Goal: Task Accomplishment & Management: Complete application form

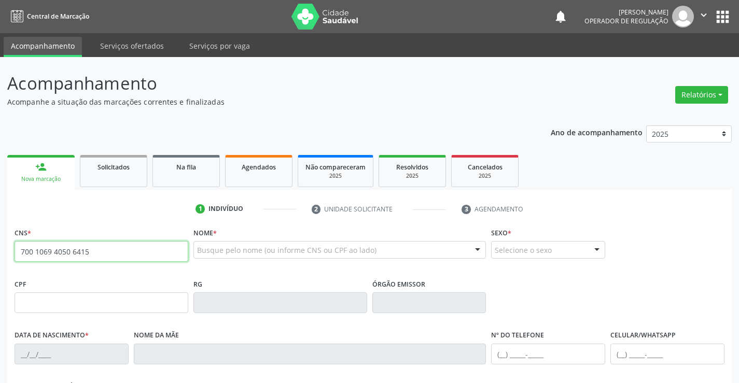
type input "700 1069 4050 6415"
type input "494.590.745-53"
type input "0506301052"
type input "1[DATE]"
type input "[PHONE_NUMBER]"
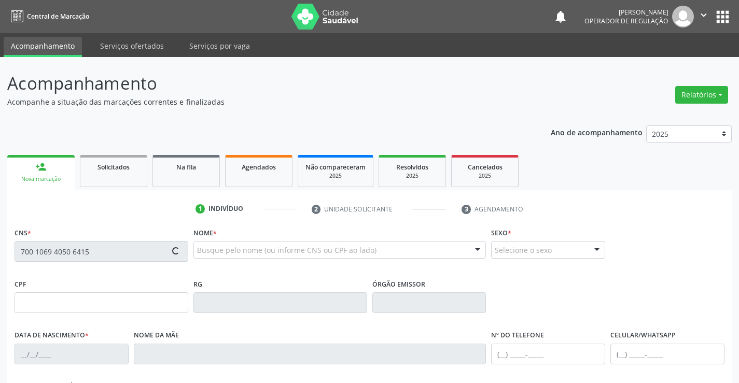
type input "[PHONE_NUMBER]"
type input "SN"
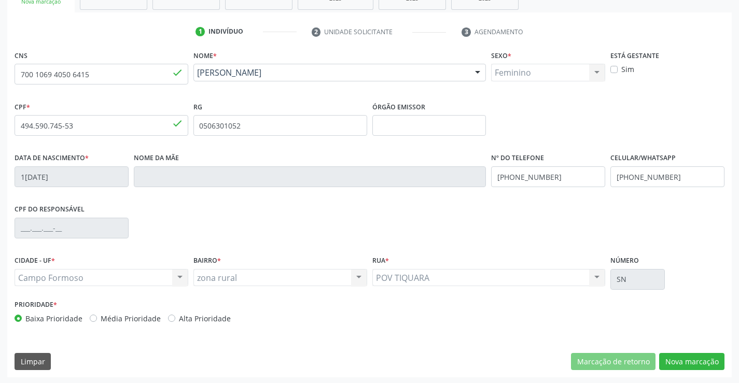
scroll to position [179, 0]
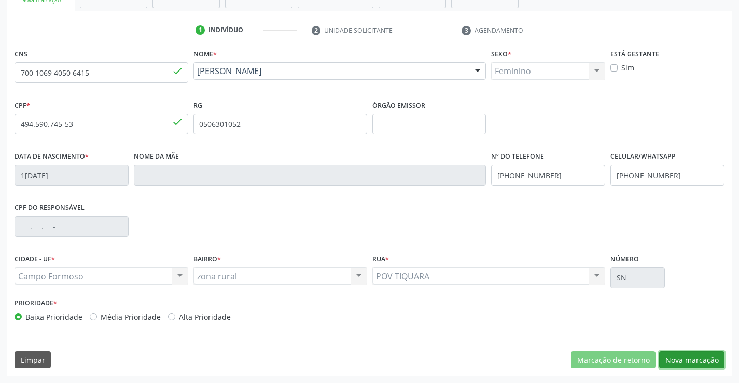
click at [693, 360] on button "Nova marcação" at bounding box center [691, 361] width 65 height 18
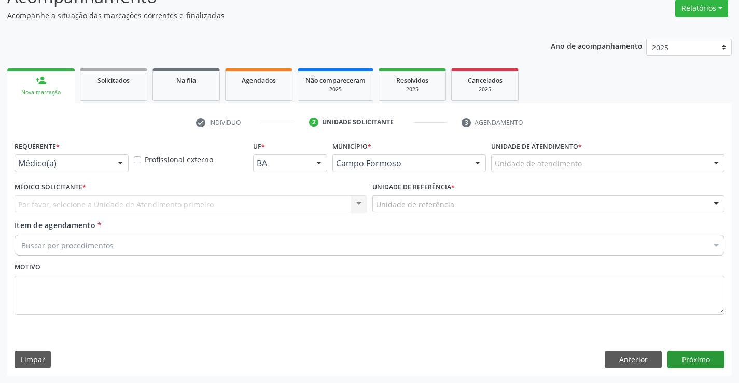
scroll to position [87, 0]
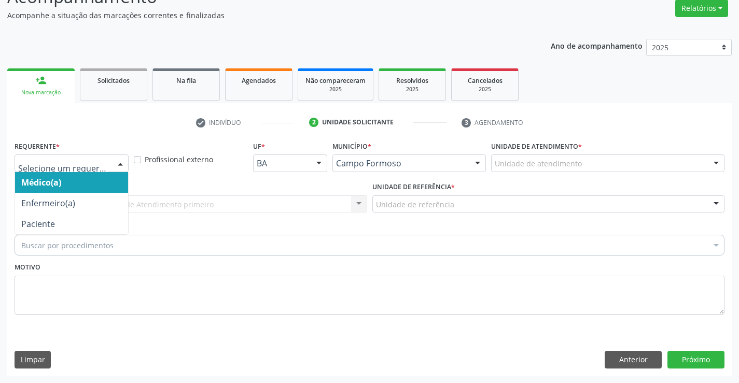
click at [41, 172] on div "Médico(a) Enfermeiro(a) Paciente Nenhum resultado encontrado para: " " Não há n…" at bounding box center [72, 164] width 114 height 18
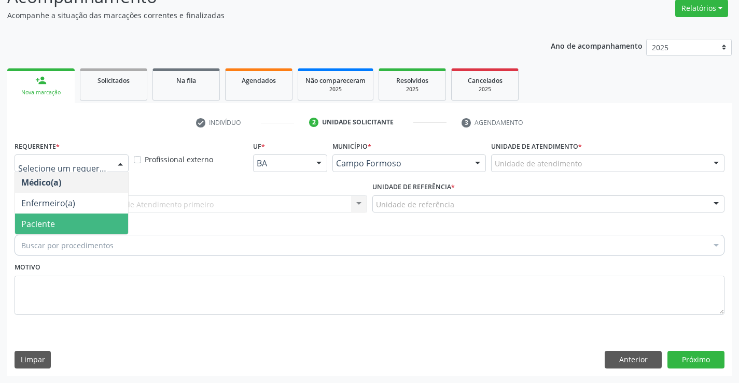
click at [29, 218] on span "Paciente" at bounding box center [71, 224] width 113 height 21
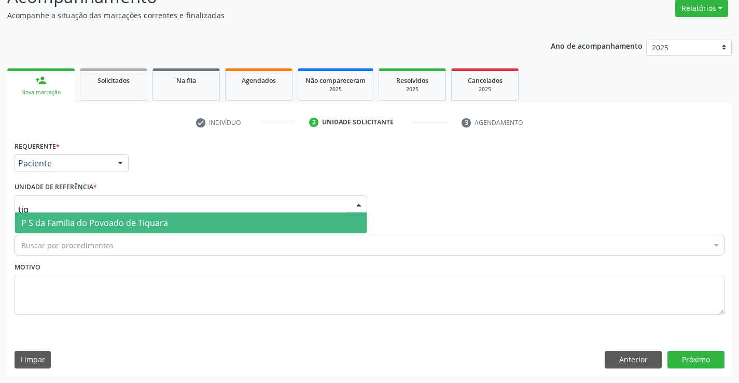
type input "tiqu"
click at [27, 220] on span "P S da Familia do Povoado de Tiquara" at bounding box center [94, 222] width 147 height 11
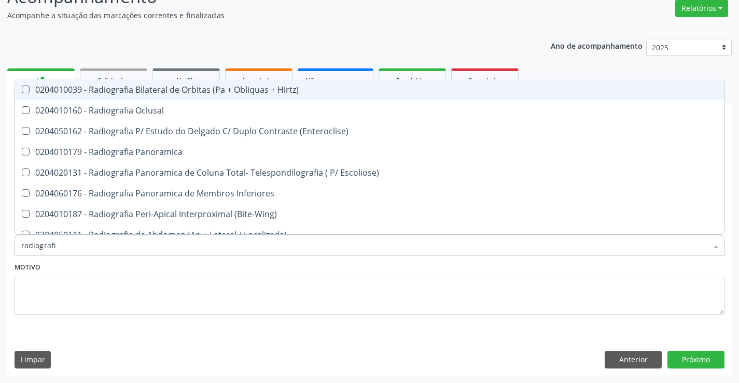
type input "radiografia"
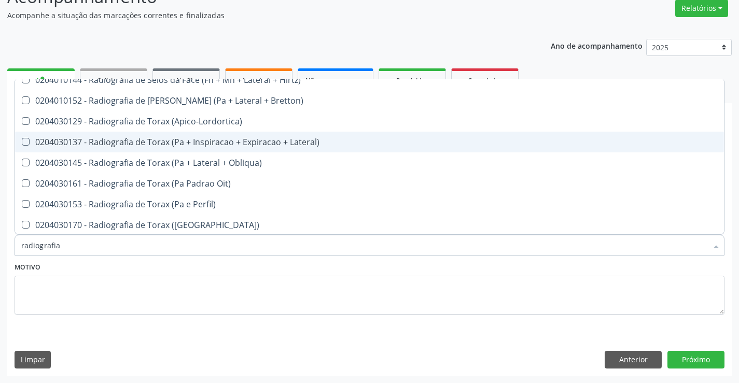
scroll to position [1296, 0]
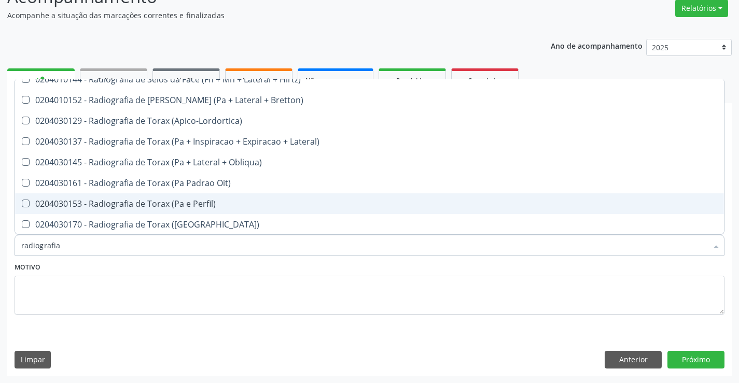
click at [203, 204] on div "0204030153 - Radiografia de Torax (Pa e Perfil)" at bounding box center [369, 204] width 696 height 8
checkbox Perfil\) "true"
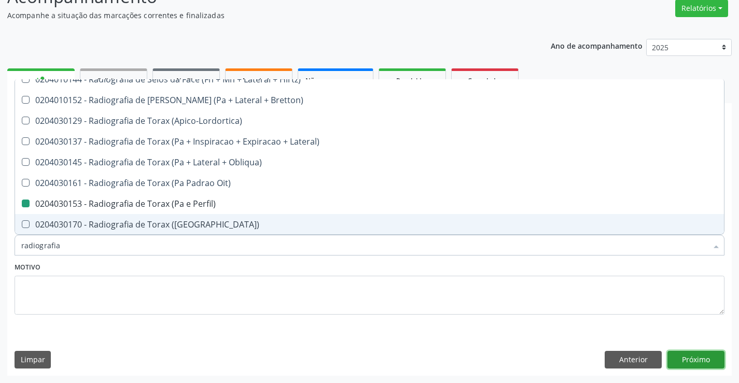
click at [685, 360] on button "Próximo" at bounding box center [695, 360] width 57 height 18
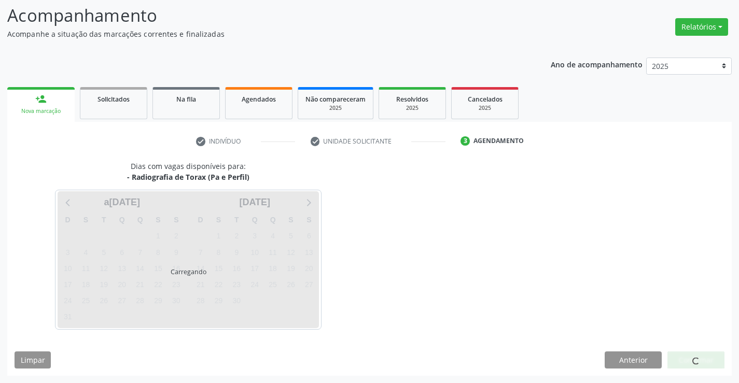
scroll to position [0, 0]
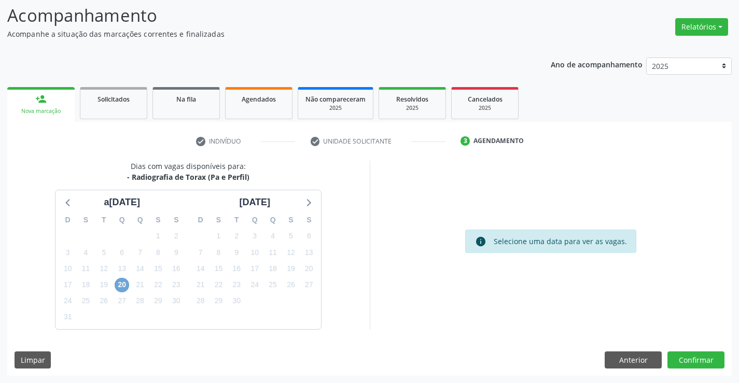
click at [123, 284] on span "20" at bounding box center [122, 285] width 15 height 15
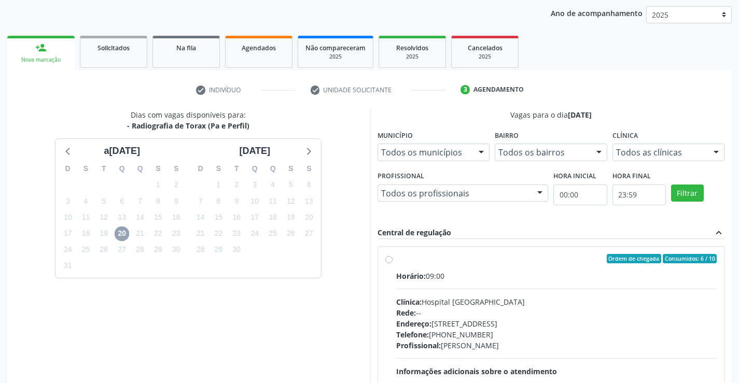
scroll to position [120, 0]
click at [388, 263] on div "Ordem de chegada Consumidos: 6 / 10 Horário: 09:00 Clínica: Hospital [GEOGRAPHI…" at bounding box center [551, 333] width 332 height 159
radio input "true"
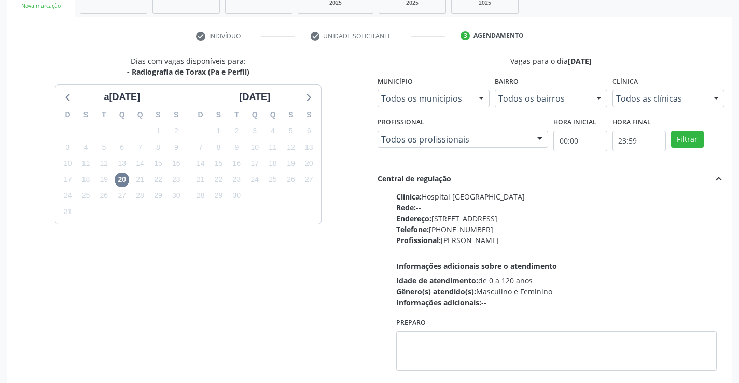
scroll to position [236, 0]
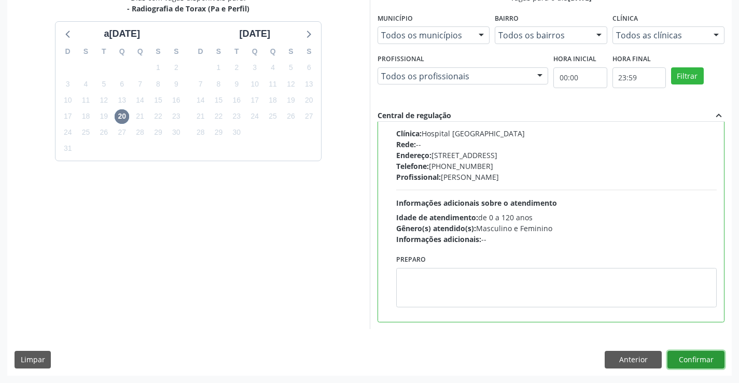
click at [687, 363] on button "Confirmar" at bounding box center [695, 360] width 57 height 18
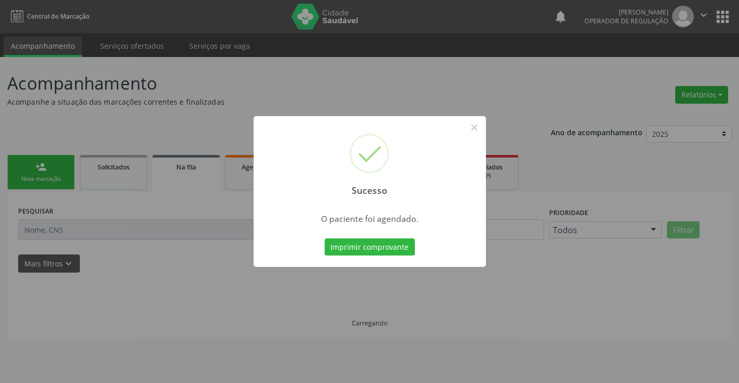
scroll to position [0, 0]
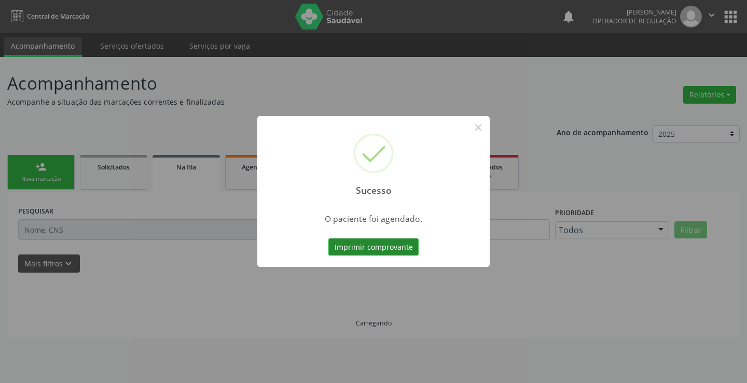
click at [362, 251] on button "Imprimir comprovante" at bounding box center [373, 248] width 90 height 18
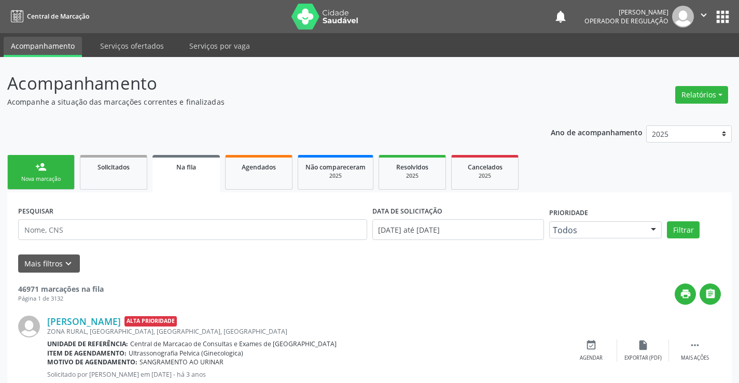
click at [54, 172] on link "person_add Nova marcação" at bounding box center [40, 172] width 67 height 35
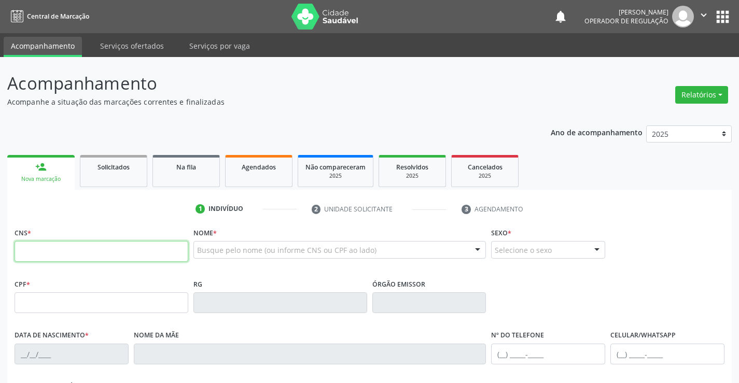
click at [104, 252] on input "text" at bounding box center [102, 251] width 174 height 21
type input "708 1026 1312 2640"
type input "2134217200"
type input "3[DATE]"
type input "[PHONE_NUMBER]"
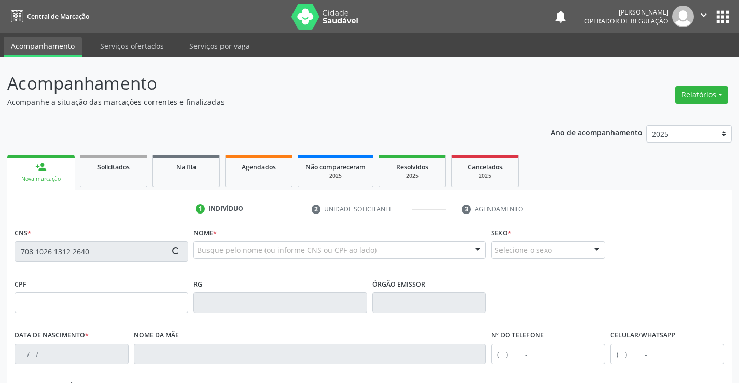
type input "[PHONE_NUMBER]"
type input "054.872.055-07"
type input "sn"
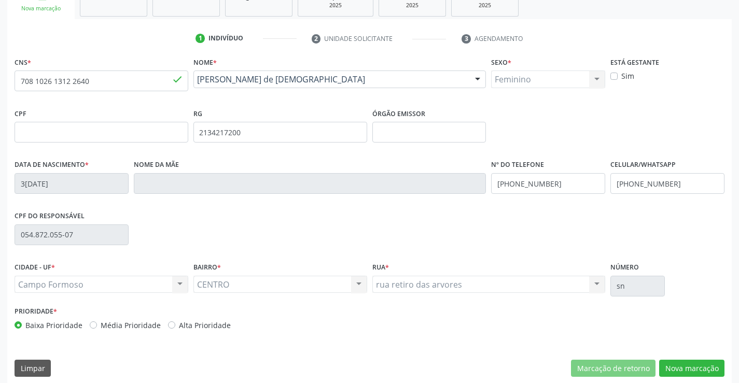
scroll to position [179, 0]
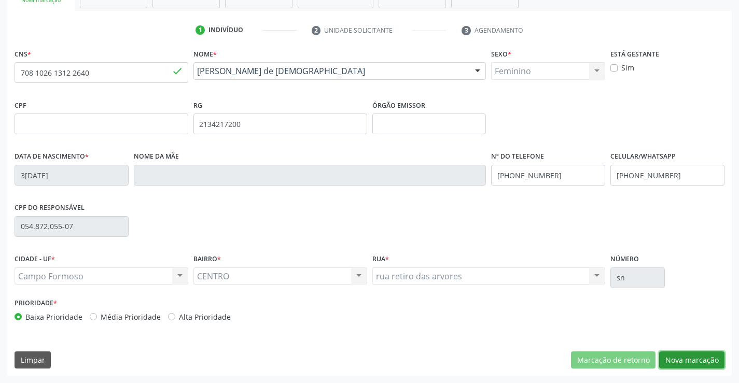
click at [669, 363] on button "Nova marcação" at bounding box center [691, 361] width 65 height 18
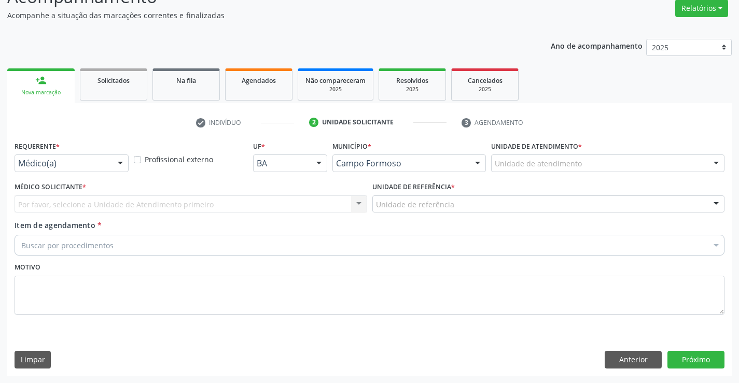
scroll to position [87, 0]
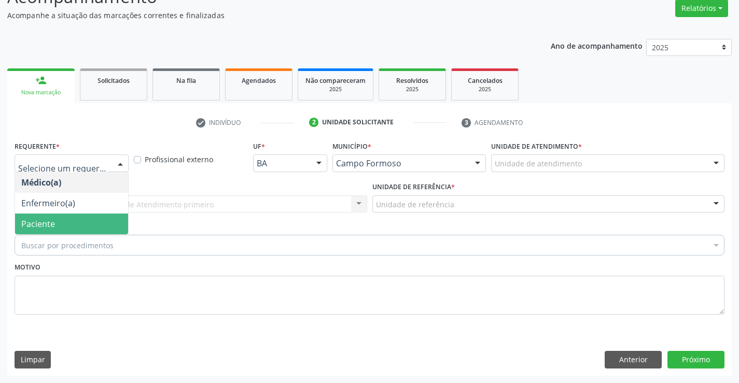
click at [45, 226] on span "Paciente" at bounding box center [38, 223] width 34 height 11
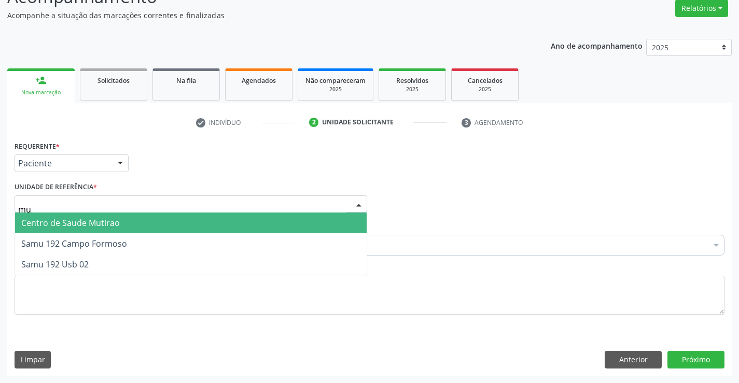
type input "mut"
click at [50, 221] on span "Centro de Saude Mutirao" at bounding box center [70, 222] width 99 height 11
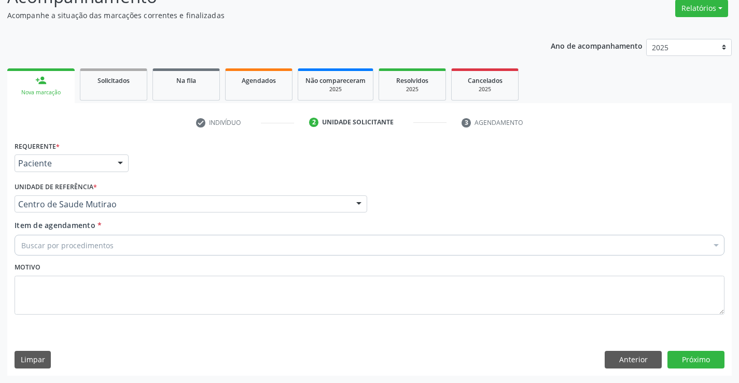
click at [29, 255] on div "Buscar por procedimentos" at bounding box center [370, 245] width 710 height 21
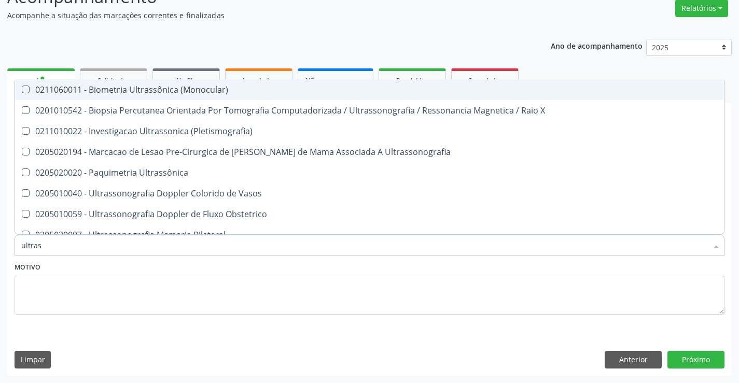
type input "ultrass"
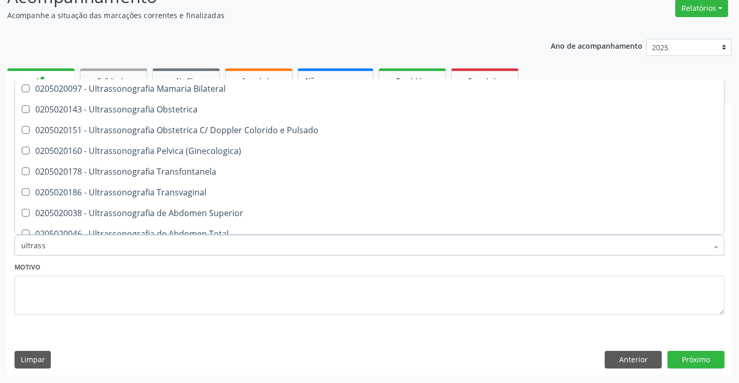
scroll to position [156, 0]
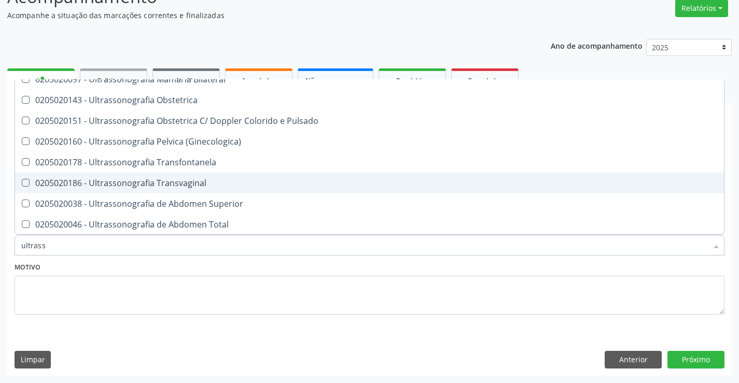
click at [245, 192] on span "0205020186 - Ultrassonografia Transvaginal" at bounding box center [369, 183] width 709 height 21
checkbox Transvaginal "true"
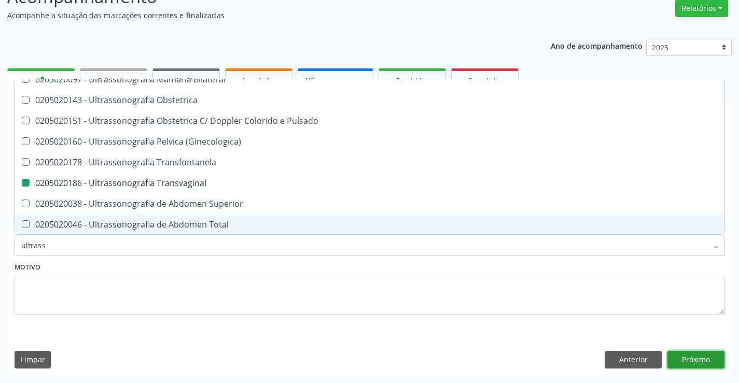
click at [689, 363] on button "Próximo" at bounding box center [695, 360] width 57 height 18
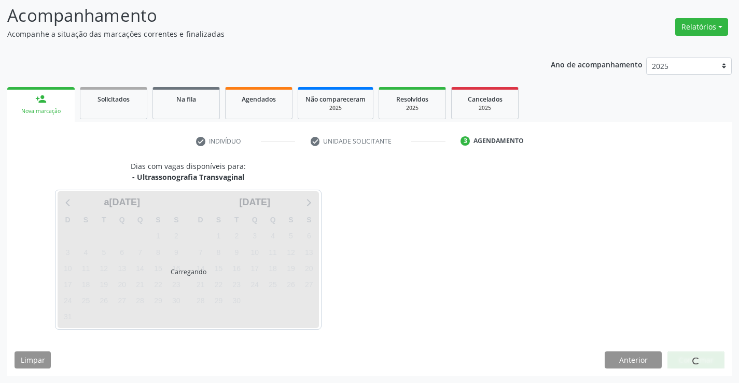
scroll to position [68, 0]
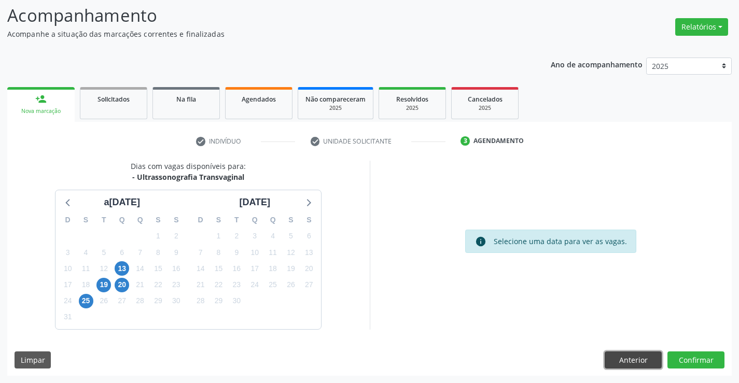
click at [629, 361] on button "Anterior" at bounding box center [633, 361] width 57 height 18
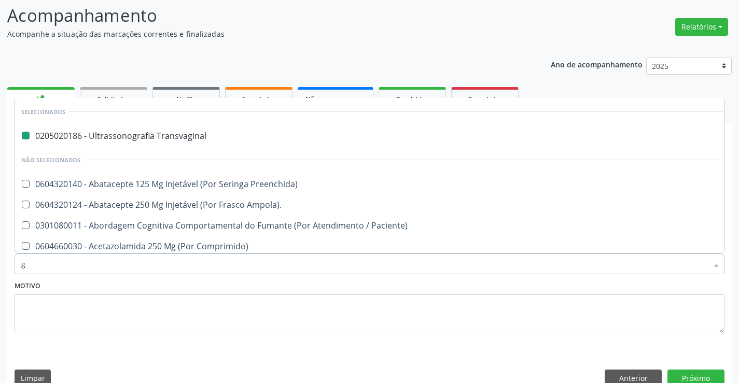
type input "ge"
checkbox Transvaginal "false"
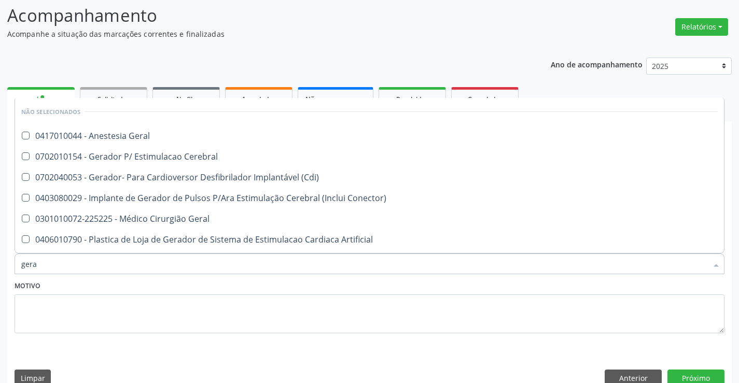
type input "geral"
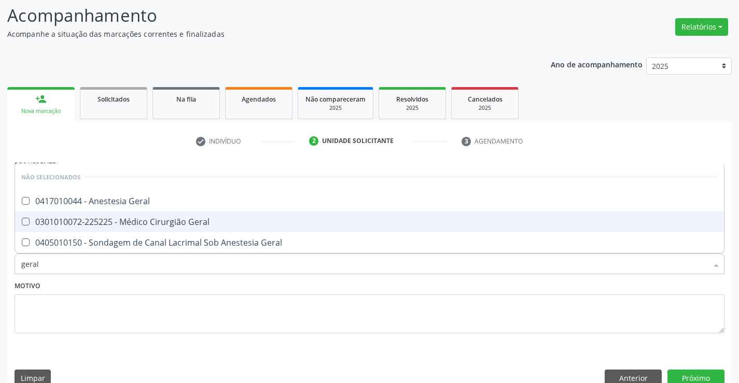
click at [172, 226] on div "0301010072-225225 - Médico Cirurgião Geral" at bounding box center [369, 222] width 696 height 8
checkbox Geral "true"
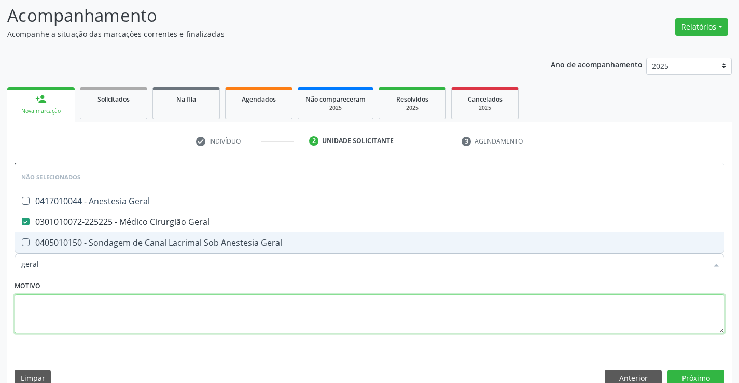
click at [128, 320] on textarea at bounding box center [370, 314] width 710 height 39
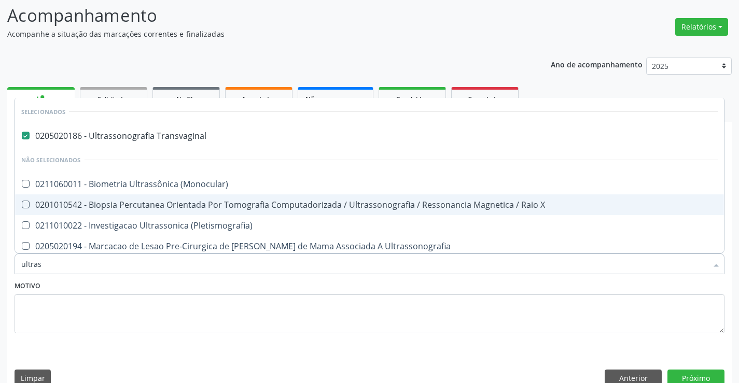
type input "ultrass"
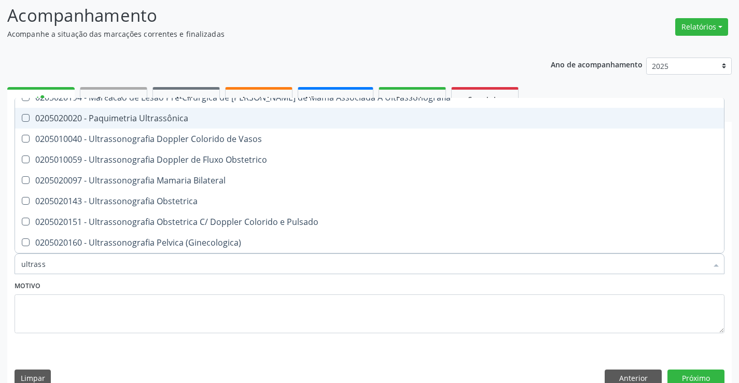
scroll to position [156, 0]
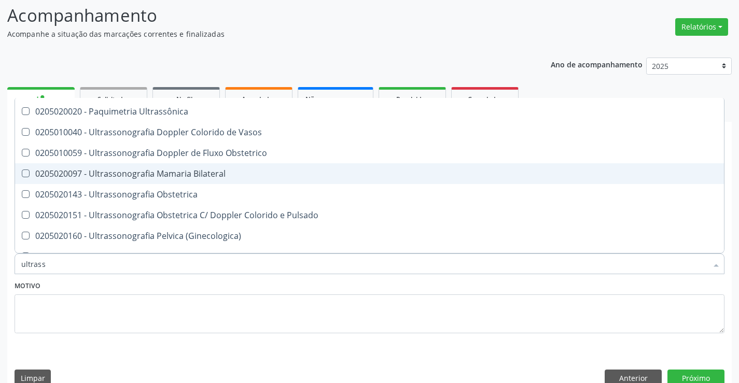
click at [210, 176] on div "0205020097 - Ultrassonografia Mamaria Bilateral" at bounding box center [369, 174] width 696 height 8
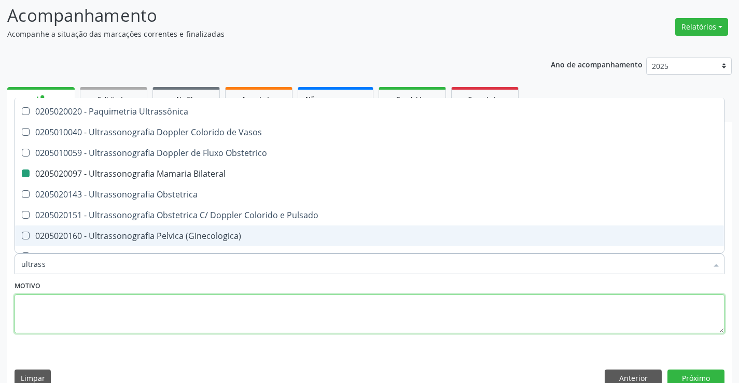
click at [194, 321] on textarea at bounding box center [370, 314] width 710 height 39
checkbox Bilateral "false"
checkbox \(Monocular\) "true"
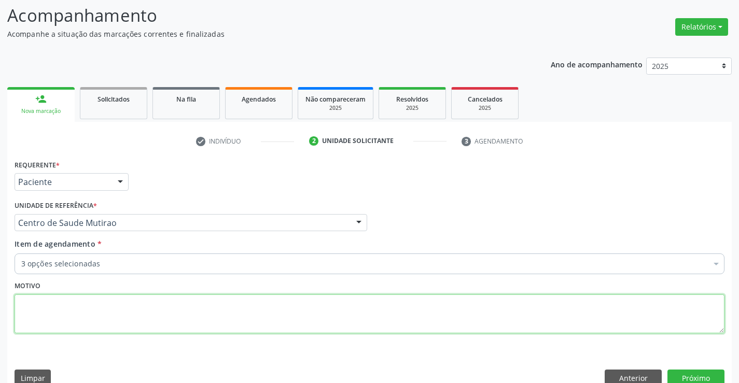
scroll to position [0, 0]
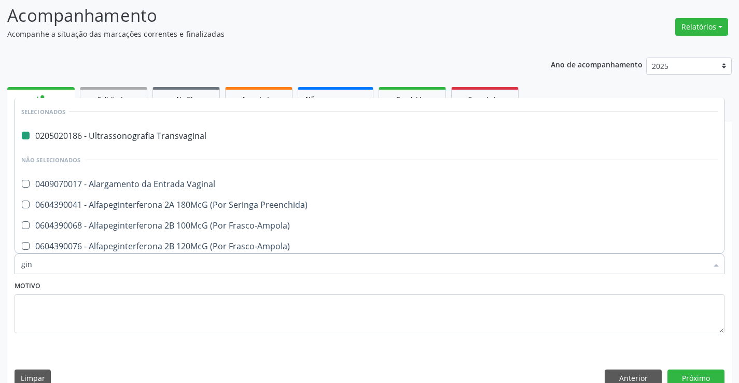
type input "gine"
checkbox Transvaginal "false"
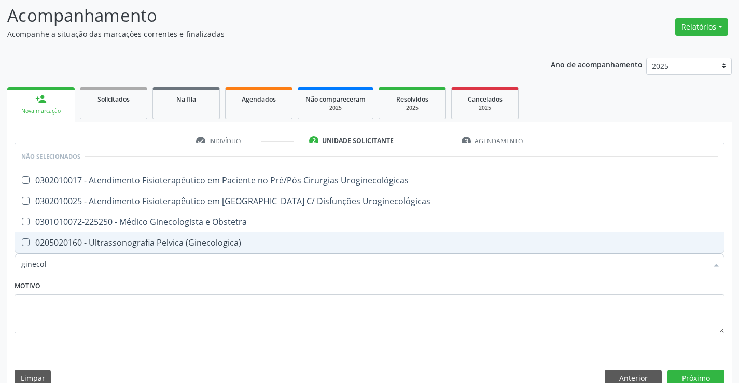
type input "ginecolo"
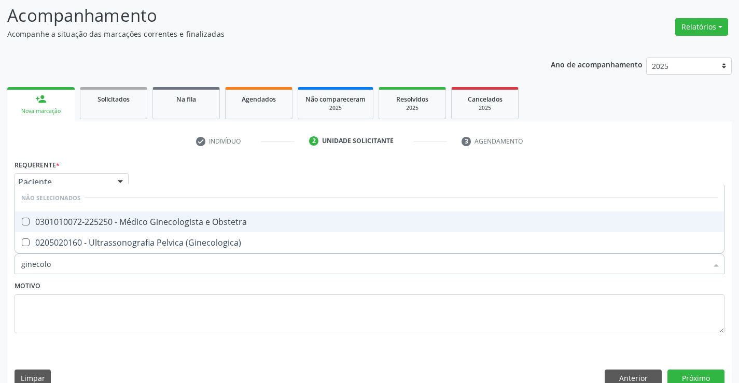
click at [155, 221] on div "0301010072-225250 - Médico Ginecologista e Obstetra" at bounding box center [369, 222] width 696 height 8
checkbox Obstetra "true"
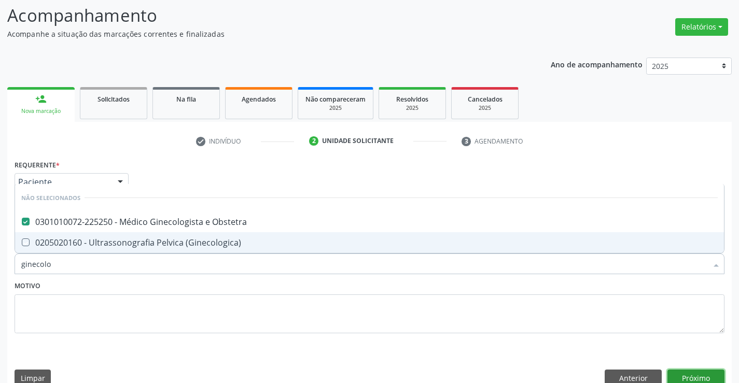
click at [708, 379] on button "Próximo" at bounding box center [695, 379] width 57 height 18
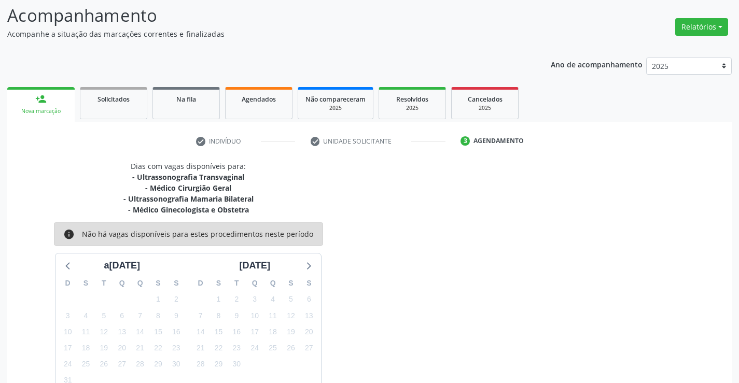
scroll to position [131, 0]
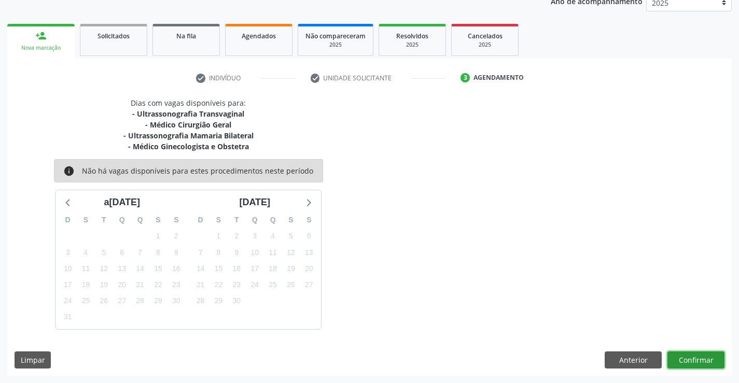
click at [707, 357] on button "Confirmar" at bounding box center [695, 361] width 57 height 18
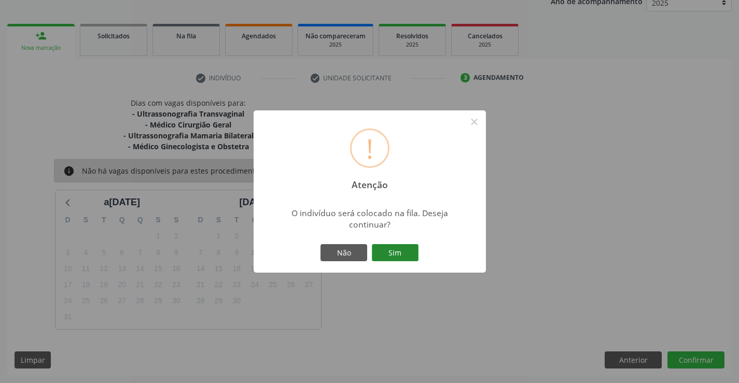
click at [387, 252] on button "Sim" at bounding box center [395, 253] width 47 height 18
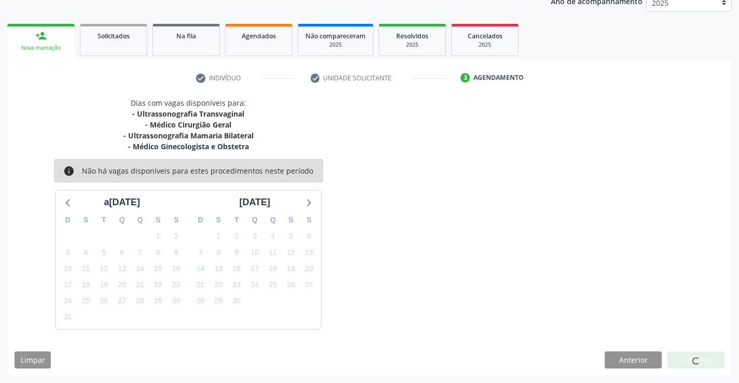
scroll to position [0, 0]
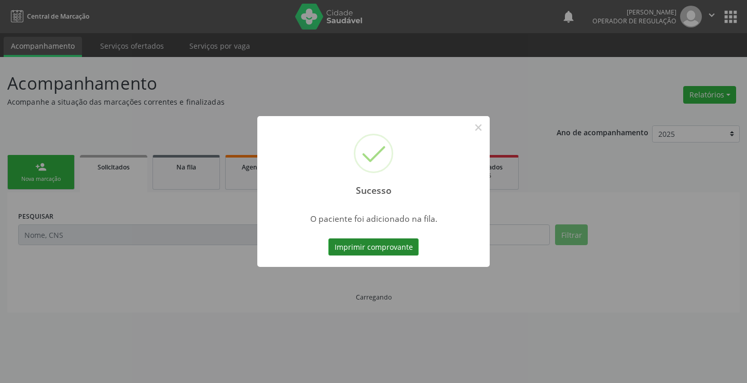
click at [361, 240] on button "Imprimir comprovante" at bounding box center [373, 248] width 90 height 18
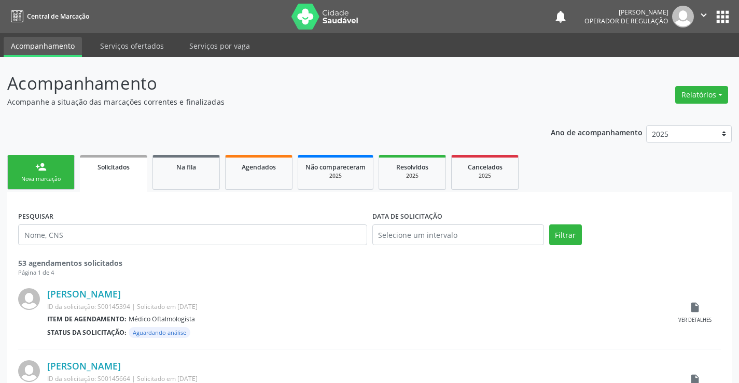
click at [48, 166] on link "person_add Nova marcação" at bounding box center [40, 172] width 67 height 35
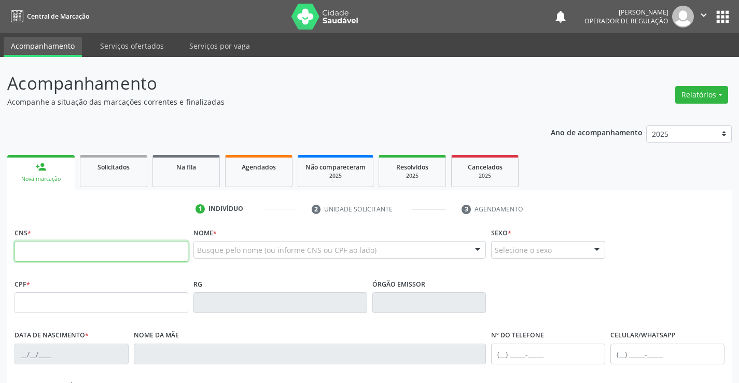
click at [80, 260] on input "text" at bounding box center [102, 251] width 174 height 21
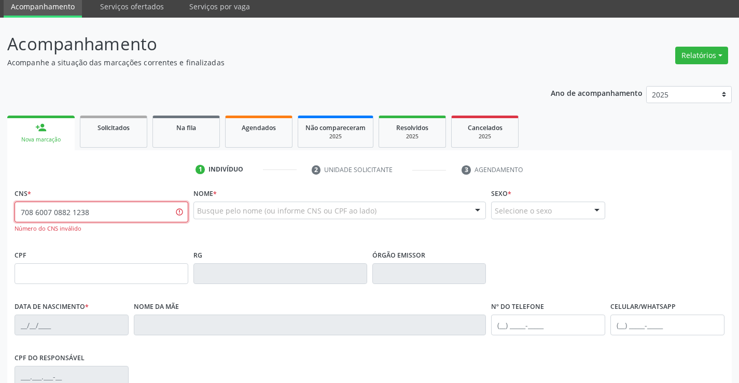
scroll to position [104, 0]
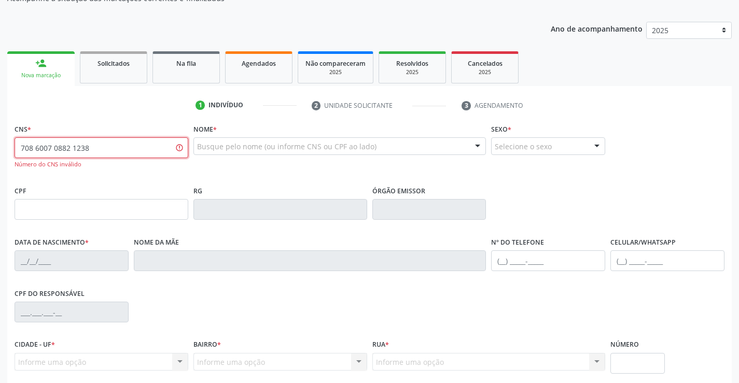
drag, startPoint x: 97, startPoint y: 150, endPoint x: 0, endPoint y: 137, distance: 98.3
click at [0, 137] on div "Acompanhamento Acompanhe a situação das marcações correntes e finalizadas Relat…" at bounding box center [369, 210] width 739 height 515
type input "708 6070 8821 2387"
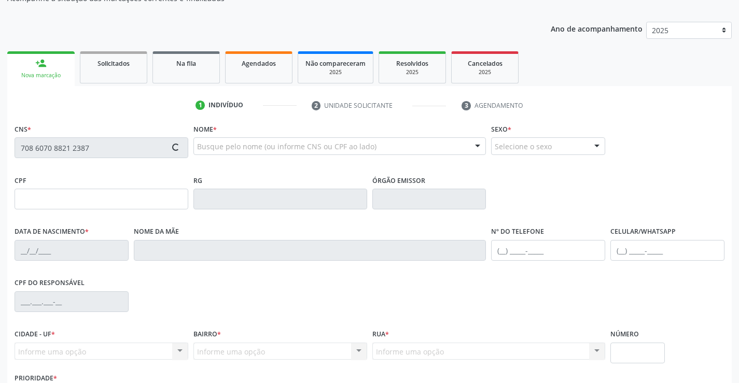
type input "0842377590"
type input "1[DATE]"
type input "[PHONE_NUMBER]"
type input "991.049.895-20"
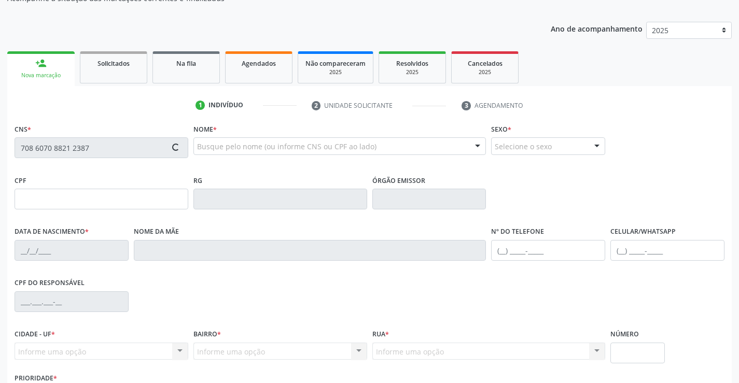
type input "SN"
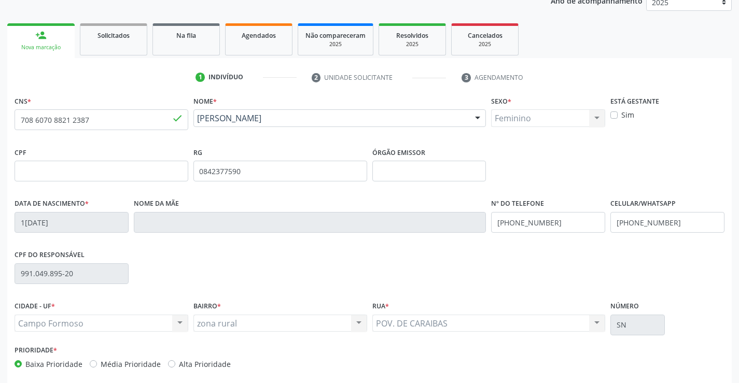
scroll to position [179, 0]
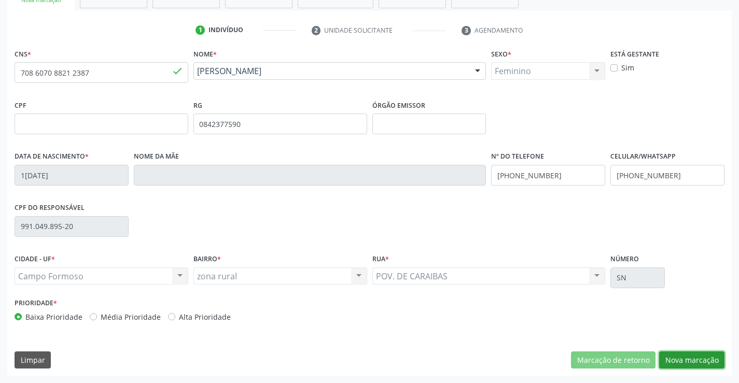
click at [691, 352] on button "Nova marcação" at bounding box center [691, 361] width 65 height 18
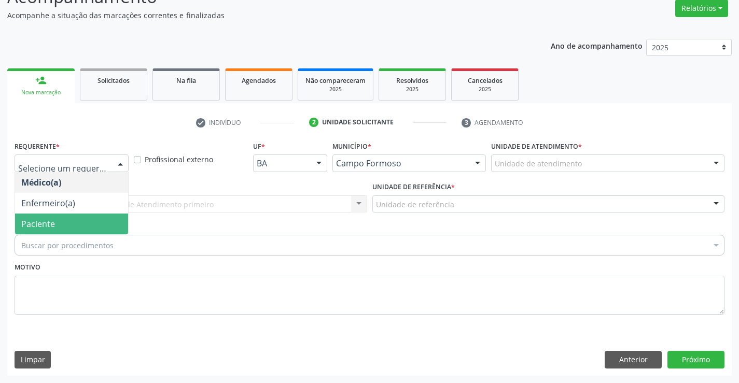
click at [60, 222] on span "Paciente" at bounding box center [71, 224] width 113 height 21
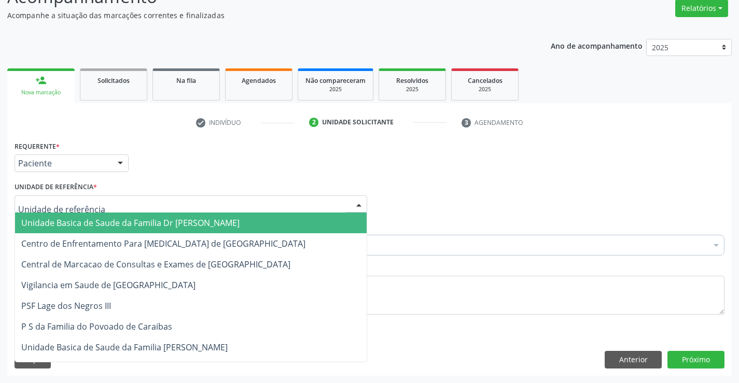
click at [86, 223] on span "Unidade Basica de Saude da Familia Dr [PERSON_NAME]" at bounding box center [130, 222] width 218 height 11
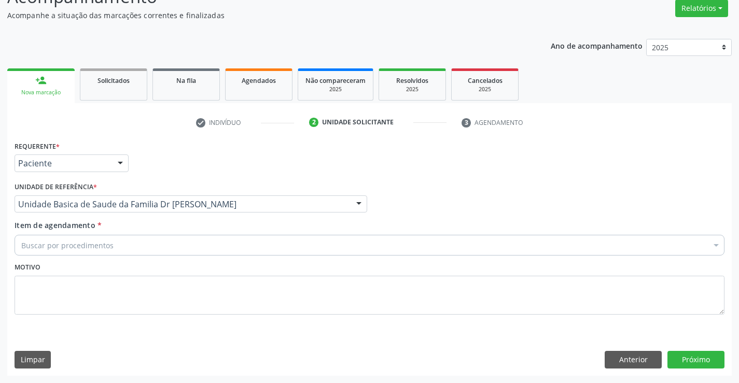
click at [111, 198] on div "Unidade Basica de Saude da Familia Dr [PERSON_NAME]" at bounding box center [191, 205] width 353 height 18
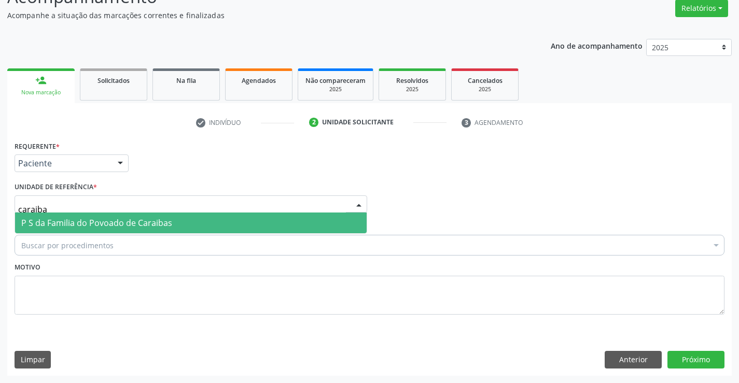
type input "caraibas"
click at [98, 221] on span "P S da Familia do Povoado de Caraibas" at bounding box center [96, 222] width 151 height 11
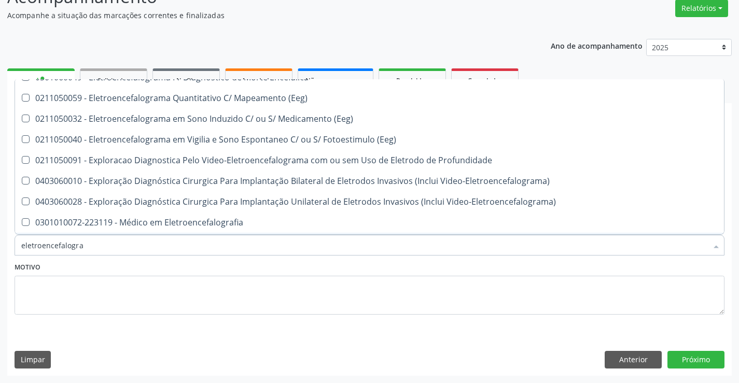
scroll to position [0, 0]
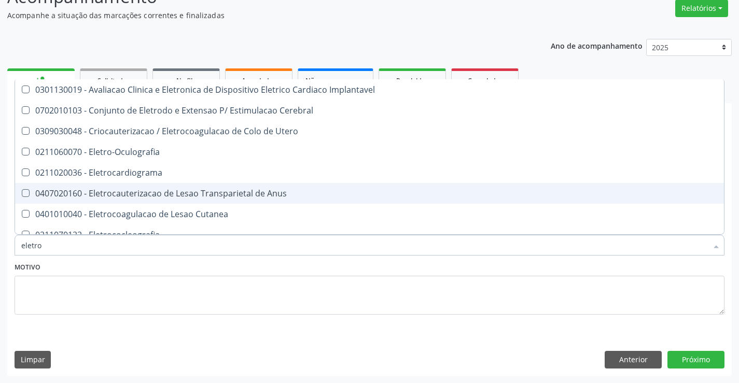
type input "eletr"
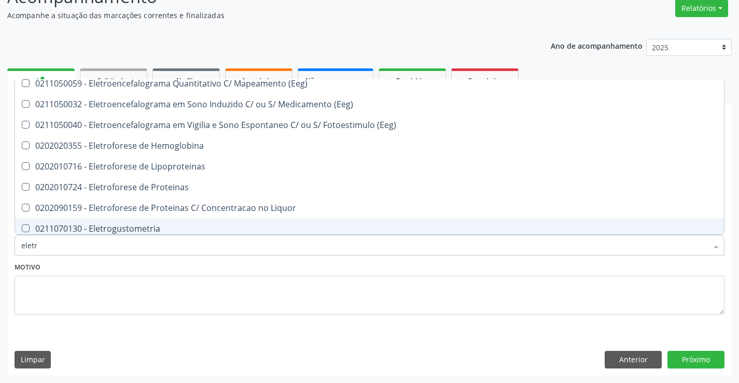
scroll to position [343, 0]
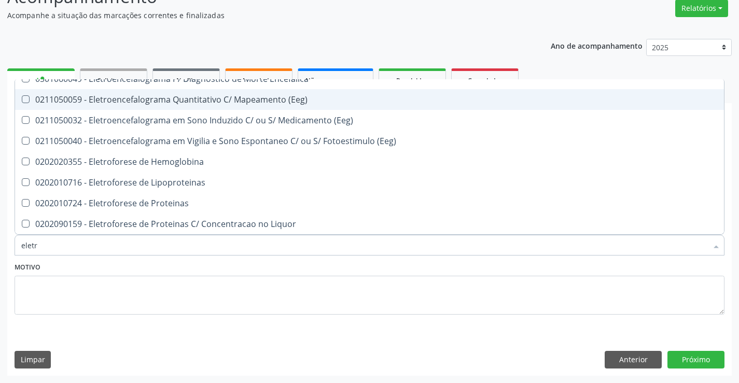
click at [219, 101] on div "0211050059 - Eletroencefalograma Quantitativo C/ Mapeamento (Eeg)" at bounding box center [369, 99] width 696 height 8
checkbox \(Eeg\) "true"
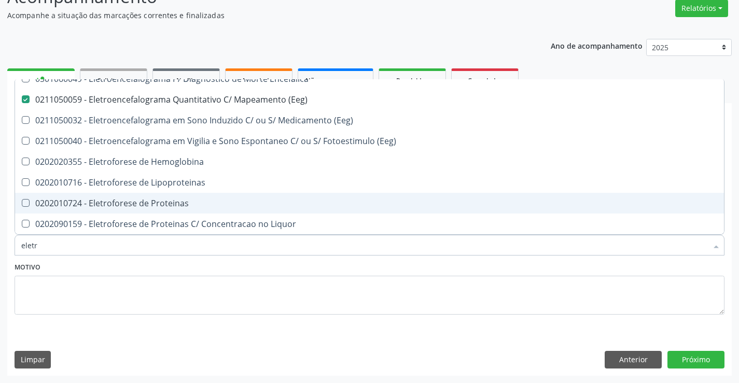
type input "eletr"
click at [254, 305] on textarea at bounding box center [370, 295] width 710 height 39
checkbox Eletrica "true"
checkbox \(Eeg\) "false"
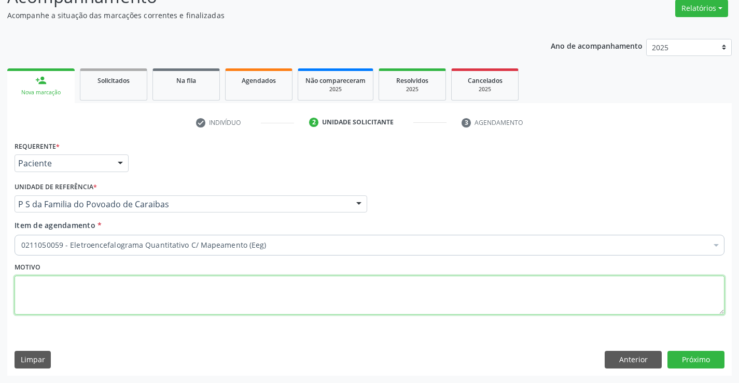
scroll to position [0, 0]
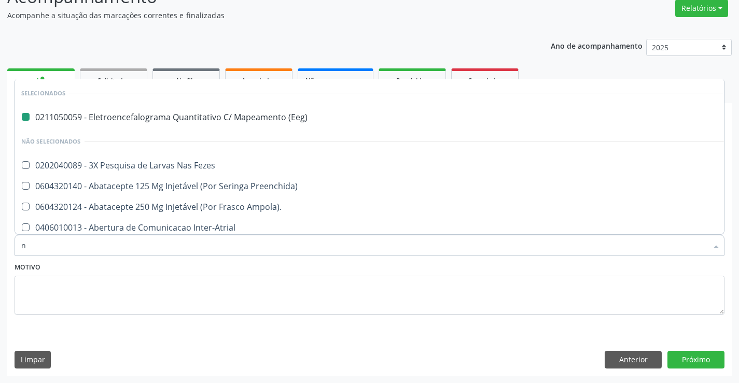
type input "ne"
checkbox \(Eeg\) "false"
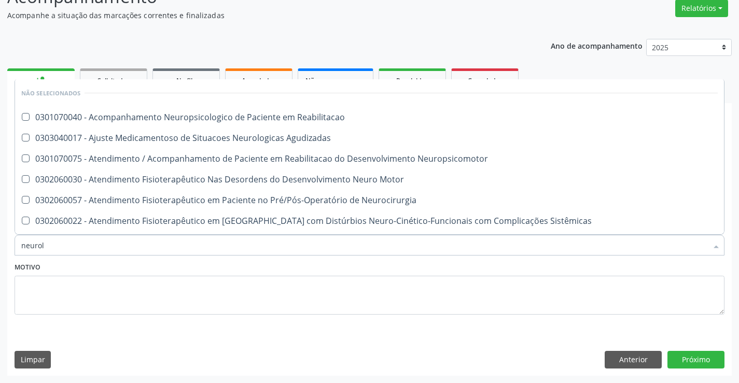
type input "neurolo"
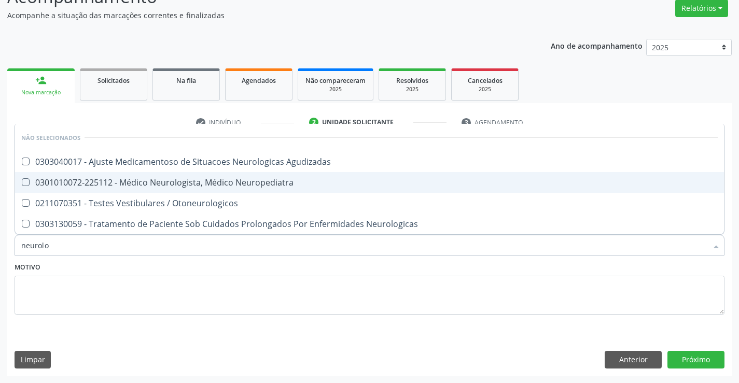
click at [209, 173] on span "0301010072-225112 - Médico Neurologista, Médico Neuropediatra" at bounding box center [369, 182] width 709 height 21
checkbox Neuropediatra "true"
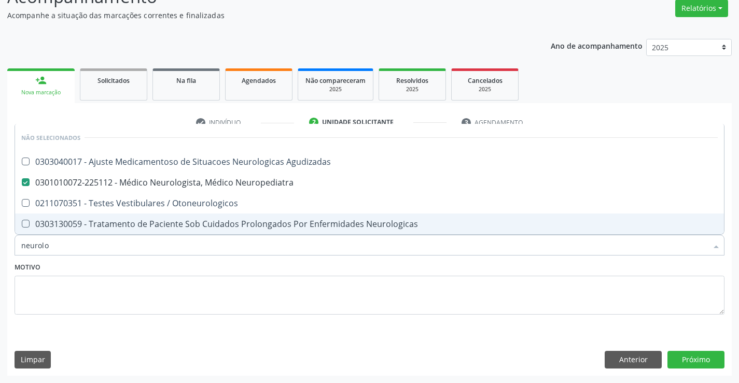
type input "neurolo"
click at [173, 295] on textarea at bounding box center [370, 295] width 710 height 39
checkbox Agudizadas "true"
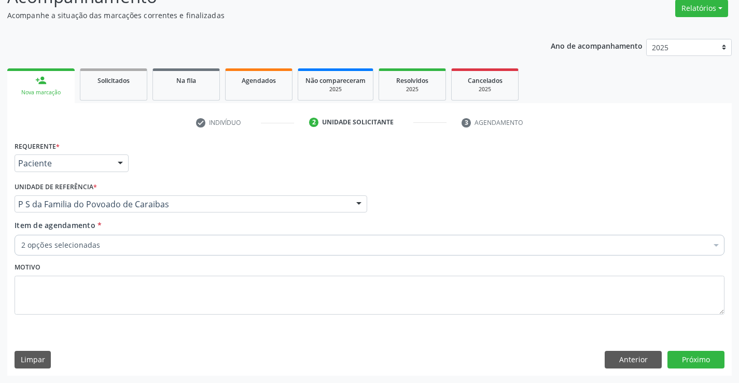
click at [159, 252] on div "2 opções selecionadas" at bounding box center [370, 245] width 710 height 21
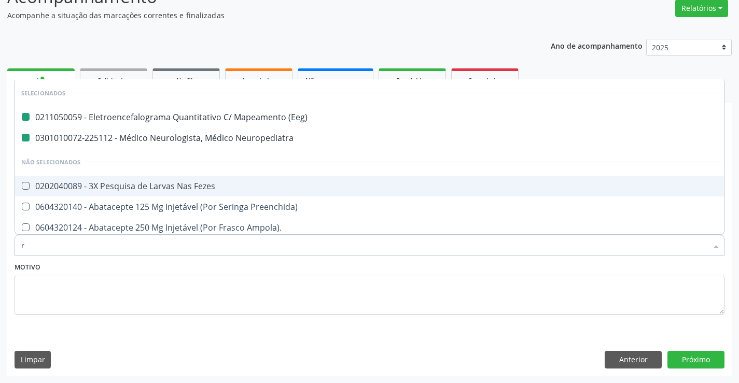
type input "re"
checkbox \(Eeg\) "false"
checkbox Neuropediatra "false"
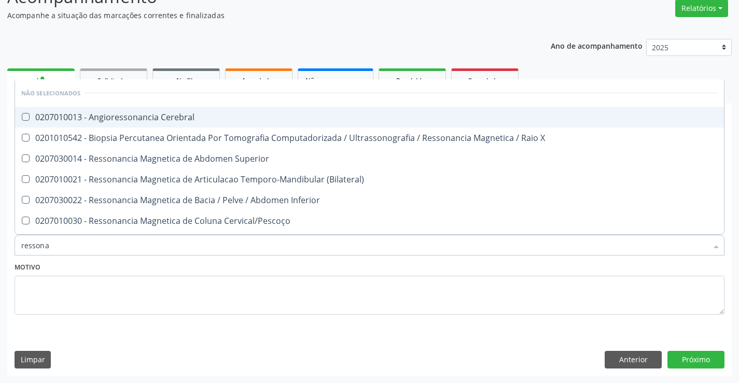
type input "ressonan"
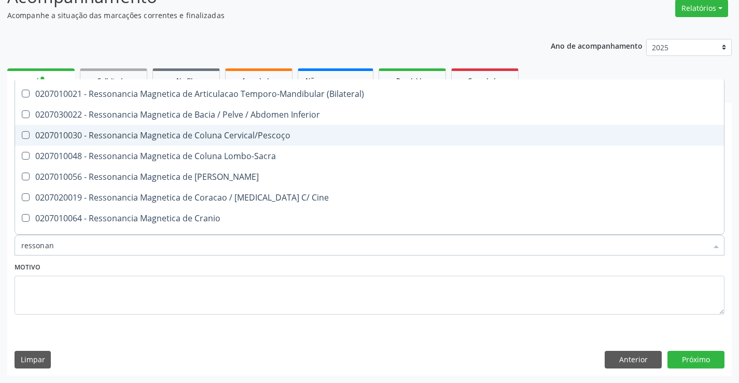
scroll to position [104, 0]
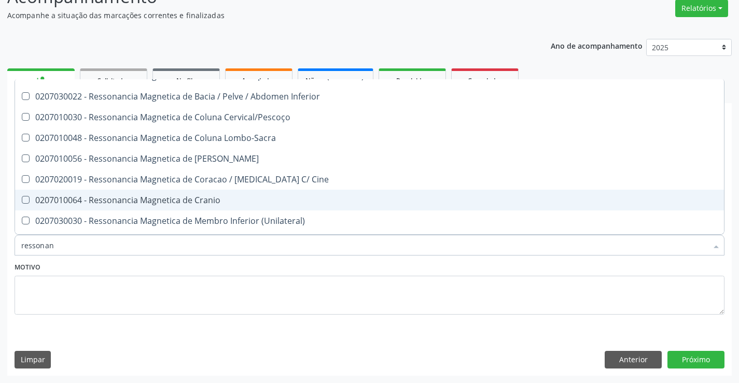
click at [273, 196] on div "0207010064 - Ressonancia Magnetica de Cranio" at bounding box center [369, 200] width 696 height 8
checkbox Cranio "true"
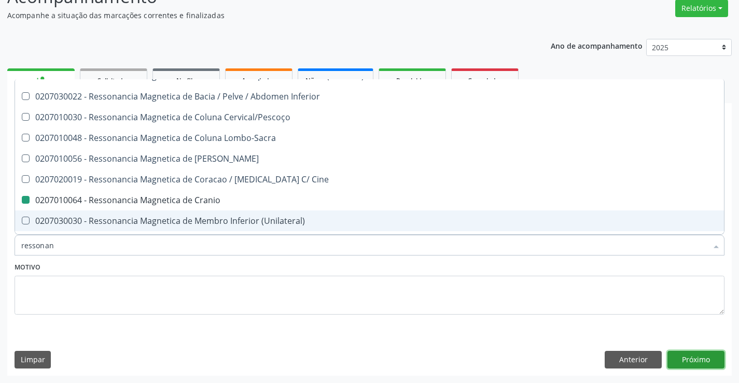
click at [701, 359] on button "Próximo" at bounding box center [695, 360] width 57 height 18
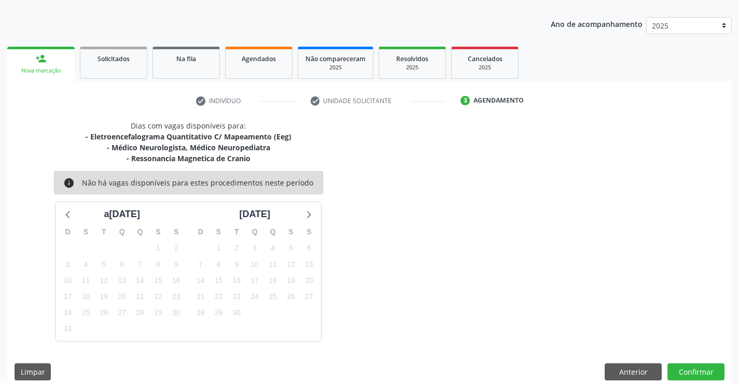
scroll to position [120, 0]
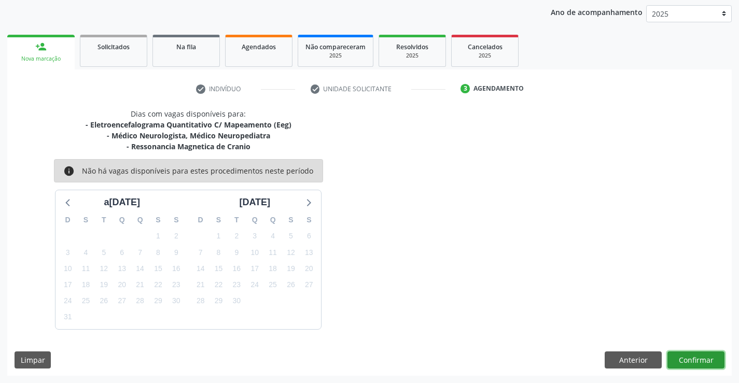
click at [699, 359] on button "Confirmar" at bounding box center [695, 361] width 57 height 18
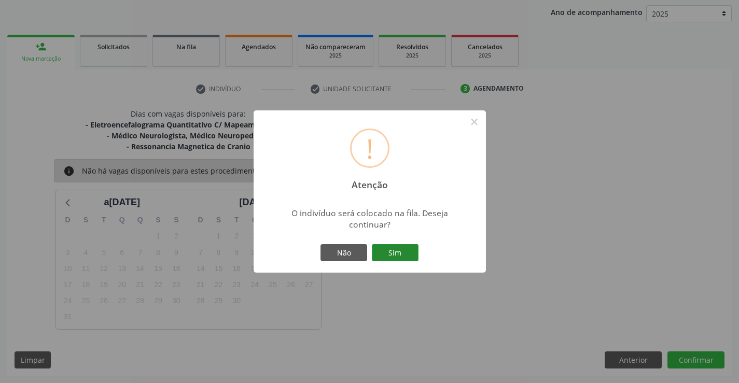
click at [409, 252] on button "Sim" at bounding box center [395, 253] width 47 height 18
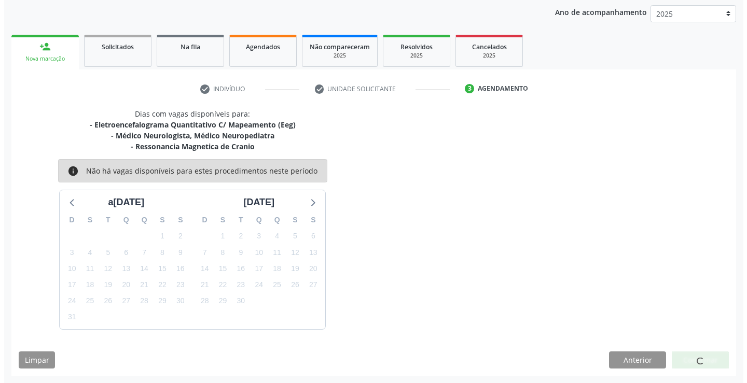
scroll to position [0, 0]
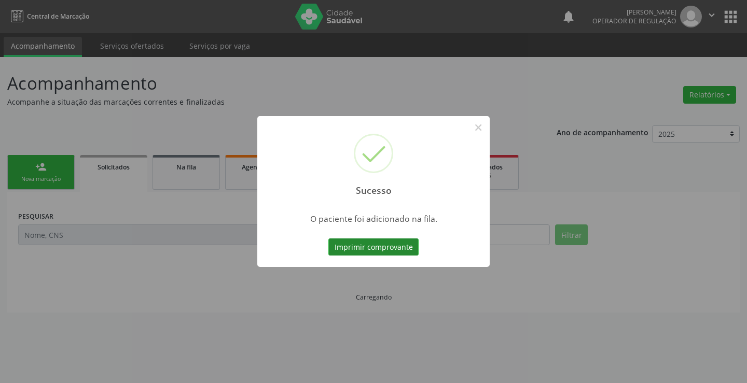
click at [381, 244] on button "Imprimir comprovante" at bounding box center [373, 248] width 90 height 18
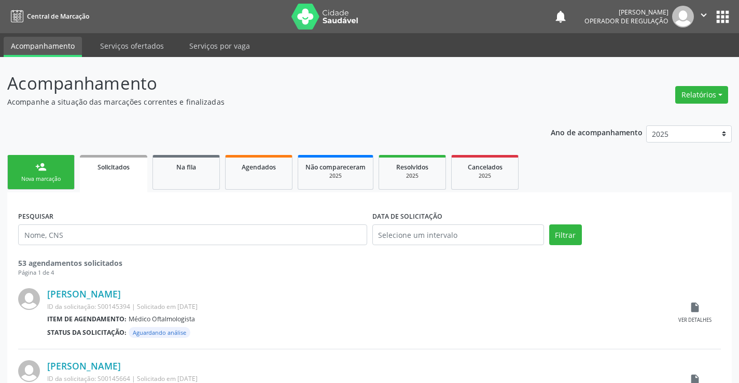
click at [51, 170] on link "person_add Nova marcação" at bounding box center [40, 172] width 67 height 35
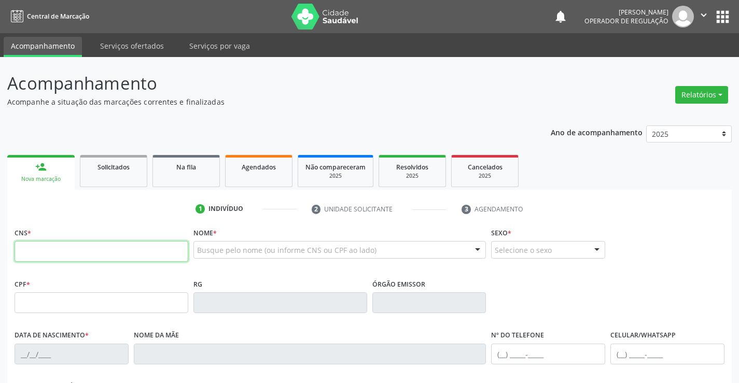
click at [62, 254] on input "text" at bounding box center [102, 251] width 174 height 21
type input "705 0058 8487 9658"
type input "501.171.817-49"
type input "50978281"
type input "04/07/1957"
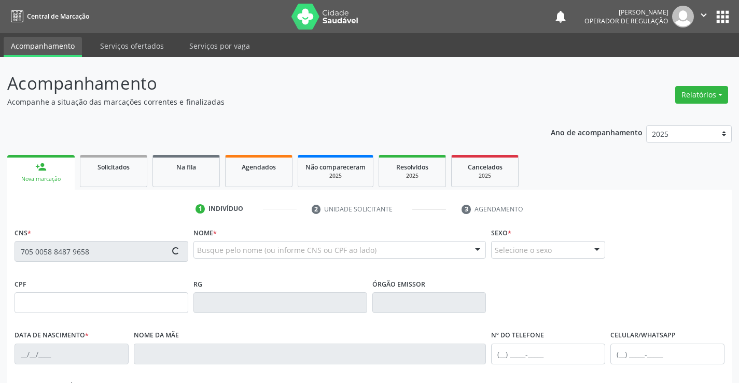
type input "(74) 99143-6503"
type input "501.171.817-49"
type input "S/N"
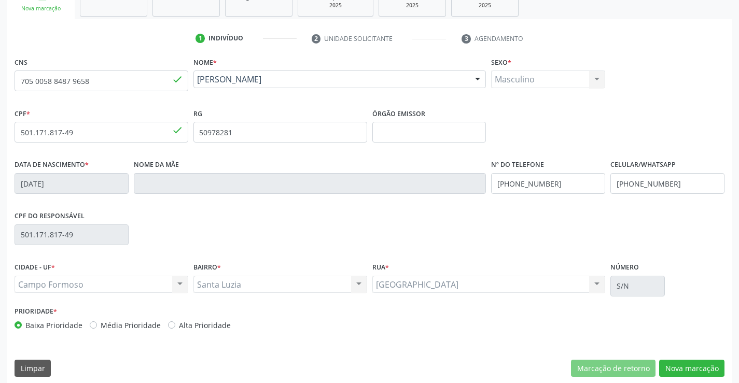
scroll to position [179, 0]
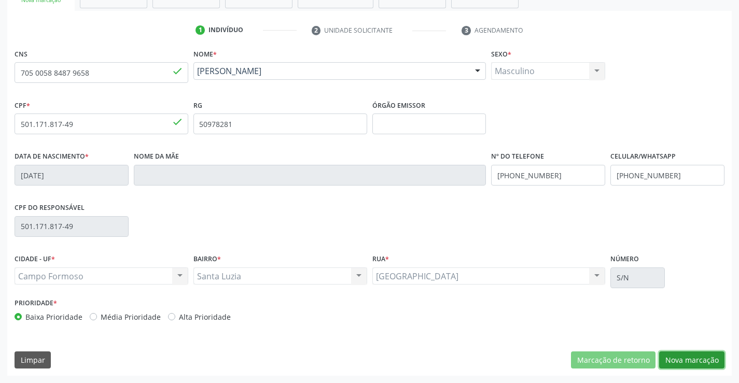
click at [677, 362] on button "Nova marcação" at bounding box center [691, 361] width 65 height 18
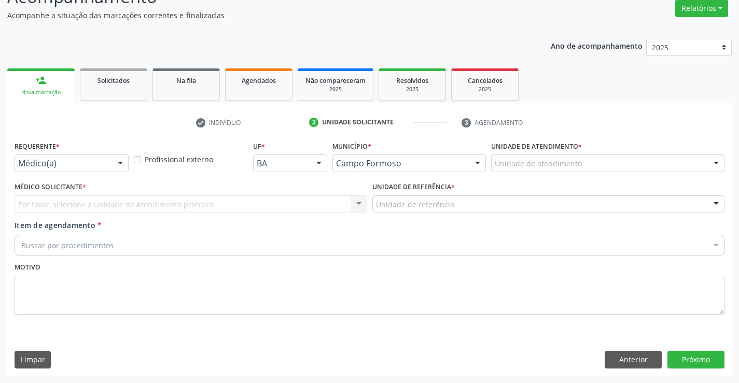
scroll to position [87, 0]
click at [29, 170] on div "Médico(a)" at bounding box center [72, 164] width 114 height 18
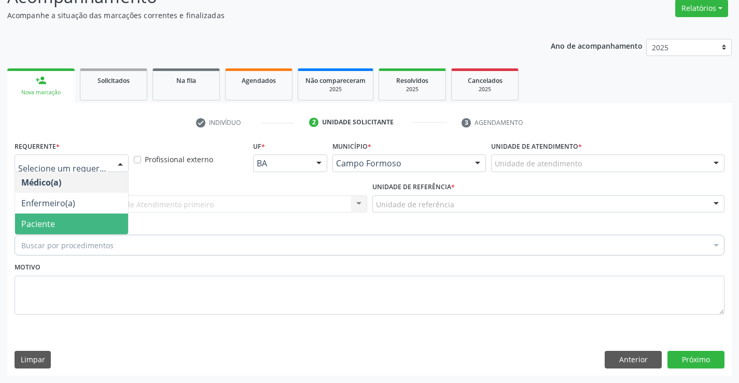
click at [19, 225] on span "Paciente" at bounding box center [71, 224] width 113 height 21
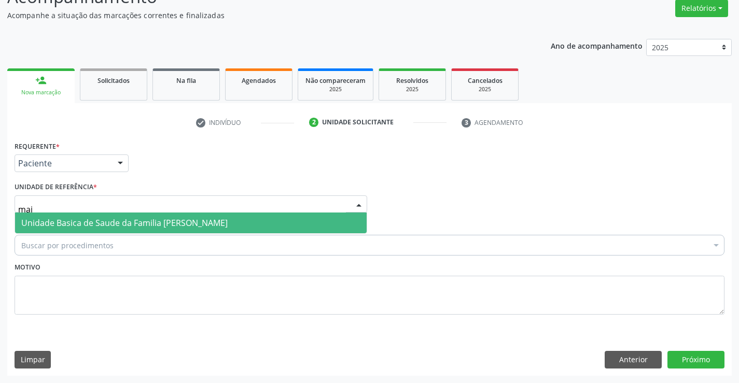
type input "maia"
click at [36, 222] on span "Unidade Basica de Saude da Familia [PERSON_NAME]" at bounding box center [124, 222] width 206 height 11
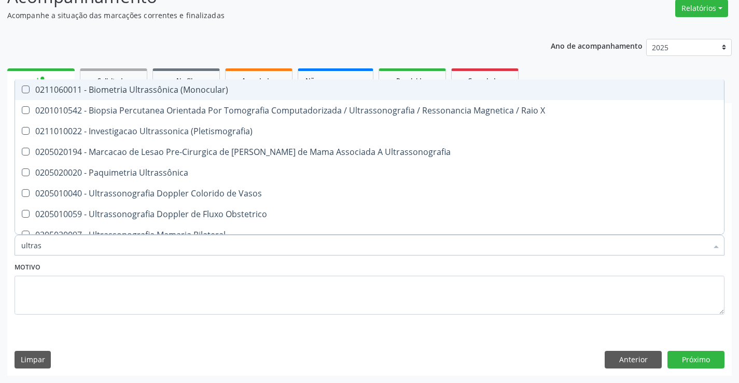
type input "ultrass"
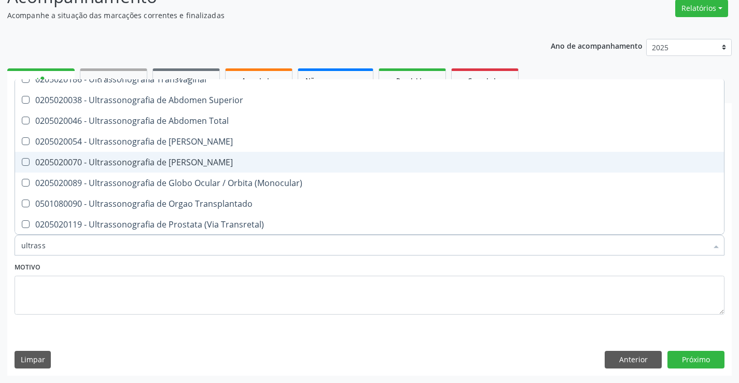
scroll to position [311, 0]
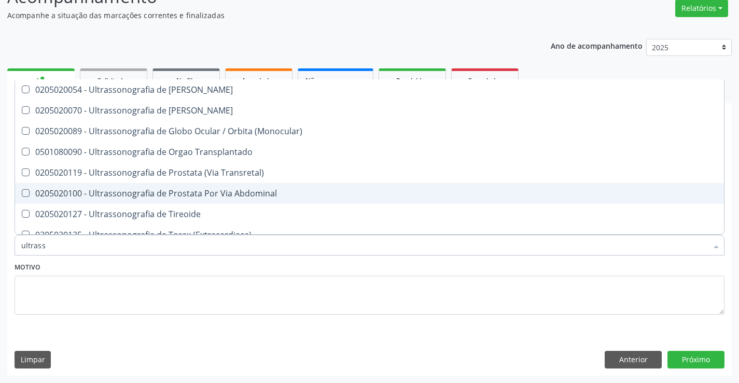
click at [268, 194] on div "0205020100 - Ultrassonografia de Prostata Por Via Abdominal" at bounding box center [369, 193] width 696 height 8
checkbox Abdominal "true"
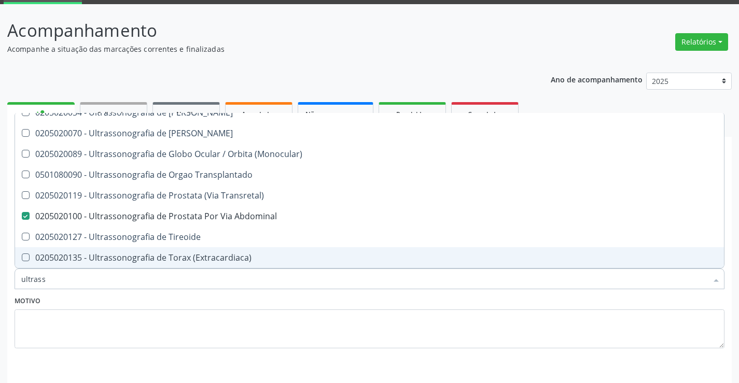
scroll to position [35, 0]
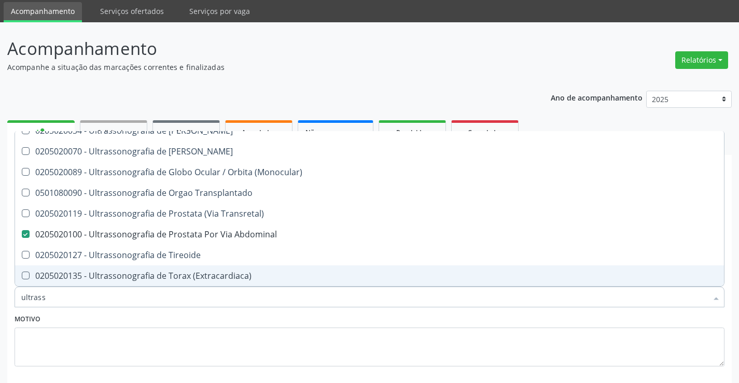
type input "ultrass"
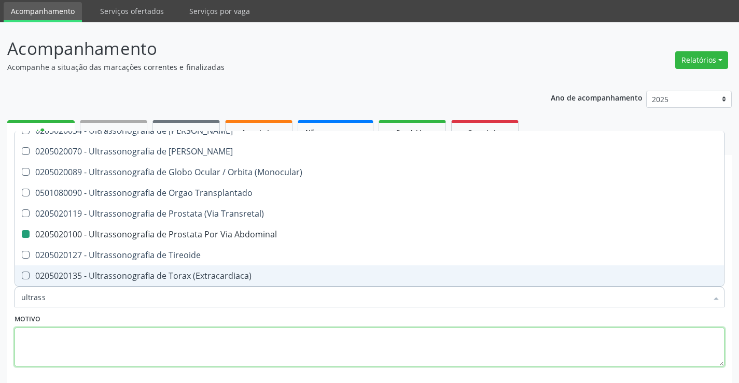
click at [184, 344] on textarea at bounding box center [370, 347] width 710 height 39
checkbox X "true"
checkbox Abdominal "false"
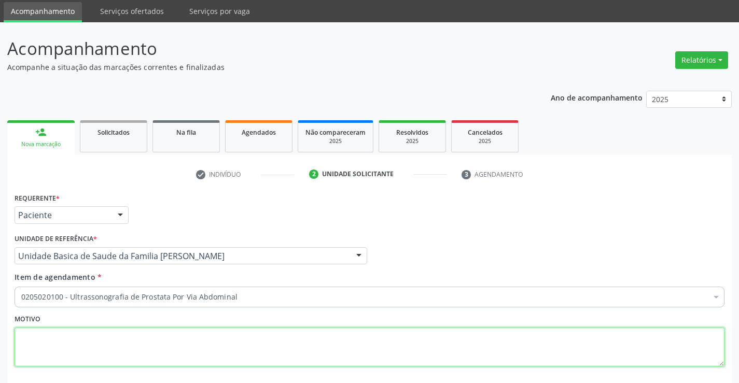
scroll to position [0, 0]
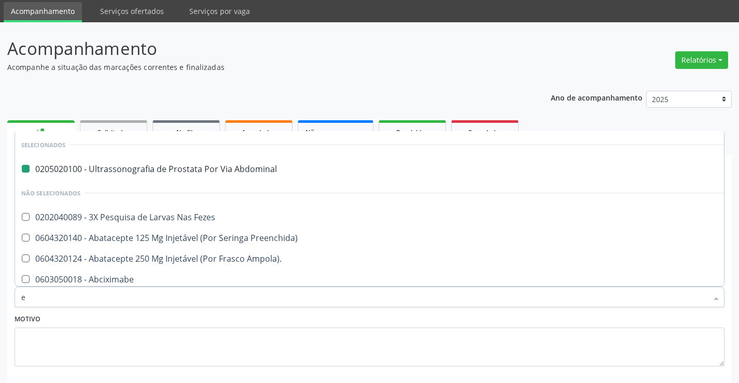
type input "el"
checkbox Abdominal "false"
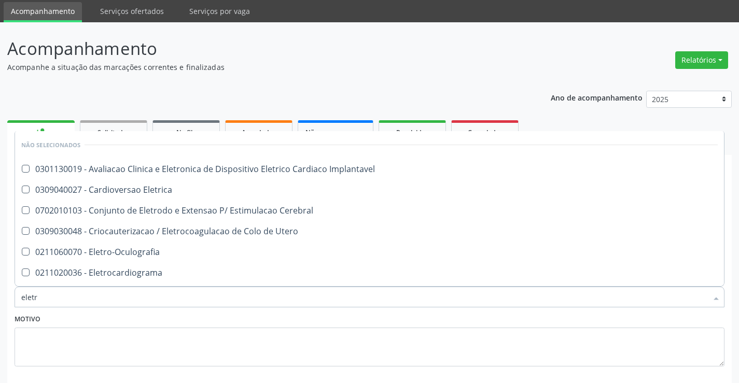
type input "eletro"
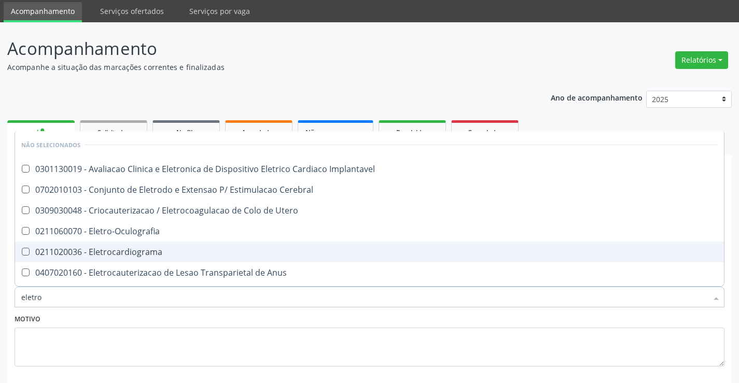
click at [158, 253] on div "0211020036 - Eletrocardiograma" at bounding box center [369, 252] width 696 height 8
checkbox Eletrocardiograma "true"
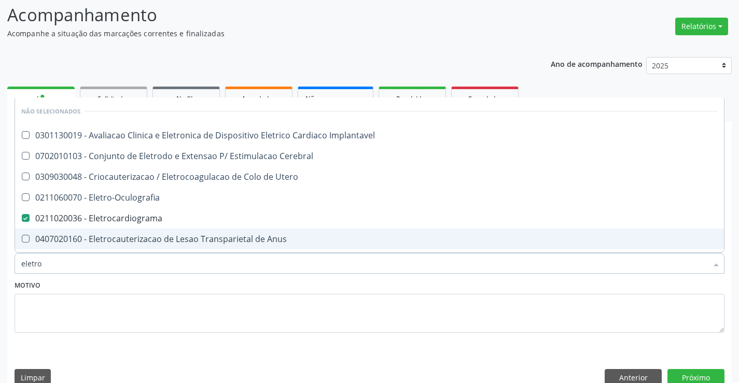
scroll to position [87, 0]
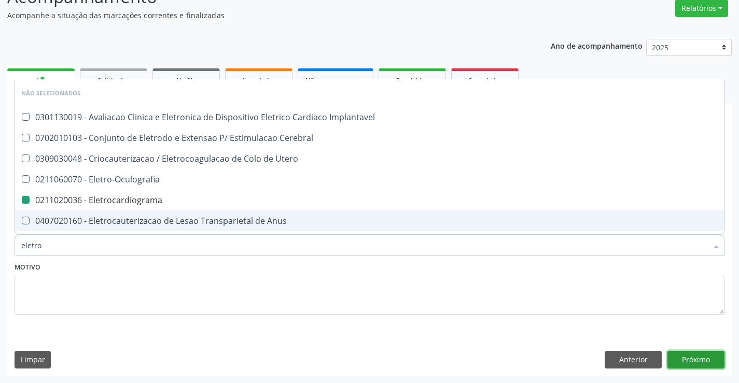
click at [706, 354] on button "Próximo" at bounding box center [695, 360] width 57 height 18
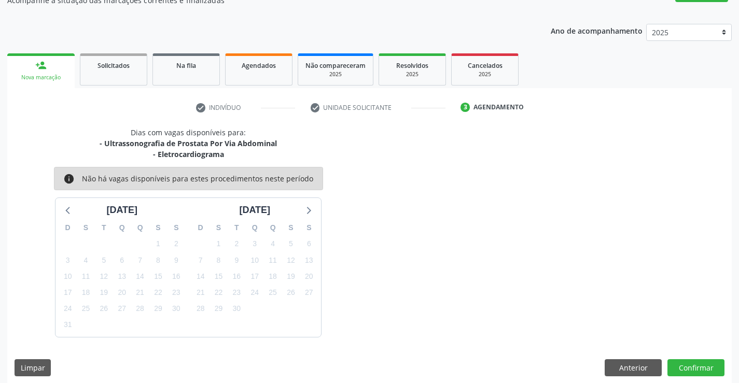
scroll to position [109, 0]
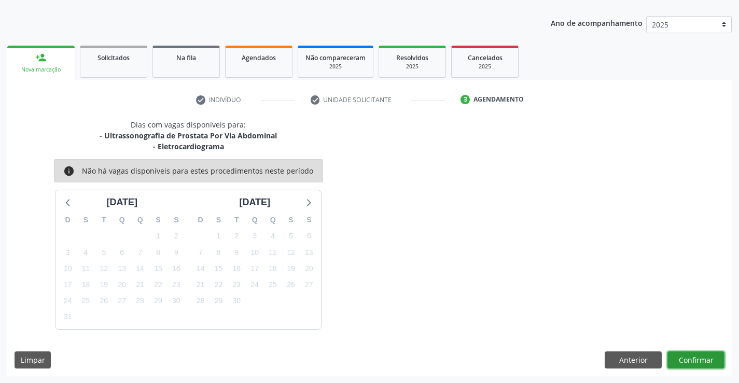
click at [686, 364] on button "Confirmar" at bounding box center [695, 361] width 57 height 18
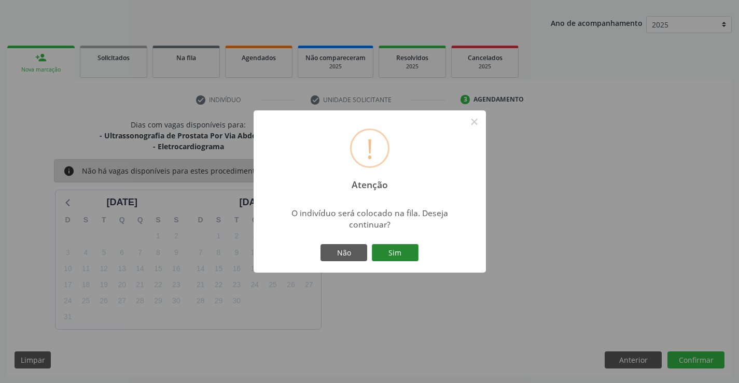
click at [410, 249] on button "Sim" at bounding box center [395, 253] width 47 height 18
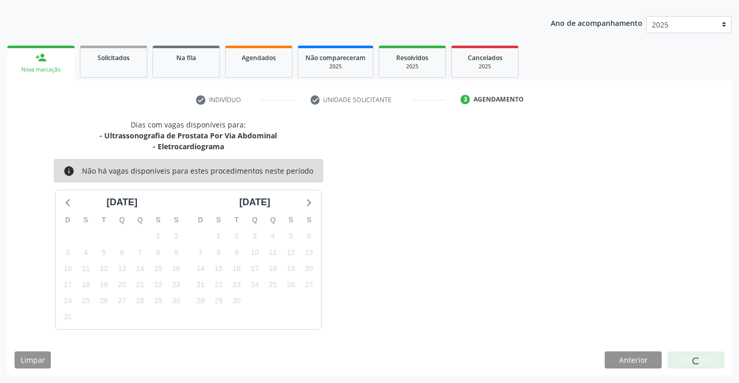
scroll to position [0, 0]
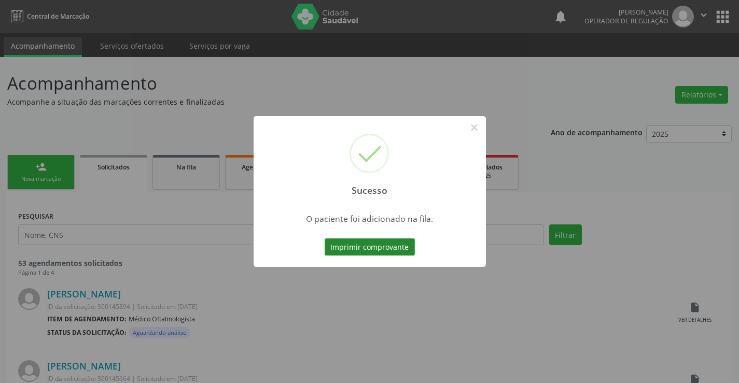
click at [377, 255] on button "Imprimir comprovante" at bounding box center [370, 248] width 90 height 18
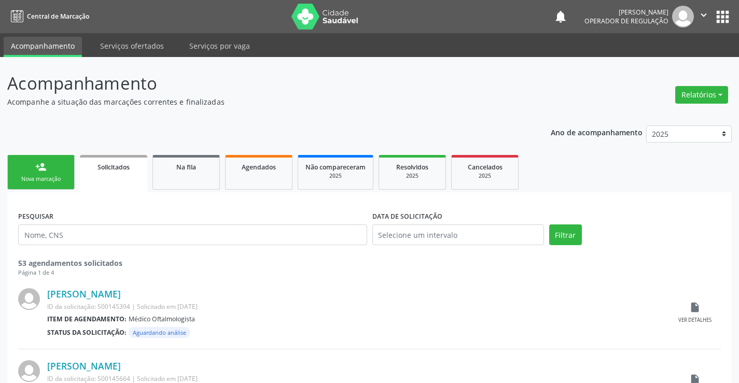
click at [41, 175] on link "person_add Nova marcação" at bounding box center [40, 172] width 67 height 35
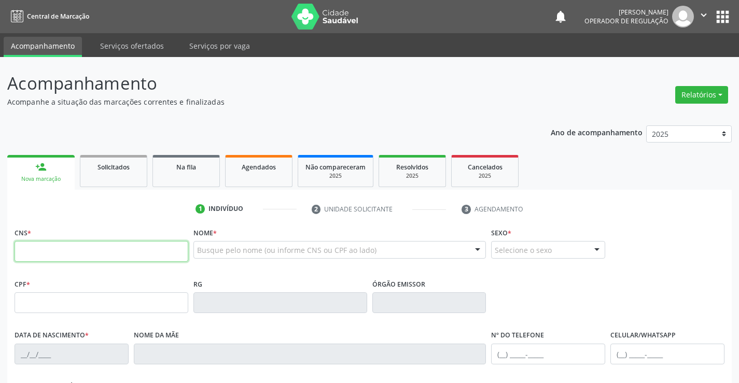
paste input "705 0058 8487 9658"
type input "705 0058 8487 9658"
type input "501.171.817-49"
type input "50978281"
type input "04/07/1957"
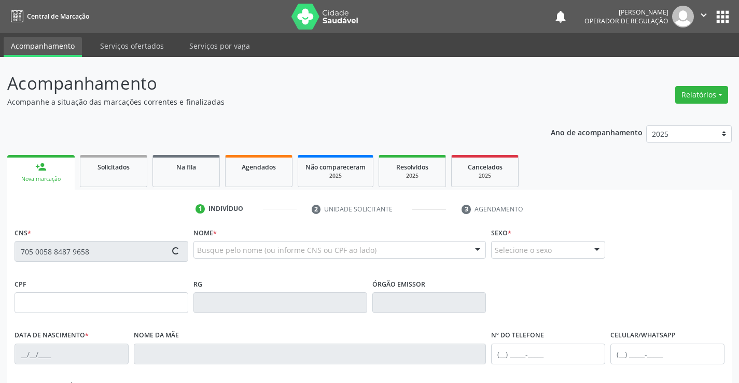
type input "(74) 99143-6503"
type input "501.171.817-49"
type input "S/N"
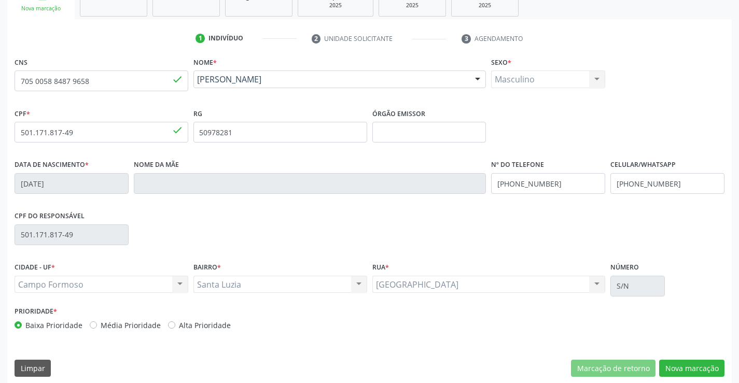
scroll to position [179, 0]
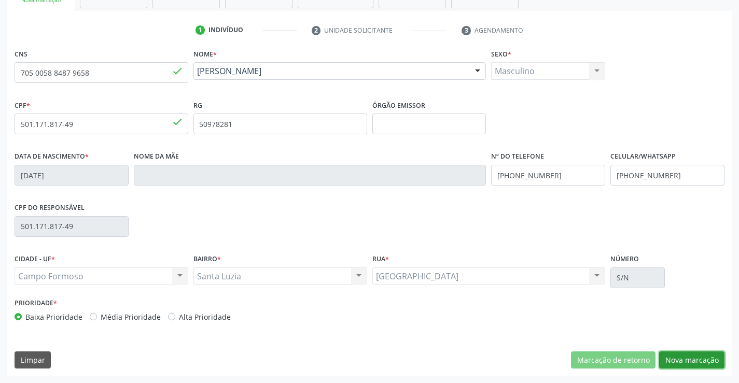
click at [689, 358] on button "Nova marcação" at bounding box center [691, 361] width 65 height 18
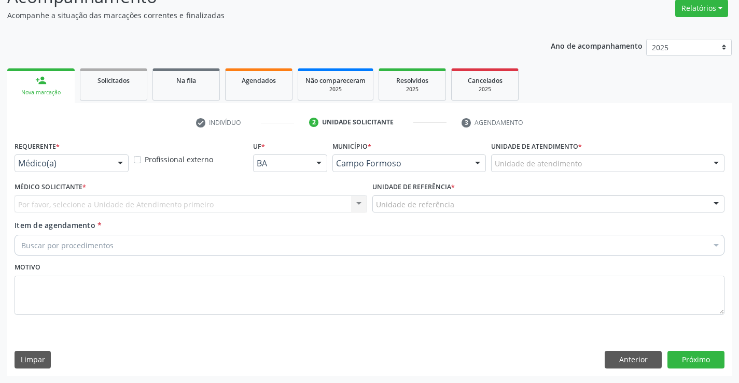
scroll to position [87, 0]
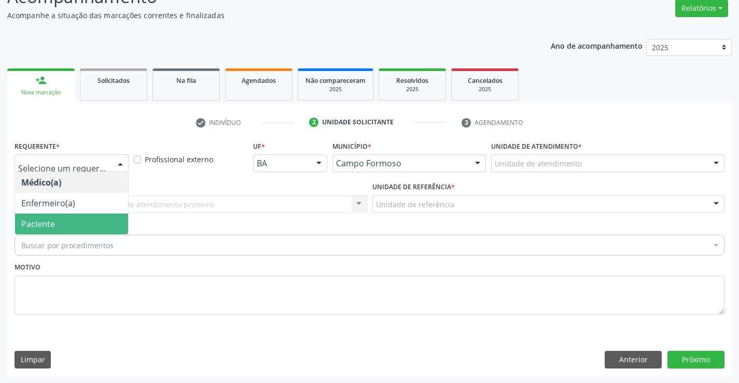
click at [48, 229] on span "Paciente" at bounding box center [38, 223] width 34 height 11
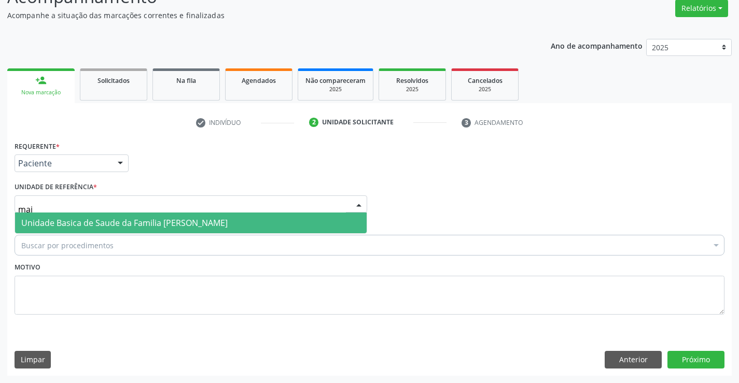
type input "maia"
click at [100, 221] on span "Unidade Basica de Saude da Familia [PERSON_NAME]" at bounding box center [124, 222] width 206 height 11
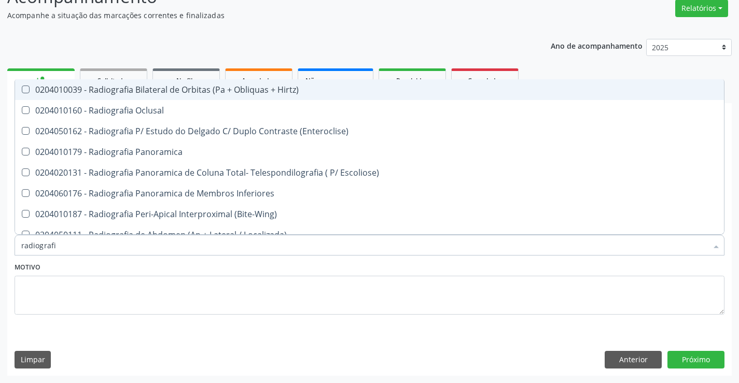
type input "radiografia"
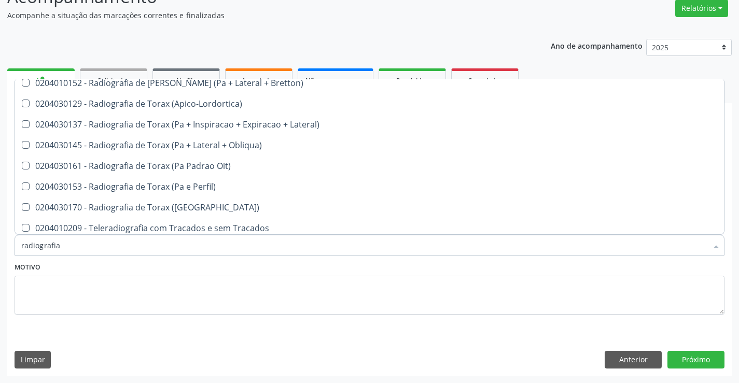
scroll to position [1318, 0]
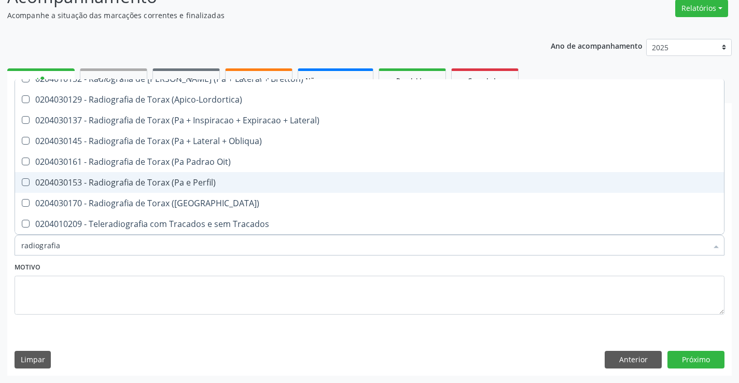
click at [196, 187] on div "0204030153 - Radiografia de Torax (Pa e Perfil)" at bounding box center [369, 182] width 696 height 8
checkbox Perfil\) "true"
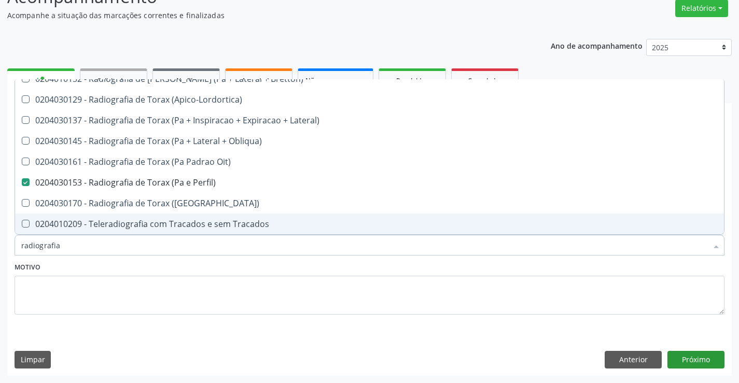
type input "radiografia"
click at [679, 359] on button "Próximo" at bounding box center [695, 360] width 57 height 18
checkbox Oclusal "true"
checkbox Perfil\) "false"
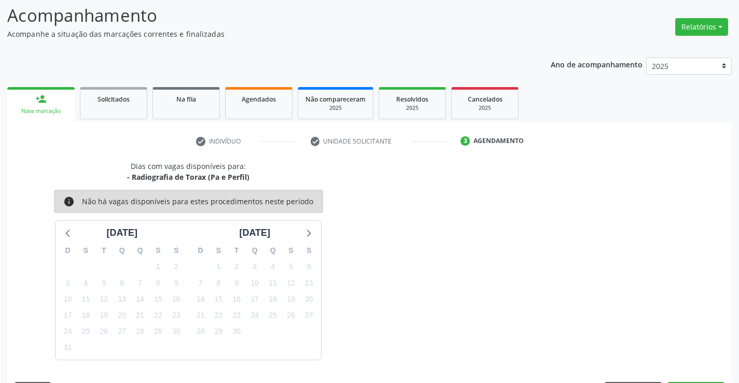
scroll to position [87, 0]
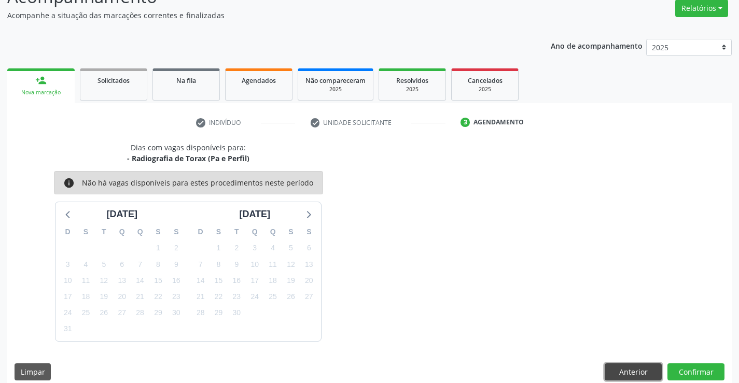
click at [640, 374] on button "Anterior" at bounding box center [633, 373] width 57 height 18
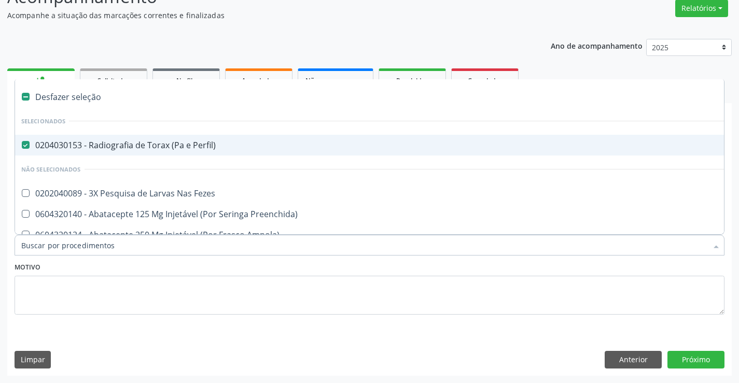
click at [73, 148] on div "0204030153 - Radiografia de Torax (Pa e Perfil)" at bounding box center [424, 145] width 807 height 8
checkbox Perfil\) "false"
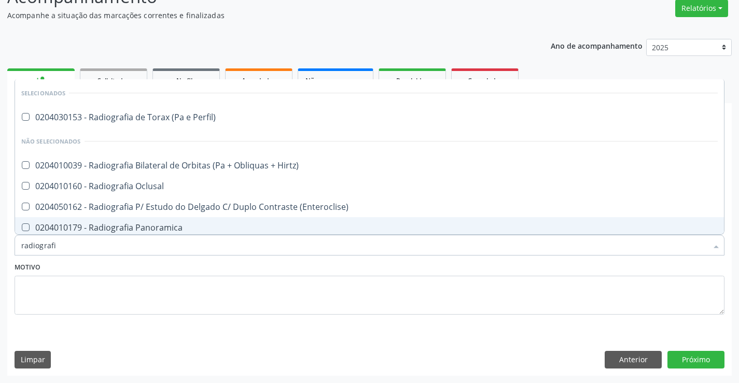
type input "radiografia"
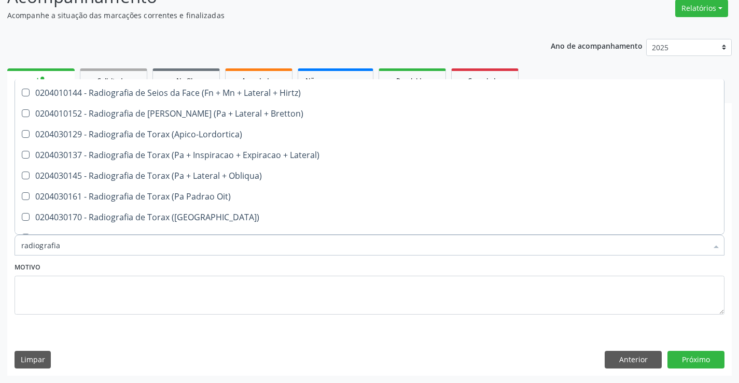
scroll to position [1373, 0]
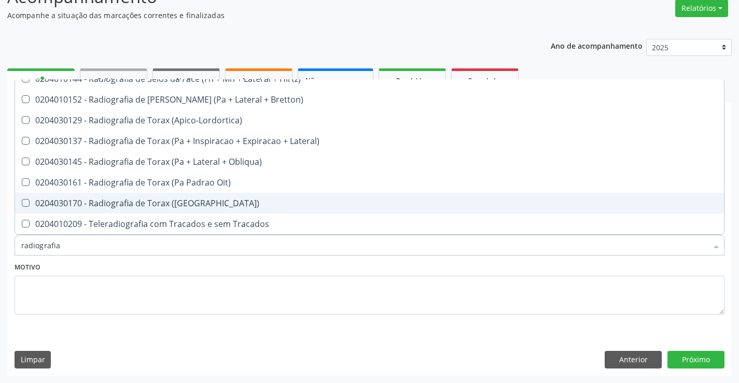
click at [202, 206] on div "0204030170 - Radiografia de Torax ([GEOGRAPHIC_DATA])" at bounding box center [369, 203] width 696 height 8
checkbox \(Pa\) "true"
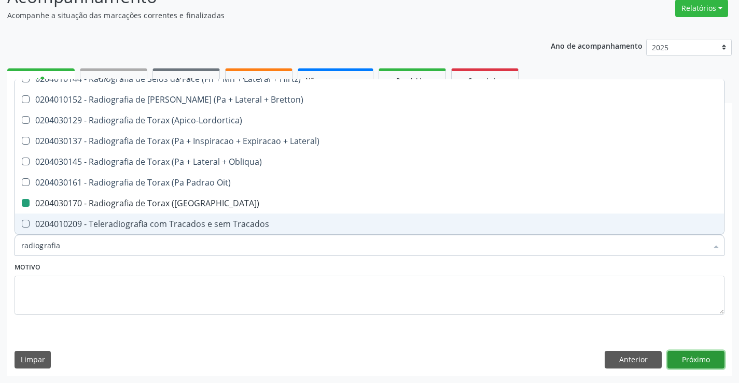
click at [685, 354] on button "Próximo" at bounding box center [695, 360] width 57 height 18
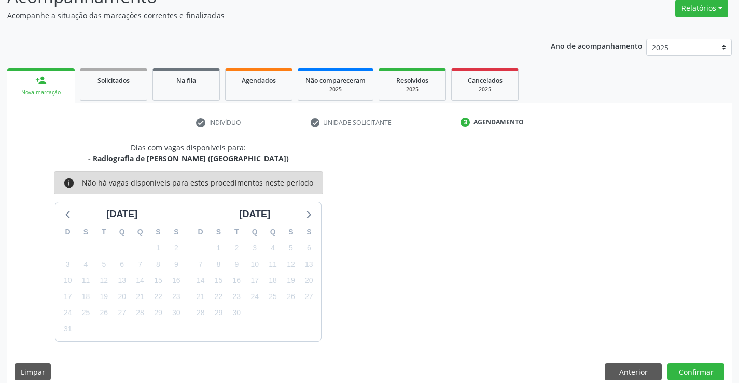
scroll to position [99, 0]
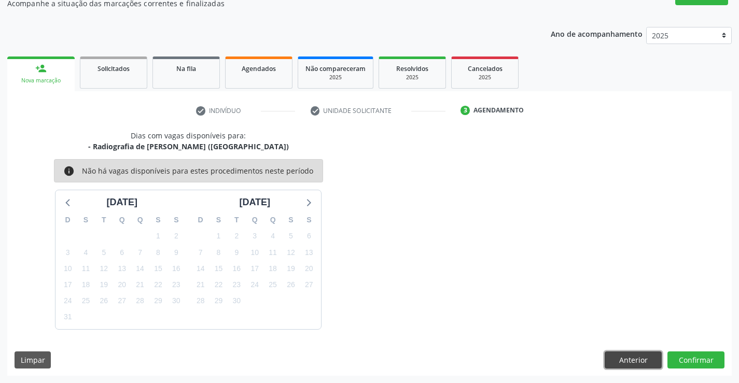
click at [640, 358] on button "Anterior" at bounding box center [633, 361] width 57 height 18
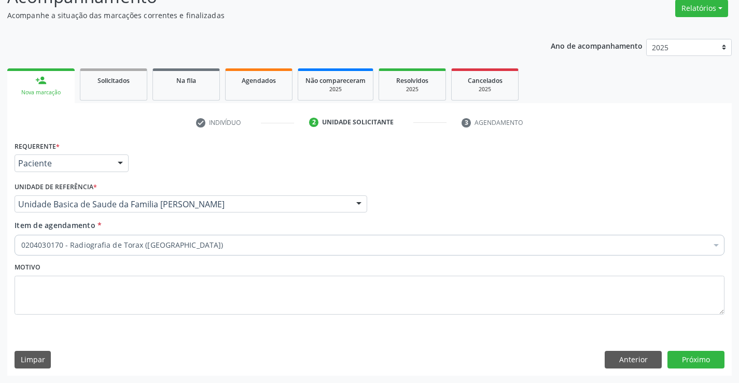
scroll to position [87, 0]
click at [624, 365] on button "Anterior" at bounding box center [633, 360] width 57 height 18
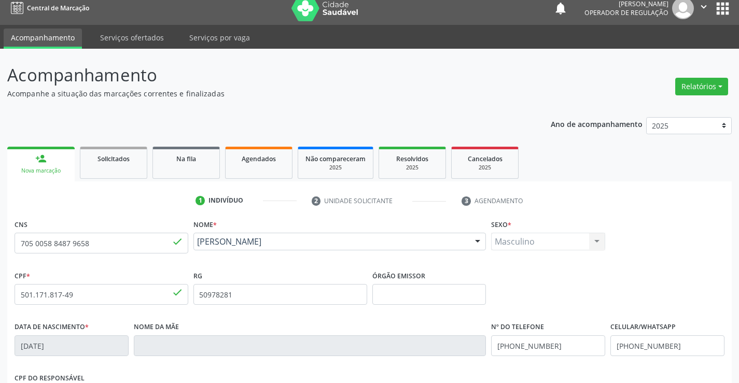
scroll to position [0, 0]
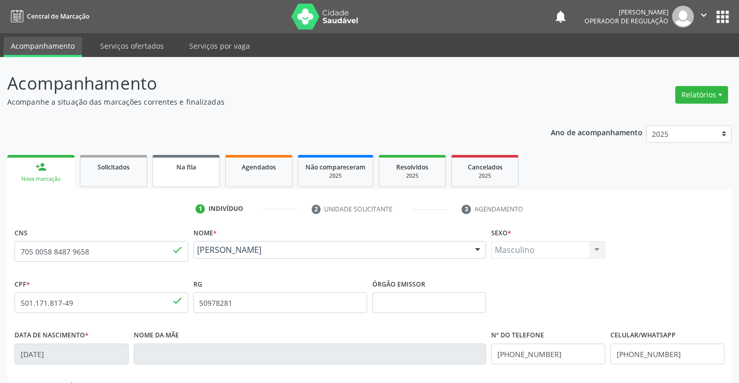
click at [177, 171] on span "Na fila" at bounding box center [186, 167] width 20 height 9
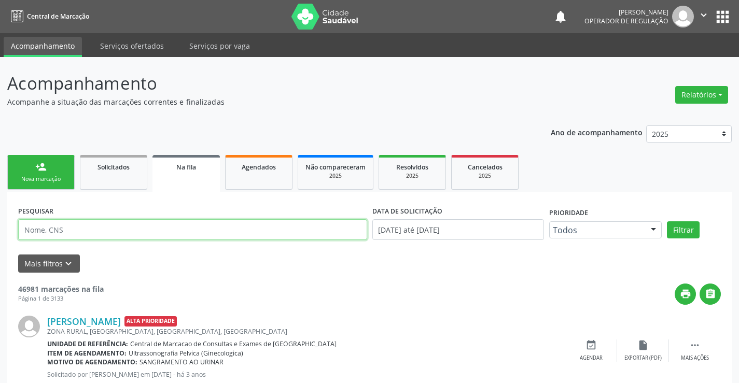
paste input "705 0058 8487 9658"
type input "705 0058 8487 9658"
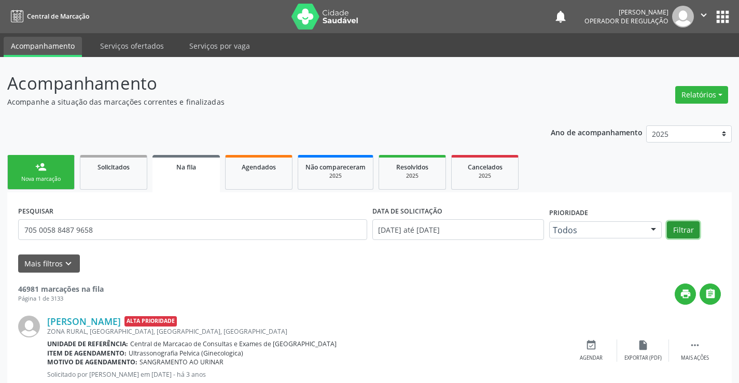
click at [669, 233] on button "Filtrar" at bounding box center [683, 230] width 33 height 18
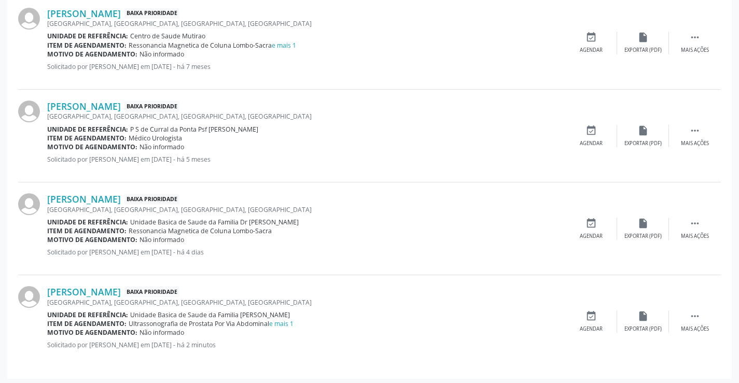
scroll to position [971, 0]
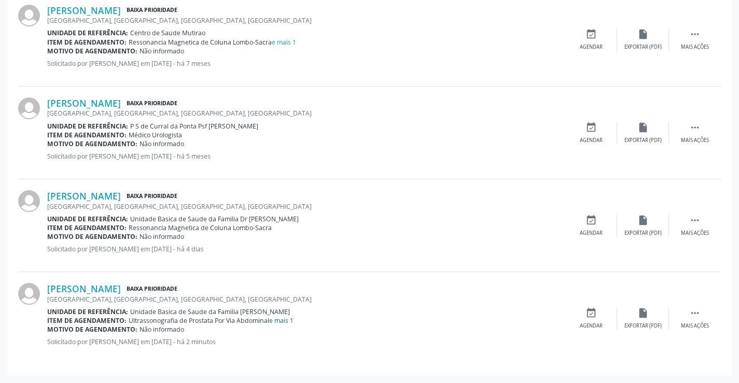
click at [289, 322] on link "e mais 1" at bounding box center [281, 320] width 24 height 9
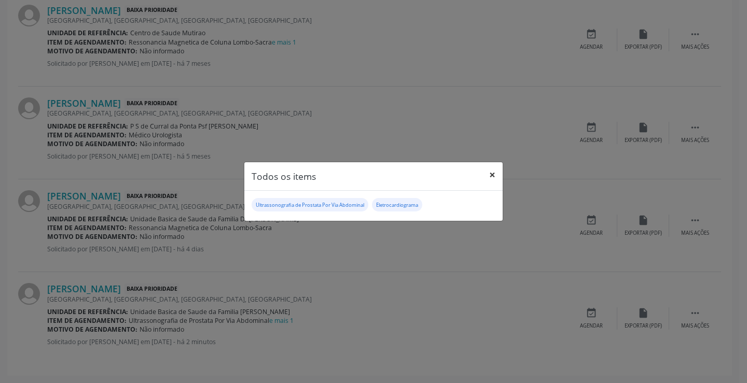
click at [495, 174] on button "×" at bounding box center [492, 174] width 21 height 25
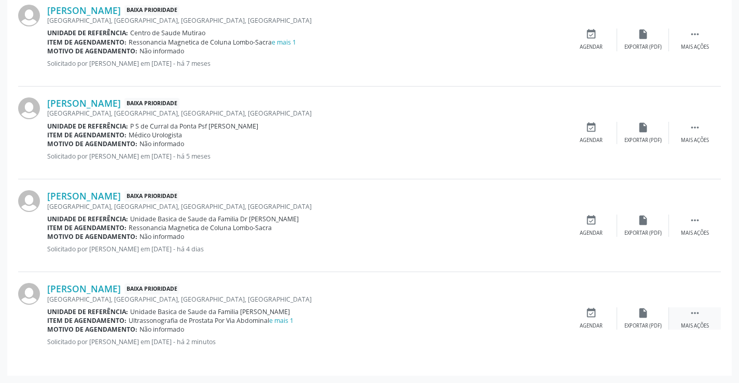
click at [696, 319] on div " Mais ações" at bounding box center [695, 319] width 52 height 22
click at [636, 313] on div "edit Editar" at bounding box center [643, 319] width 52 height 22
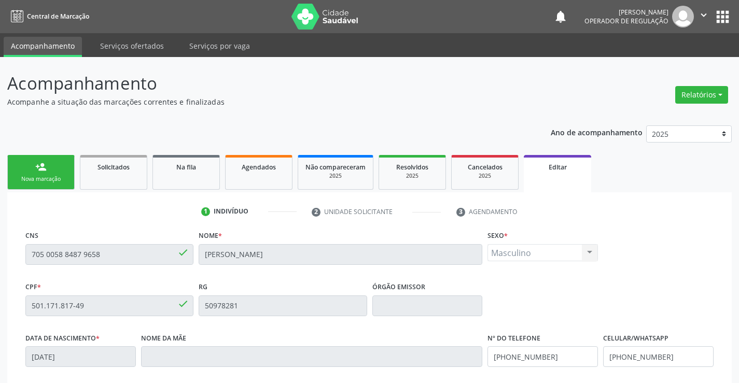
scroll to position [193, 0]
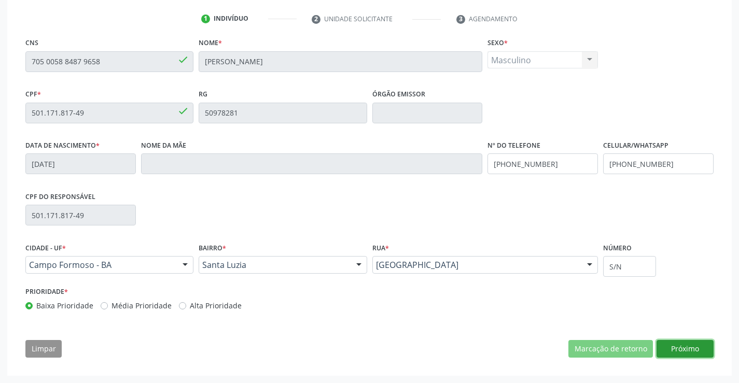
click at [674, 346] on button "Próximo" at bounding box center [685, 349] width 57 height 18
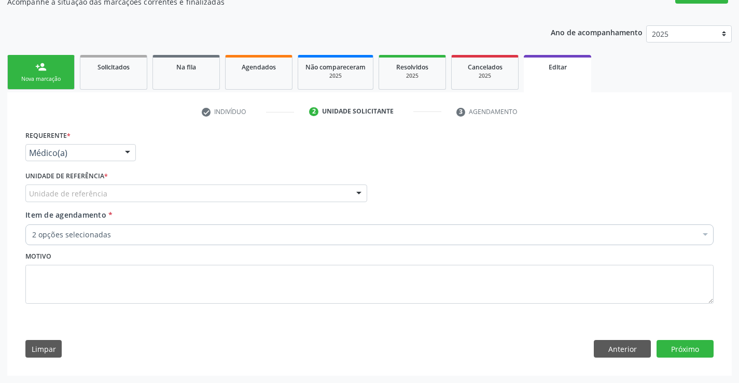
scroll to position [100, 0]
click at [97, 146] on div "Médico(a)" at bounding box center [80, 153] width 110 height 18
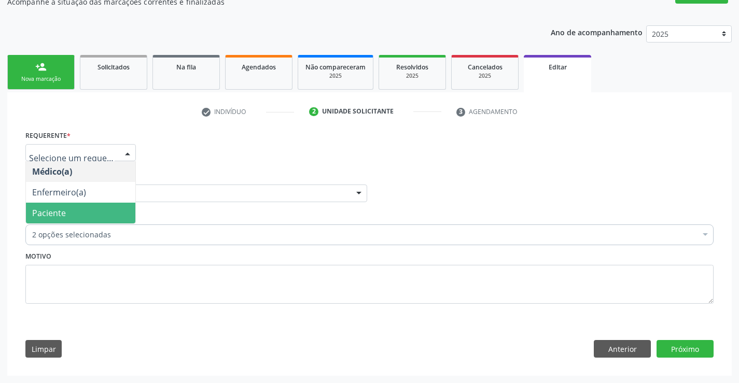
click at [74, 210] on span "Paciente" at bounding box center [80, 213] width 109 height 21
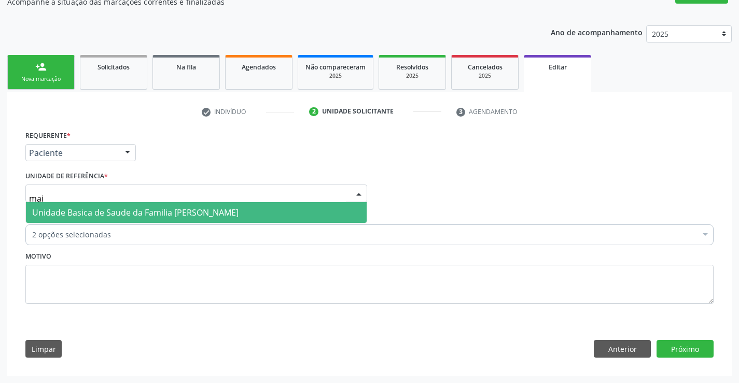
type input "maia"
click at [68, 209] on span "Unidade Basica de Saude da Familia [PERSON_NAME]" at bounding box center [135, 212] width 206 height 11
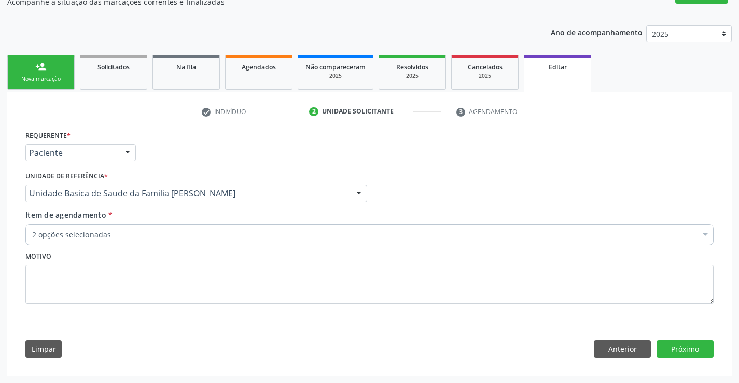
click at [64, 228] on div "2 opções selecionadas" at bounding box center [369, 235] width 688 height 21
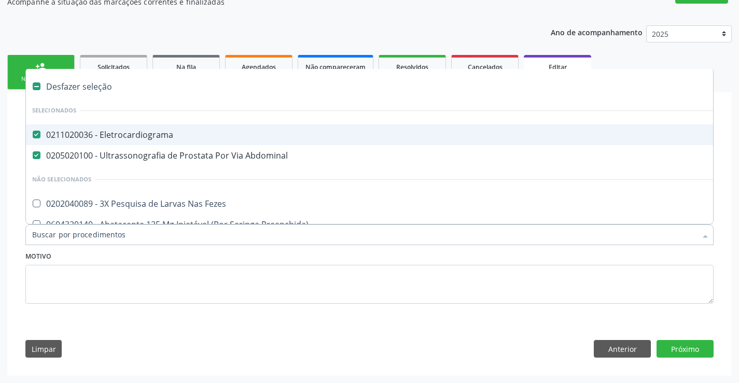
click at [113, 131] on div "0211020036 - Eletrocardiograma" at bounding box center [435, 135] width 807 height 8
checkbox Eletrocardiograma "false"
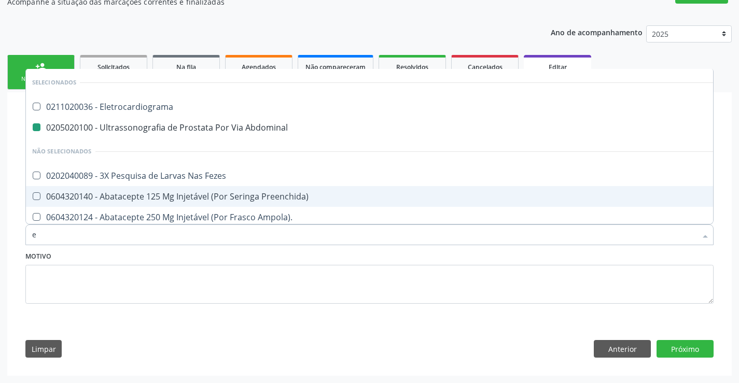
type input "ec"
checkbox Abdominal "false"
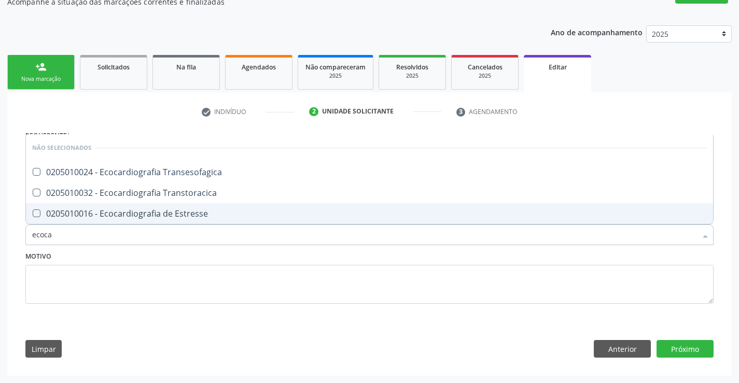
type input "ecocar"
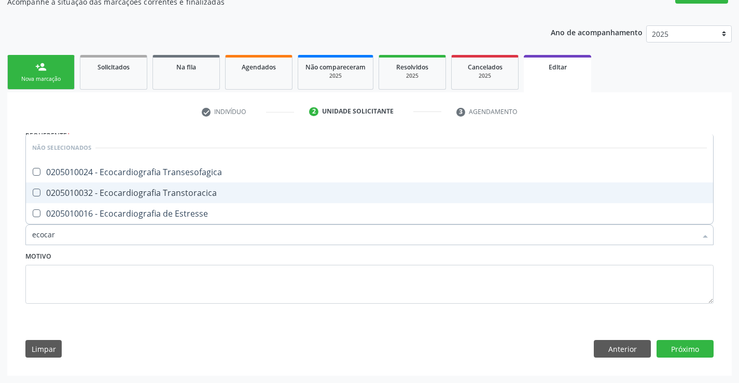
click at [139, 189] on div "0205010032 - Ecocardiografia Transtoracica" at bounding box center [369, 193] width 675 height 8
checkbox Transtoracica "true"
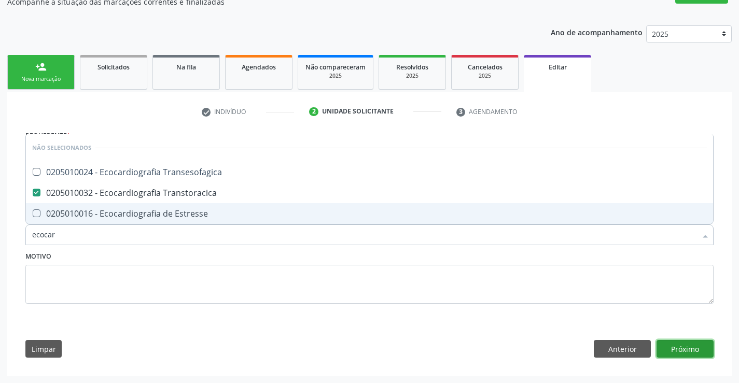
click at [676, 357] on button "Próximo" at bounding box center [685, 349] width 57 height 18
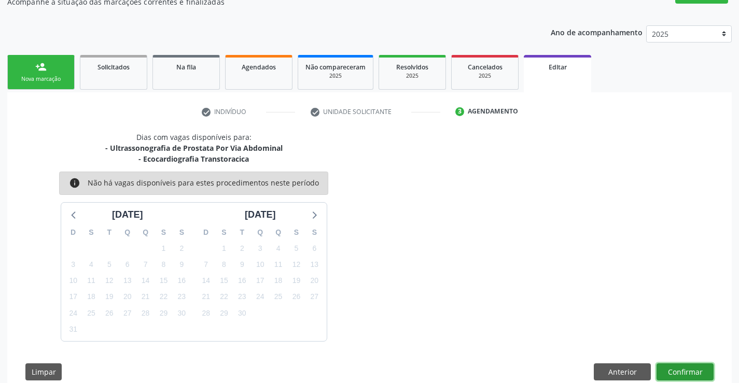
click at [680, 368] on button "Confirmar" at bounding box center [685, 373] width 57 height 18
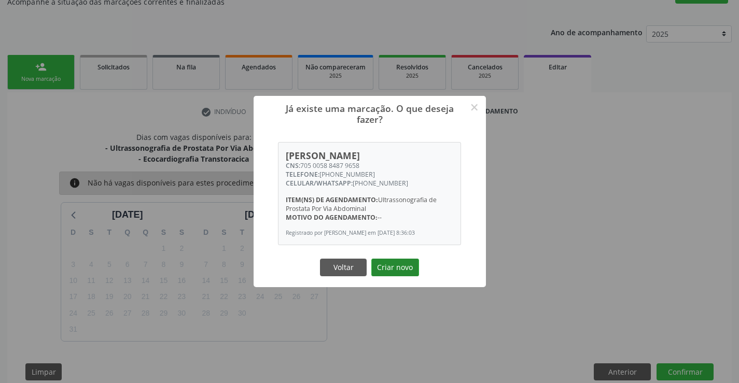
click at [405, 268] on button "Criar novo" at bounding box center [395, 268] width 48 height 18
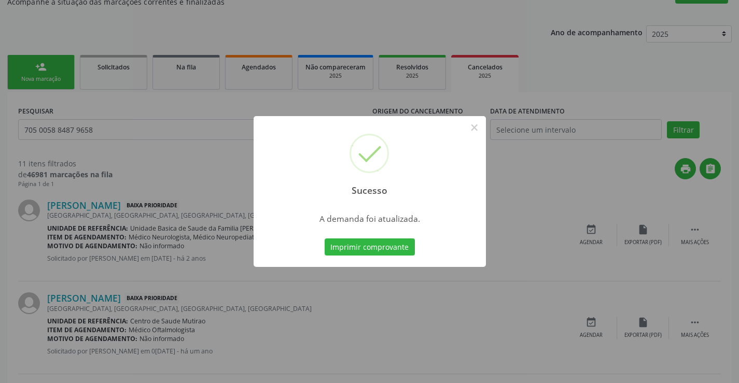
scroll to position [0, 0]
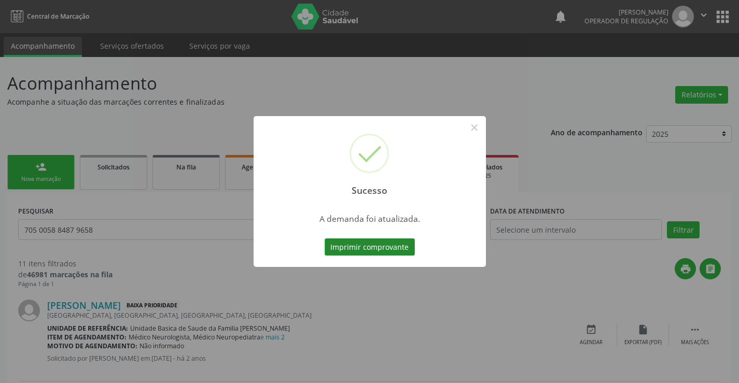
click at [388, 244] on button "Imprimir comprovante" at bounding box center [370, 248] width 90 height 18
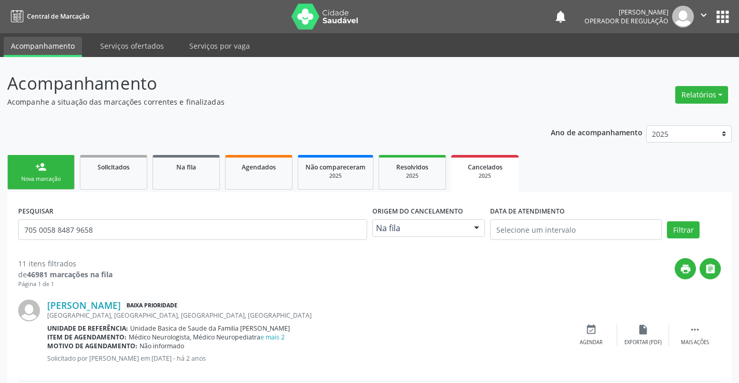
click at [51, 178] on div "Nova marcação" at bounding box center [41, 179] width 52 height 8
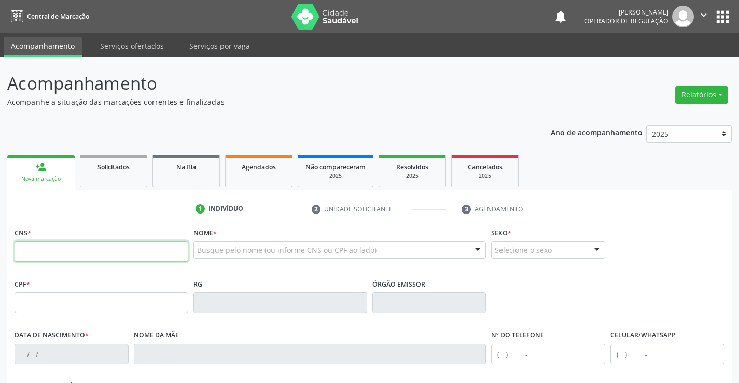
drag, startPoint x: 69, startPoint y: 268, endPoint x: 68, endPoint y: 255, distance: 13.1
paste input "705 0058 8487 9658"
type input "705 0058 8487 9658"
type input "501.171.817-49"
type input "50978281"
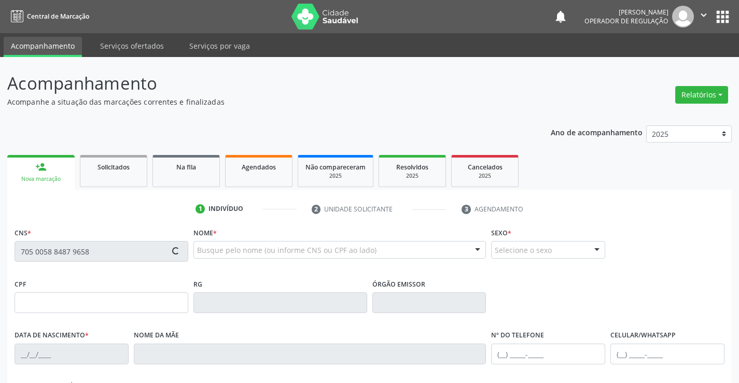
type input "04/07/1957"
type input "(74) 99143-6503"
type input "501.171.817-49"
type input "S/N"
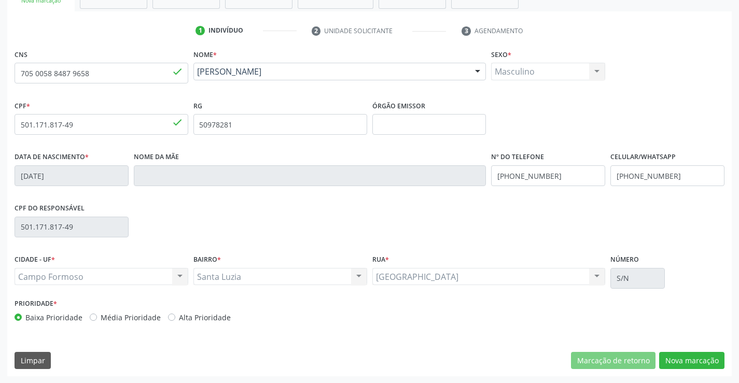
scroll to position [179, 0]
click at [707, 355] on button "Nova marcação" at bounding box center [691, 361] width 65 height 18
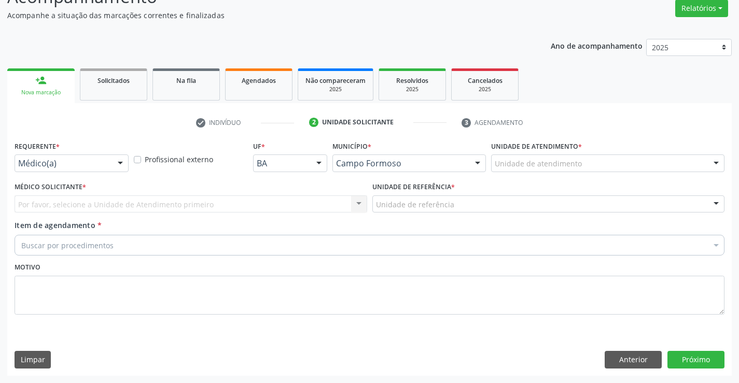
scroll to position [87, 0]
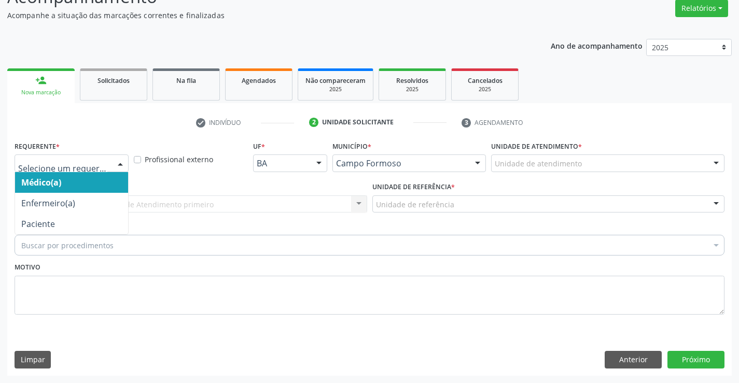
click at [36, 157] on div at bounding box center [72, 164] width 114 height 18
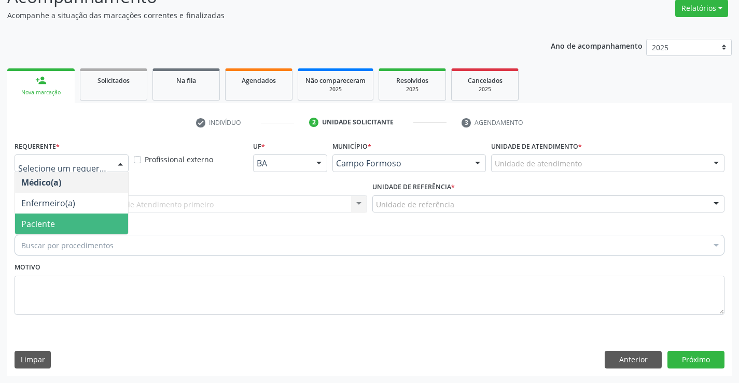
click at [53, 219] on span "Paciente" at bounding box center [38, 223] width 34 height 11
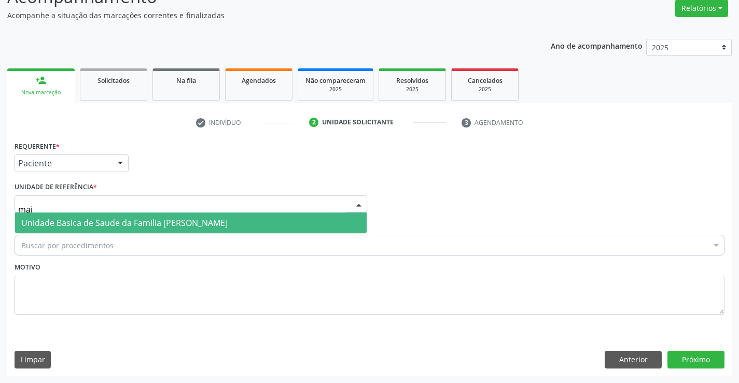
type input "maia"
click at [57, 219] on span "Unidade Basica de Saude da Familia [PERSON_NAME]" at bounding box center [124, 222] width 206 height 11
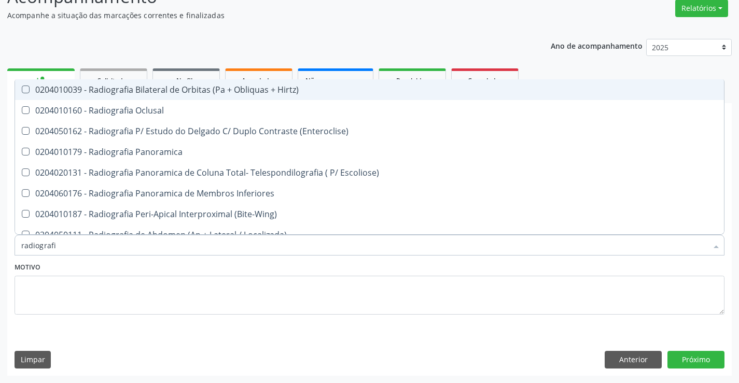
type input "radiografia"
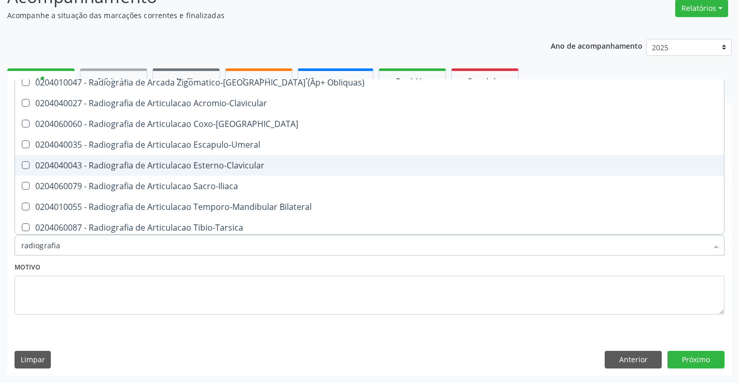
scroll to position [259, 0]
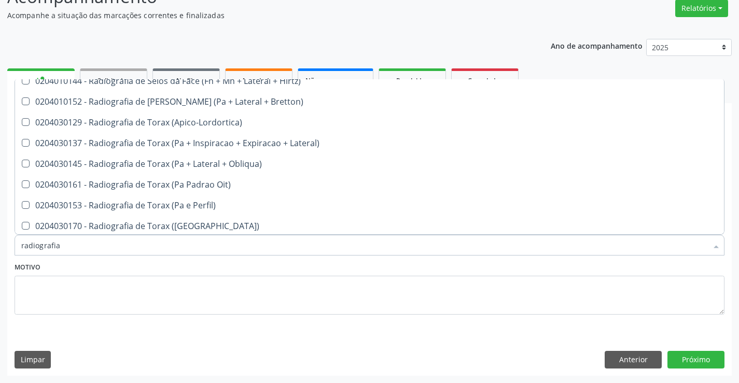
scroll to position [1296, 0]
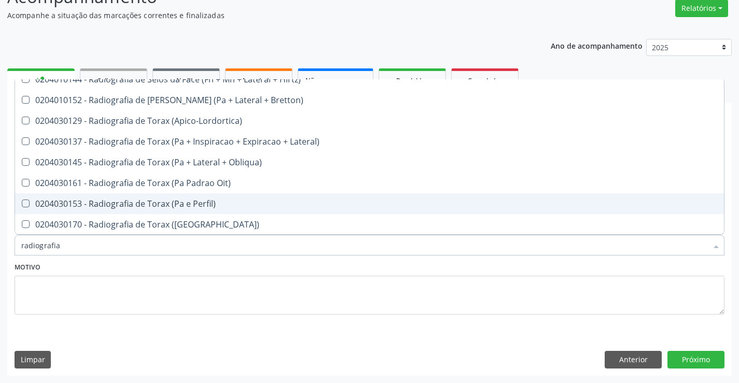
click at [223, 199] on span "0204030153 - Radiografia de Torax (Pa e Perfil)" at bounding box center [369, 203] width 709 height 21
checkbox Perfil\) "true"
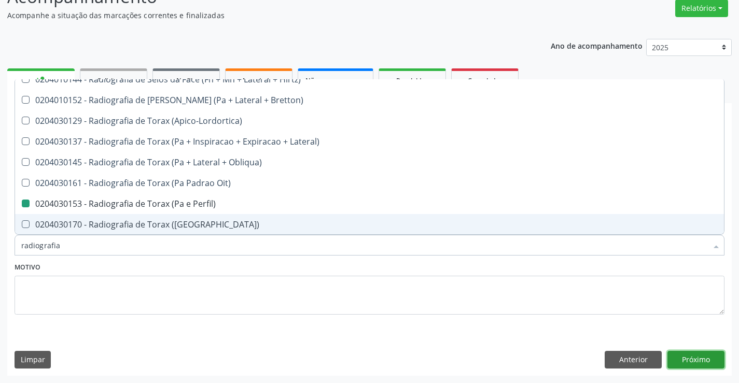
click at [701, 356] on button "Próximo" at bounding box center [695, 360] width 57 height 18
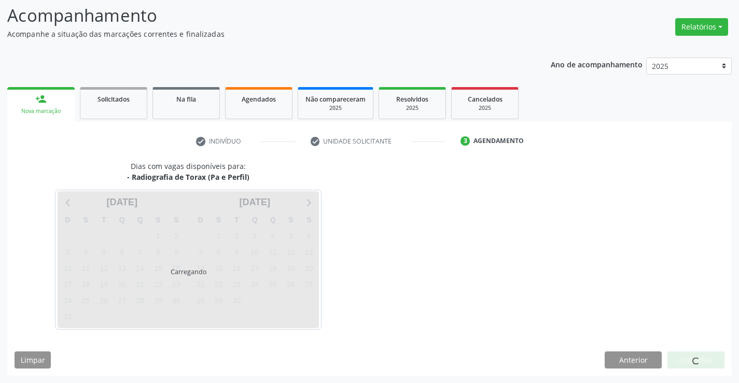
scroll to position [0, 0]
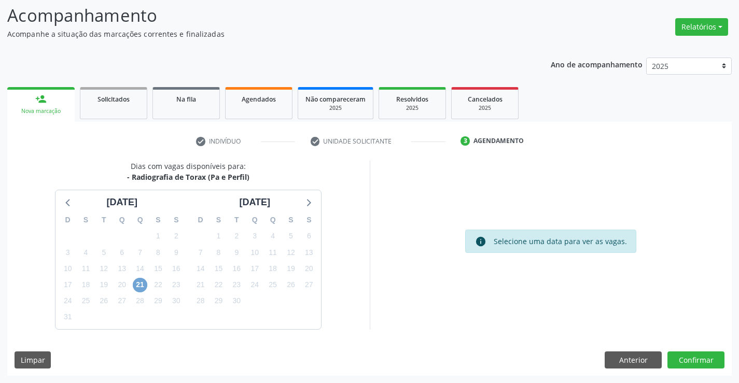
click at [144, 286] on span "21" at bounding box center [140, 285] width 15 height 15
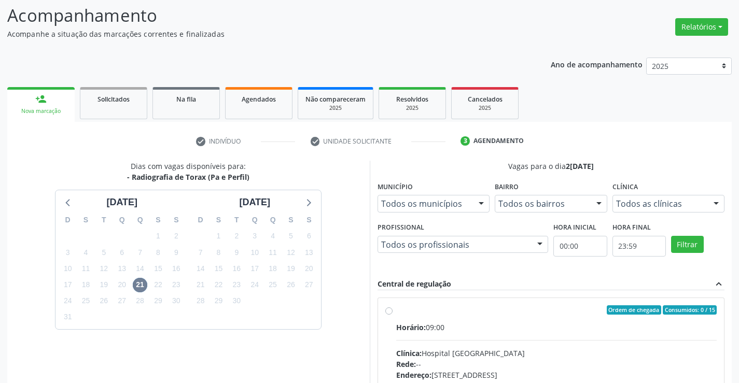
click at [396, 311] on label "Ordem de chegada Consumidos: 0 / 15 Horário: 09:00 Clínica: Hospital Sao Franci…" at bounding box center [556, 384] width 321 height 159
click at [387, 311] on input "Ordem de chegada Consumidos: 0 / 15 Horário: 09:00 Clínica: Hospital Sao Franci…" at bounding box center [388, 309] width 7 height 9
radio input "true"
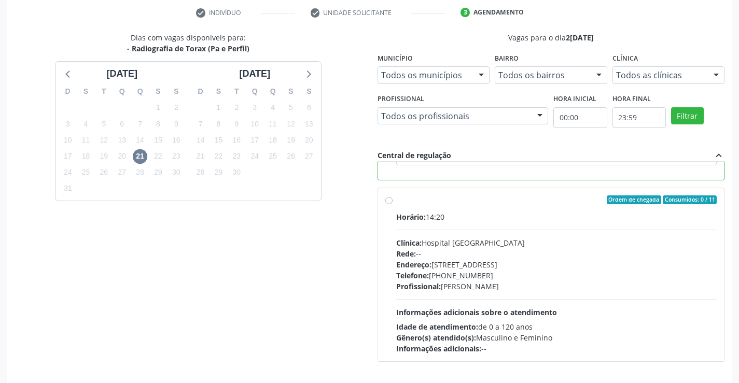
scroll to position [224, 0]
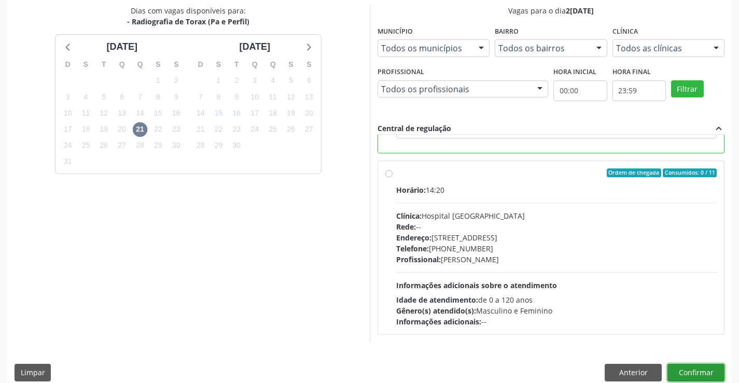
click at [681, 366] on button "Confirmar" at bounding box center [695, 373] width 57 height 18
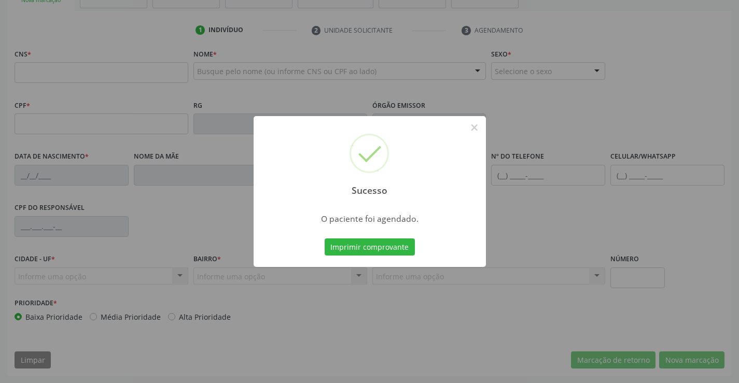
scroll to position [179, 0]
click at [364, 242] on button "Imprimir comprovante" at bounding box center [370, 248] width 90 height 18
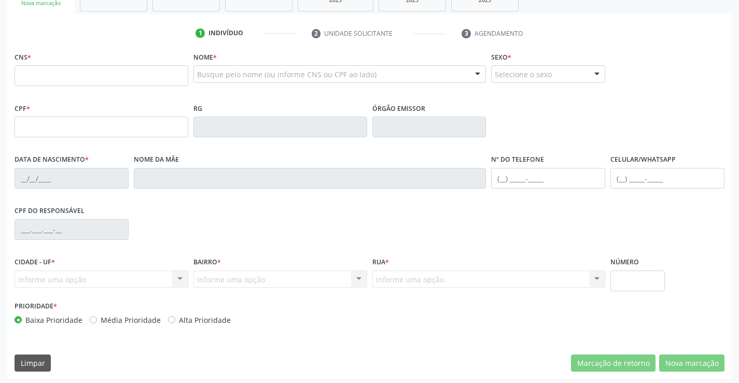
scroll to position [75, 0]
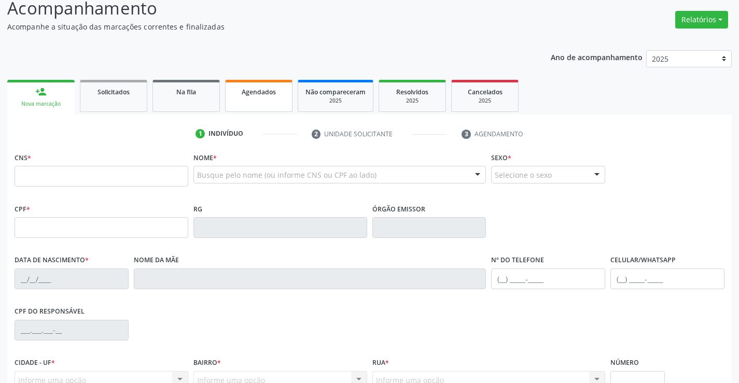
click at [245, 93] on span "Agendados" at bounding box center [259, 92] width 34 height 9
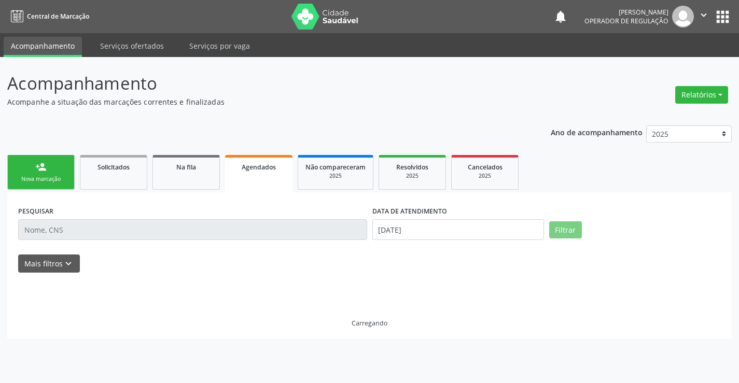
scroll to position [0, 0]
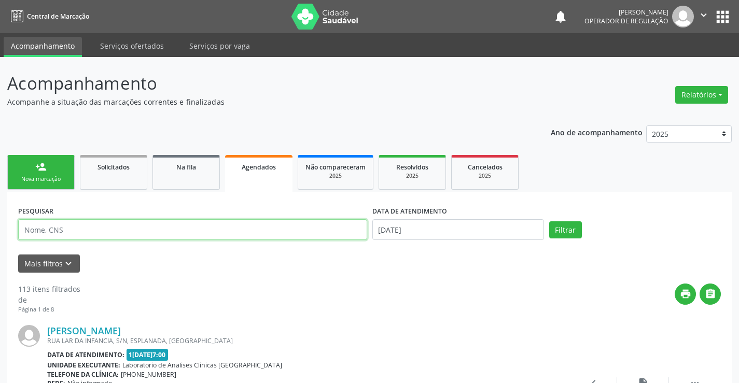
click at [77, 226] on input "text" at bounding box center [192, 229] width 349 height 21
type input "706009358420247"
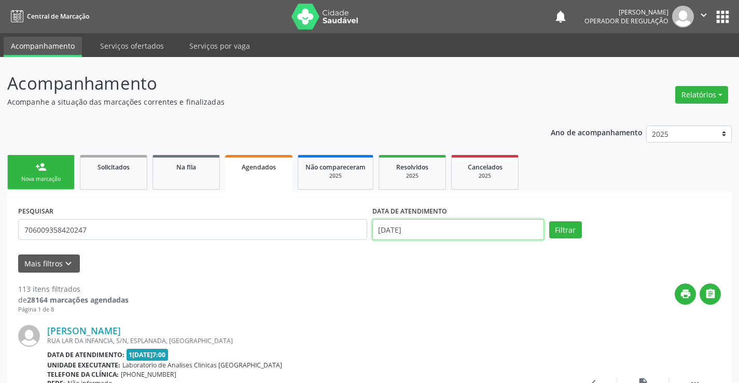
click at [407, 235] on input "18/08/2025" at bounding box center [458, 229] width 172 height 21
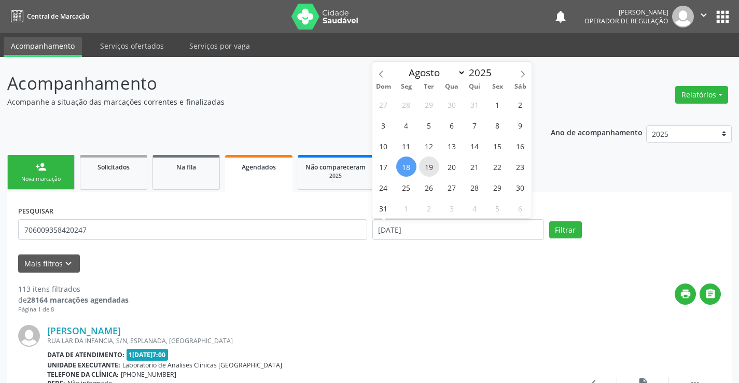
click at [436, 166] on span "19" at bounding box center [429, 167] width 20 height 20
type input "19/08/2025"
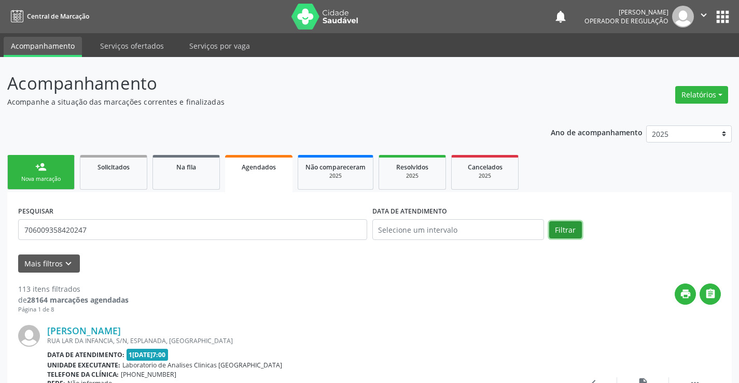
click at [567, 231] on button "Filtrar" at bounding box center [565, 230] width 33 height 18
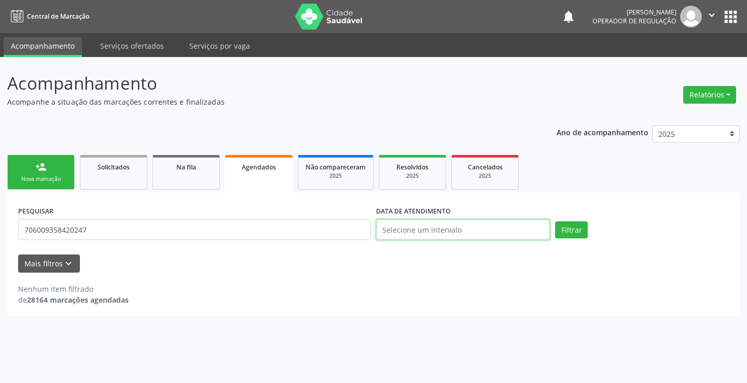
click at [418, 226] on input "text" at bounding box center [463, 229] width 174 height 21
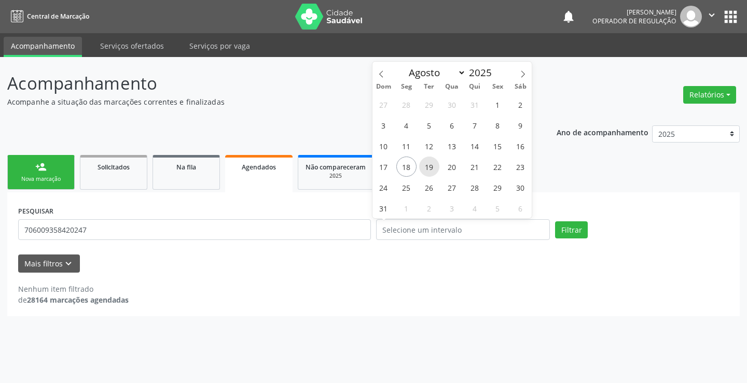
click at [431, 171] on span "19" at bounding box center [429, 167] width 20 height 20
type input "19/08/2025"
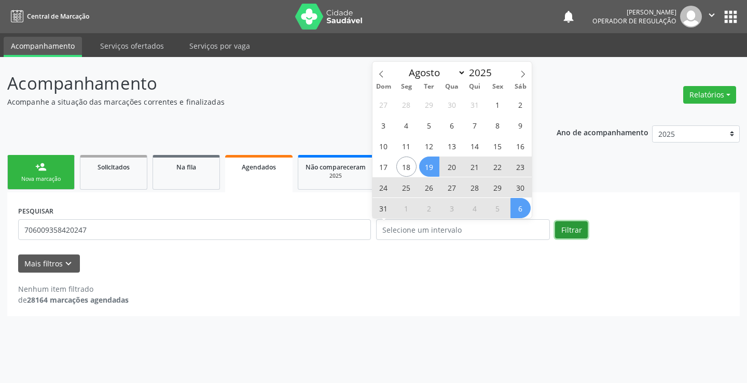
click at [558, 228] on button "Filtrar" at bounding box center [571, 230] width 33 height 18
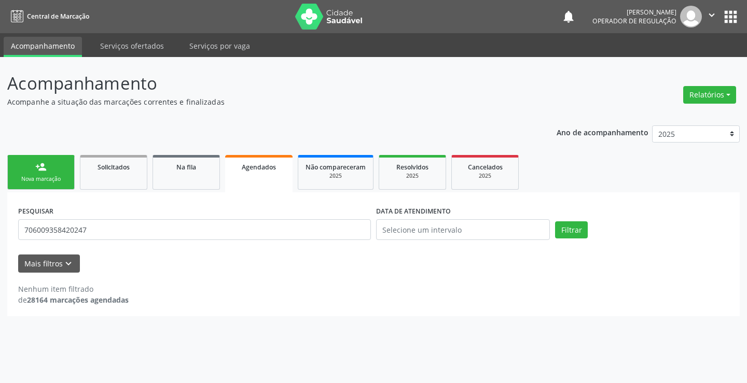
click at [270, 178] on link "Agendados" at bounding box center [258, 173] width 67 height 37
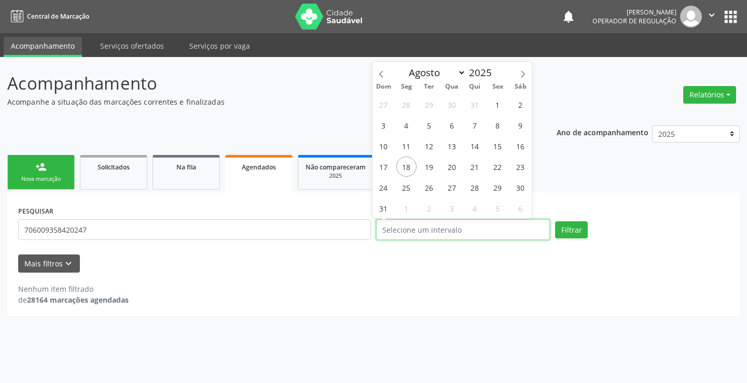
click at [409, 232] on input "text" at bounding box center [463, 229] width 174 height 21
click at [579, 230] on button "Filtrar" at bounding box center [571, 230] width 33 height 18
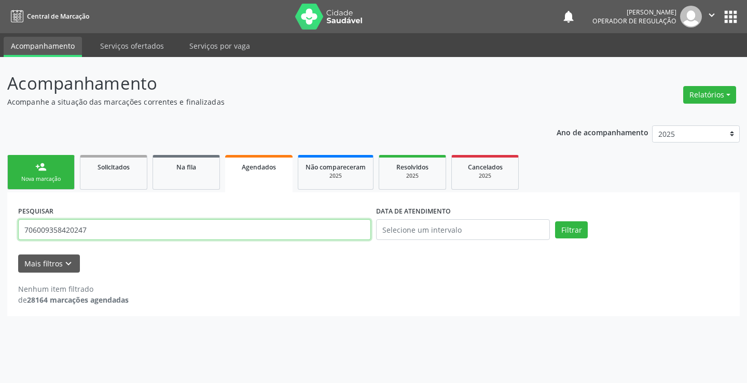
drag, startPoint x: 94, startPoint y: 224, endPoint x: 0, endPoint y: 229, distance: 94.0
click at [0, 229] on div "Acompanhamento Acompanhe a situação das marcações correntes e finalizadas Relat…" at bounding box center [373, 220] width 747 height 326
click at [103, 231] on input "text" at bounding box center [194, 229] width 353 height 21
type input "70609358420247"
click at [566, 226] on button "Filtrar" at bounding box center [571, 230] width 33 height 18
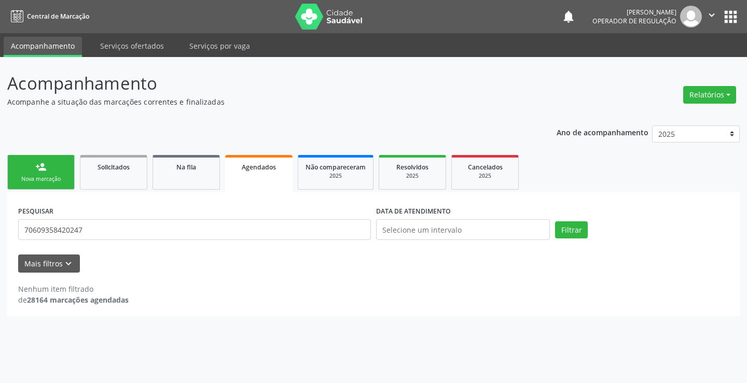
click at [37, 163] on div "person_add" at bounding box center [40, 166] width 11 height 11
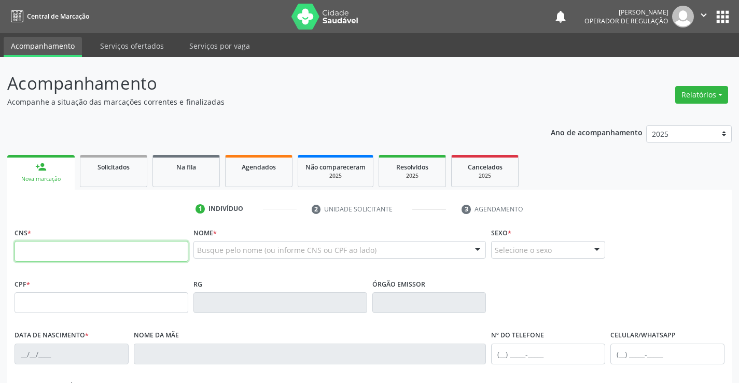
click at [78, 255] on input "text" at bounding box center [102, 251] width 174 height 21
type input "700 5017 7818 7358"
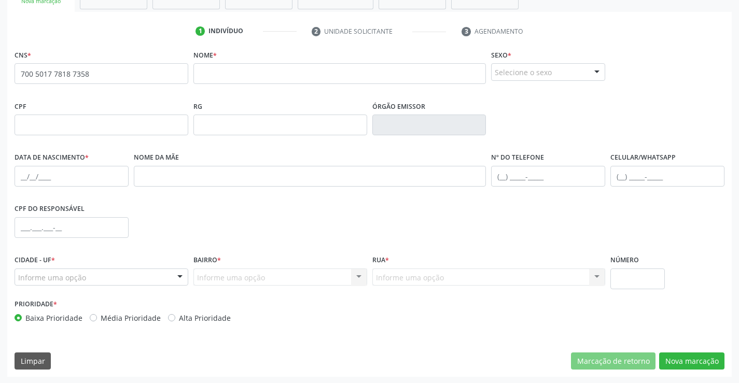
scroll to position [179, 0]
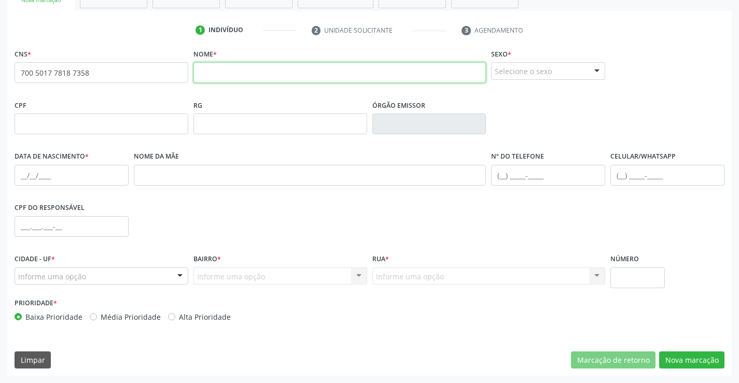
click at [304, 79] on input "text" at bounding box center [339, 72] width 293 height 21
click at [203, 75] on input "bernardo almeida da silva" at bounding box center [339, 72] width 293 height 21
click at [236, 74] on input "Bernardo almeida da silva" at bounding box center [339, 72] width 293 height 21
click at [276, 74] on input "Bernardo Almeida da silva" at bounding box center [339, 72] width 293 height 21
type input "Bernardo Almeida da Silva"
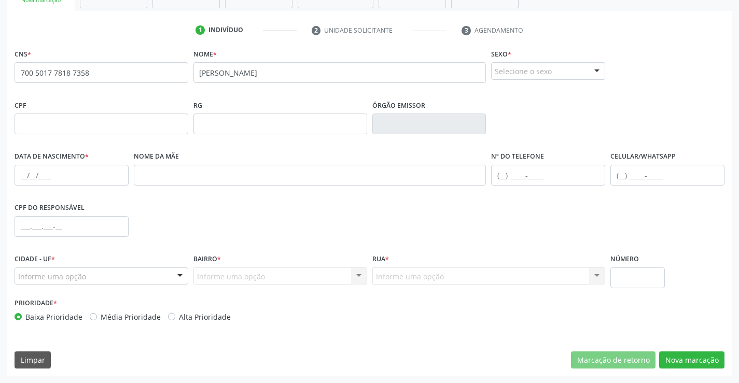
click at [511, 75] on div "Selecione o sexo" at bounding box center [548, 71] width 114 height 18
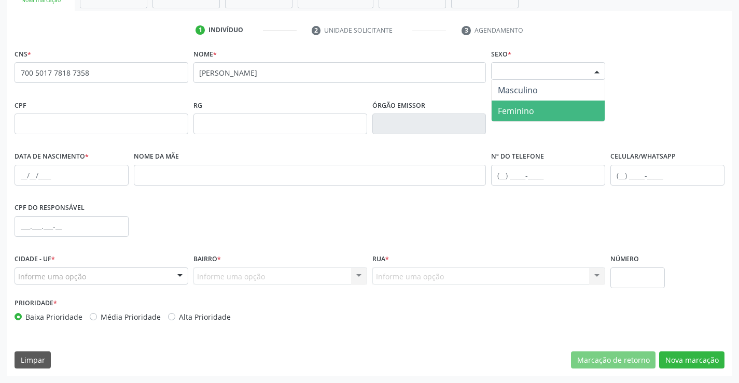
click at [507, 110] on span "Feminino" at bounding box center [516, 110] width 36 height 11
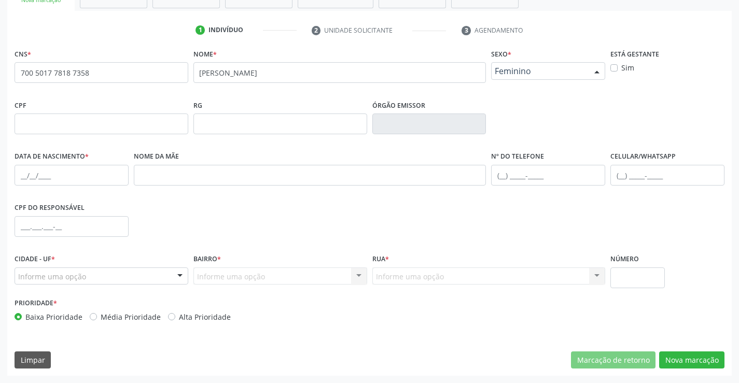
click at [530, 76] on span "Feminino" at bounding box center [539, 71] width 89 height 10
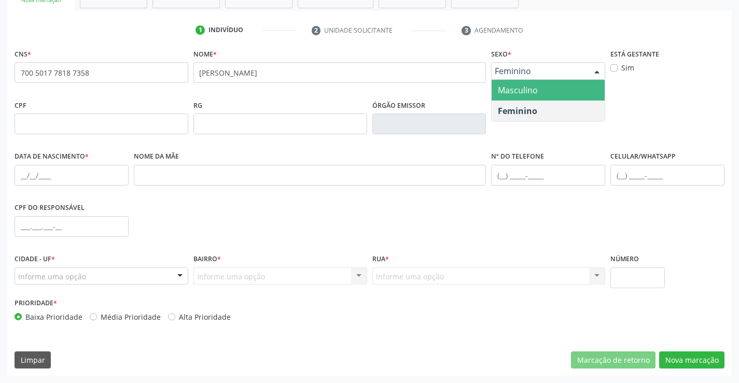
click at [514, 91] on span "Masculino" at bounding box center [518, 90] width 40 height 11
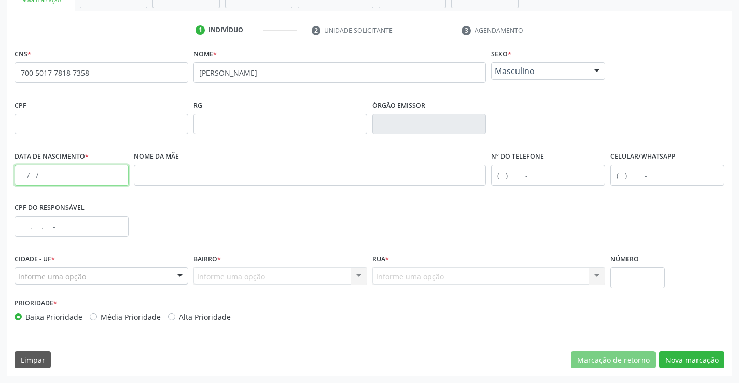
click at [30, 177] on input "text" at bounding box center [72, 175] width 114 height 21
type input "04/08/2025"
click at [518, 180] on input "text" at bounding box center [548, 175] width 114 height 21
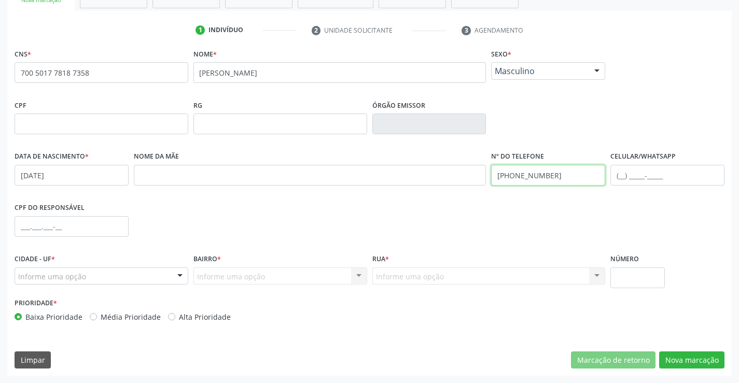
type input "(74) 99191-4783"
click at [131, 272] on div "Informe uma opção" at bounding box center [102, 277] width 174 height 18
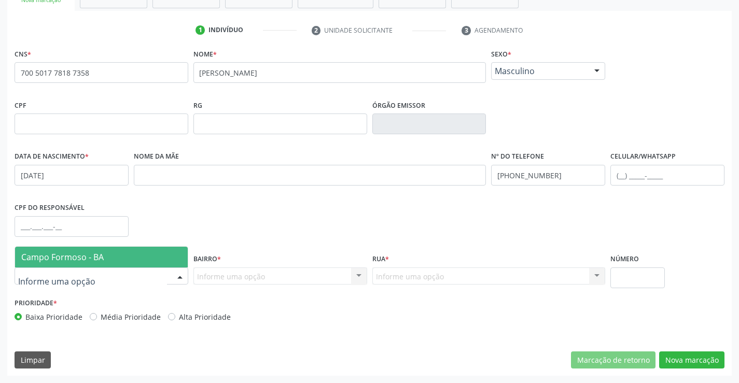
click at [122, 257] on span "Campo Formoso - BA" at bounding box center [101, 257] width 173 height 21
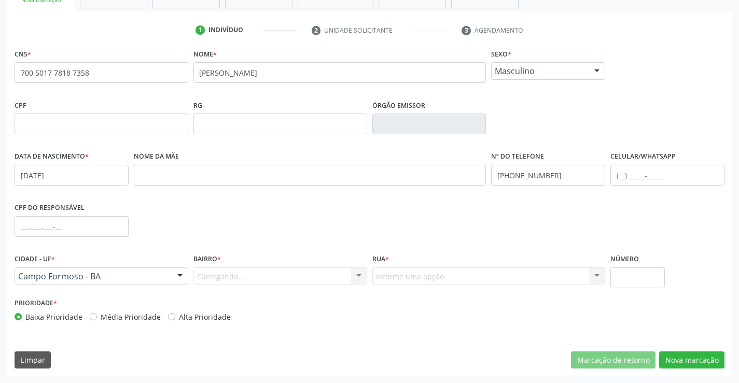
click at [202, 270] on div "Carregando... Nenhum resultado encontrado para: " " Nenhuma opção encontrada. D…" at bounding box center [280, 277] width 174 height 18
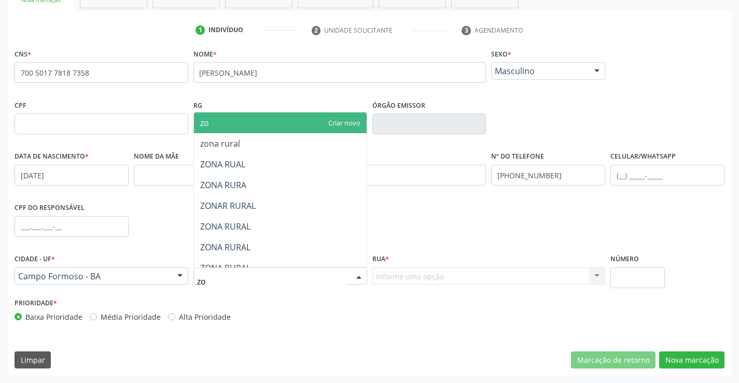
type input "zon"
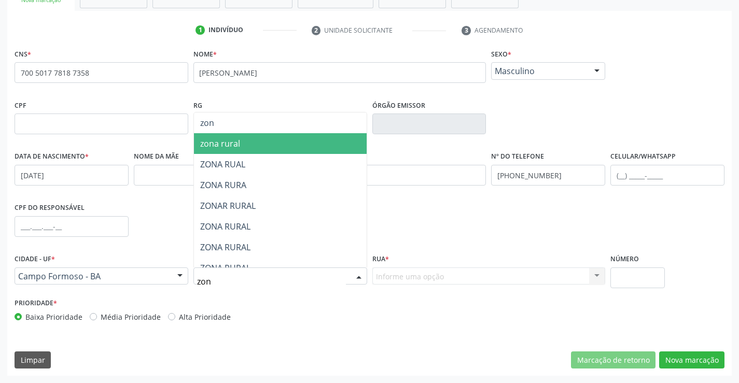
click at [231, 148] on span "zona rural" at bounding box center [220, 143] width 40 height 11
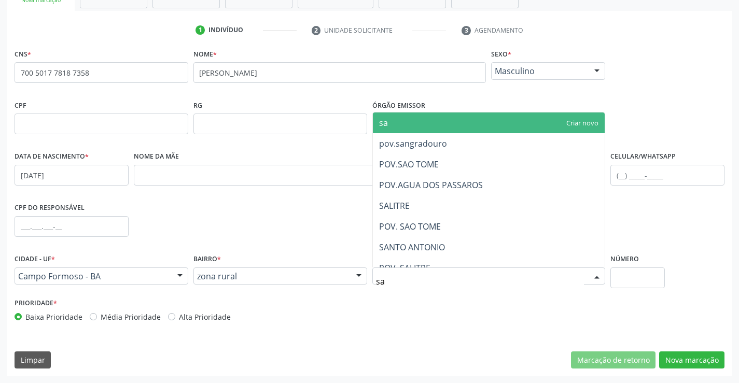
type input "sao"
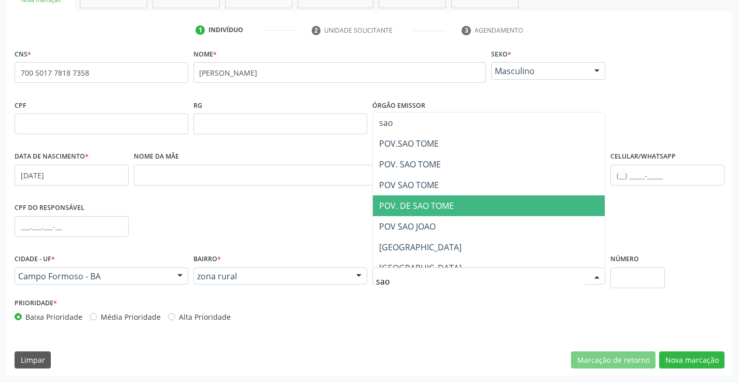
click at [444, 206] on span "POV. DE SAO TOME" at bounding box center [416, 205] width 75 height 11
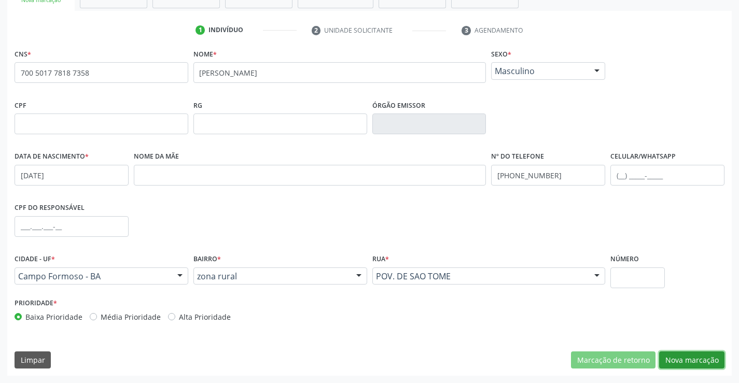
click at [681, 362] on button "Nova marcação" at bounding box center [691, 361] width 65 height 18
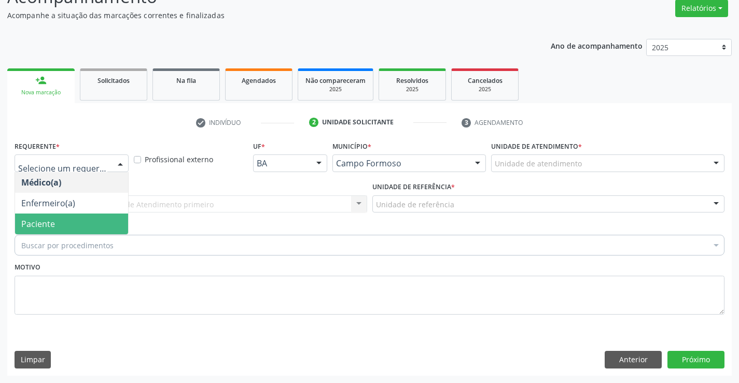
click at [33, 218] on span "Paciente" at bounding box center [38, 223] width 34 height 11
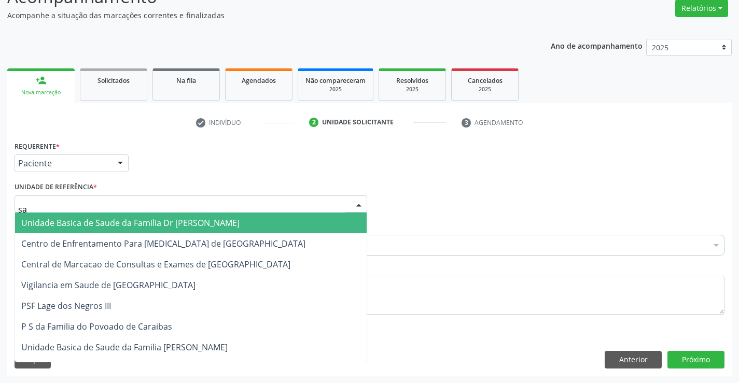
type input "sao"
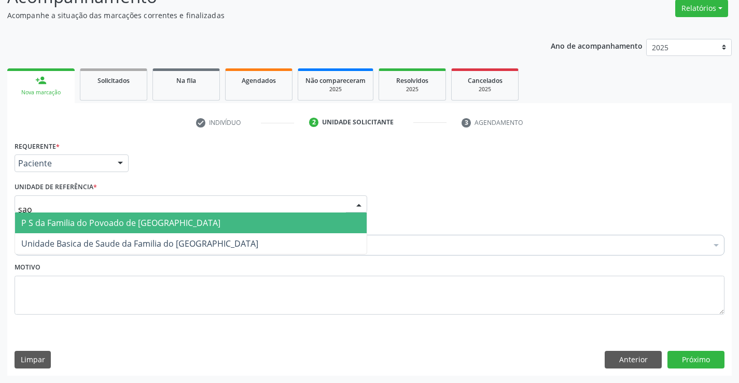
click at [32, 217] on span "P S da Familia do Povoado de [GEOGRAPHIC_DATA]" at bounding box center [120, 222] width 199 height 11
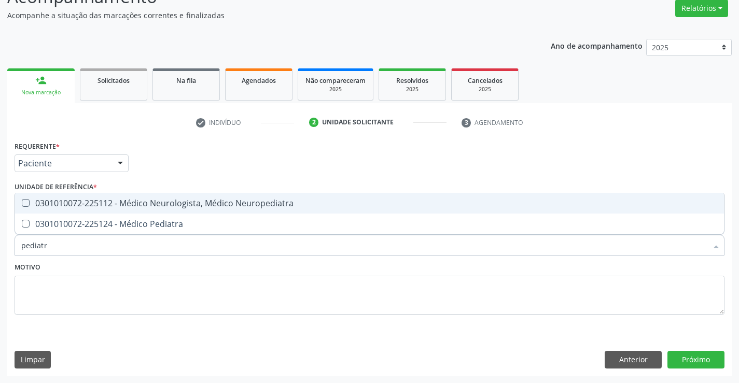
type input "pediatra"
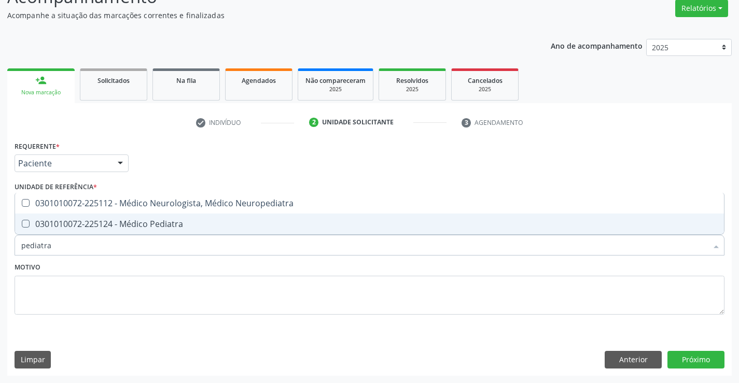
click at [196, 230] on span "0301010072-225124 - Médico Pediatra" at bounding box center [369, 224] width 709 height 21
checkbox Pediatra "true"
click at [688, 359] on button "Próximo" at bounding box center [695, 360] width 57 height 18
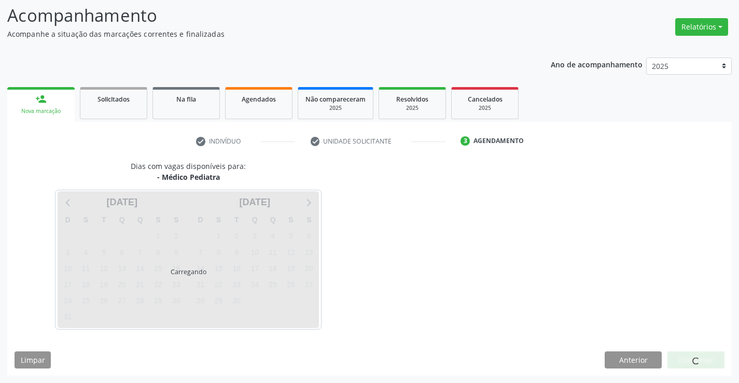
scroll to position [68, 0]
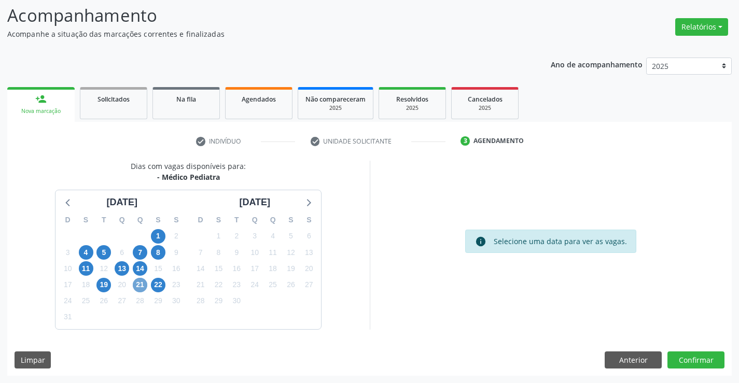
click at [139, 285] on span "21" at bounding box center [140, 285] width 15 height 15
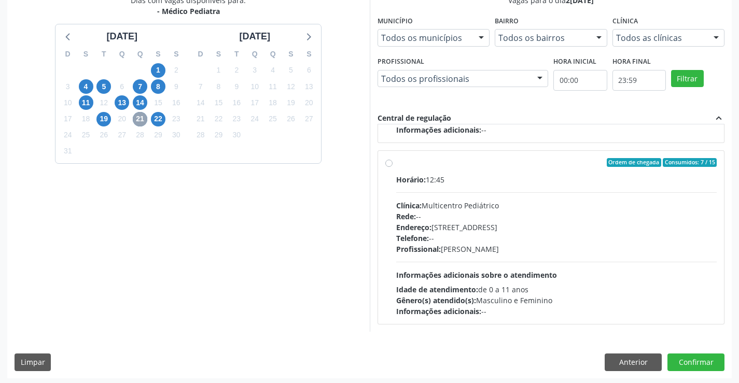
scroll to position [236, 0]
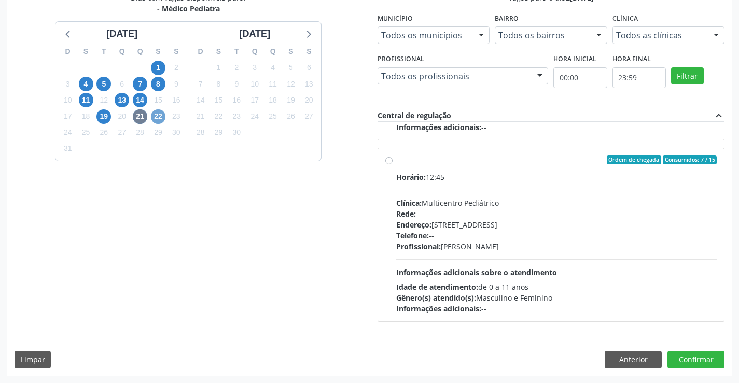
click at [154, 117] on span "22" at bounding box center [158, 116] width 15 height 15
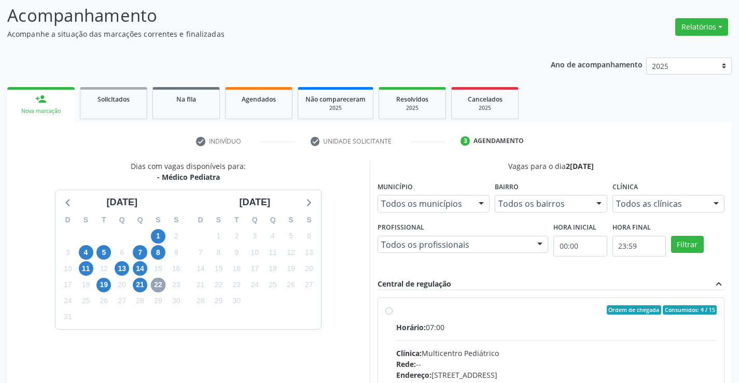
scroll to position [218, 0]
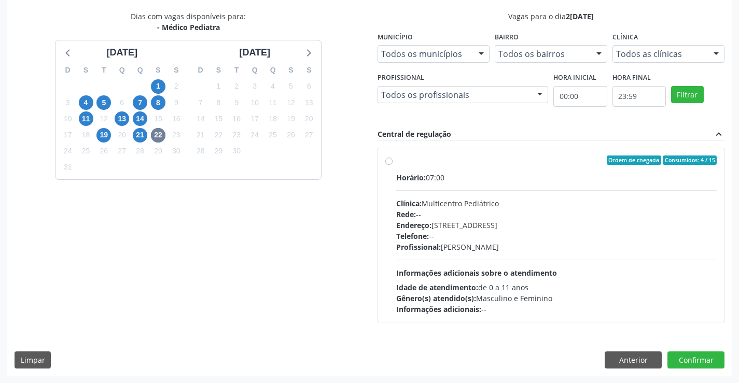
click at [396, 161] on label "Ordem de chegada Consumidos: 4 / 15 Horário: 07:00 Clínica: Multicentro Pediátr…" at bounding box center [556, 235] width 321 height 159
click at [388, 161] on input "Ordem de chegada Consumidos: 4 / 15 Horário: 07:00 Clínica: Multicentro Pediátr…" at bounding box center [388, 160] width 7 height 9
radio input "true"
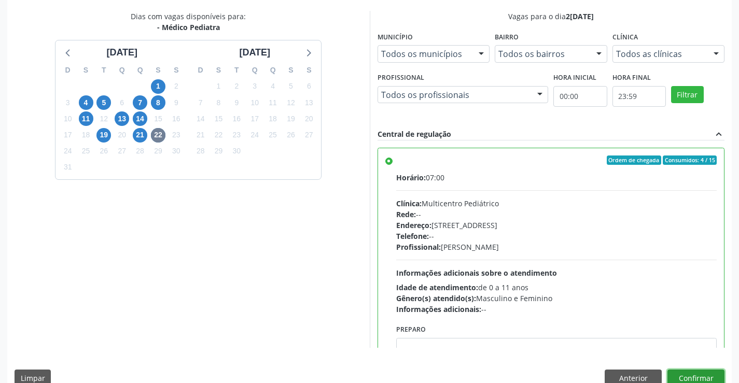
click at [686, 370] on button "Confirmar" at bounding box center [695, 379] width 57 height 18
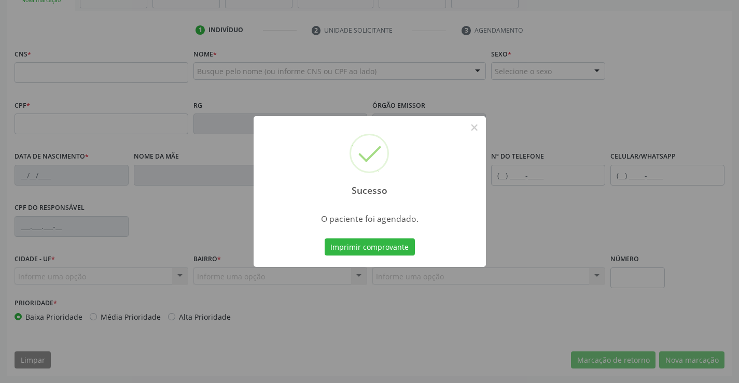
scroll to position [179, 0]
click at [373, 250] on button "Imprimir comprovante" at bounding box center [370, 248] width 90 height 18
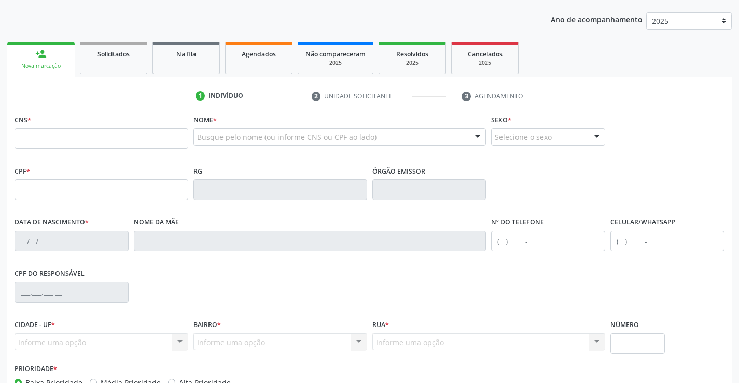
scroll to position [23, 0]
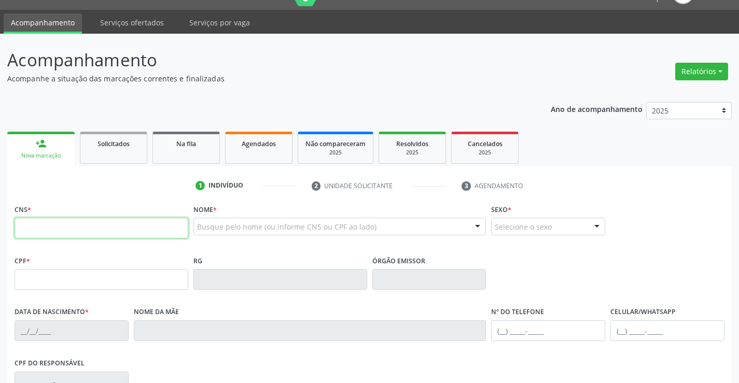
click at [73, 226] on input "text" at bounding box center [102, 228] width 174 height 21
type input "700 0060 5522 9603"
type input "0462078302"
type input "30/01/1961"
type input "(74) 8861-3446"
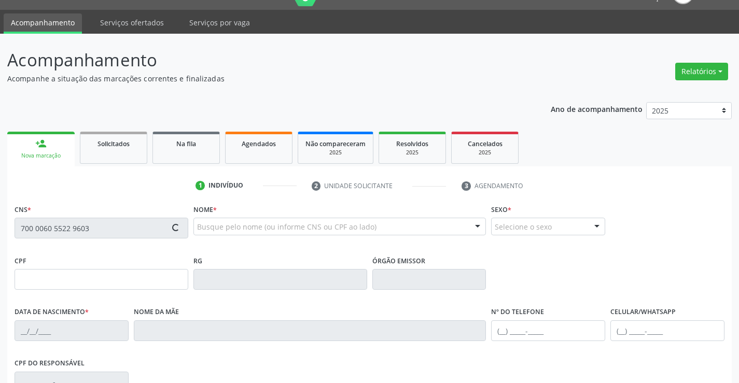
type input "(74) 8861-3446"
type input "S/N"
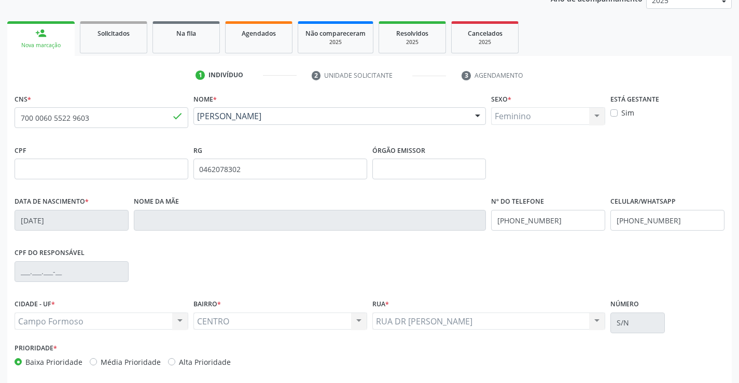
scroll to position [179, 0]
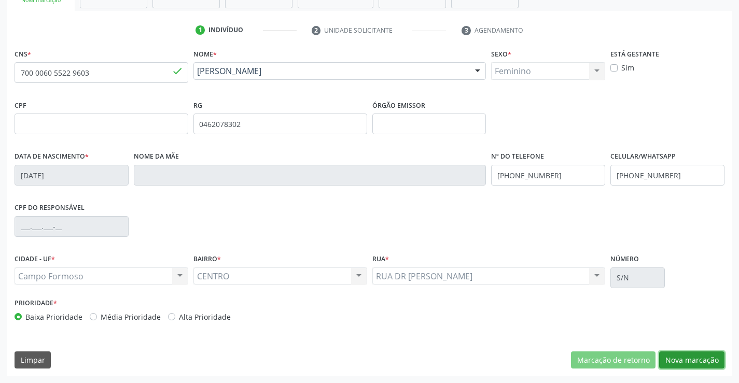
click at [677, 354] on button "Nova marcação" at bounding box center [691, 361] width 65 height 18
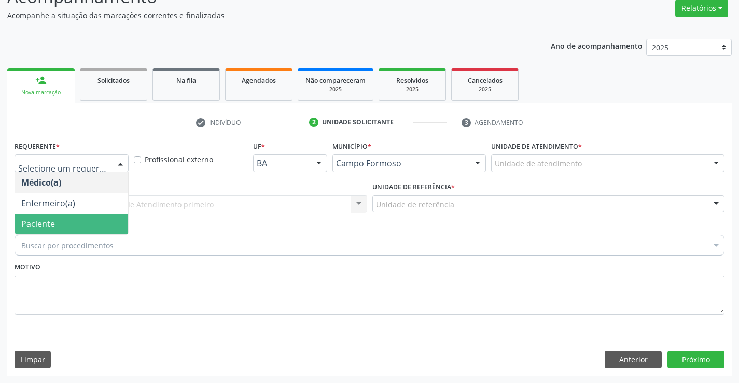
click at [35, 225] on span "Paciente" at bounding box center [38, 223] width 34 height 11
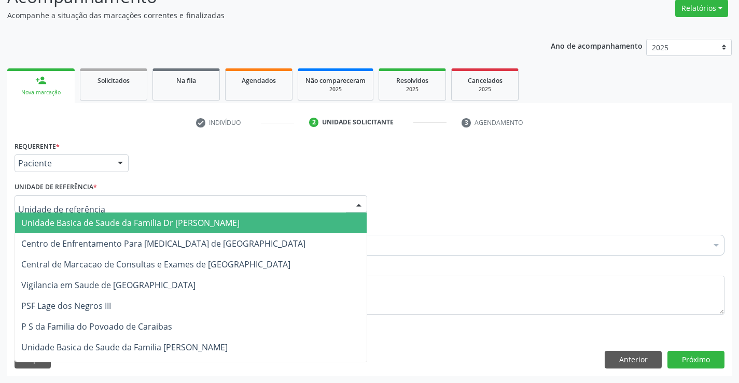
click at [45, 219] on span "Unidade Basica de Saude da Familia Dr [PERSON_NAME]" at bounding box center [130, 222] width 218 height 11
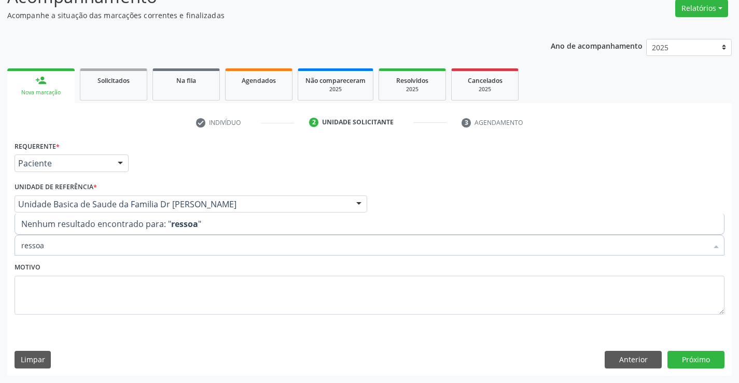
type input "resso"
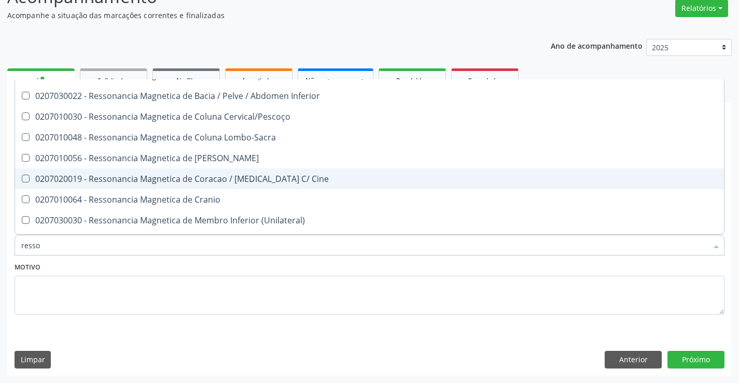
scroll to position [52, 0]
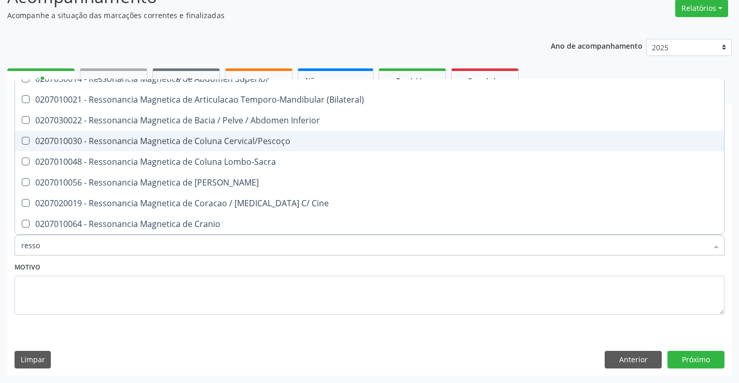
click at [260, 138] on div "0207010030 - Ressonancia Magnetica de Coluna Cervical/Pescoço" at bounding box center [369, 141] width 696 height 8
checkbox Cervical\/Pescoço "true"
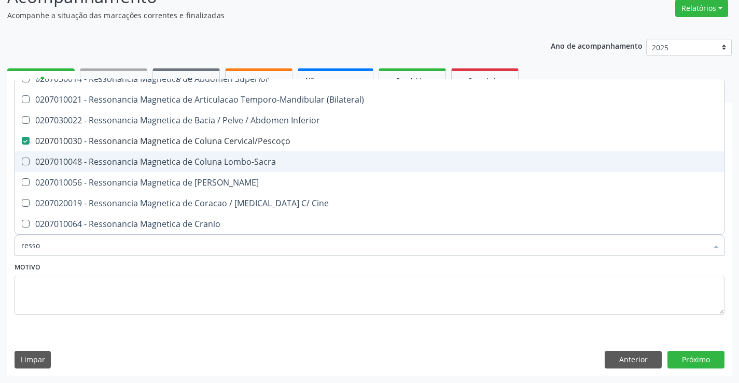
click at [266, 163] on div "0207010048 - Ressonancia Magnetica de Coluna Lombo-Sacra" at bounding box center [369, 162] width 696 height 8
checkbox Lombo-Sacra "true"
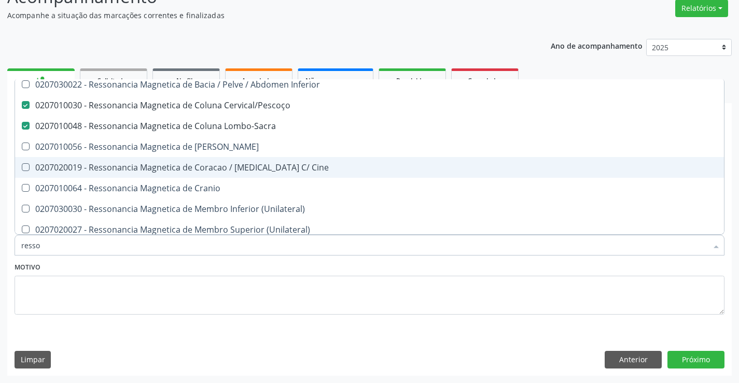
scroll to position [156, 0]
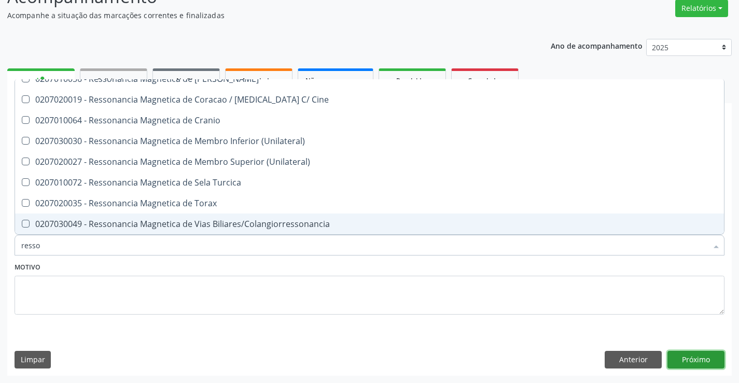
click at [681, 358] on button "Próximo" at bounding box center [695, 360] width 57 height 18
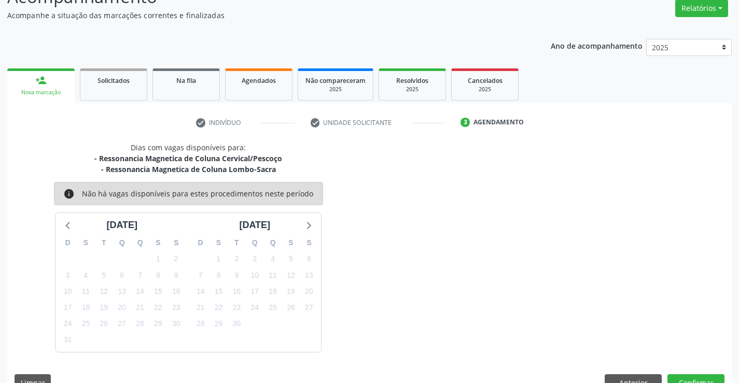
scroll to position [109, 0]
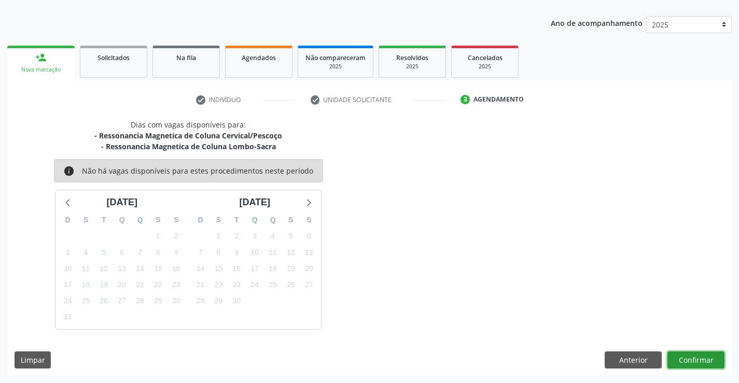
click at [671, 366] on button "Confirmar" at bounding box center [695, 361] width 57 height 18
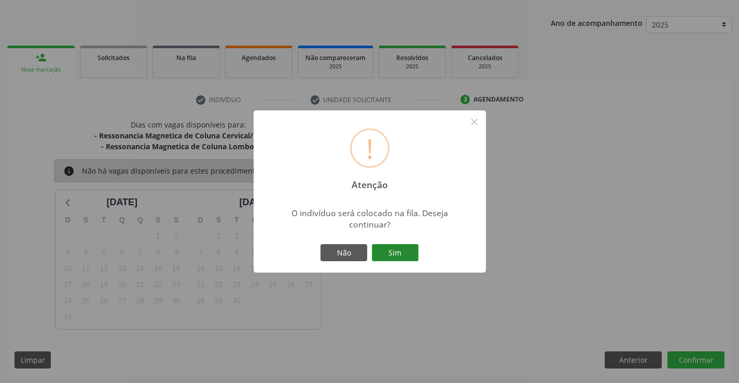
click at [413, 253] on button "Sim" at bounding box center [395, 253] width 47 height 18
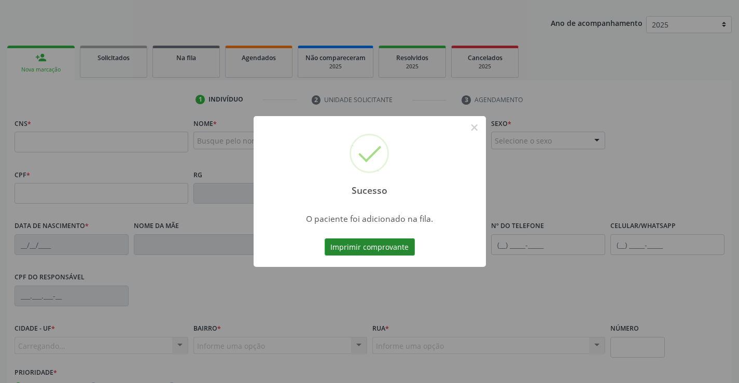
click at [395, 241] on button "Imprimir comprovante" at bounding box center [370, 248] width 90 height 18
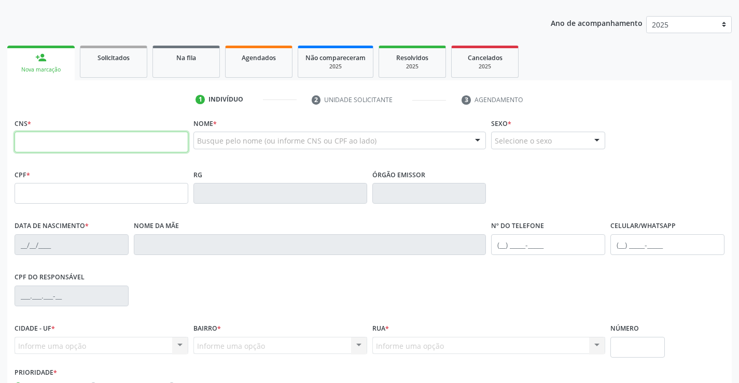
click at [43, 144] on input "text" at bounding box center [102, 142] width 174 height 21
type input "706 8067 5922 5321"
type input "2135179493"
type input "17/08/2011"
type input "101.425.785-92"
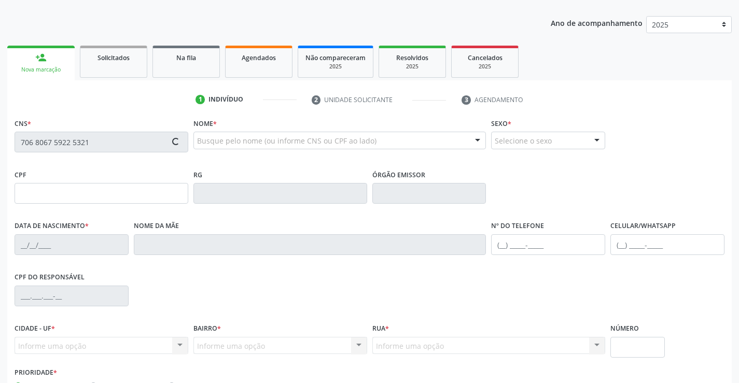
type input "SN"
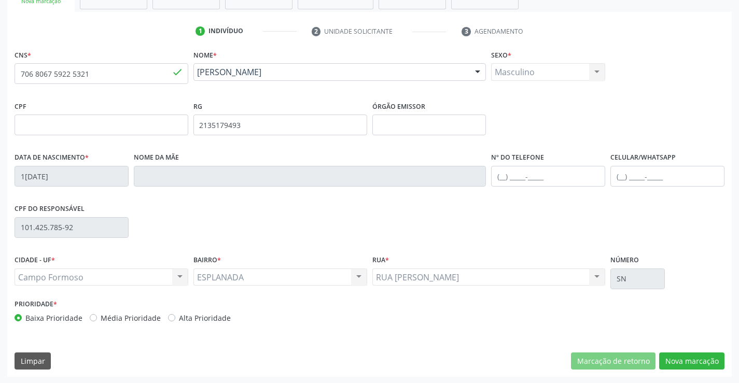
scroll to position [179, 0]
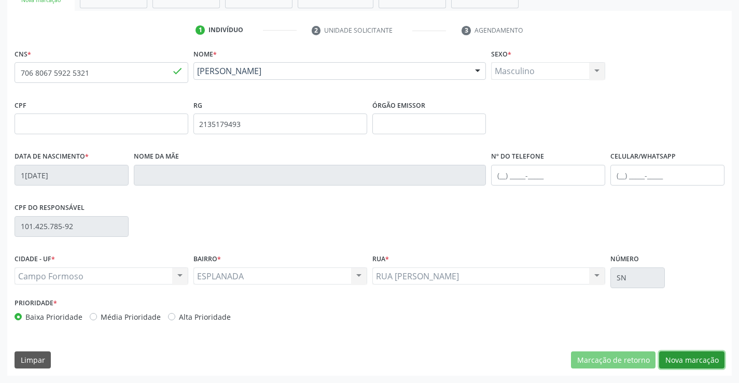
click at [688, 355] on button "Nova marcação" at bounding box center [691, 361] width 65 height 18
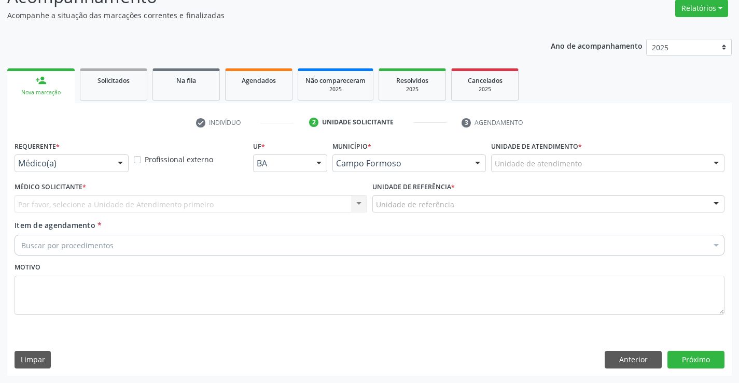
scroll to position [87, 0]
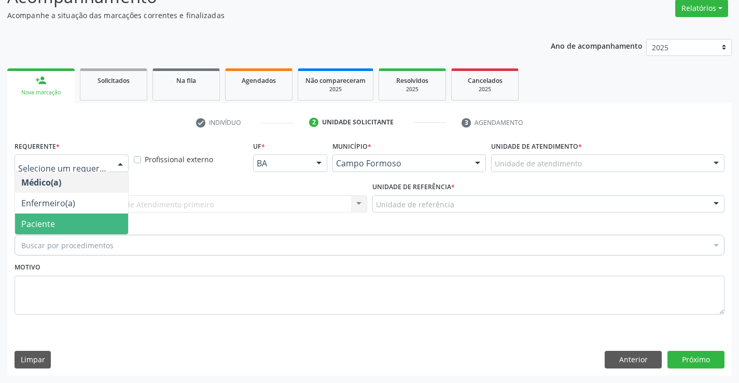
click at [41, 222] on span "Paciente" at bounding box center [38, 223] width 34 height 11
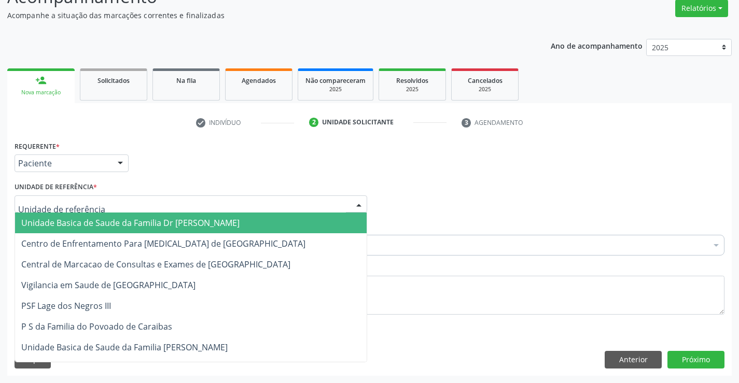
click at [136, 222] on span "Unidade Basica de Saude da Familia Dr [PERSON_NAME]" at bounding box center [130, 222] width 218 height 11
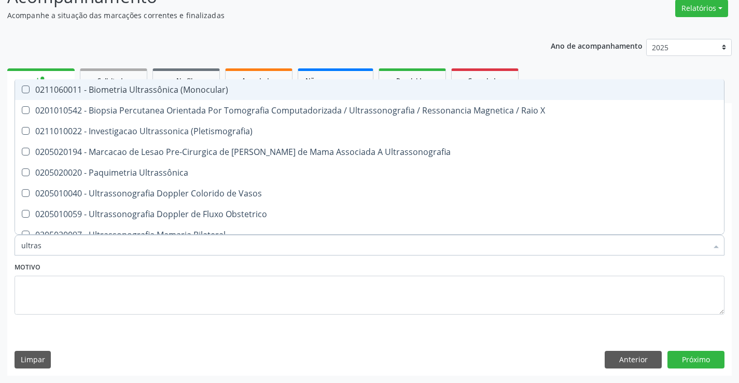
type input "ultrass"
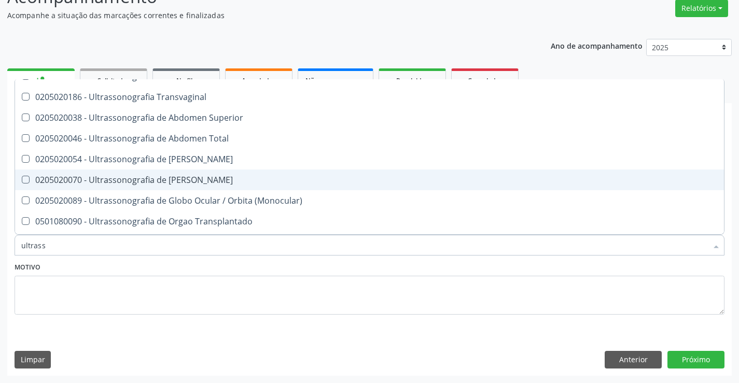
scroll to position [259, 0]
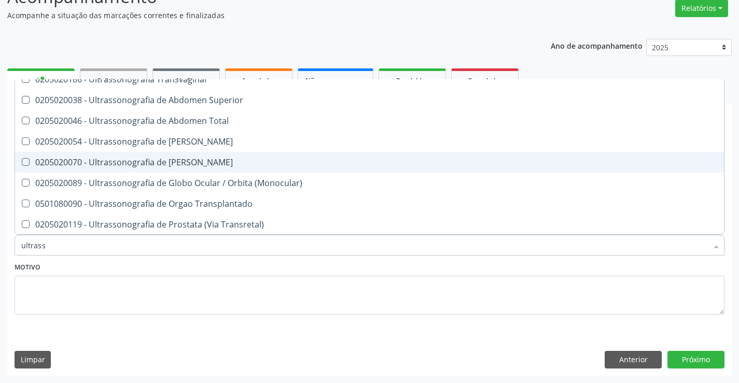
click at [161, 158] on div "0205020070 - Ultrassonografia de [PERSON_NAME]" at bounding box center [369, 162] width 696 height 8
checkbox Escrotal "true"
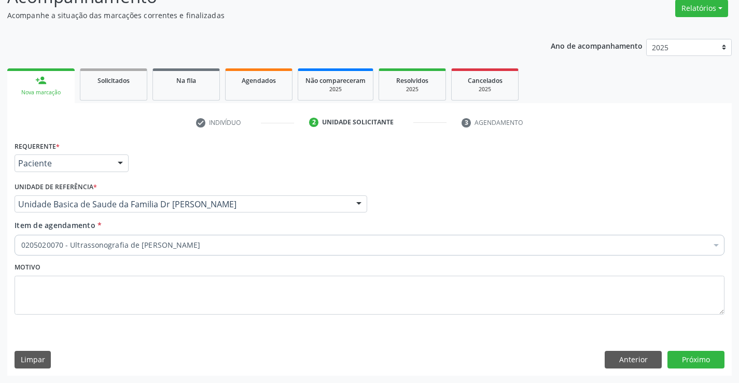
checkbox Escrotal "true"
checkbox Derrames "false"
click at [710, 360] on button "Próximo" at bounding box center [695, 360] width 57 height 18
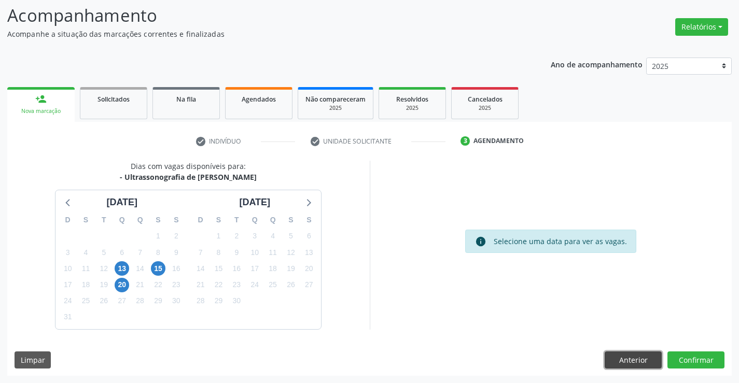
click at [642, 364] on button "Anterior" at bounding box center [633, 361] width 57 height 18
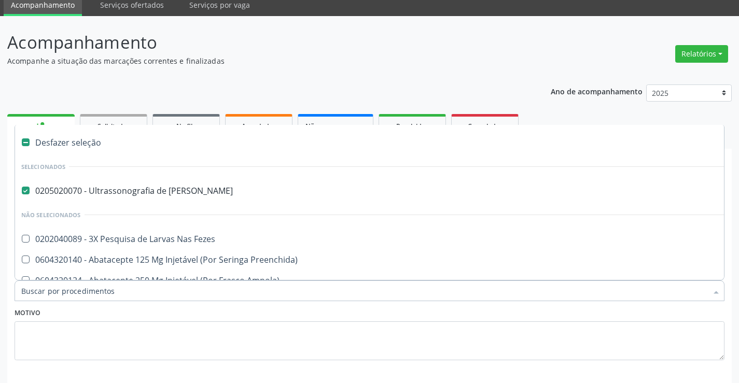
scroll to position [0, 0]
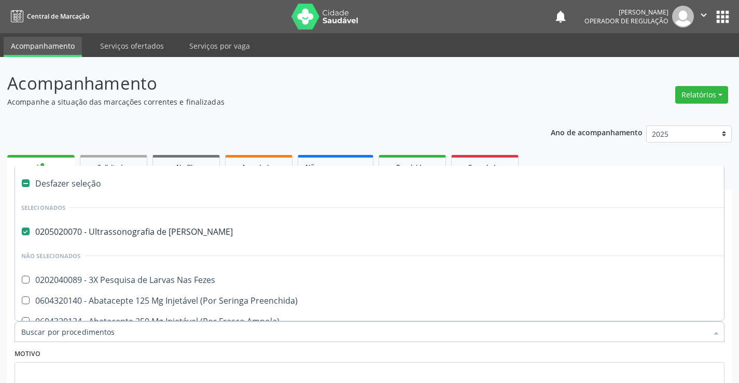
click at [726, 10] on button "apps" at bounding box center [723, 17] width 18 height 18
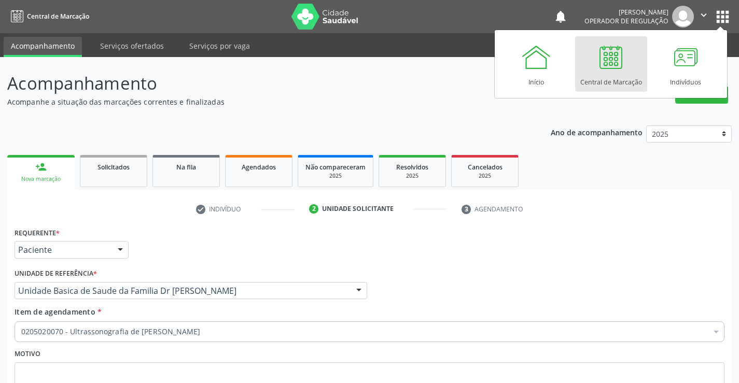
click at [589, 80] on div "Central de Marcação" at bounding box center [611, 80] width 62 height 14
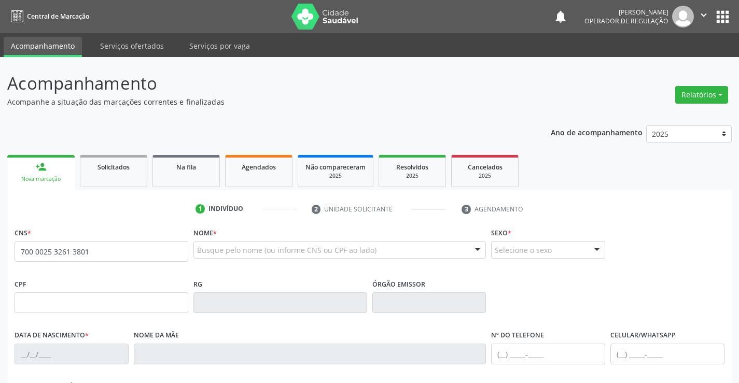
type input "700 0025 3261 3801"
type input "2179536380"
type input "15/03/1999"
type input "Carmilda Rodrigues de Souza"
type input "(74) 99193-1948"
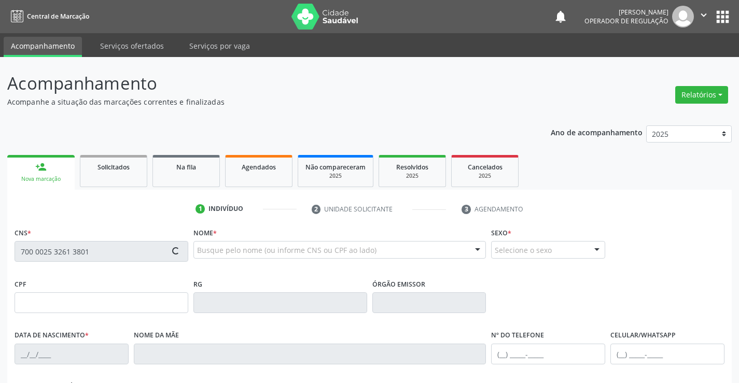
type input "036.097.125-38"
type input "S/N"
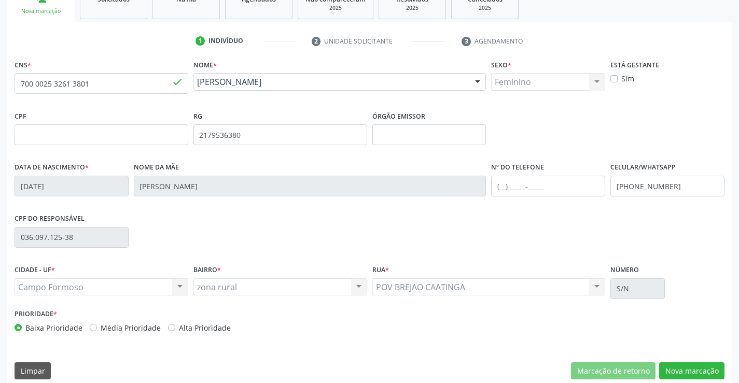
scroll to position [179, 0]
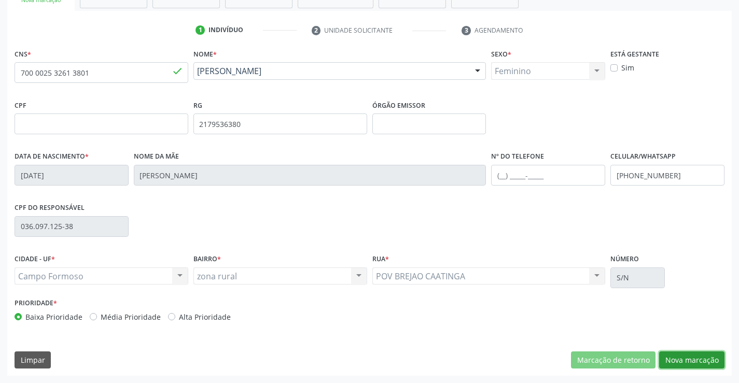
click at [669, 361] on button "Nova marcação" at bounding box center [691, 361] width 65 height 18
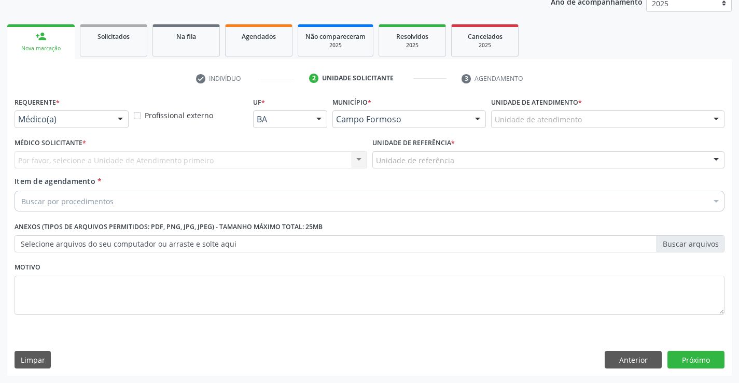
scroll to position [131, 0]
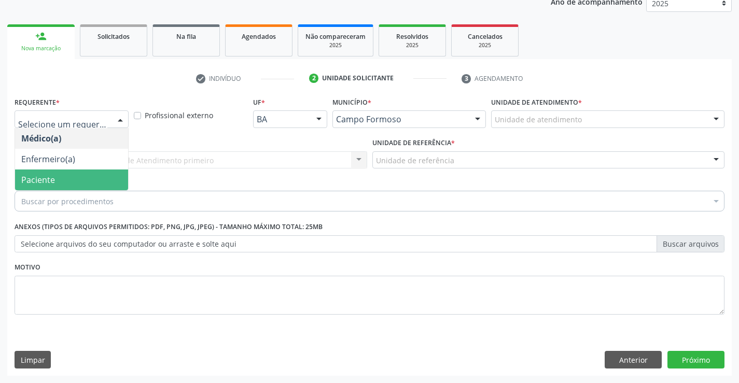
click at [50, 180] on span "Paciente" at bounding box center [38, 179] width 34 height 11
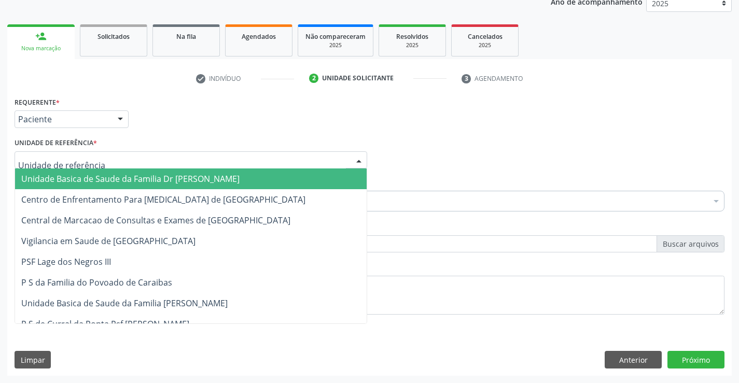
click at [52, 179] on span "Unidade Basica de Saude da Familia Dr [PERSON_NAME]" at bounding box center [130, 178] width 218 height 11
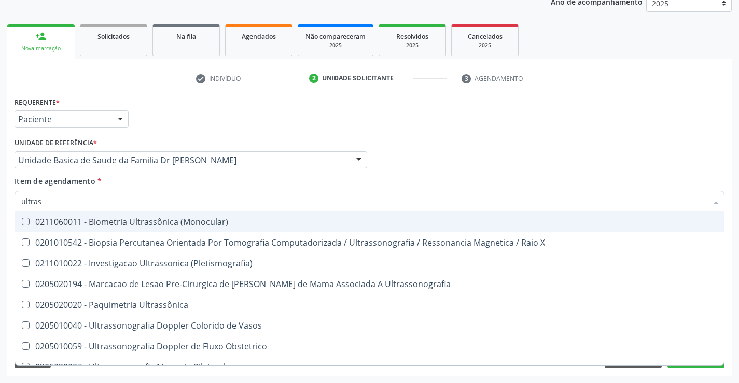
type input "ultrass"
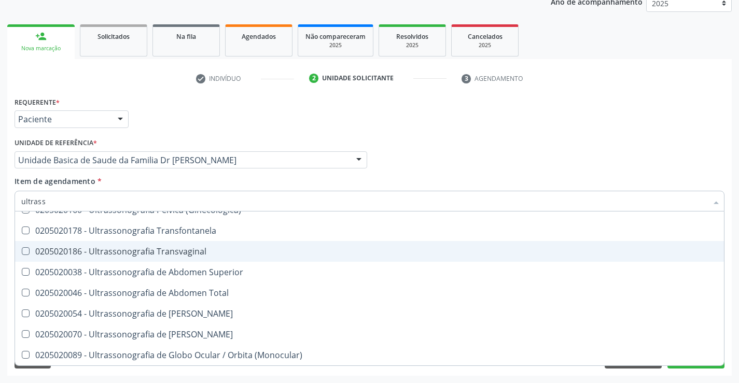
scroll to position [167, 0]
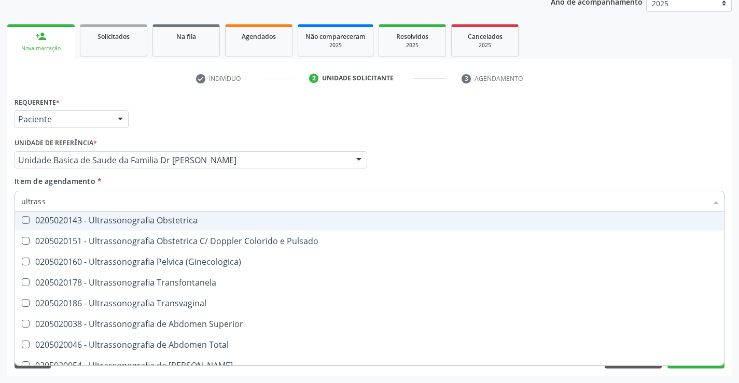
click at [172, 217] on div "0205020143 - Ultrassonografia Obstetrica" at bounding box center [369, 220] width 696 height 8
checkbox Obstetrica "true"
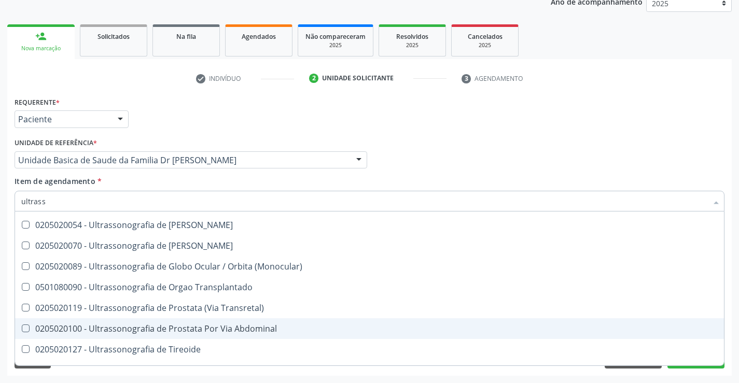
scroll to position [323, 0]
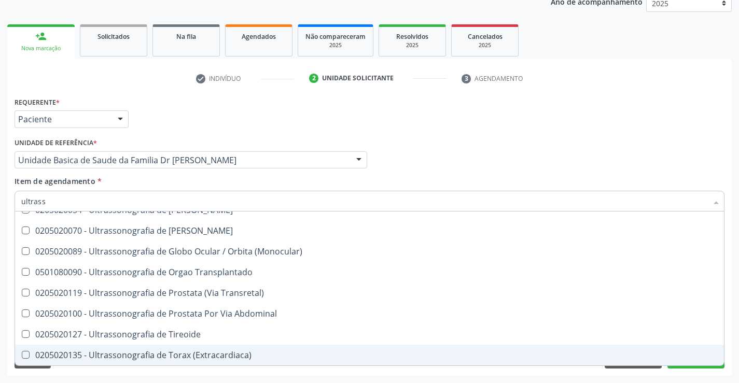
click at [738, 325] on div "Acompanhamento Acompanhe a situação das marcações correntes e finalizadas Relat…" at bounding box center [369, 154] width 739 height 457
checkbox X "true"
checkbox Obstetrica "false"
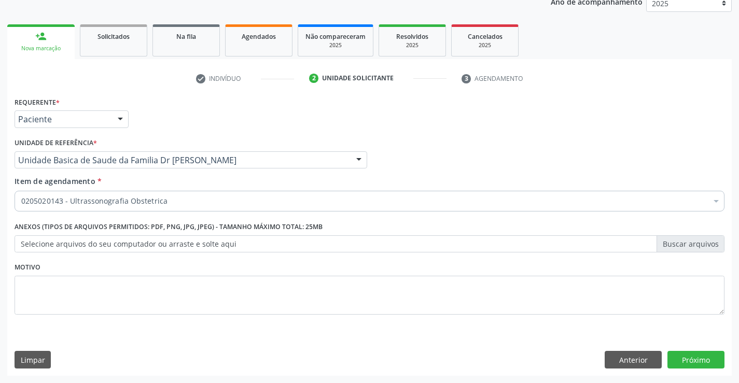
scroll to position [0, 0]
click at [707, 358] on button "Próximo" at bounding box center [695, 360] width 57 height 18
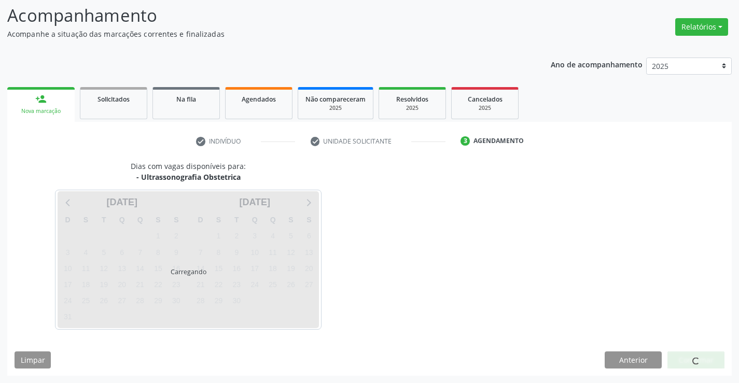
scroll to position [68, 0]
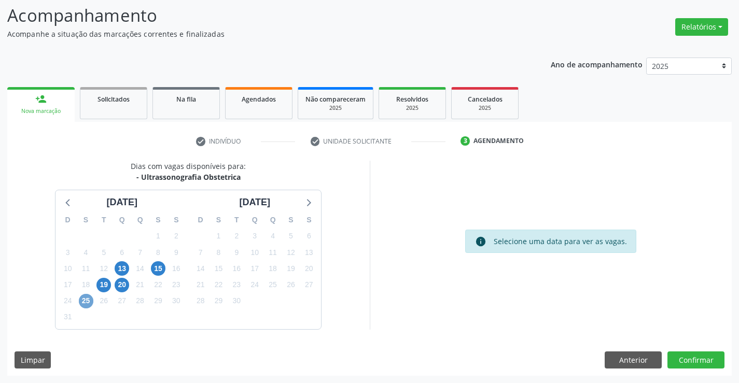
click at [87, 303] on span "25" at bounding box center [86, 301] width 15 height 15
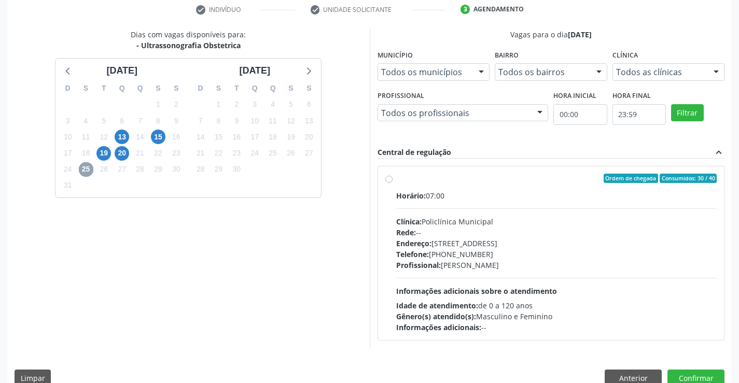
scroll to position [218, 0]
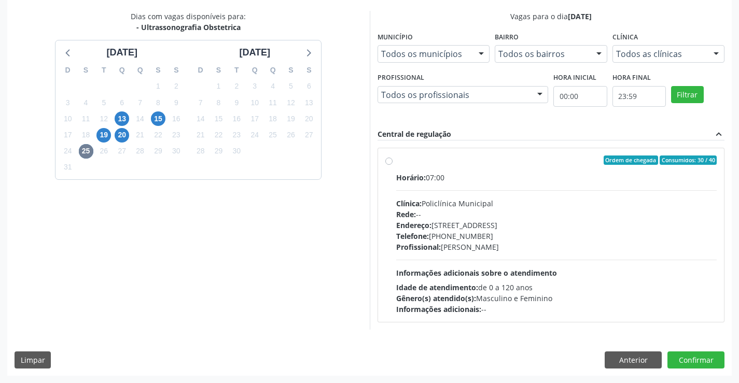
click at [396, 160] on label "Ordem de chegada Consumidos: 30 / 40 Horário: 07:00 Clínica: Policlínica Munici…" at bounding box center [556, 235] width 321 height 159
click at [386, 160] on input "Ordem de chegada Consumidos: 30 / 40 Horário: 07:00 Clínica: Policlínica Munici…" at bounding box center [388, 160] width 7 height 9
radio input "true"
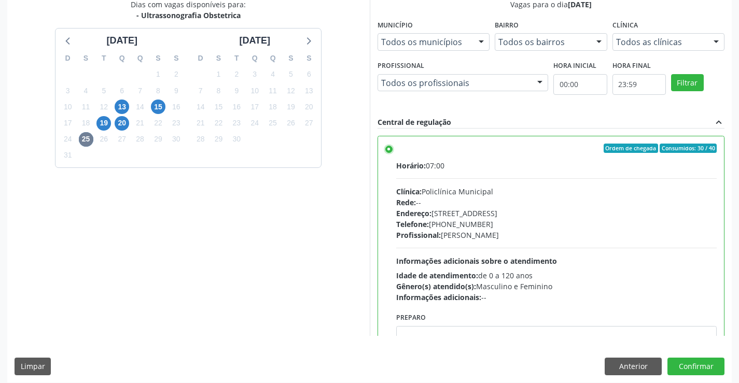
scroll to position [236, 0]
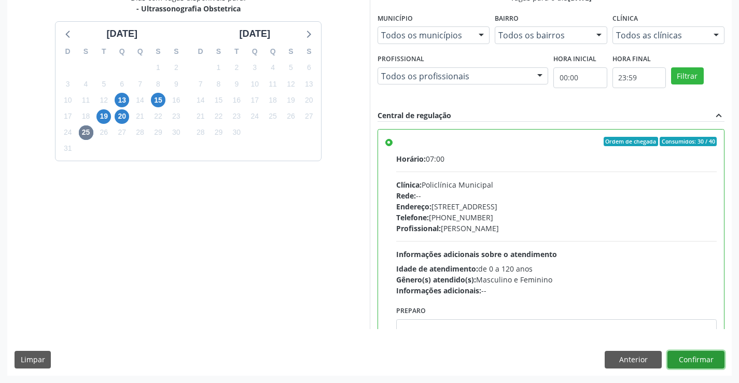
click at [686, 361] on button "Confirmar" at bounding box center [695, 360] width 57 height 18
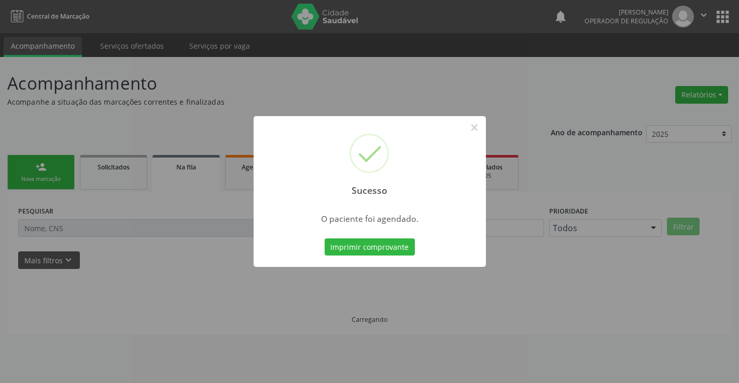
scroll to position [0, 0]
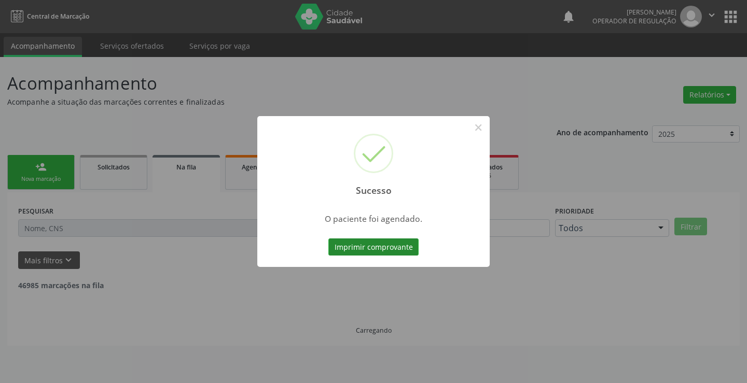
click at [373, 246] on button "Imprimir comprovante" at bounding box center [373, 248] width 90 height 18
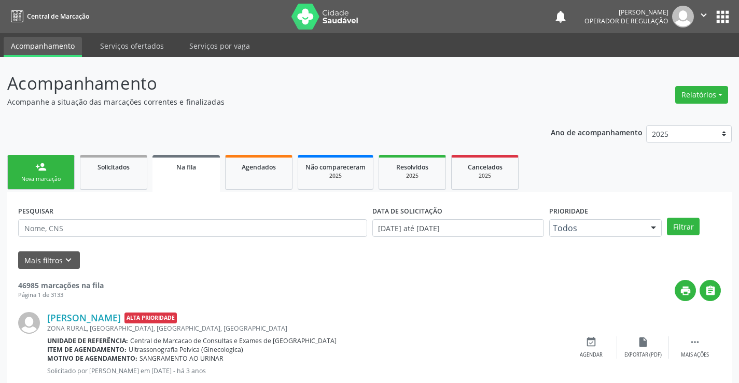
click at [40, 170] on div "person_add" at bounding box center [40, 166] width 11 height 11
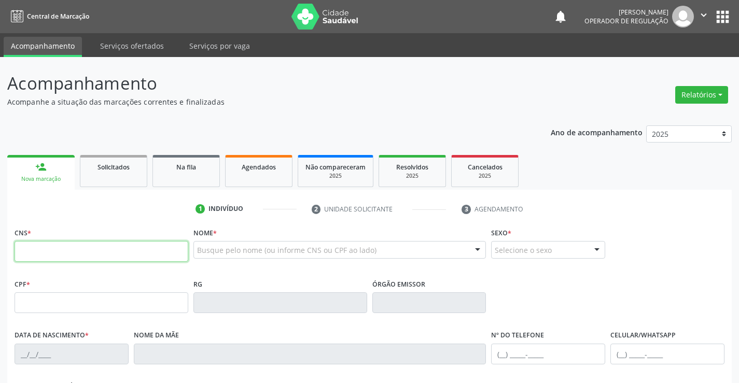
click at [67, 249] on input "text" at bounding box center [102, 251] width 174 height 21
type input "700 5003 2023 0759"
type input "1417221852"
type input "28/11/1986"
type input "(74) 99936-4736"
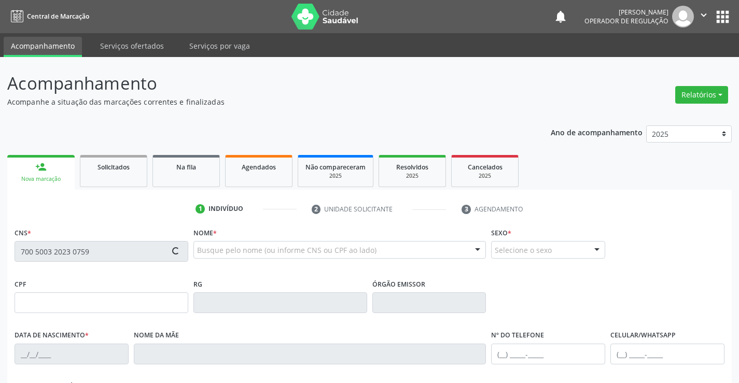
type input "(74) 99936-4736"
type input "044.934.745-13"
type input "S/N"
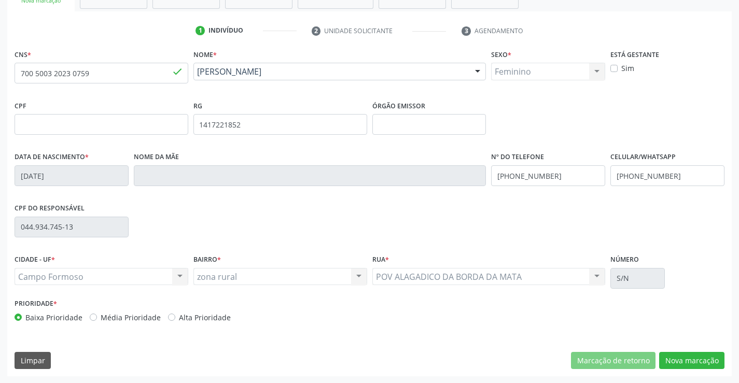
scroll to position [179, 0]
click at [697, 360] on button "Nova marcação" at bounding box center [691, 361] width 65 height 18
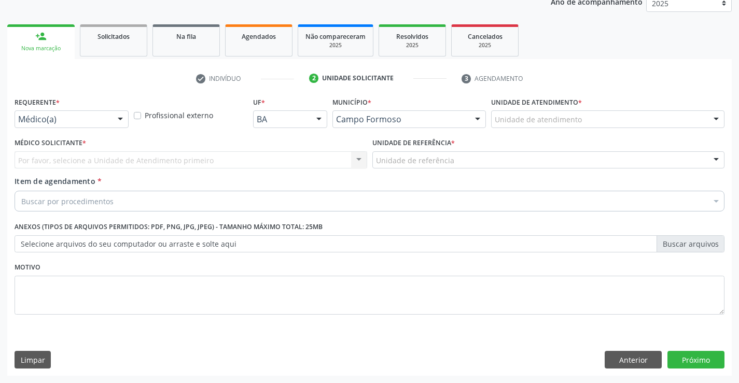
scroll to position [131, 0]
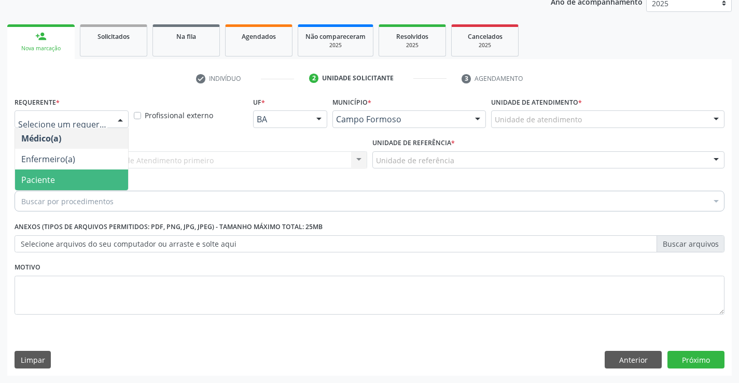
click at [40, 181] on span "Paciente" at bounding box center [38, 179] width 34 height 11
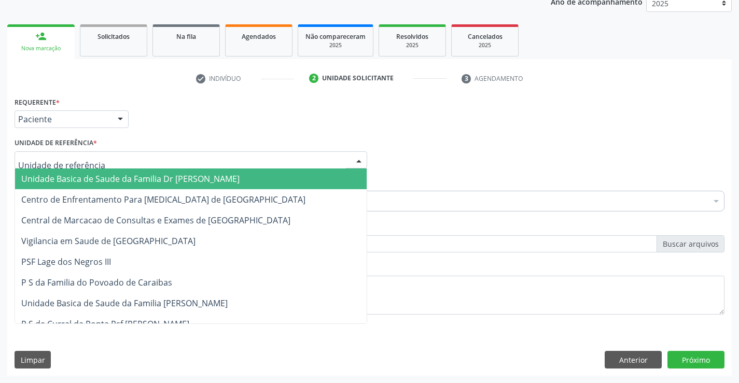
click at [41, 167] on div at bounding box center [191, 160] width 353 height 18
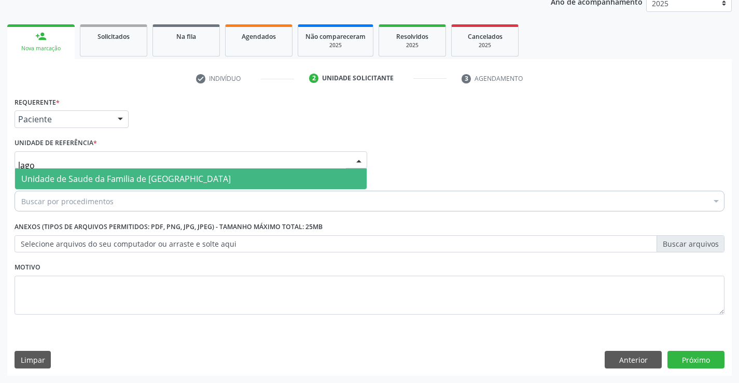
type input "lagoa"
click at [64, 177] on span "Unidade de Saude da Familia de [GEOGRAPHIC_DATA]" at bounding box center [126, 178] width 210 height 11
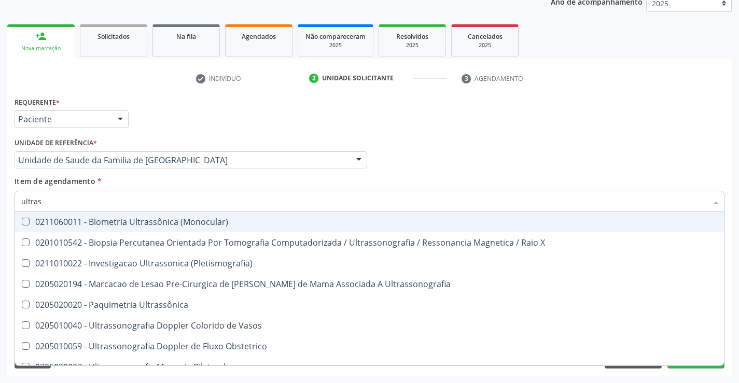
type input "ultrass"
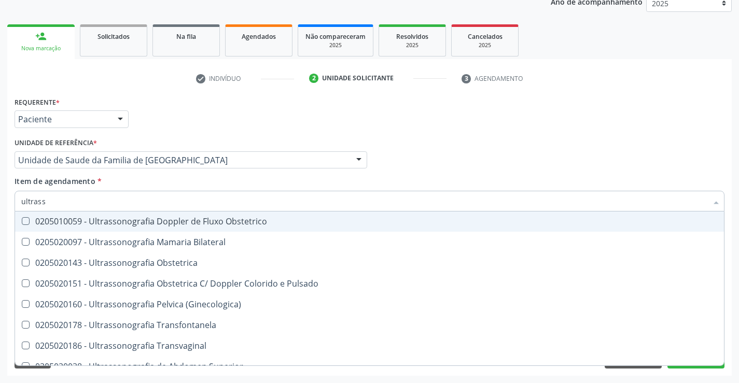
scroll to position [156, 0]
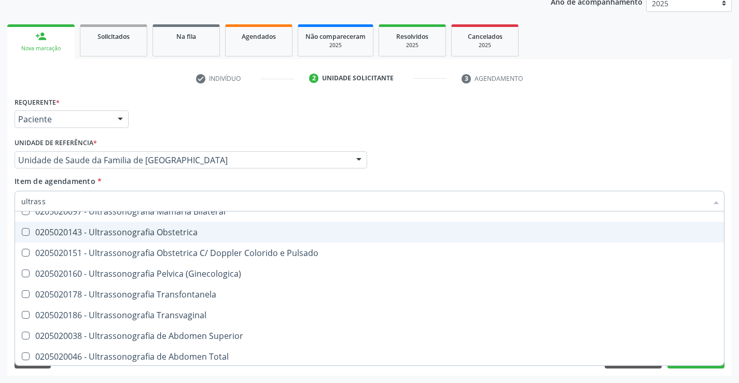
click at [228, 230] on div "0205020143 - Ultrassonografia Obstetrica" at bounding box center [369, 232] width 696 height 8
checkbox Obstetrica "true"
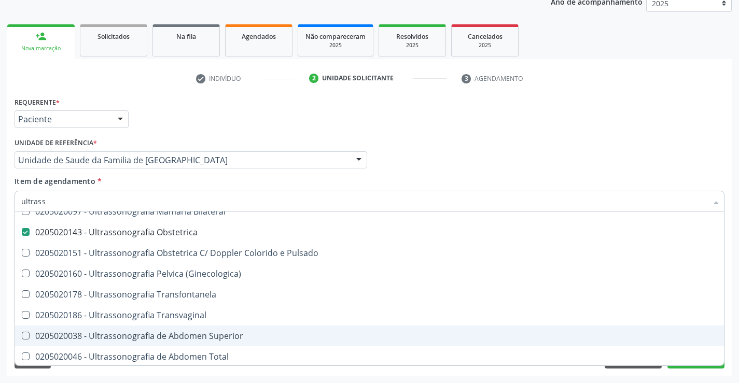
click at [681, 330] on span "0205020038 - Ultrassonografia de Abdomen Superior" at bounding box center [369, 336] width 709 height 21
checkbox Superior "true"
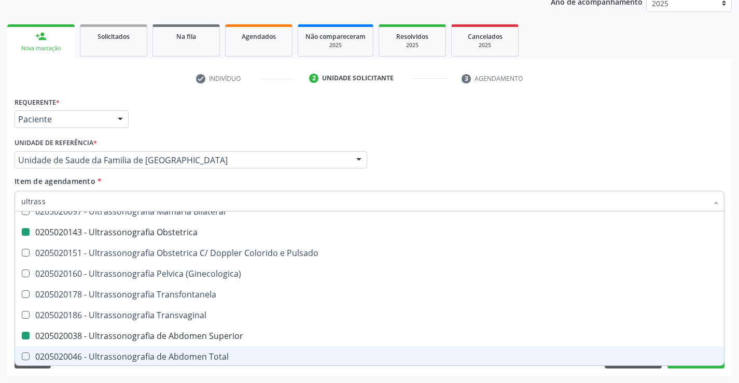
click at [686, 374] on div "Requerente * Paciente Médico(a) Enfermeiro(a) Paciente Nenhum resultado encontr…" at bounding box center [369, 235] width 724 height 282
checkbox X "true"
checkbox \(Pletismografia\) "true"
checkbox Obstetrica "false"
checkbox Superior "false"
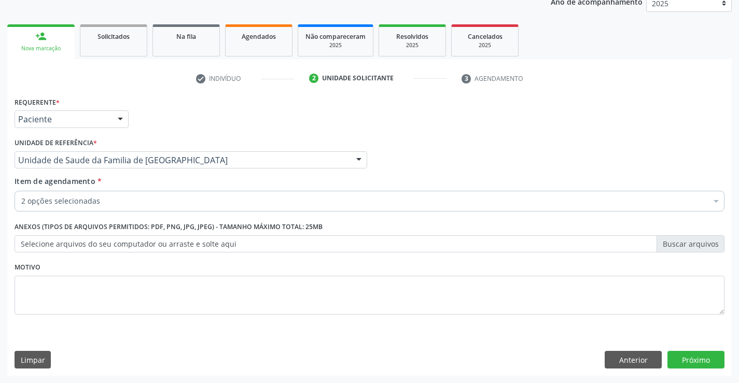
scroll to position [0, 0]
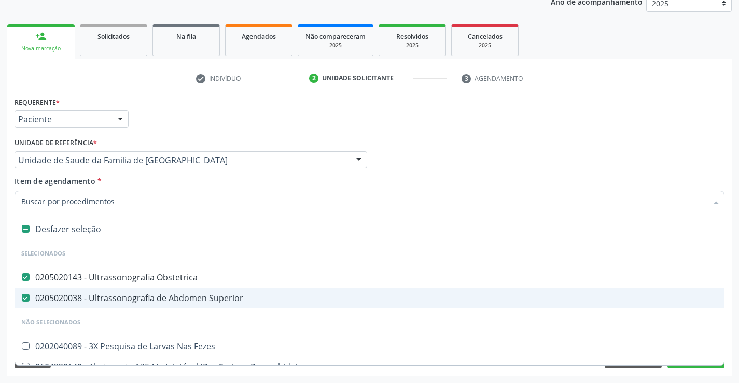
click at [108, 305] on span "0205020038 - Ultrassonografia de Abdomen Superior" at bounding box center [425, 298] width 820 height 21
checkbox Superior "false"
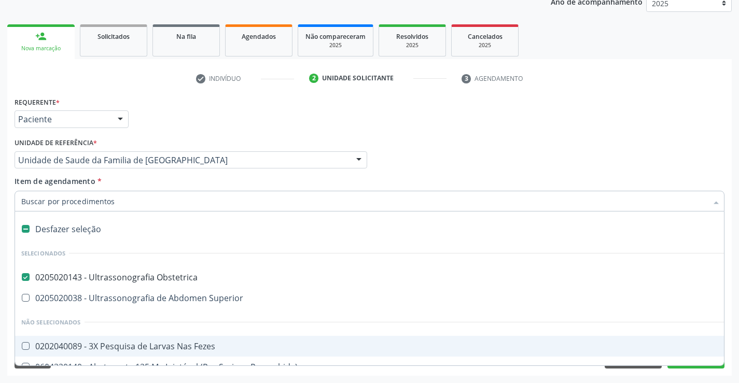
click at [674, 373] on div "Requerente * Paciente Médico(a) Enfermeiro(a) Paciente Nenhum resultado encontr…" at bounding box center [369, 235] width 724 height 282
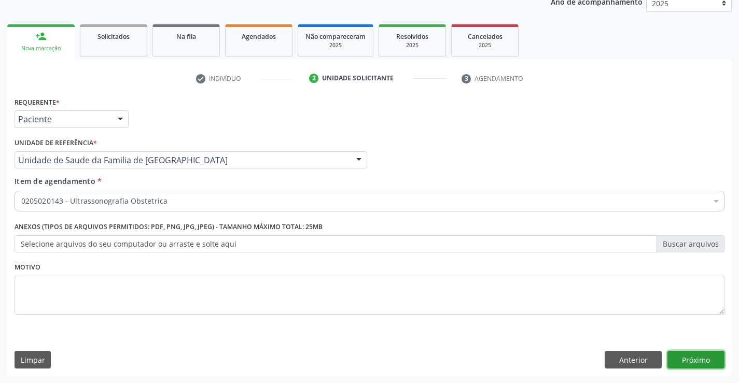
click at [680, 357] on button "Próximo" at bounding box center [695, 360] width 57 height 18
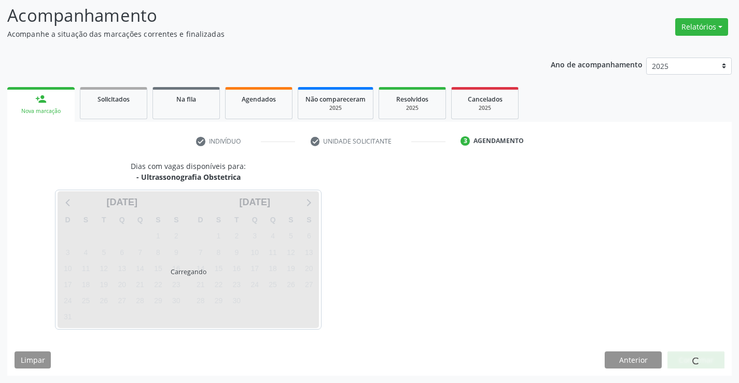
scroll to position [68, 0]
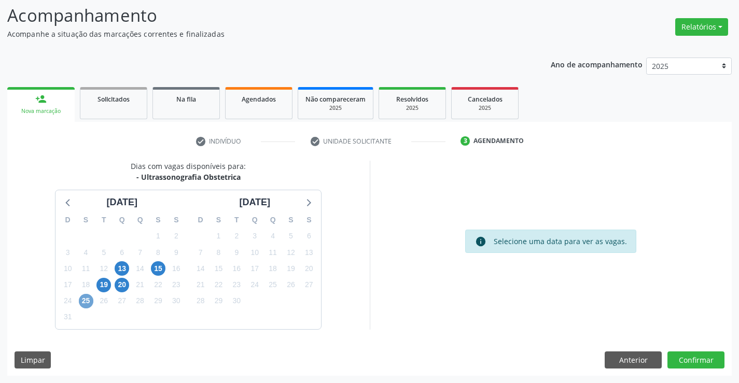
click at [83, 299] on span "25" at bounding box center [86, 301] width 15 height 15
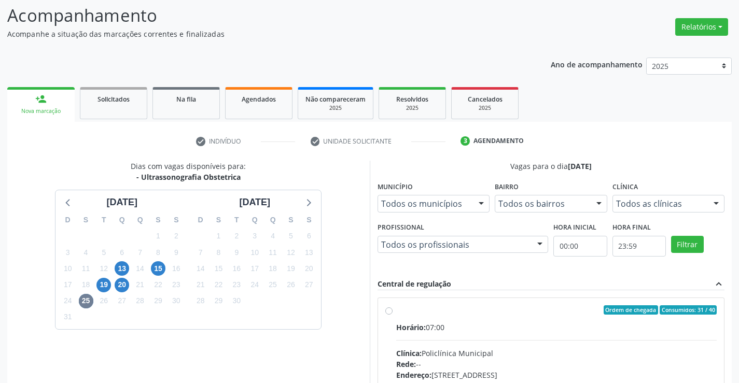
click at [396, 310] on label "Ordem de chegada Consumidos: 31 / 40 Horário: 07:00 Clínica: Policlínica Munici…" at bounding box center [556, 384] width 321 height 159
click at [389, 310] on input "Ordem de chegada Consumidos: 31 / 40 Horário: 07:00 Clínica: Policlínica Munici…" at bounding box center [388, 309] width 7 height 9
radio input "true"
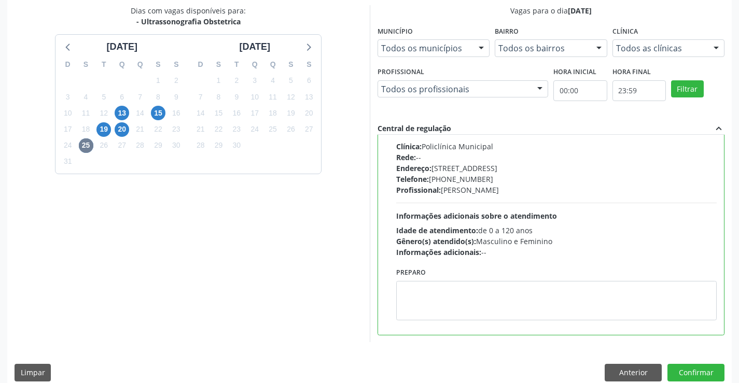
scroll to position [236, 0]
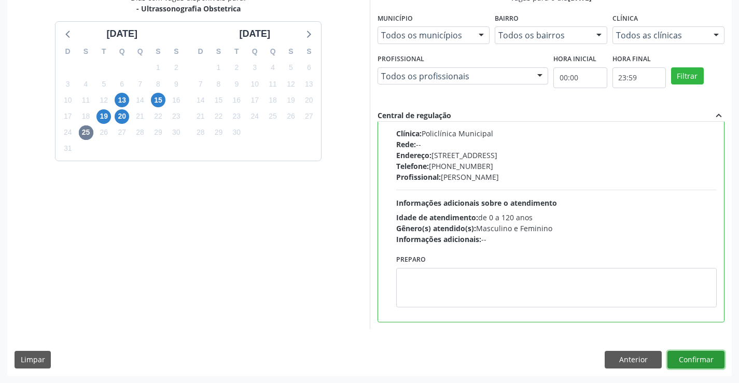
click at [692, 353] on button "Confirmar" at bounding box center [695, 360] width 57 height 18
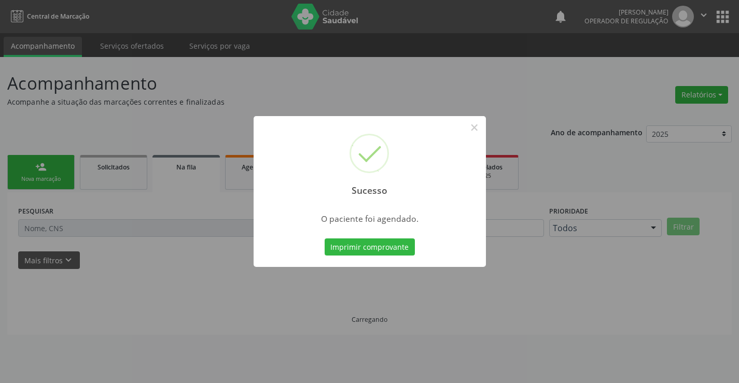
scroll to position [0, 0]
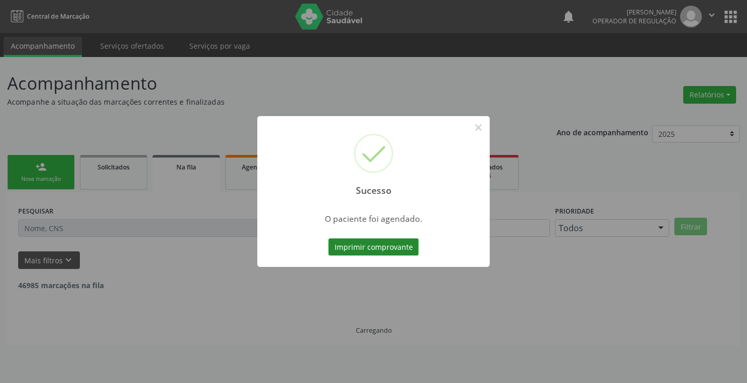
click at [376, 244] on button "Imprimir comprovante" at bounding box center [373, 248] width 90 height 18
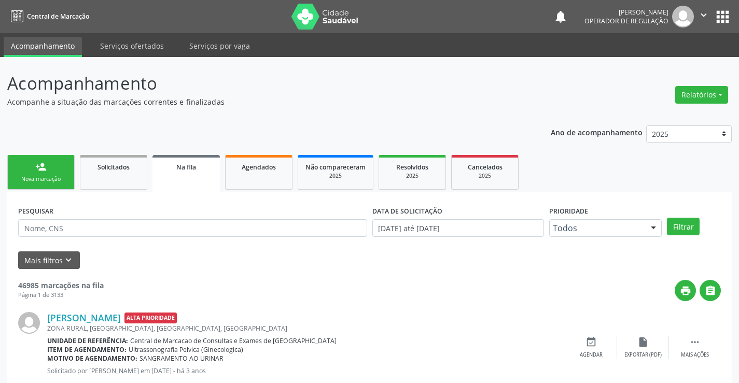
click at [63, 173] on link "person_add Nova marcação" at bounding box center [40, 172] width 67 height 35
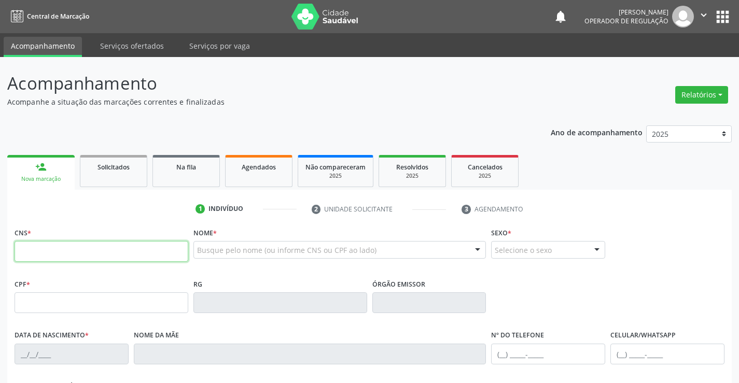
click at [80, 250] on input "text" at bounding box center [102, 251] width 174 height 21
type input "706 2080 4448 5769"
type input "2133735135"
type input "15/04/2010"
type input "(74) 98149-1779"
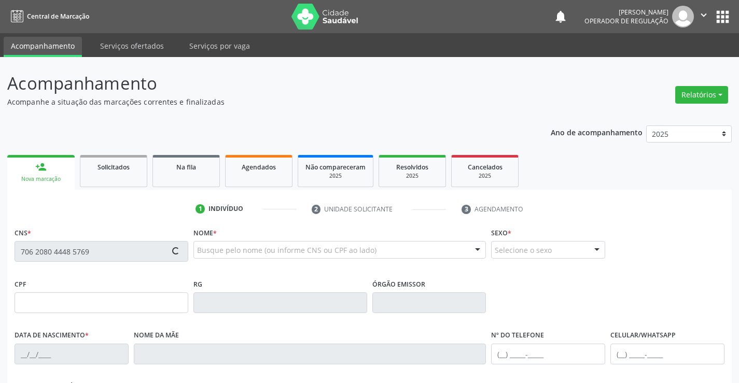
type input "(74) 98149-1779"
type input "065.920.645-52"
type input "109"
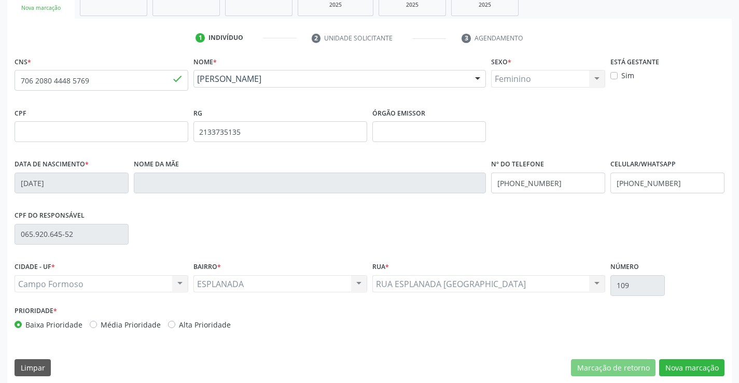
scroll to position [179, 0]
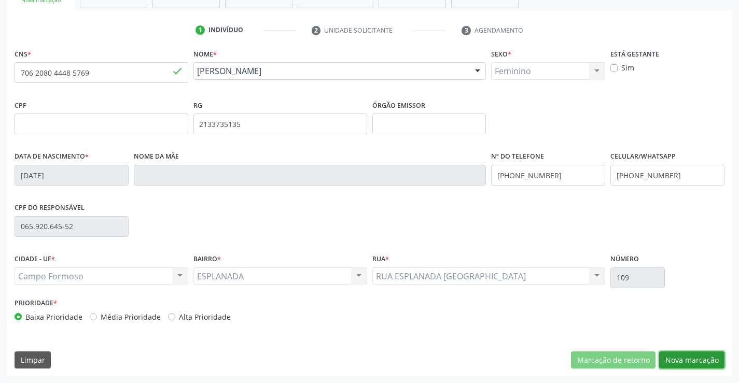
click at [680, 359] on button "Nova marcação" at bounding box center [691, 361] width 65 height 18
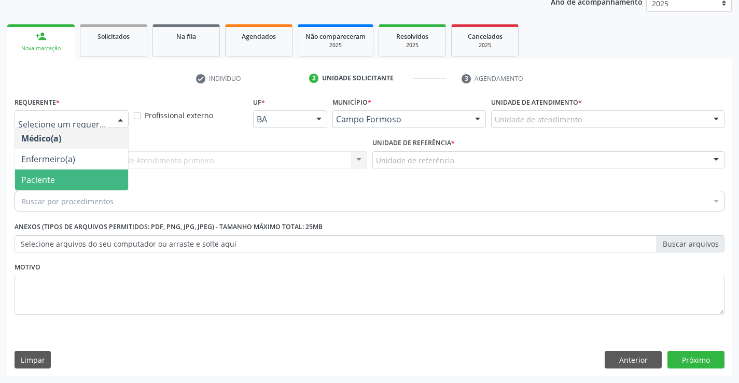
click at [32, 177] on span "Paciente" at bounding box center [38, 179] width 34 height 11
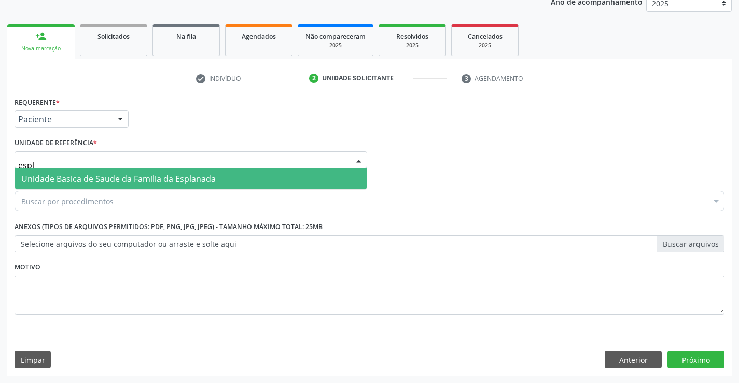
type input "espla"
click at [59, 179] on span "Unidade Basica de Saude da Familia da Esplanada" at bounding box center [118, 178] width 194 height 11
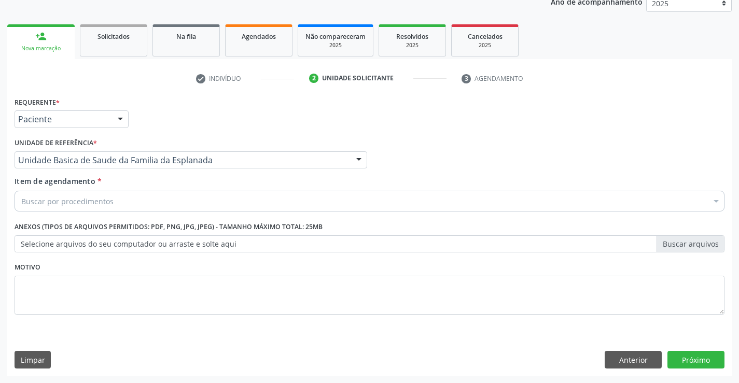
click at [45, 208] on div "Buscar por procedimentos" at bounding box center [370, 201] width 710 height 21
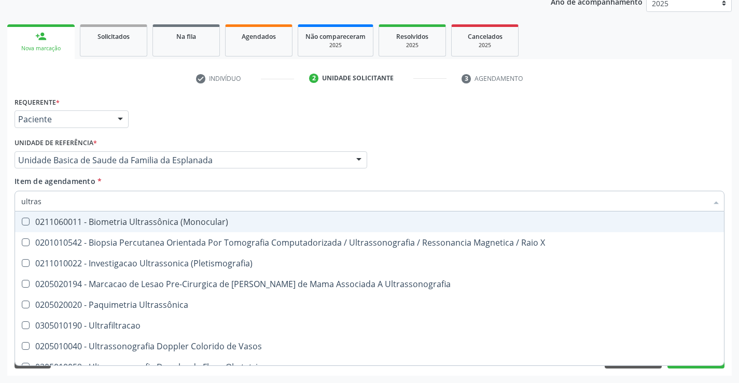
type input "ultrass"
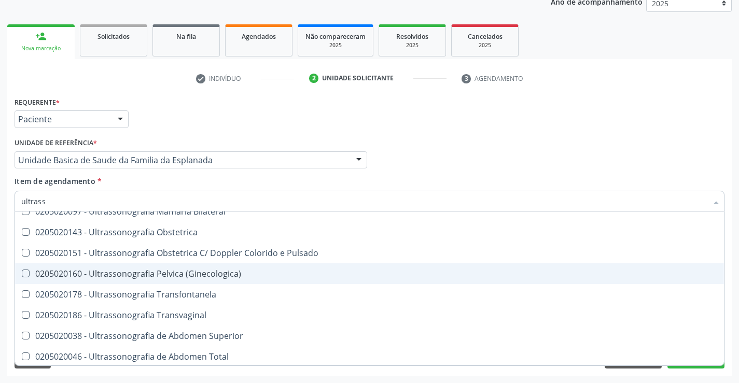
scroll to position [207, 0]
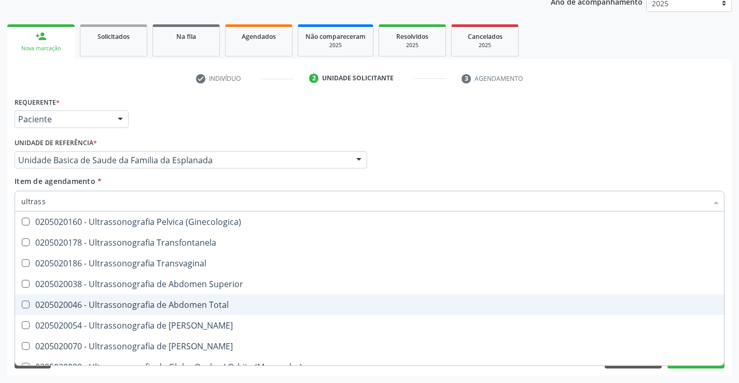
click at [232, 311] on span "0205020046 - Ultrassonografia de Abdomen Total" at bounding box center [369, 305] width 709 height 21
checkbox Total "true"
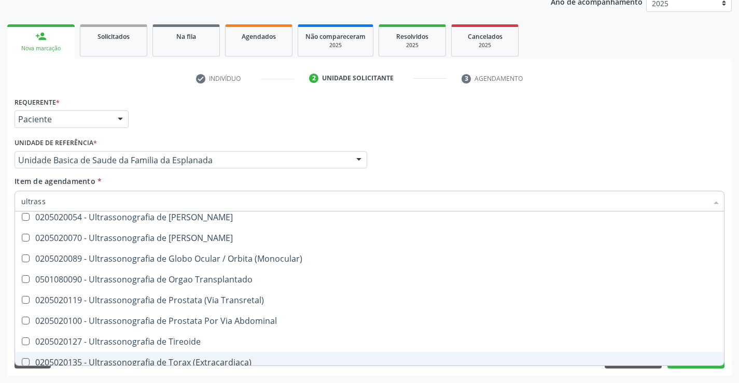
scroll to position [323, 0]
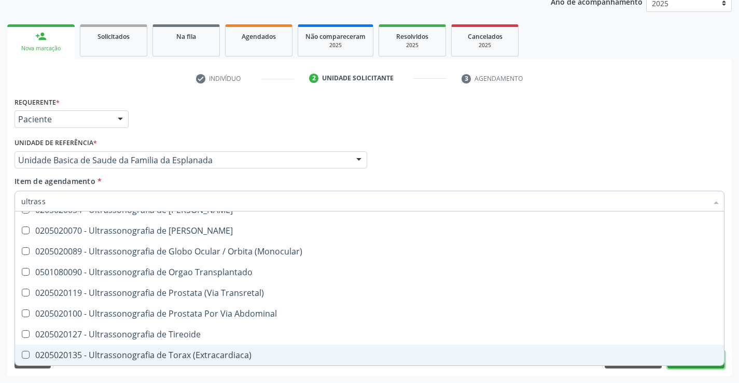
click at [690, 366] on button "Próximo" at bounding box center [695, 360] width 57 height 18
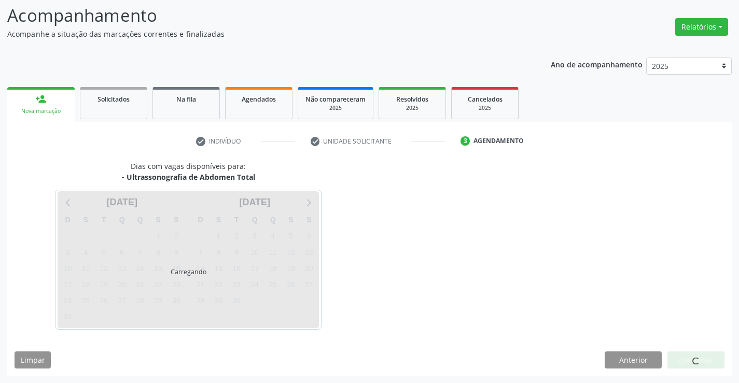
scroll to position [0, 0]
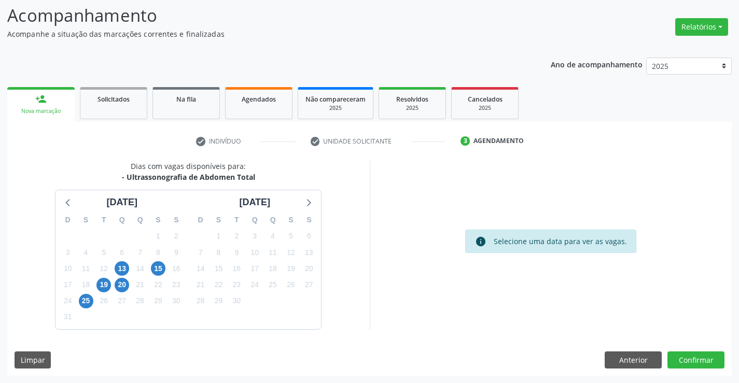
click at [83, 292] on div "18" at bounding box center [86, 285] width 15 height 16
click at [84, 301] on span "25" at bounding box center [86, 301] width 15 height 15
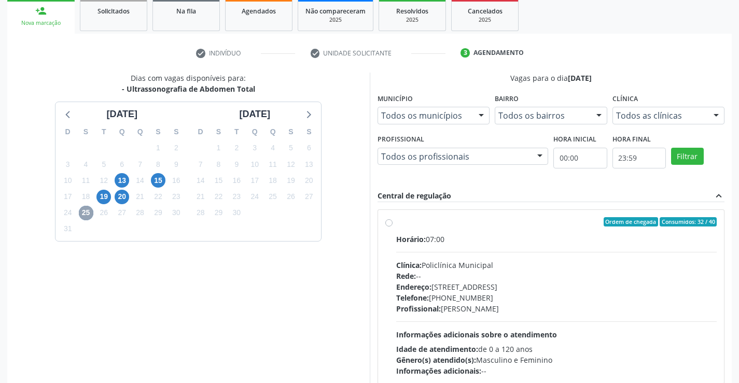
scroll to position [172, 0]
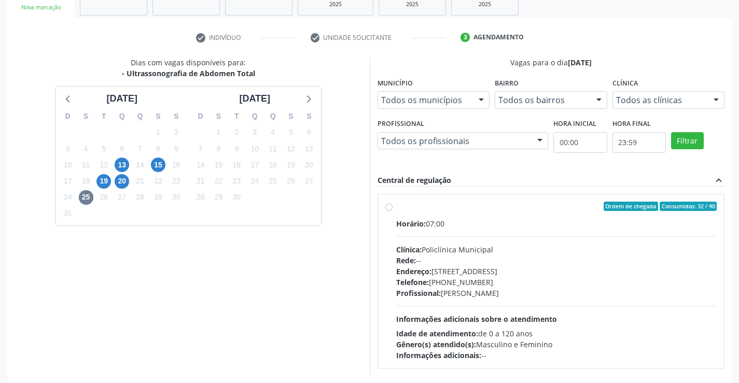
click at [396, 210] on label "Ordem de chegada Consumidos: 32 / 40 Horário: 07:00 Clínica: Policlínica Munici…" at bounding box center [556, 281] width 321 height 159
click at [386, 210] on input "Ordem de chegada Consumidos: 32 / 40 Horário: 07:00 Clínica: Policlínica Munici…" at bounding box center [388, 206] width 7 height 9
radio input "true"
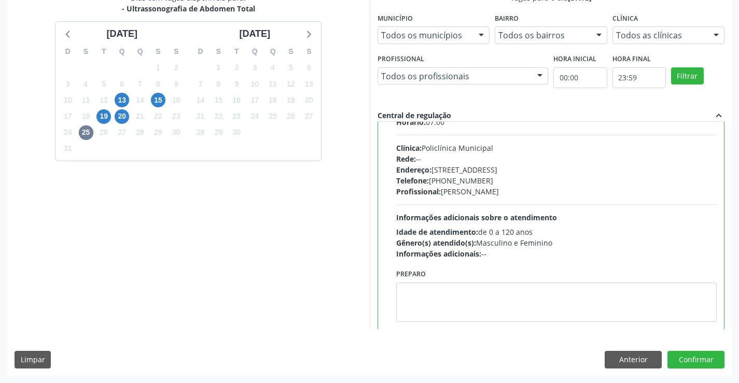
scroll to position [51, 0]
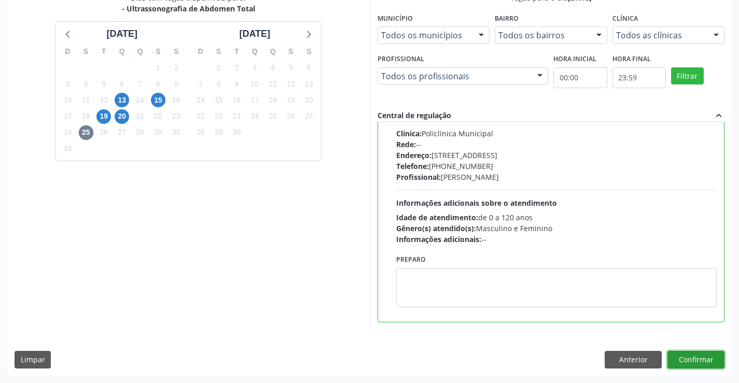
click at [688, 362] on button "Confirmar" at bounding box center [695, 360] width 57 height 18
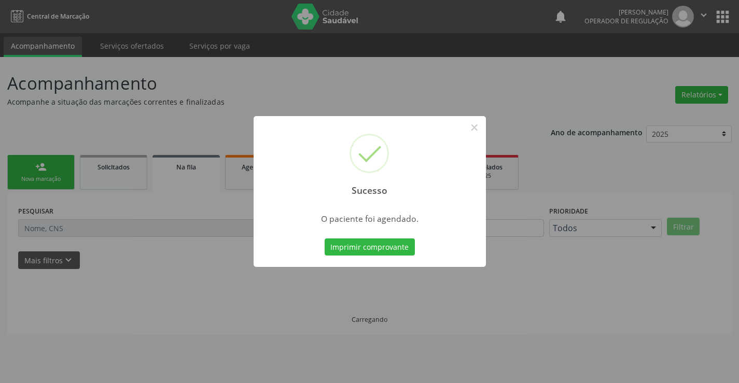
scroll to position [0, 0]
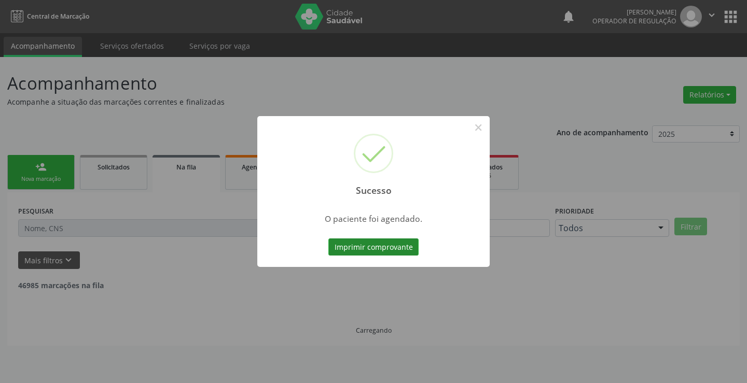
click at [370, 244] on button "Imprimir comprovante" at bounding box center [373, 248] width 90 height 18
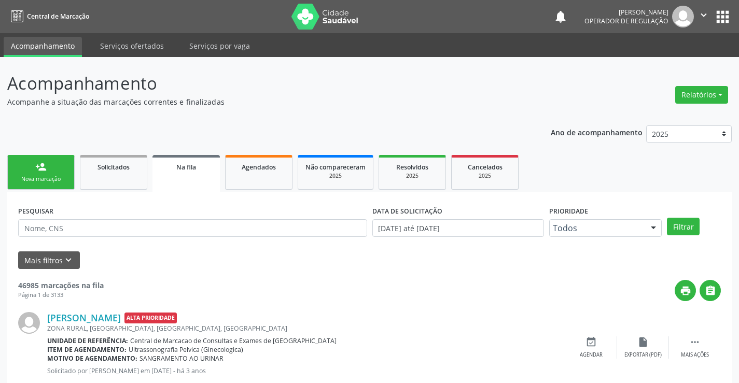
click at [40, 179] on div "Nova marcação" at bounding box center [41, 179] width 52 height 8
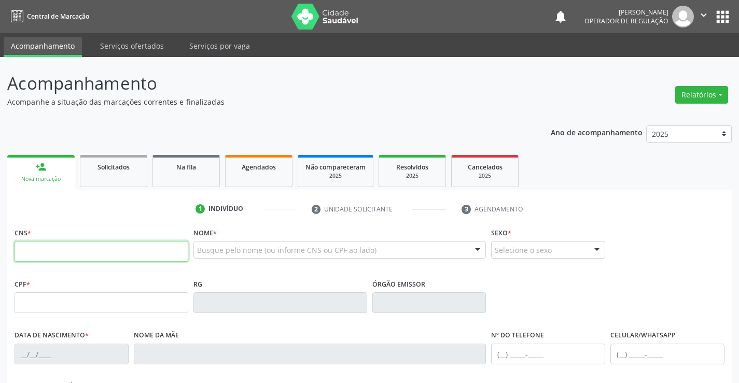
click at [73, 252] on input "text" at bounding box center [102, 251] width 174 height 21
type input "706 8047 5634 0020"
type input "24/08/2008"
type input "SN"
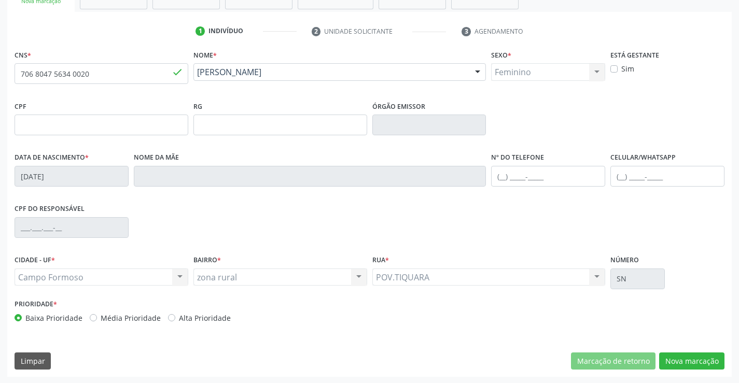
scroll to position [179, 0]
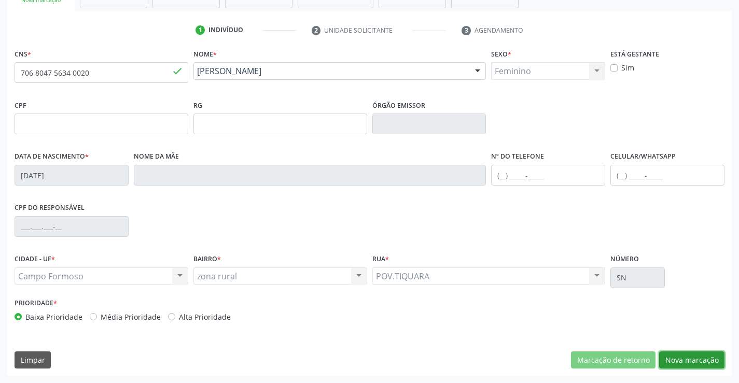
click at [681, 362] on button "Nova marcação" at bounding box center [691, 361] width 65 height 18
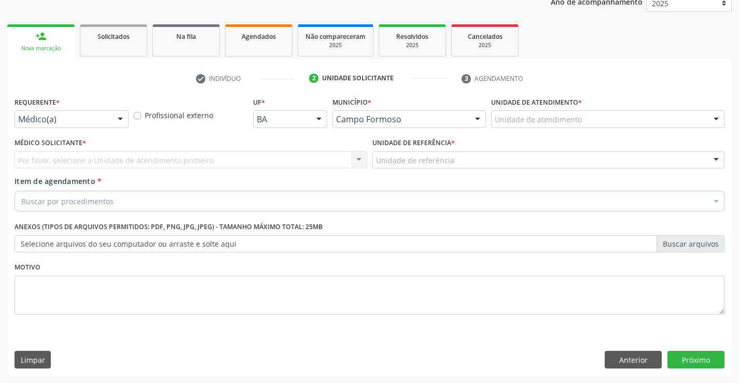
scroll to position [131, 0]
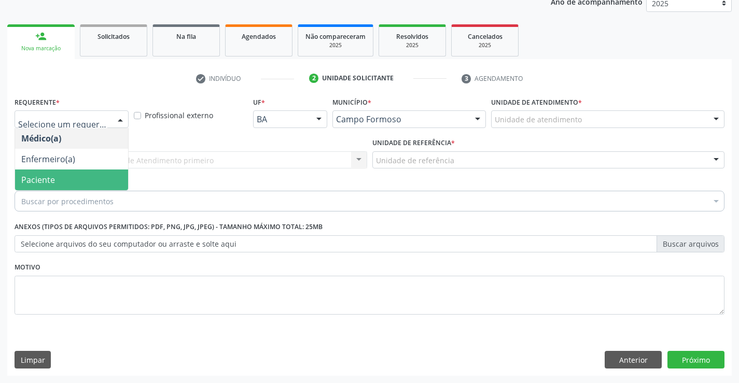
click at [16, 179] on span "Paciente" at bounding box center [71, 180] width 113 height 21
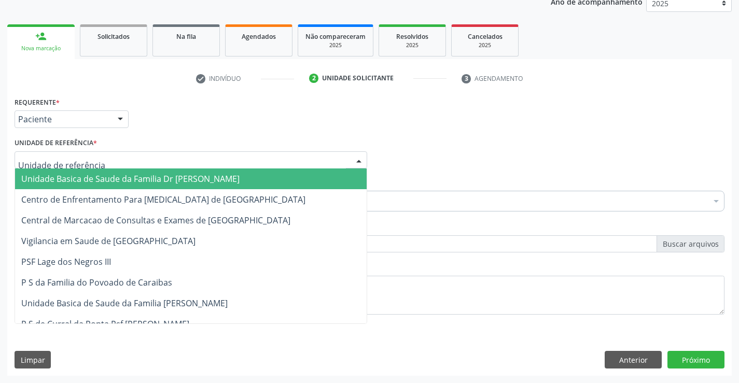
click at [32, 166] on div at bounding box center [191, 160] width 353 height 18
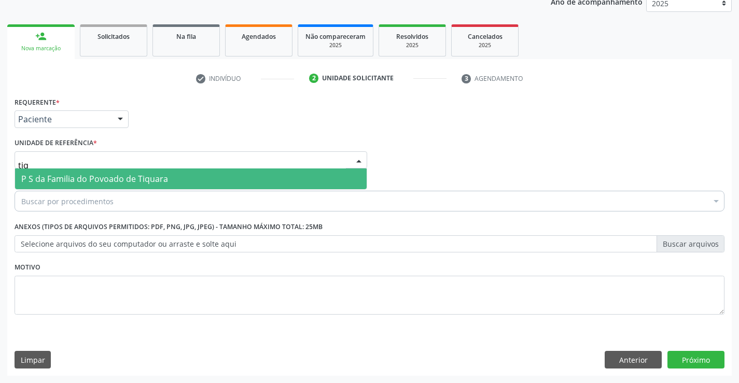
type input "tiqu"
click at [33, 175] on span "P S da Familia do Povoado de Tiquara" at bounding box center [94, 178] width 147 height 11
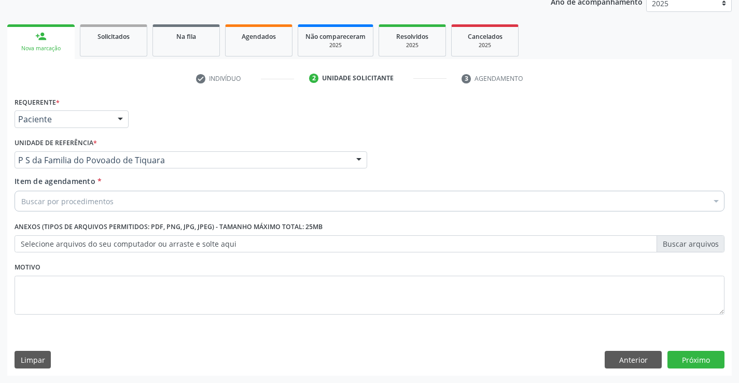
click at [40, 210] on div "Buscar por procedimentos" at bounding box center [370, 201] width 710 height 21
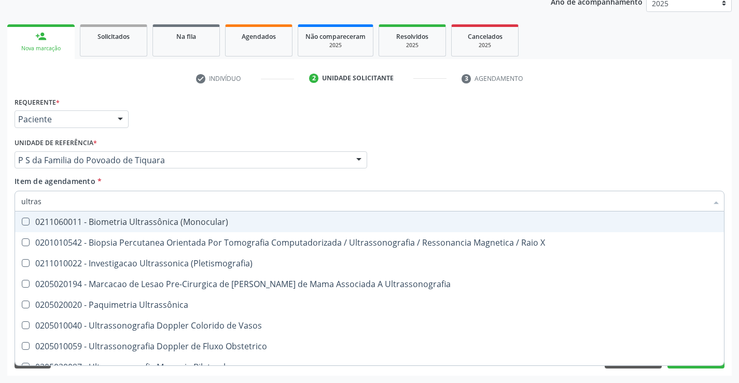
type input "ultrass"
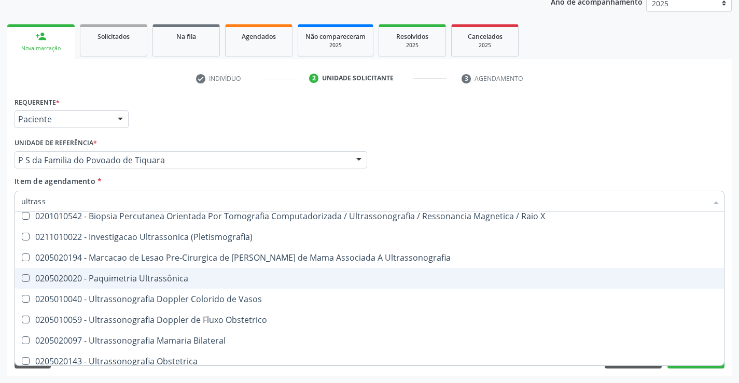
scroll to position [104, 0]
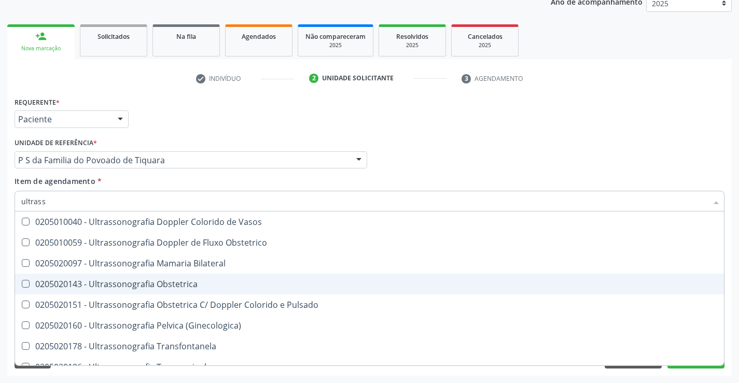
click at [198, 289] on span "0205020143 - Ultrassonografia Obstetrica" at bounding box center [369, 284] width 709 height 21
checkbox Obstetrica "true"
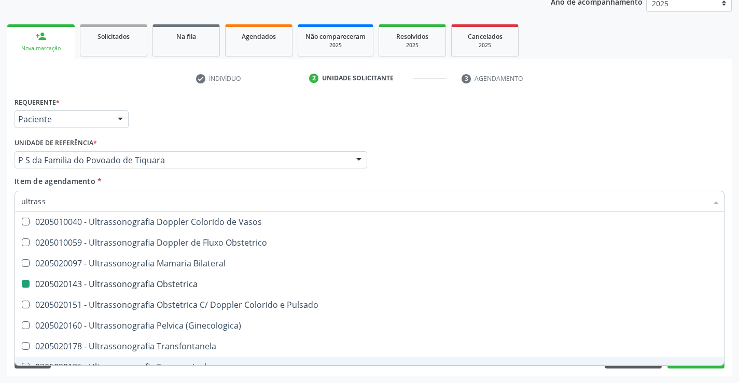
click at [694, 380] on div "Acompanhamento Acompanhe a situação das marcações correntes e finalizadas Relat…" at bounding box center [369, 154] width 739 height 457
checkbox X "true"
checkbox Obstetrica "false"
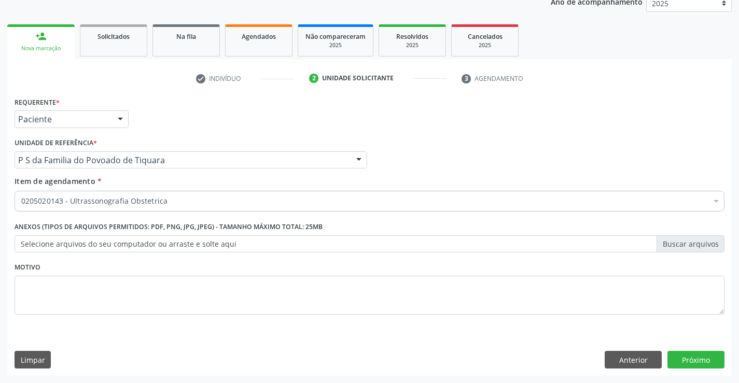
scroll to position [0, 0]
click at [697, 361] on button "Próximo" at bounding box center [695, 360] width 57 height 18
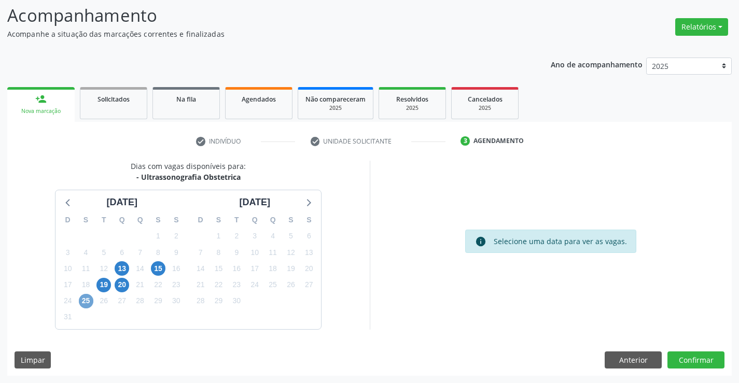
click at [81, 298] on span "25" at bounding box center [86, 301] width 15 height 15
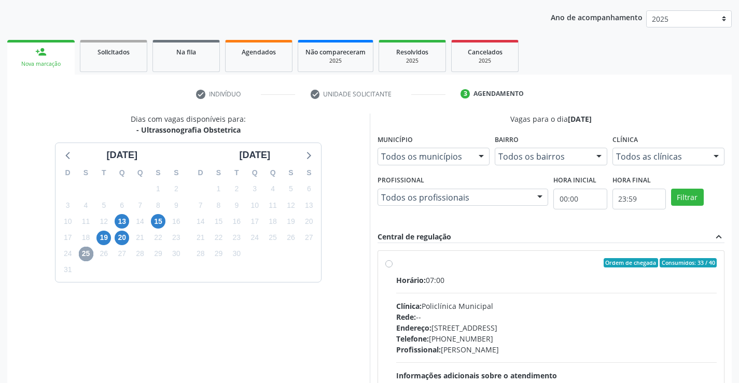
scroll to position [172, 0]
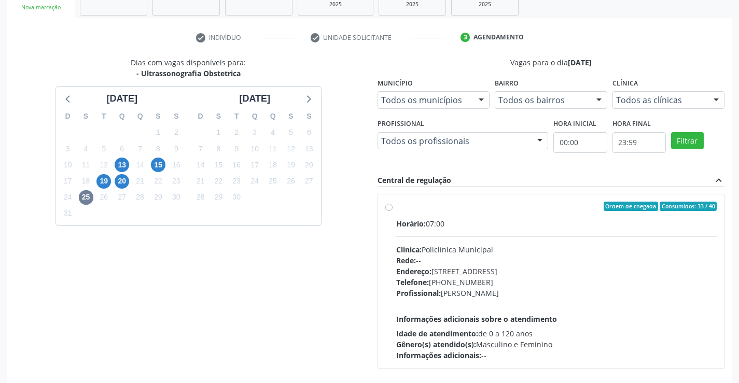
click at [396, 207] on label "Ordem de chegada Consumidos: 33 / 40 Horário: 07:00 Clínica: Policlínica Munici…" at bounding box center [556, 281] width 321 height 159
click at [386, 207] on input "Ordem de chegada Consumidos: 33 / 40 Horário: 07:00 Clínica: Policlínica Munici…" at bounding box center [388, 206] width 7 height 9
radio input "true"
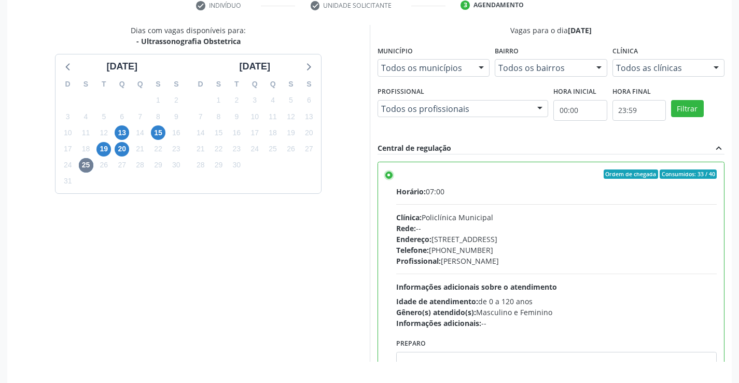
scroll to position [236, 0]
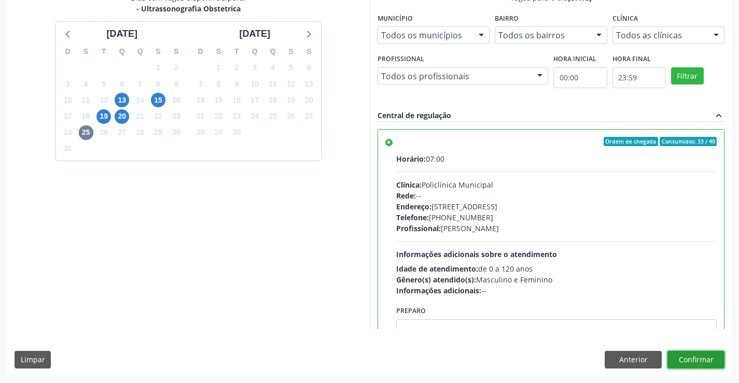
click at [701, 364] on button "Confirmar" at bounding box center [695, 360] width 57 height 18
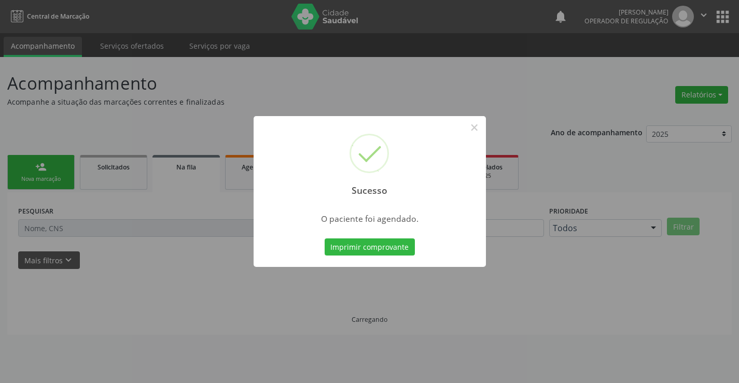
scroll to position [0, 0]
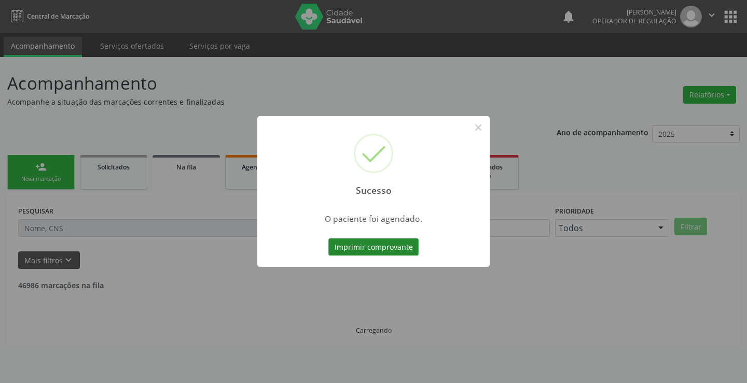
click at [359, 254] on button "Imprimir comprovante" at bounding box center [373, 248] width 90 height 18
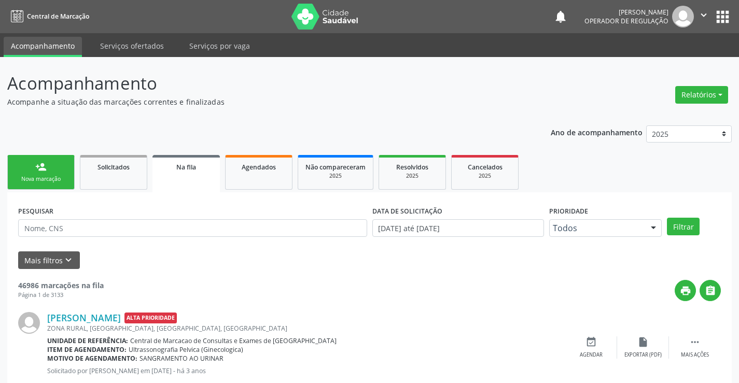
click at [40, 176] on div "Nova marcação" at bounding box center [41, 179] width 52 height 8
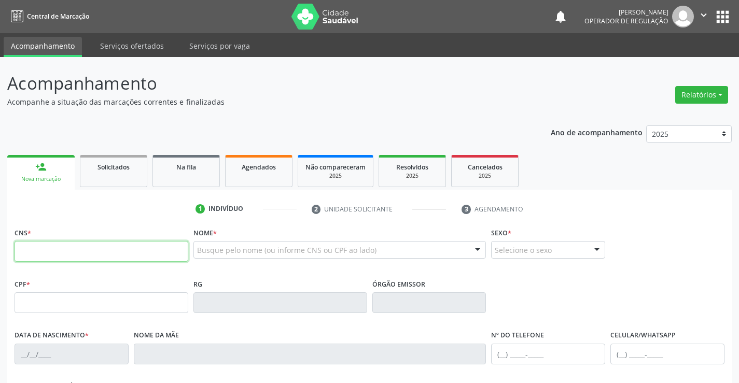
drag, startPoint x: 40, startPoint y: 176, endPoint x: 83, endPoint y: 244, distance: 80.3
click at [83, 244] on input "text" at bounding box center [102, 251] width 174 height 21
type input "708 0083 3958 1120"
type input "2029917761"
type input "06/10/1994"
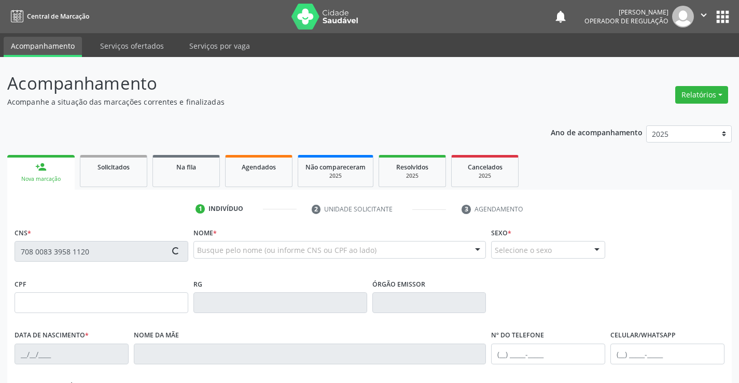
type input "(74) 98872-2838"
type input "(74) 98862-1495"
type input "065.308.235-57"
type input "SN"
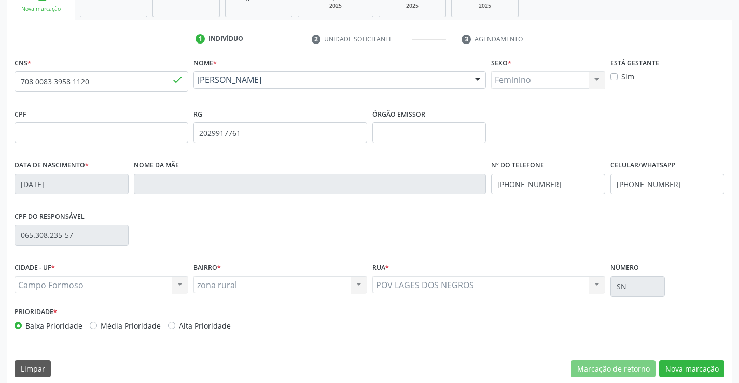
scroll to position [179, 0]
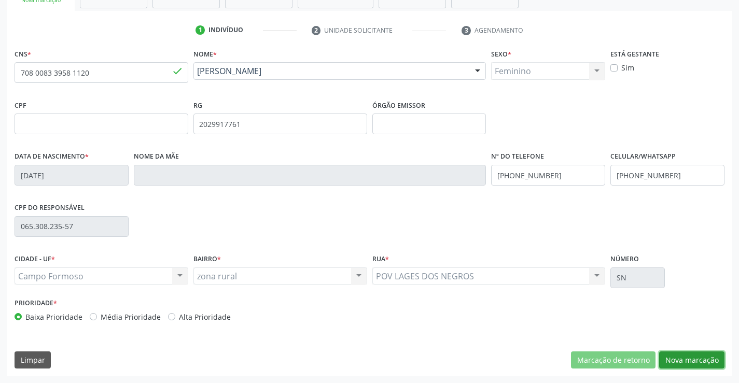
click at [685, 361] on button "Nova marcação" at bounding box center [691, 361] width 65 height 18
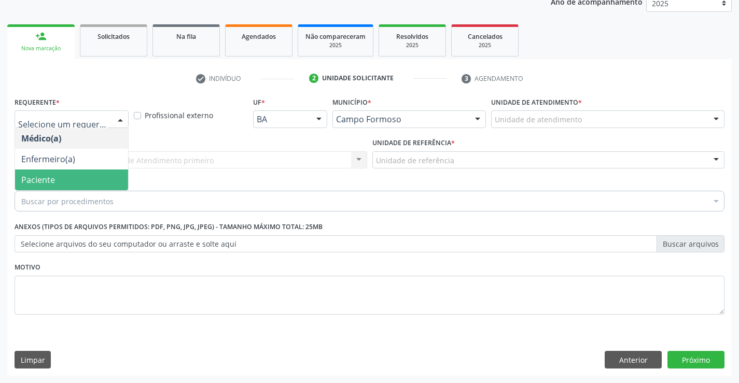
click at [32, 180] on span "Paciente" at bounding box center [38, 179] width 34 height 11
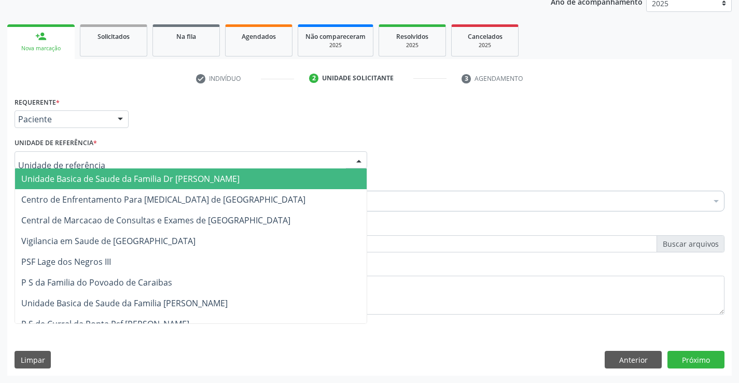
click at [30, 166] on div at bounding box center [191, 160] width 353 height 18
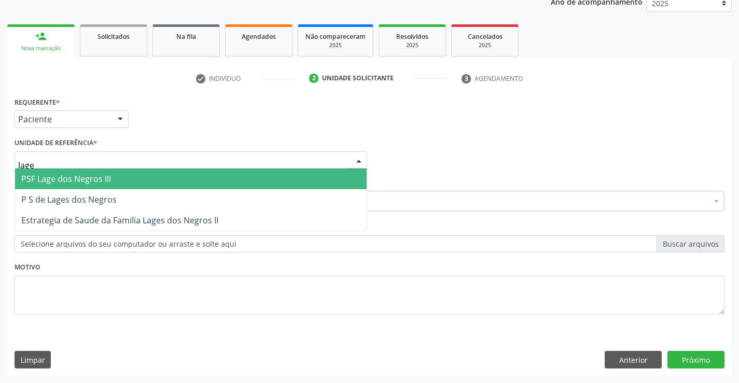
type input "lages"
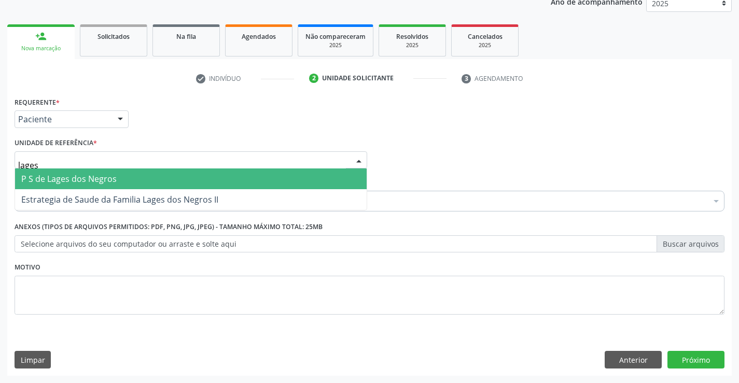
click at [66, 186] on span "P S de Lages dos Negros" at bounding box center [191, 179] width 352 height 21
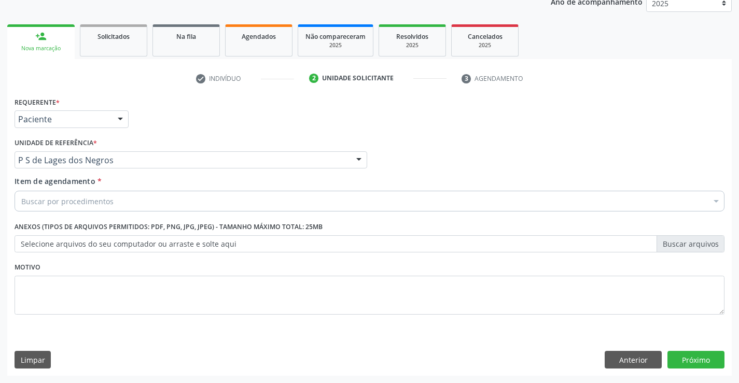
click at [52, 208] on div "Buscar por procedimentos" at bounding box center [370, 201] width 710 height 21
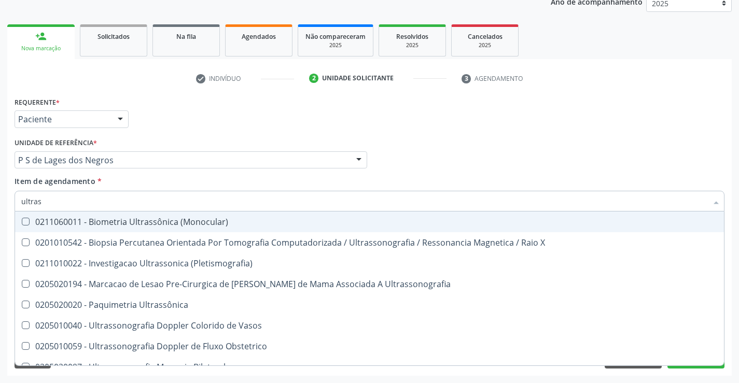
type input "ultrass"
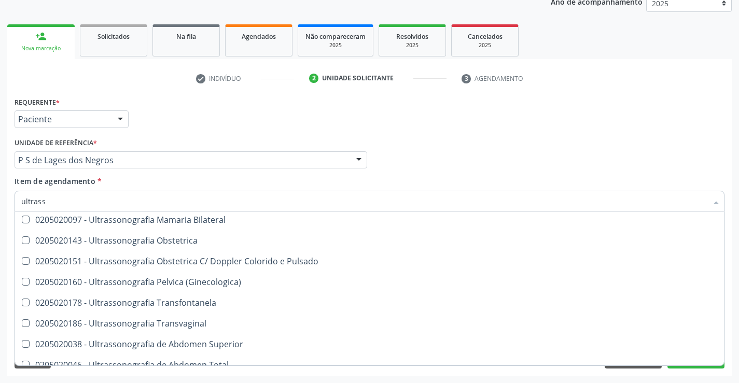
scroll to position [156, 0]
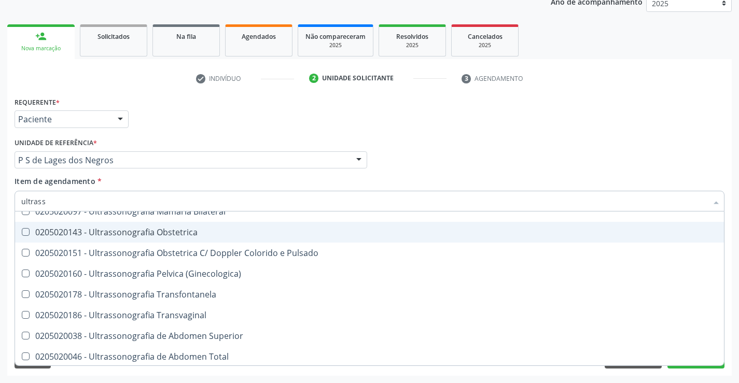
click at [201, 235] on div "0205020143 - Ultrassonografia Obstetrica" at bounding box center [369, 232] width 696 height 8
checkbox Obstetrica "true"
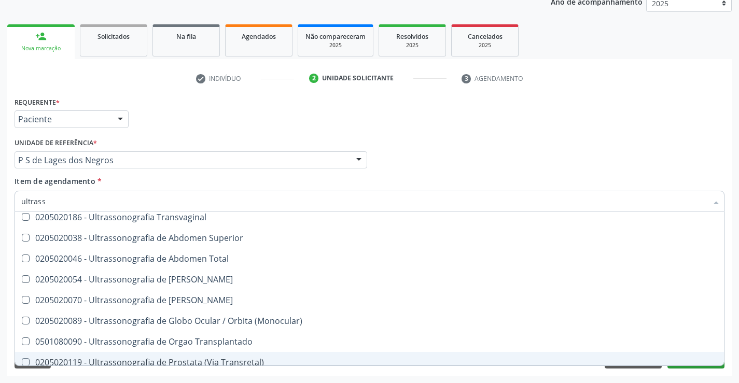
scroll to position [259, 0]
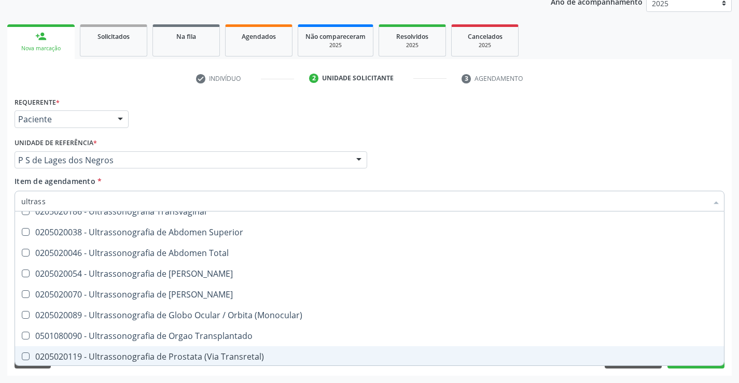
click at [688, 373] on div "Requerente * Paciente Médico(a) Enfermeiro(a) Paciente Nenhum resultado encontr…" at bounding box center [369, 235] width 724 height 282
checkbox X "true"
checkbox Obstetrica "false"
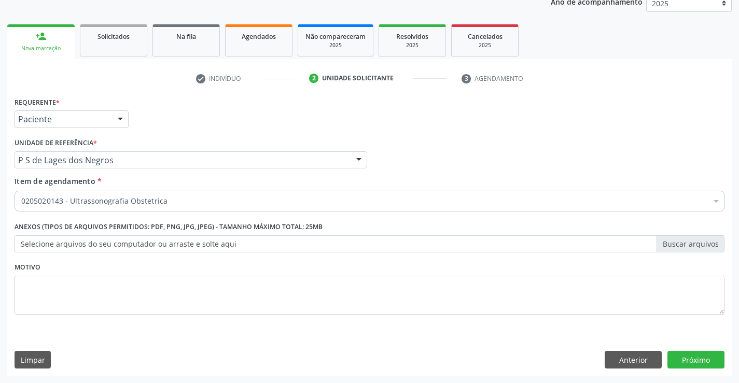
scroll to position [0, 0]
click at [690, 365] on button "Próximo" at bounding box center [695, 360] width 57 height 18
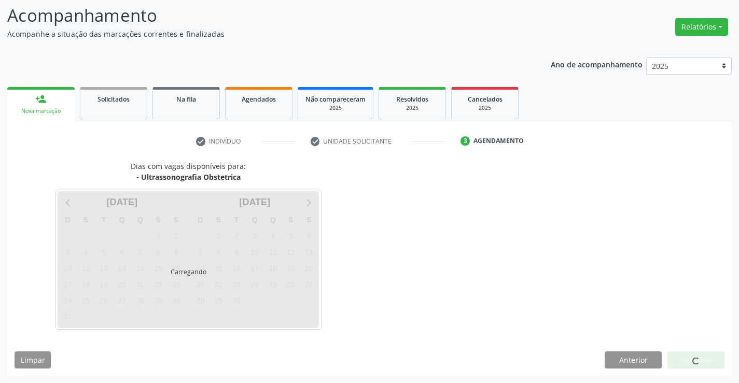
scroll to position [68, 0]
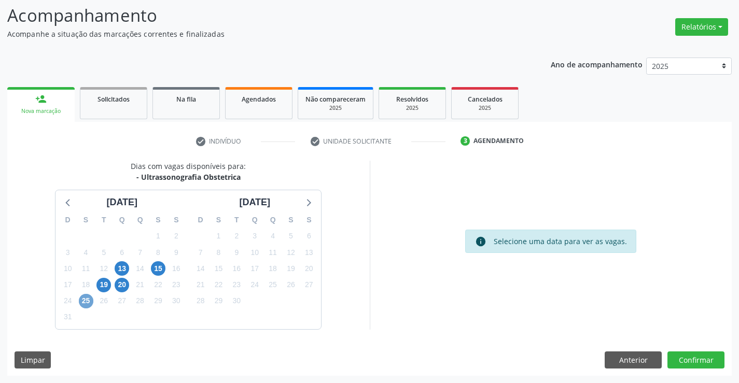
click at [84, 301] on span "25" at bounding box center [86, 301] width 15 height 15
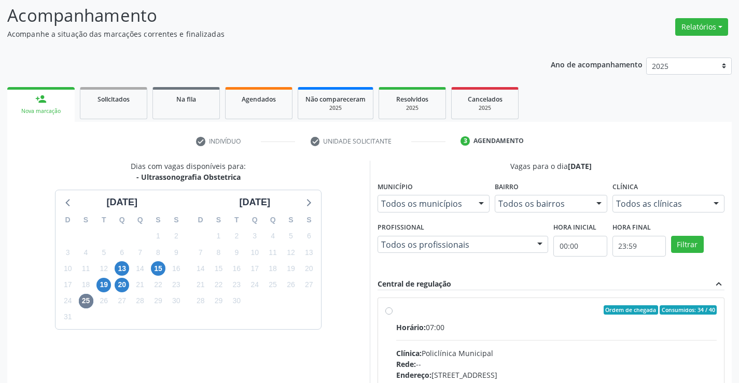
click at [396, 312] on label "Ordem de chegada Consumidos: 34 / 40 Horário: 07:00 Clínica: Policlínica Munici…" at bounding box center [556, 384] width 321 height 159
click at [390, 312] on input "Ordem de chegada Consumidos: 34 / 40 Horário: 07:00 Clínica: Policlínica Munici…" at bounding box center [388, 309] width 7 height 9
radio input "true"
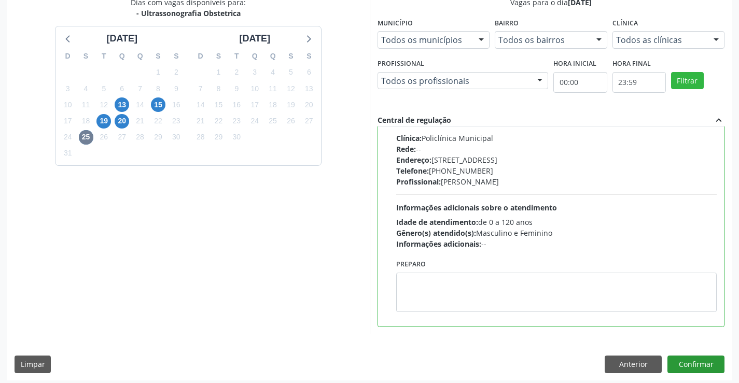
scroll to position [236, 0]
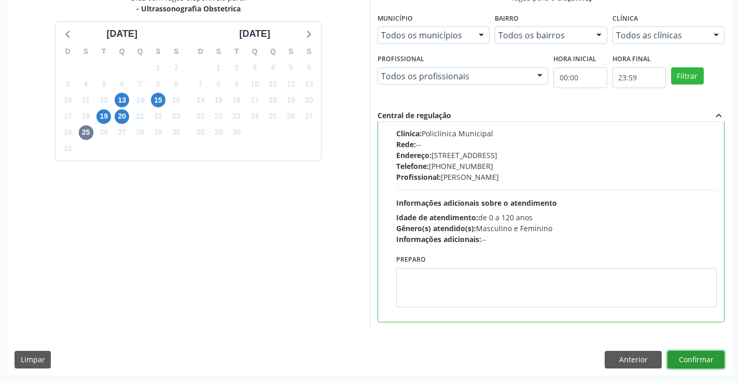
click at [694, 362] on button "Confirmar" at bounding box center [695, 360] width 57 height 18
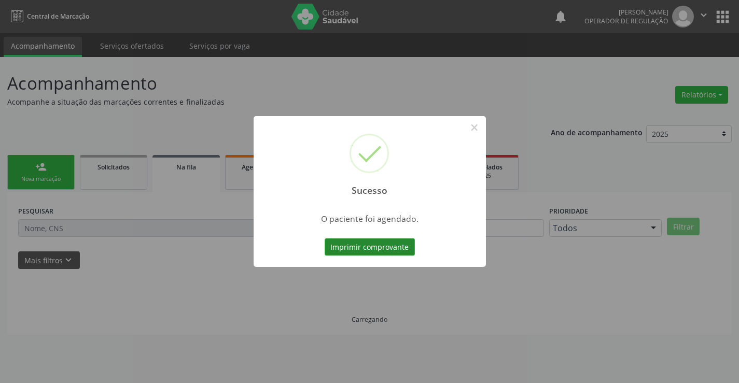
scroll to position [0, 0]
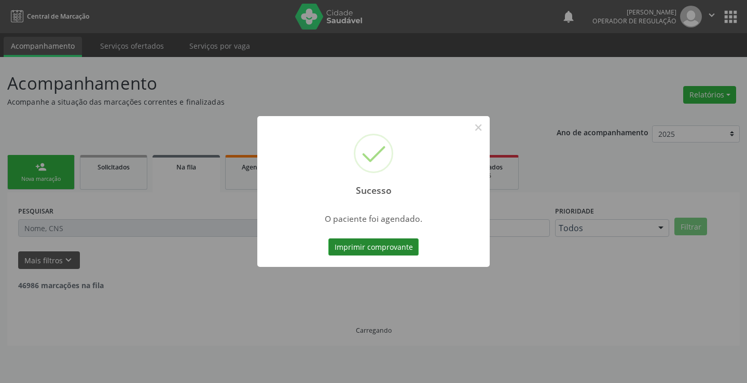
click at [392, 241] on button "Imprimir comprovante" at bounding box center [373, 248] width 90 height 18
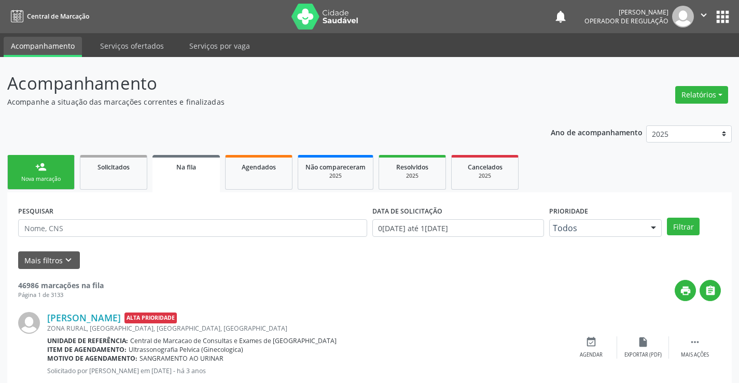
click at [53, 156] on link "person_add Nova marcação" at bounding box center [40, 172] width 67 height 35
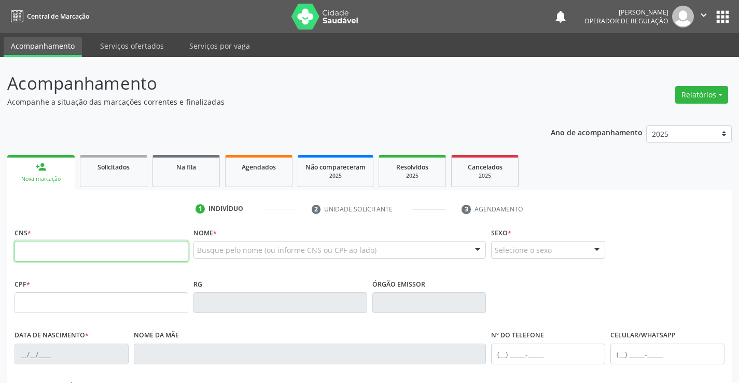
click at [60, 243] on input "text" at bounding box center [102, 251] width 174 height 21
type input "701 2010 5958 0315"
type input "020.011.565-02"
type input "12/01/1982"
type input "Maria Jovina de Souza"
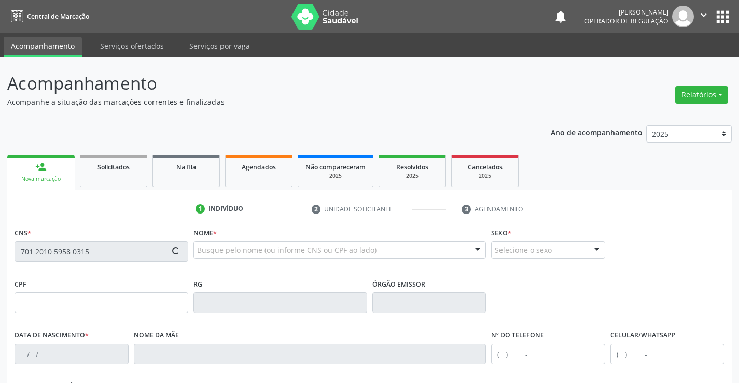
type input "(74) 98843-2164"
type input "S/N"
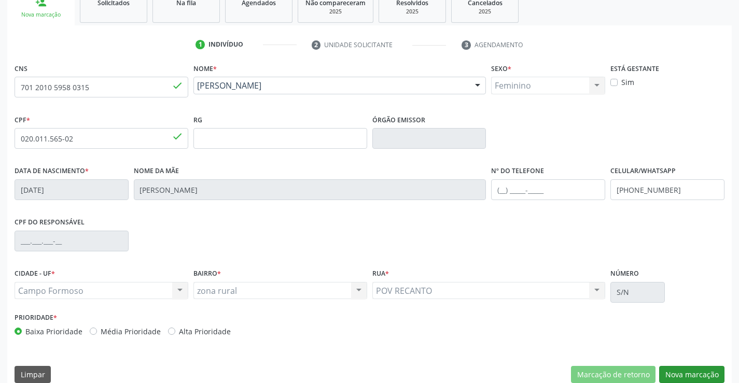
scroll to position [179, 0]
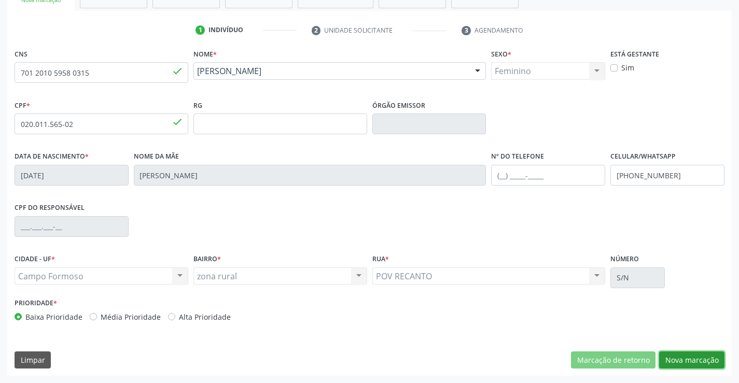
click at [672, 352] on button "Nova marcação" at bounding box center [691, 361] width 65 height 18
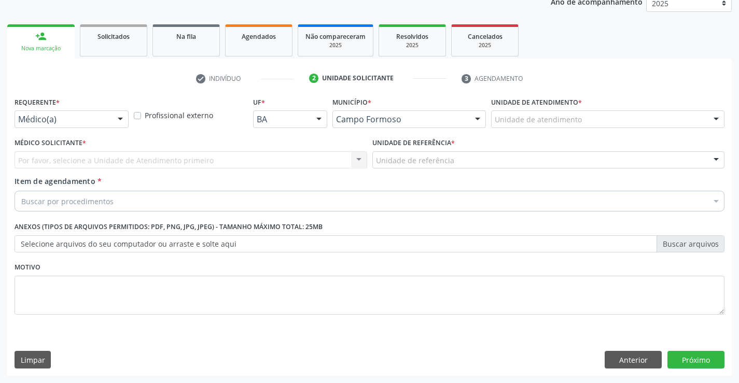
scroll to position [131, 0]
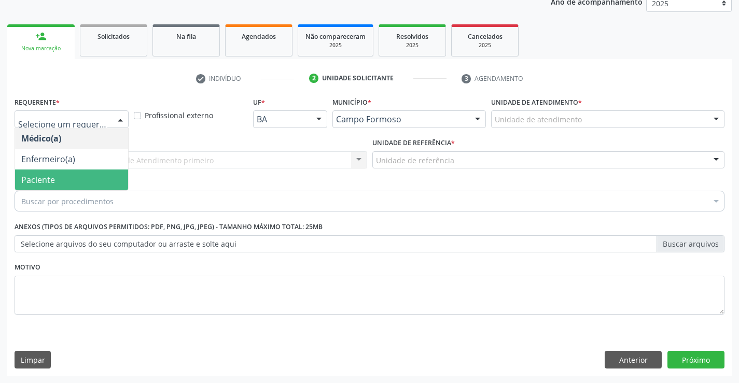
click at [26, 178] on span "Paciente" at bounding box center [38, 179] width 34 height 11
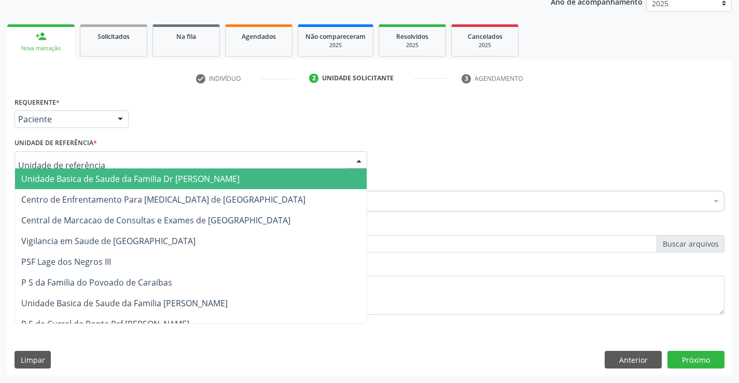
click at [38, 181] on span "Unidade Basica de Saude da Familia Dr [PERSON_NAME]" at bounding box center [130, 178] width 218 height 11
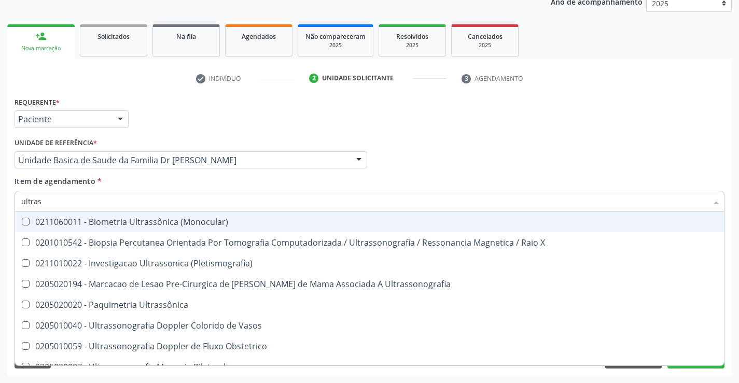
type input "ultrass"
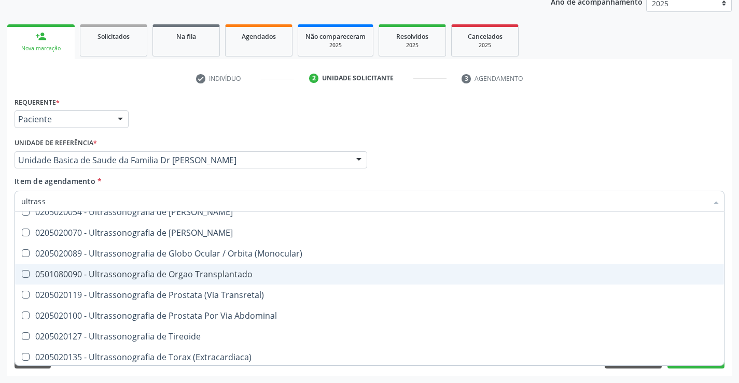
scroll to position [323, 0]
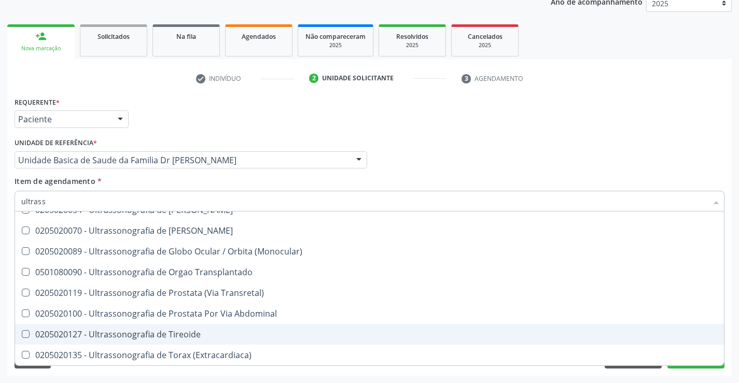
click at [164, 331] on div "0205020127 - Ultrassonografia de Tireoide" at bounding box center [369, 334] width 696 height 8
checkbox Tireoide "true"
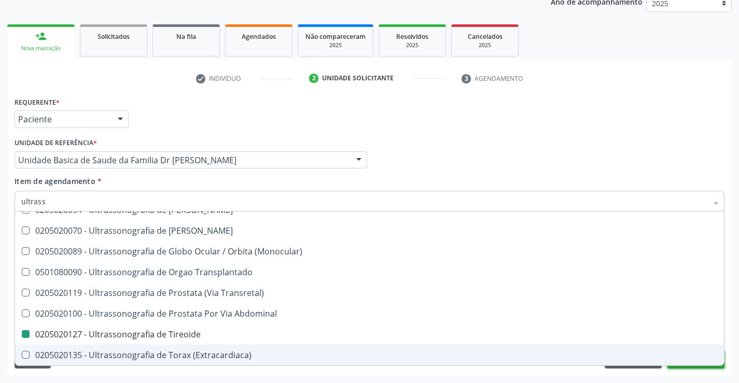
click at [682, 366] on button "Próximo" at bounding box center [695, 360] width 57 height 18
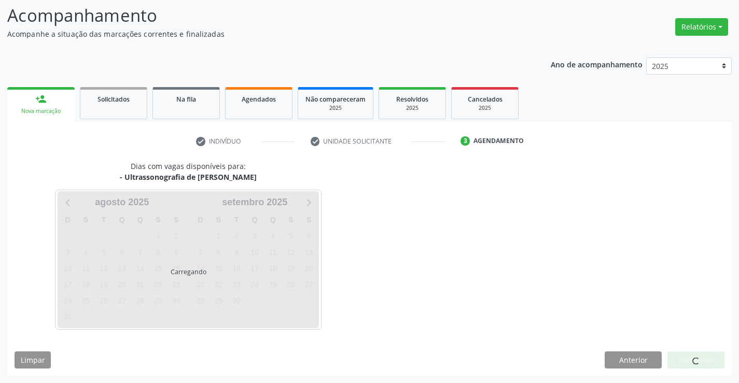
scroll to position [68, 0]
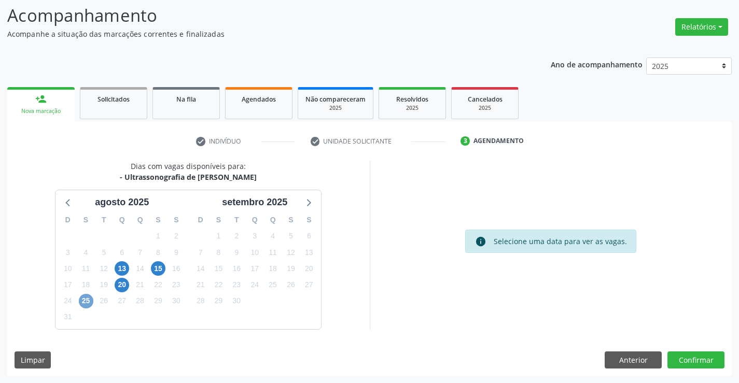
click at [81, 299] on span "25" at bounding box center [86, 301] width 15 height 15
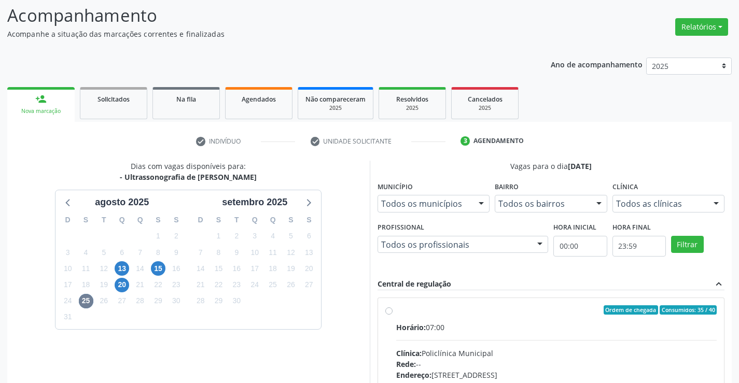
click at [396, 308] on label "Ordem de chegada Consumidos: 35 / 40 Horário: 07:00 Clínica: Policlínica Munici…" at bounding box center [556, 384] width 321 height 159
click at [388, 308] on input "Ordem de chegada Consumidos: 35 / 40 Horário: 07:00 Clínica: Policlínica Munici…" at bounding box center [388, 309] width 7 height 9
radio input "true"
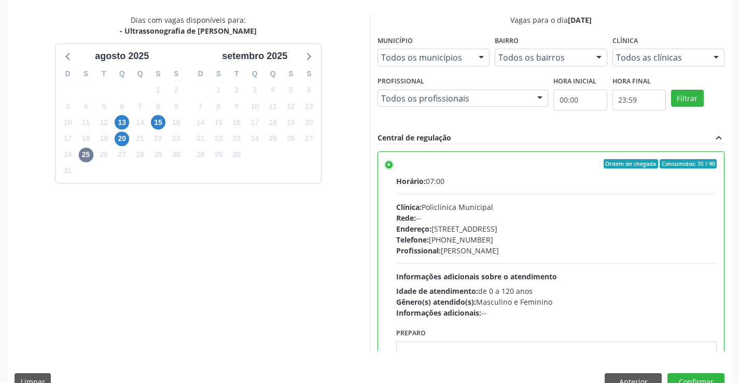
scroll to position [236, 0]
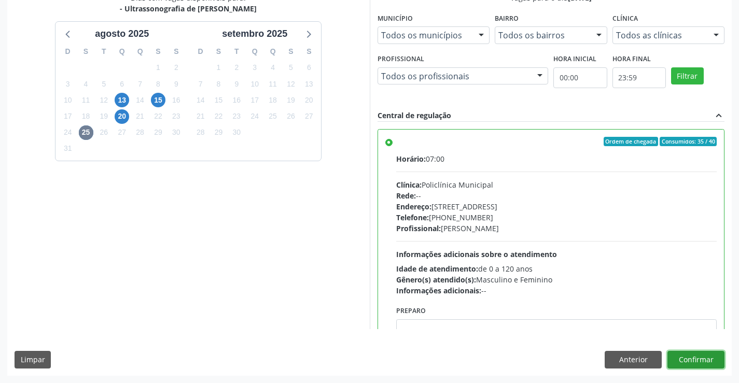
click at [692, 361] on button "Confirmar" at bounding box center [695, 360] width 57 height 18
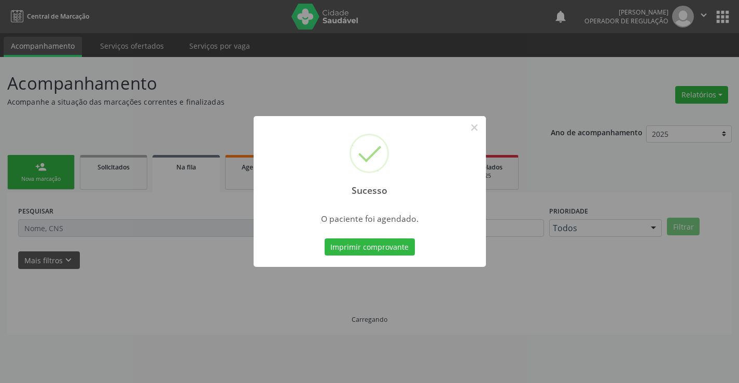
scroll to position [0, 0]
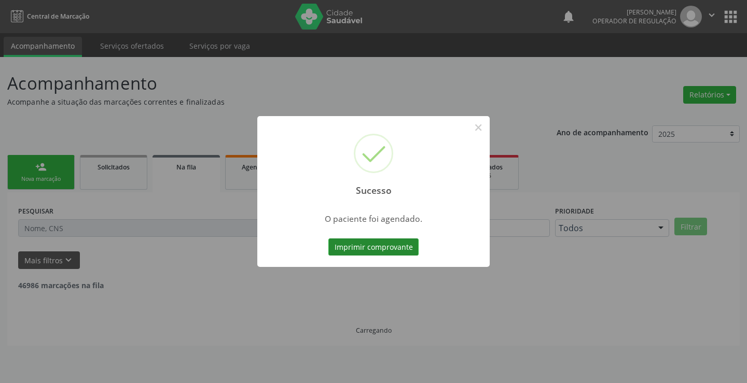
click at [400, 249] on button "Imprimir comprovante" at bounding box center [373, 248] width 90 height 18
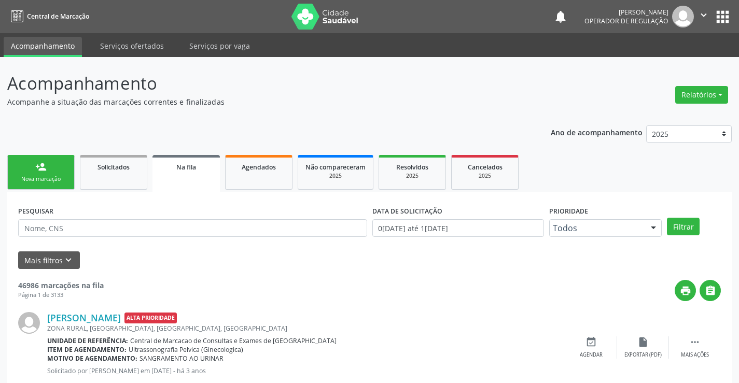
click at [67, 167] on link "person_add Nova marcação" at bounding box center [40, 172] width 67 height 35
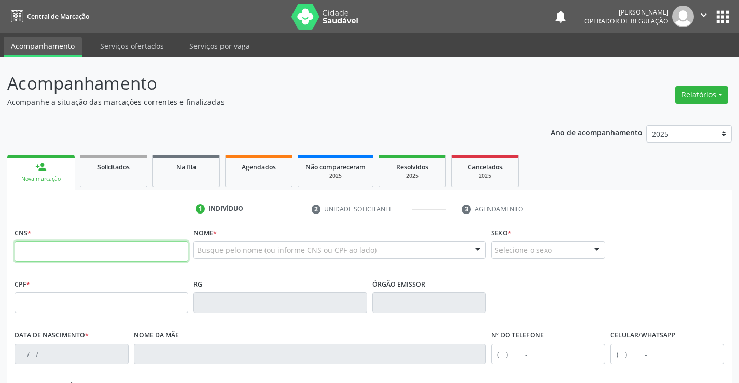
click at [75, 244] on input "text" at bounding box center [102, 251] width 174 height 21
type input "706 8067 5922 5321"
type input "2135179493"
type input "17/08/2011"
type input "101.425.785-92"
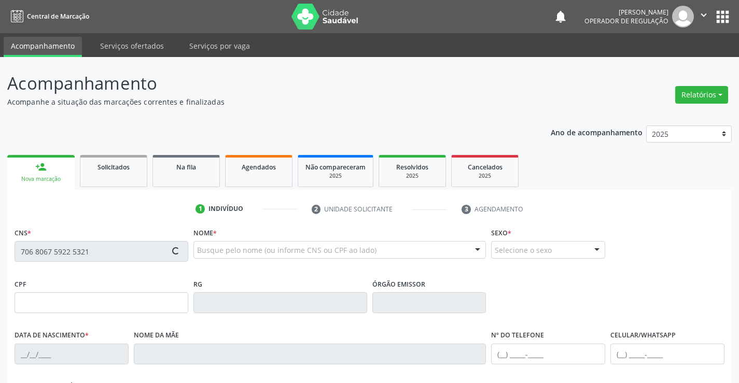
type input "SN"
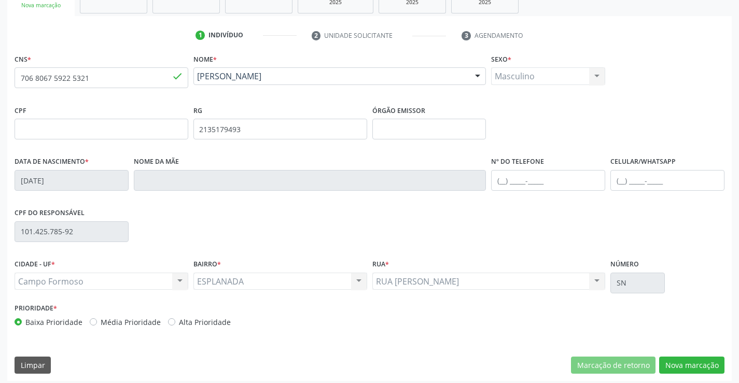
scroll to position [179, 0]
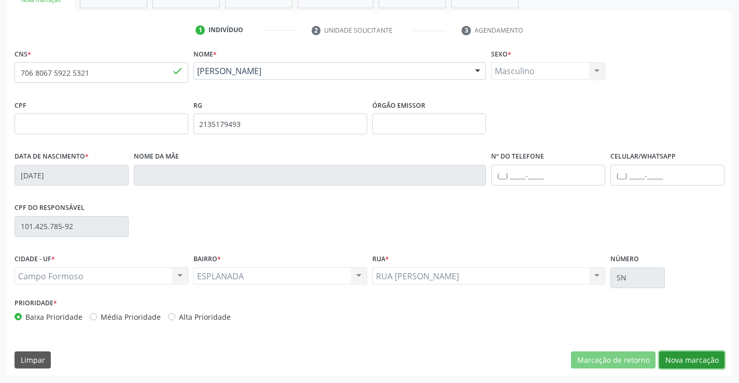
click at [680, 360] on button "Nova marcação" at bounding box center [691, 361] width 65 height 18
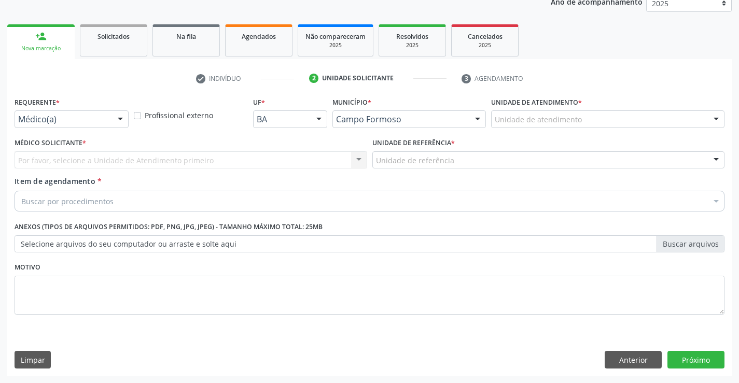
scroll to position [131, 0]
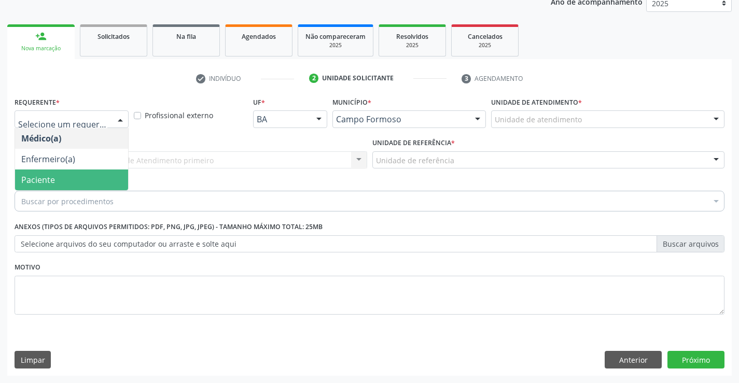
click at [36, 177] on span "Paciente" at bounding box center [38, 179] width 34 height 11
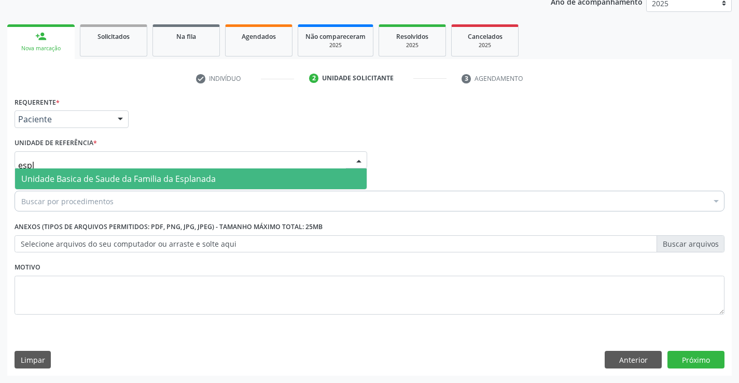
type input "espla"
click at [51, 173] on span "Unidade Basica de Saude da Familia da Esplanada" at bounding box center [191, 179] width 352 height 21
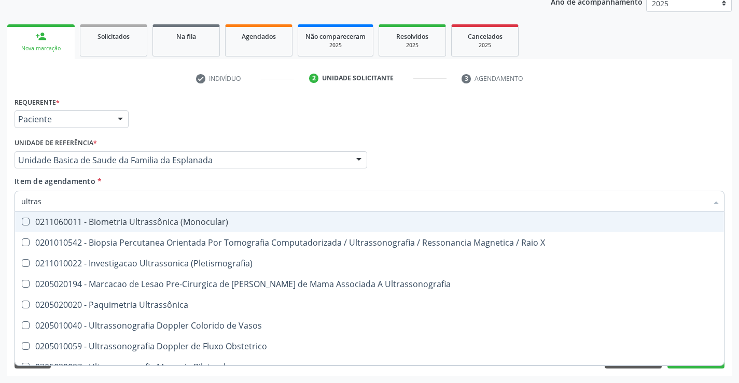
type input "ultrass"
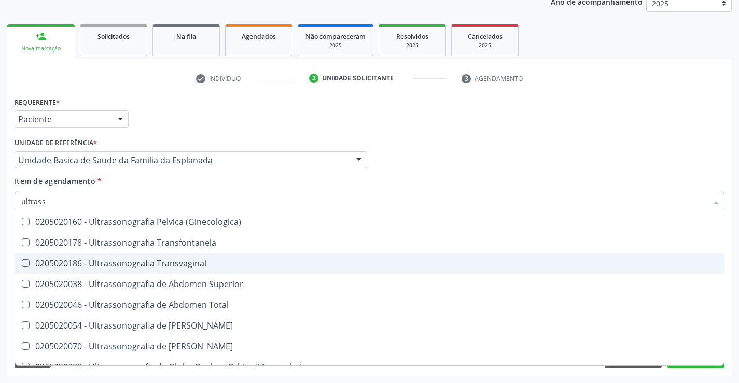
scroll to position [259, 0]
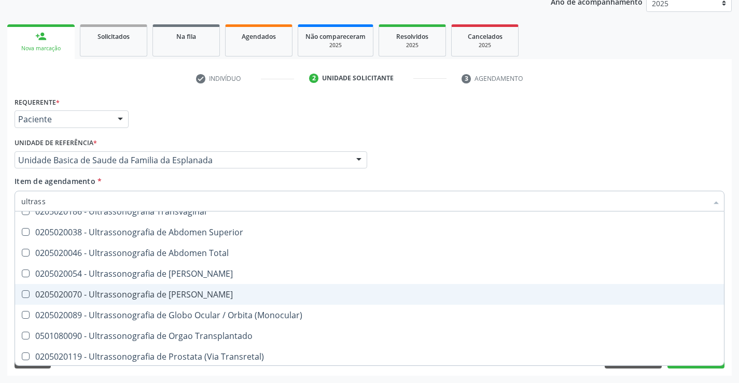
click at [230, 292] on div "0205020070 - Ultrassonografia de [PERSON_NAME]" at bounding box center [369, 294] width 696 height 8
checkbox Escrotal "true"
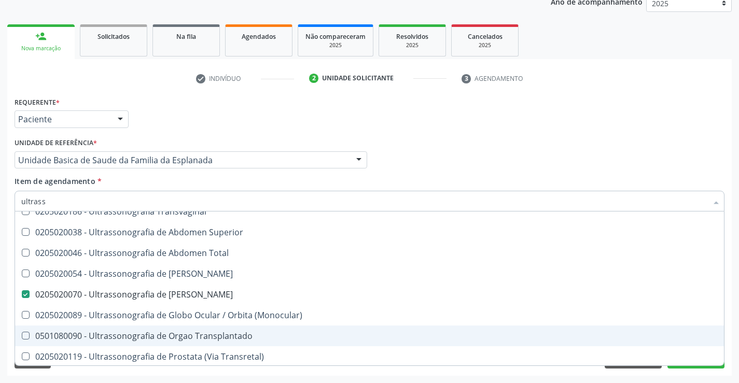
type input "ultrass"
click at [666, 377] on div "Acompanhamento Acompanhe a situação das marcações correntes e finalizadas Relat…" at bounding box center [369, 154] width 739 height 457
checkbox X "true"
checkbox Escrotal "false"
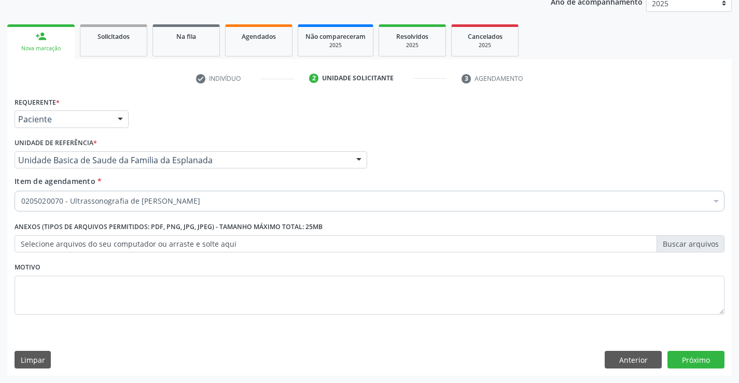
scroll to position [0, 0]
click at [687, 365] on button "Próximo" at bounding box center [695, 360] width 57 height 18
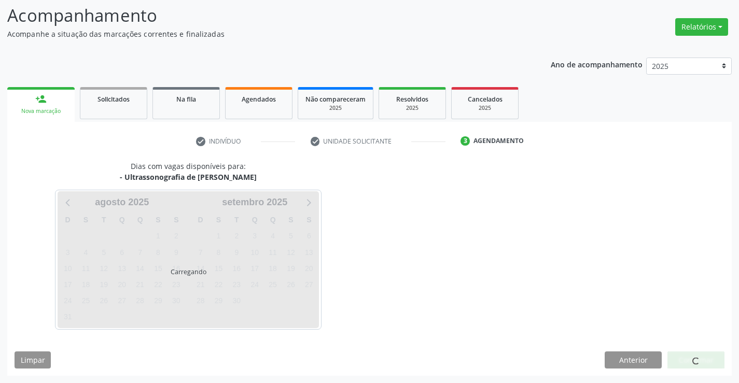
scroll to position [68, 0]
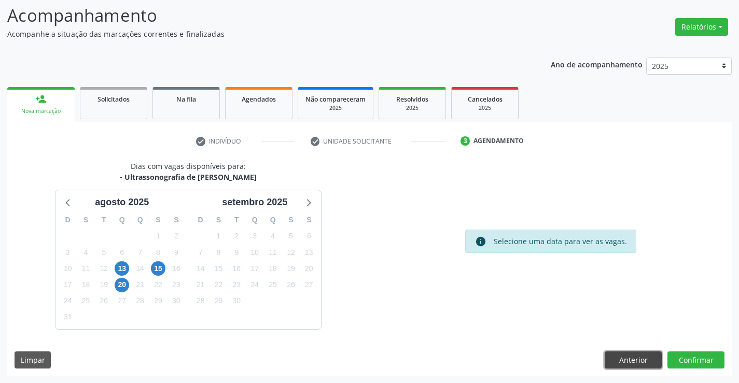
click at [633, 357] on button "Anterior" at bounding box center [633, 361] width 57 height 18
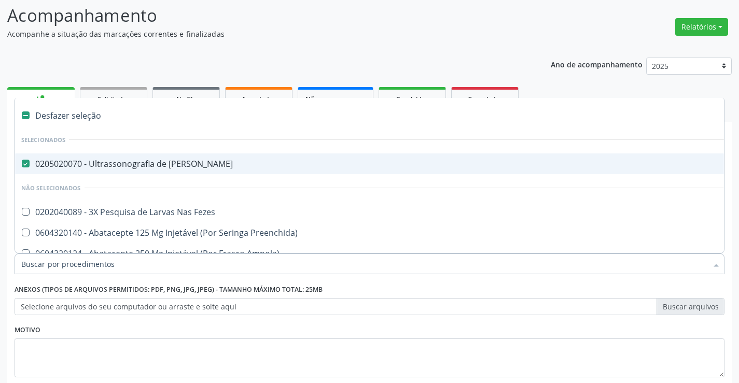
click at [73, 160] on div "0205020070 - Ultrassonografia de Bolsa Escrotal" at bounding box center [424, 164] width 807 height 8
checkbox Escrotal "false"
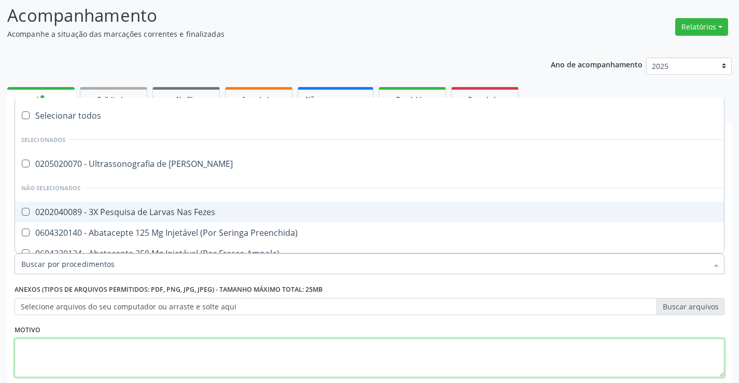
click at [109, 361] on textarea at bounding box center [370, 358] width 710 height 39
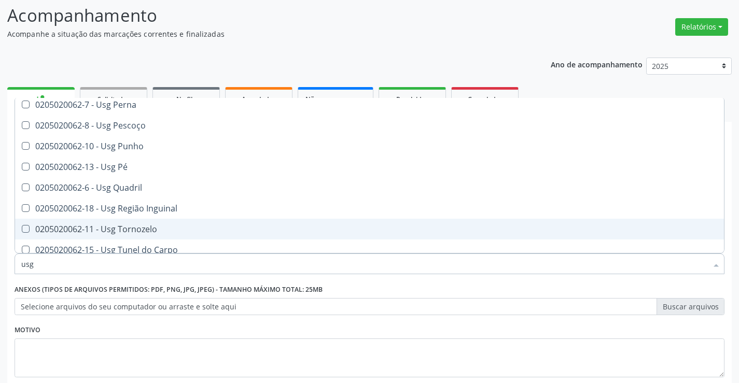
scroll to position [239, 0]
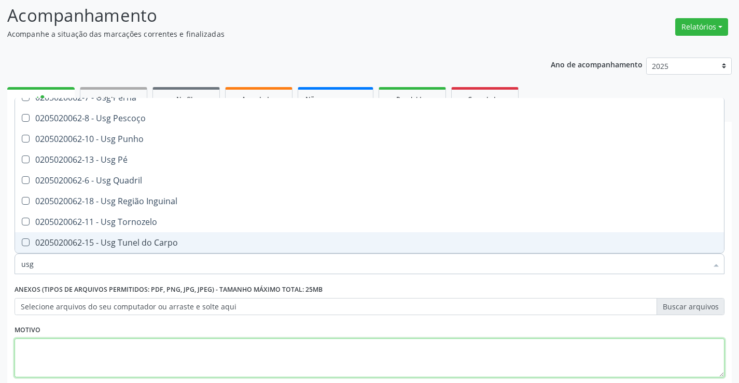
click at [333, 360] on textarea at bounding box center [370, 358] width 710 height 39
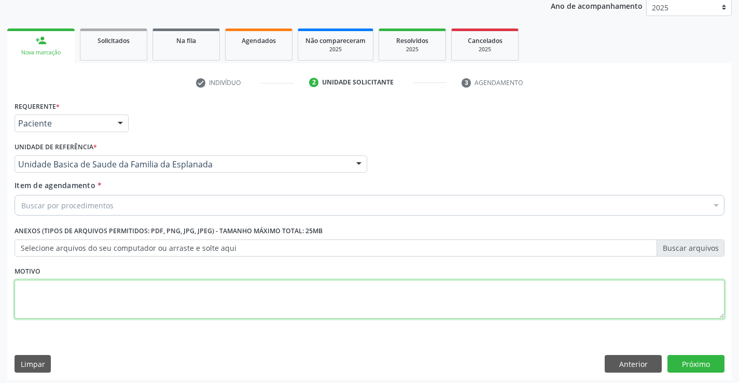
scroll to position [131, 0]
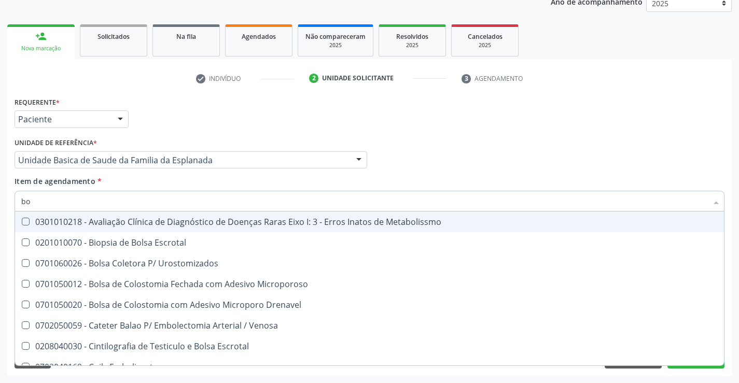
type input "b"
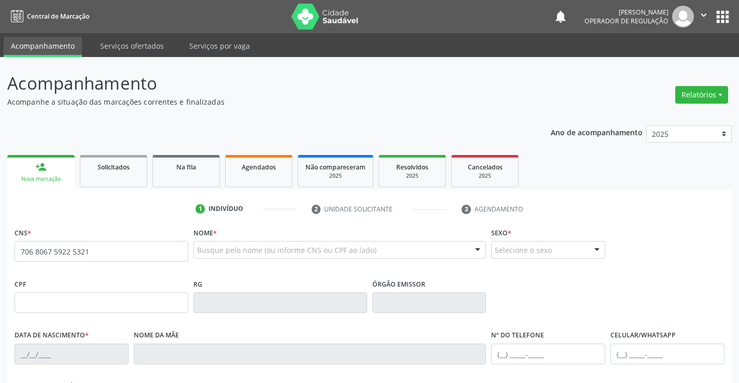
type input "706 8067 5922 5321"
type input "2135179493"
type input "[DATE]"
type input "101.425.785-92"
type input "SN"
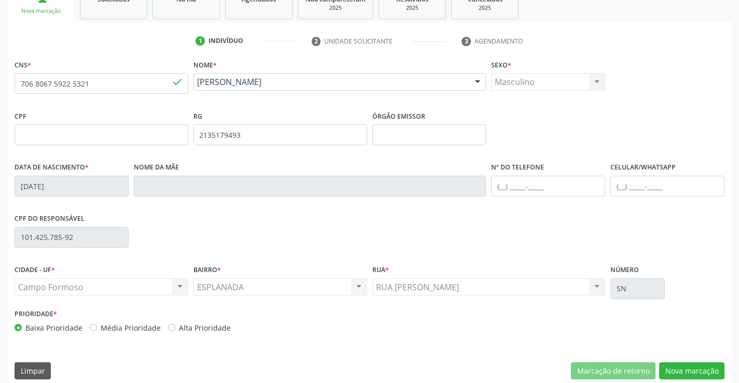
scroll to position [179, 0]
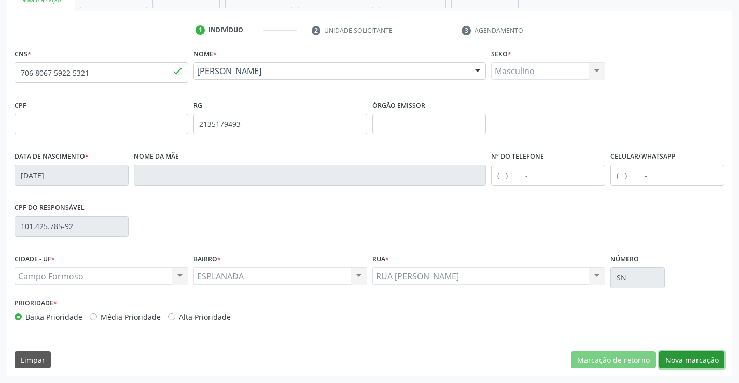
click at [671, 358] on button "Nova marcação" at bounding box center [691, 361] width 65 height 18
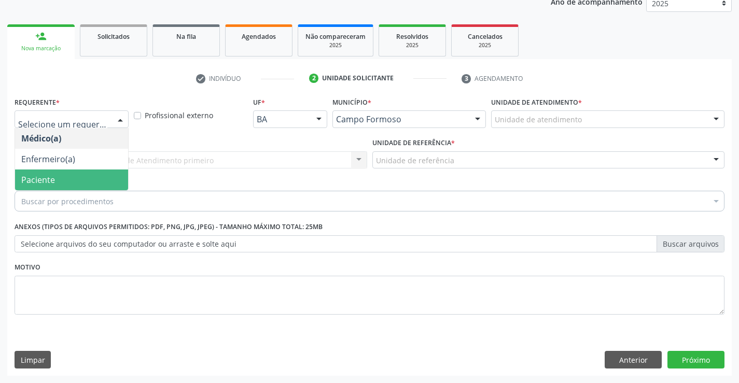
click at [19, 180] on span "Paciente" at bounding box center [71, 180] width 113 height 21
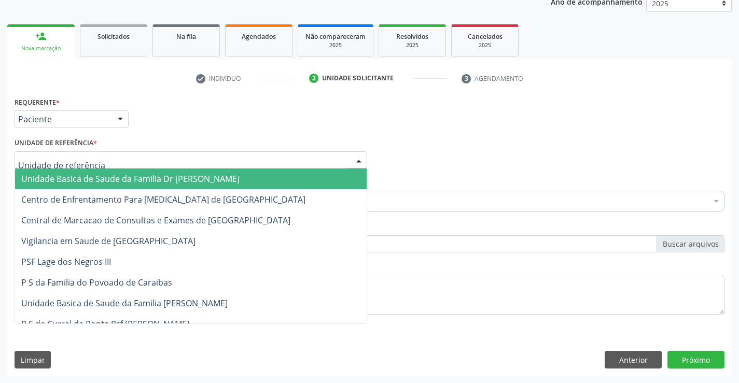
click at [45, 181] on span "Unidade Basica de Saude da Familia Dr [PERSON_NAME]" at bounding box center [130, 178] width 218 height 11
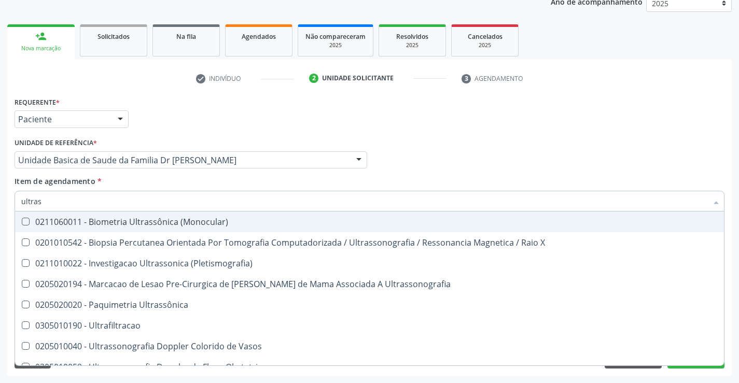
type input "ultrass"
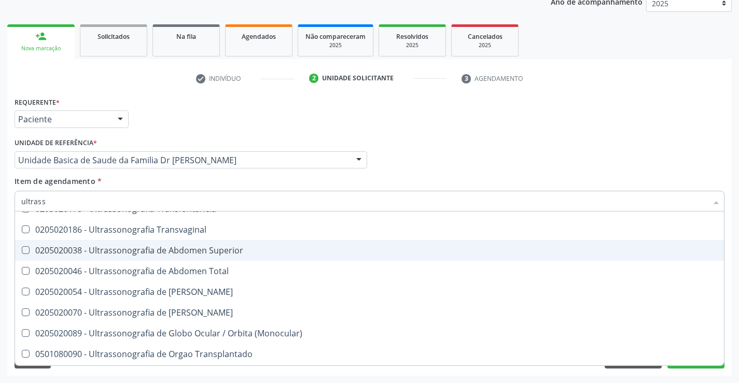
scroll to position [259, 0]
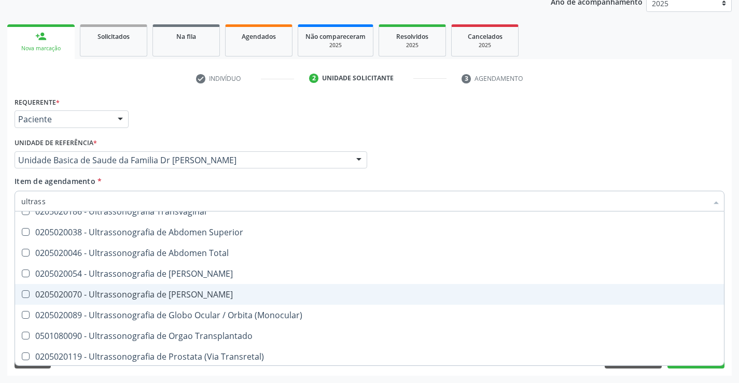
click at [218, 294] on div "0205020070 - Ultrassonografia de [PERSON_NAME]" at bounding box center [369, 294] width 696 height 8
checkbox Escrotal "true"
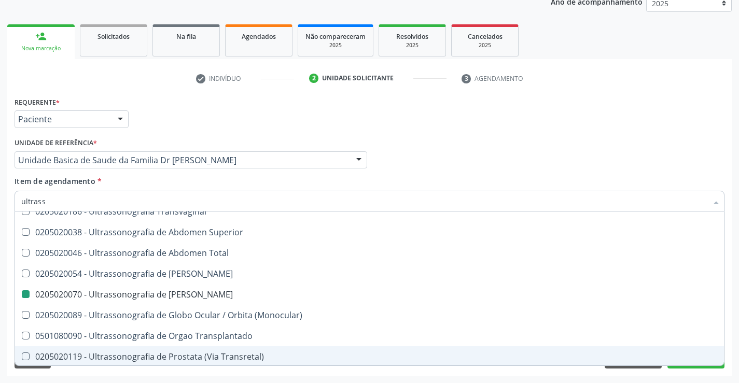
click at [720, 380] on div "Acompanhamento Acompanhe a situação das marcações correntes e finalizadas Relat…" at bounding box center [369, 154] width 739 height 457
checkbox X "true"
checkbox Escrotal "false"
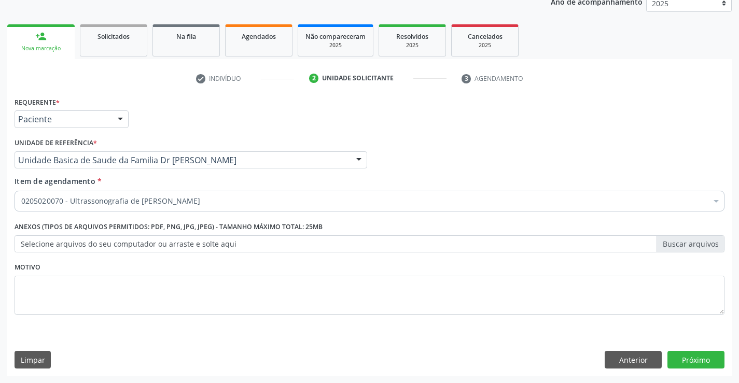
scroll to position [0, 0]
click at [697, 362] on button "Próximo" at bounding box center [695, 360] width 57 height 18
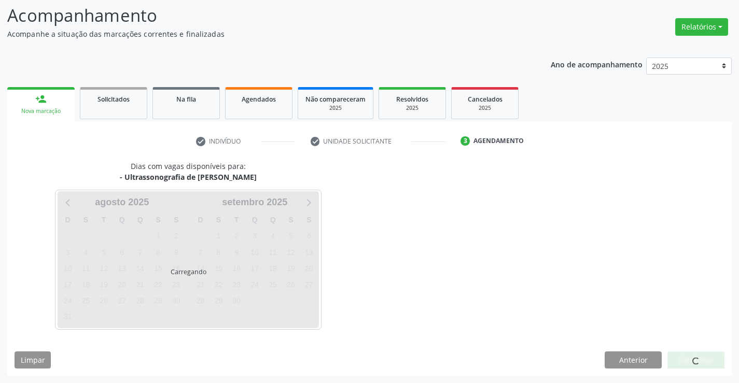
scroll to position [68, 0]
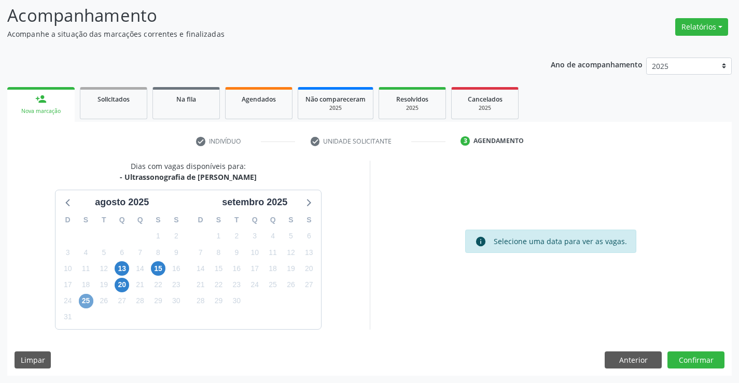
click at [81, 300] on span "25" at bounding box center [86, 301] width 15 height 15
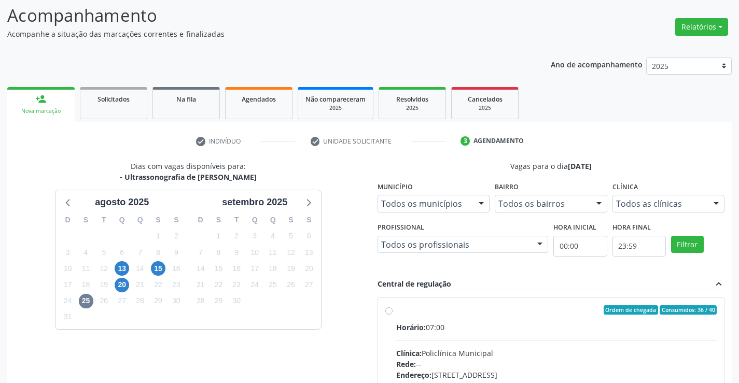
click at [396, 310] on label "Ordem de chegada Consumidos: 36 / 40 Horário: 07:00 Clínica: Policlínica Munici…" at bounding box center [556, 384] width 321 height 159
click at [386, 310] on input "Ordem de chegada Consumidos: 36 / 40 Horário: 07:00 Clínica: Policlínica Munici…" at bounding box center [388, 309] width 7 height 9
radio input "true"
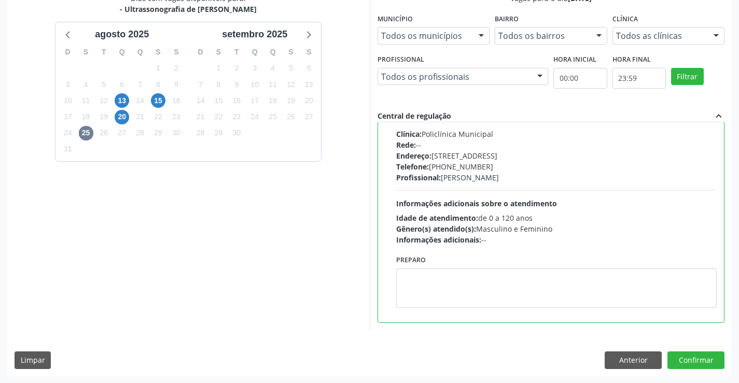
scroll to position [236, 0]
click at [676, 359] on button "Confirmar" at bounding box center [695, 360] width 57 height 18
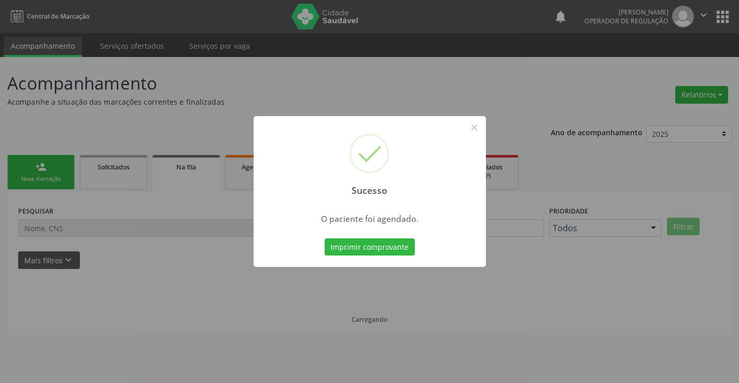
scroll to position [0, 0]
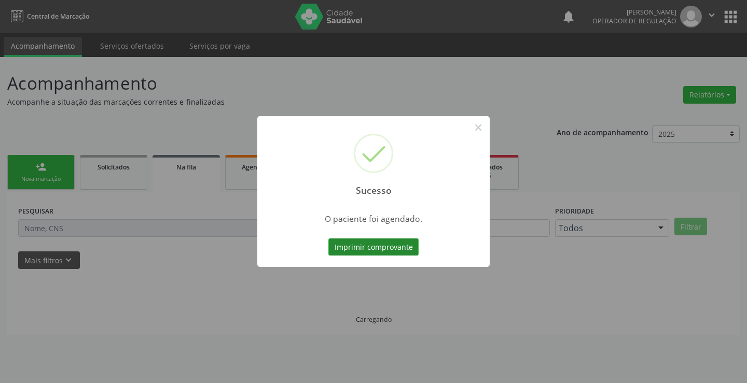
click at [396, 247] on button "Imprimir comprovante" at bounding box center [373, 248] width 90 height 18
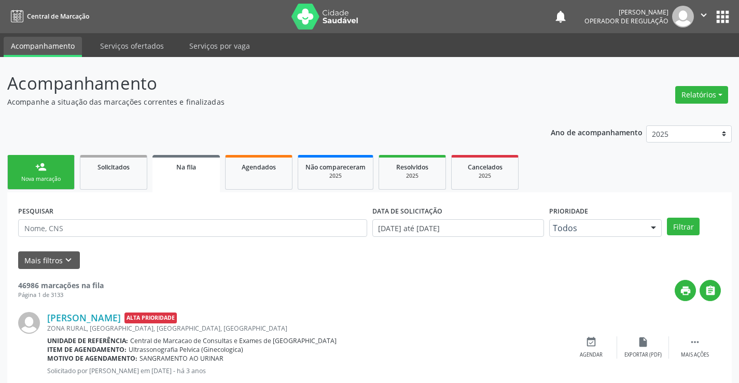
click at [46, 174] on link "person_add Nova marcação" at bounding box center [40, 172] width 67 height 35
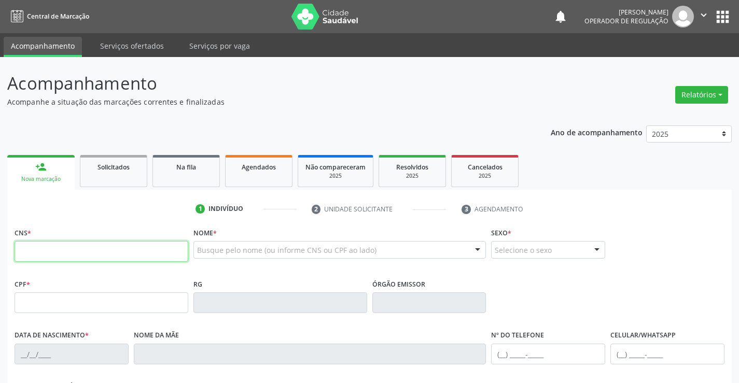
click at [46, 249] on input "text" at bounding box center [102, 251] width 174 height 21
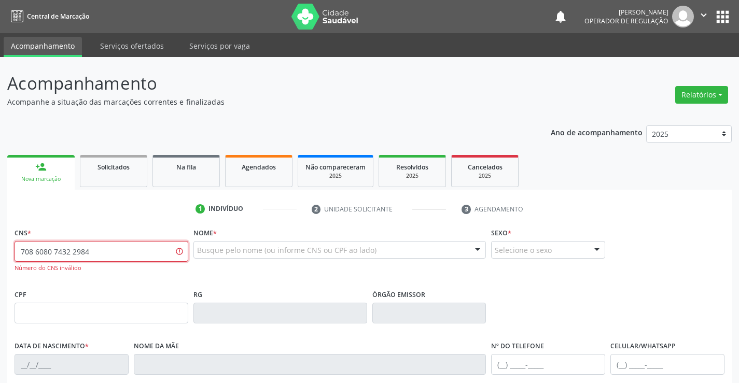
type input "708 6080 7432 2984"
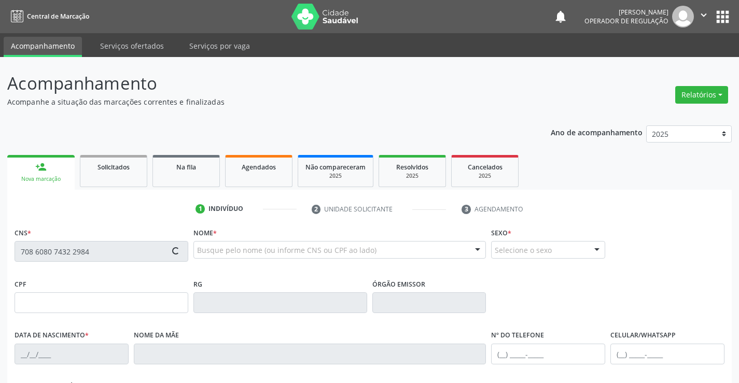
type input "0278434835"
type input "26/03/1955"
type input "Ilda Lopes Silva"
type input "(74) 9913-3138"
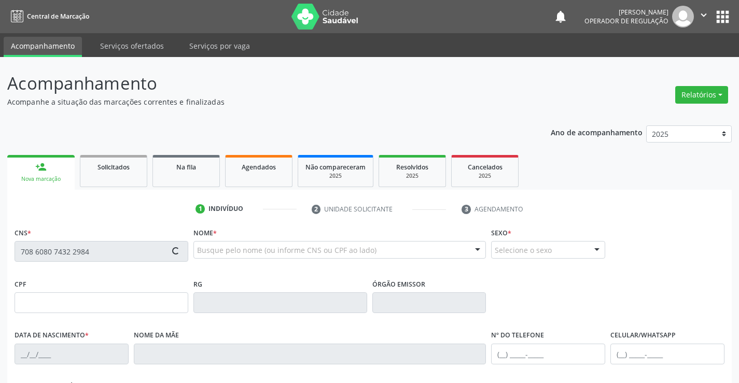
type input "234.331.595-72"
type input "183"
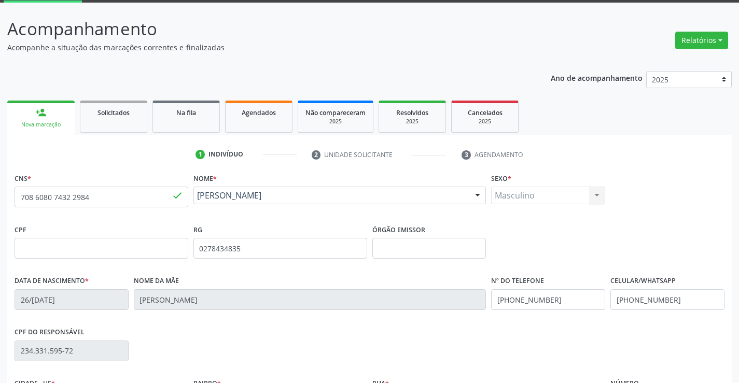
scroll to position [104, 0]
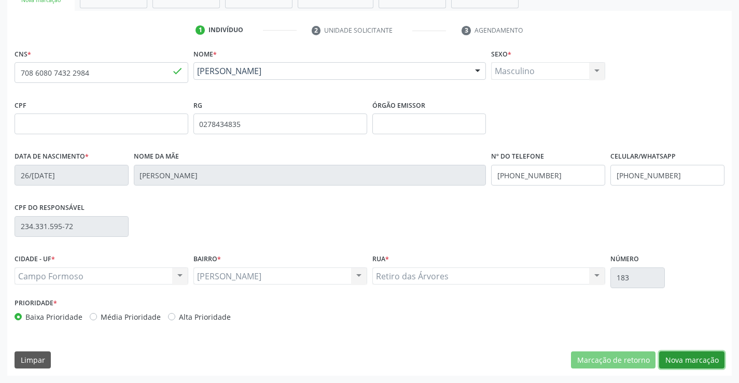
click at [671, 362] on button "Nova marcação" at bounding box center [691, 361] width 65 height 18
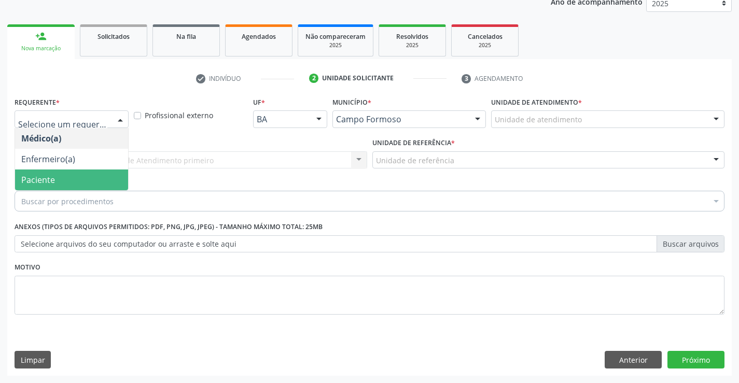
click at [25, 182] on span "Paciente" at bounding box center [38, 179] width 34 height 11
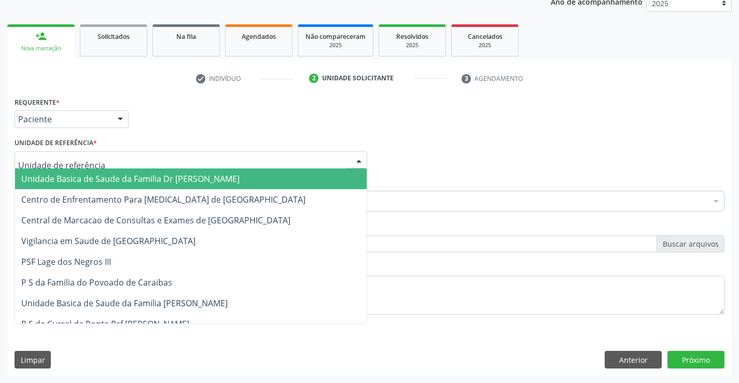
click at [38, 181] on span "Unidade Basica de Saude da Familia Dr [PERSON_NAME]" at bounding box center [130, 178] width 218 height 11
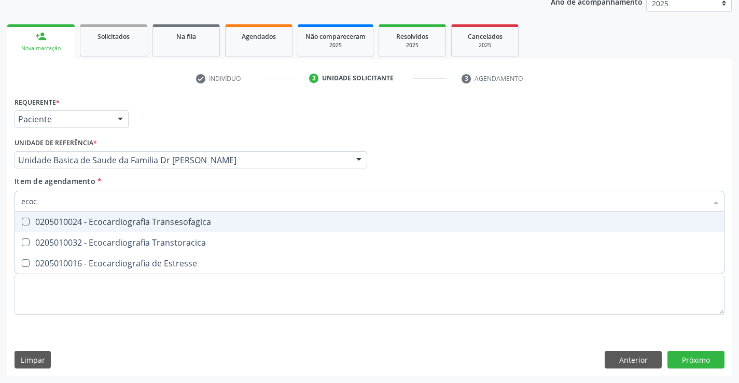
type input "ecoca"
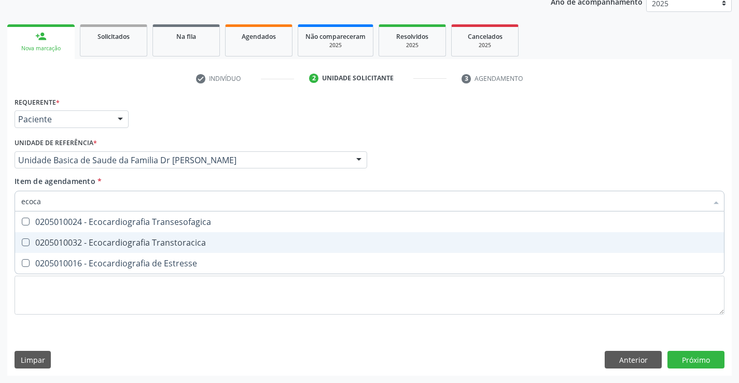
click at [65, 239] on div "0205010032 - Ecocardiografia Transtoracica" at bounding box center [369, 243] width 696 height 8
checkbox Transtoracica "true"
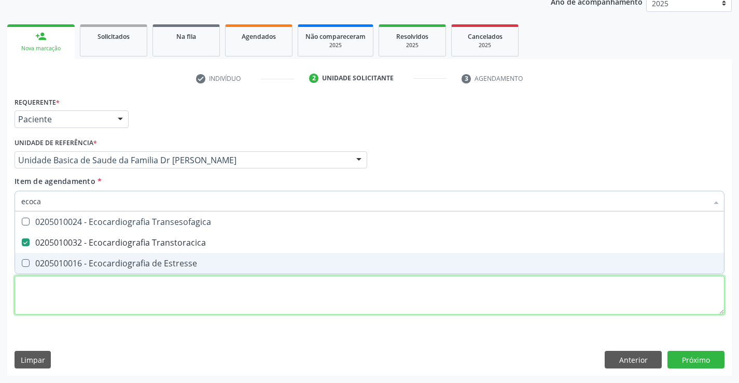
click at [55, 305] on div "Requerente * Paciente Médico(a) Enfermeiro(a) Paciente Nenhum resultado encontr…" at bounding box center [370, 211] width 710 height 235
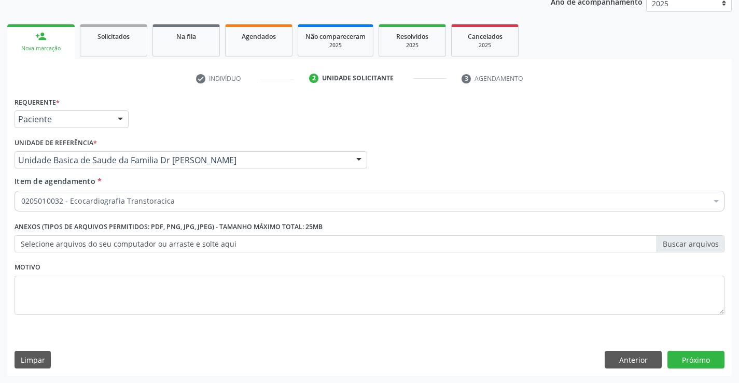
click at [39, 248] on label "Selecione arquivos do seu computador ou arraste e solte aqui" at bounding box center [370, 244] width 710 height 18
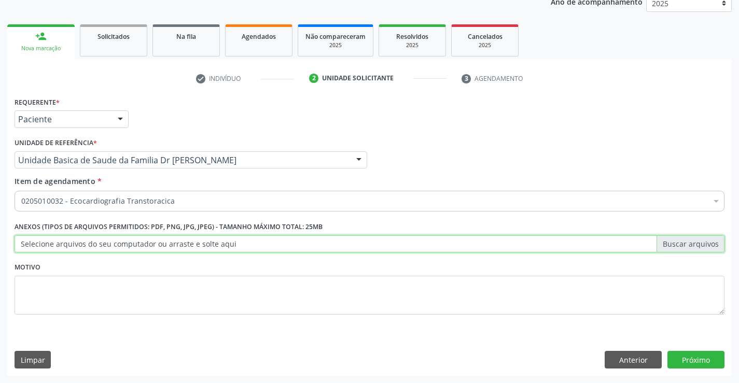
click at [39, 248] on input "Selecione arquivos do seu computador ou arraste e solte aqui" at bounding box center [370, 244] width 710 height 18
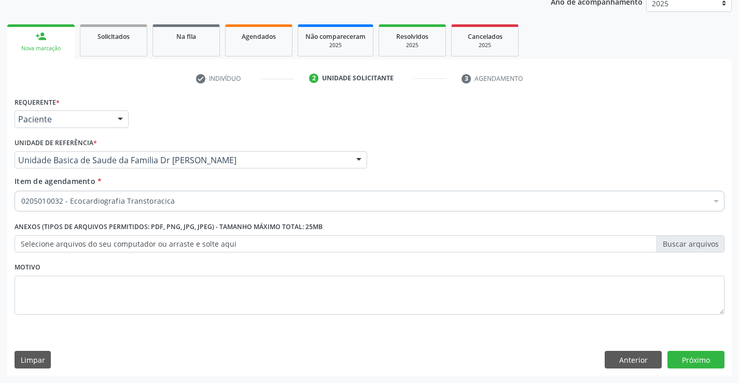
click at [71, 192] on div "0205010032 - Ecocardiografia Transtoracica" at bounding box center [370, 201] width 710 height 21
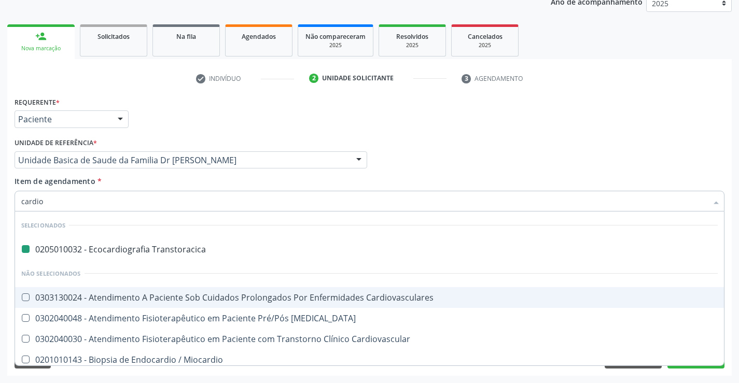
type input "cardiol"
checkbox Transtoracica "false"
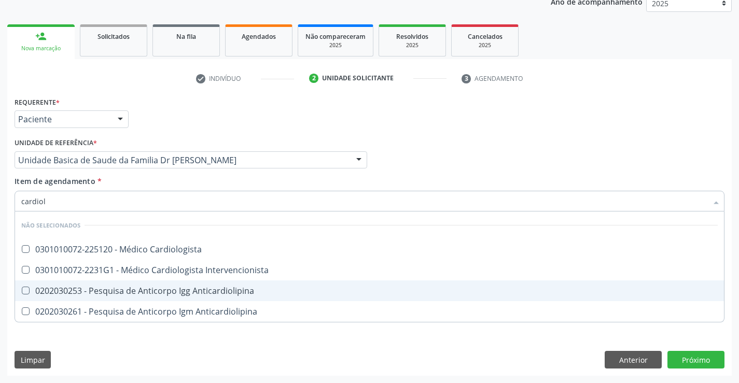
type input "cardiolo"
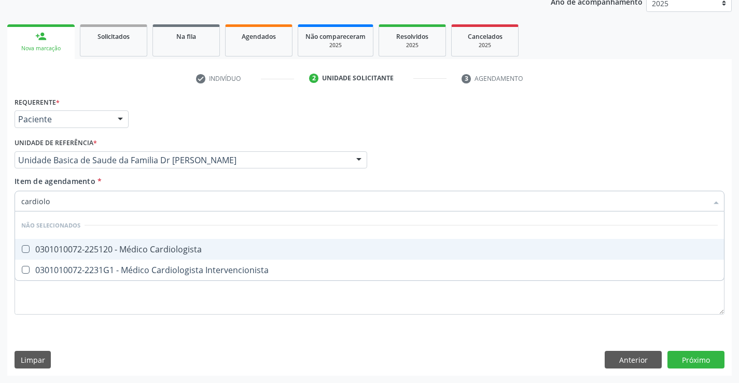
click at [122, 250] on div "0301010072-225120 - Médico Cardiologista" at bounding box center [369, 249] width 696 height 8
checkbox Cardiologista "true"
click at [698, 360] on div "Requerente * Paciente Médico(a) Enfermeiro(a) Paciente Nenhum resultado encontr…" at bounding box center [369, 235] width 724 height 282
checkbox Intervencionista "true"
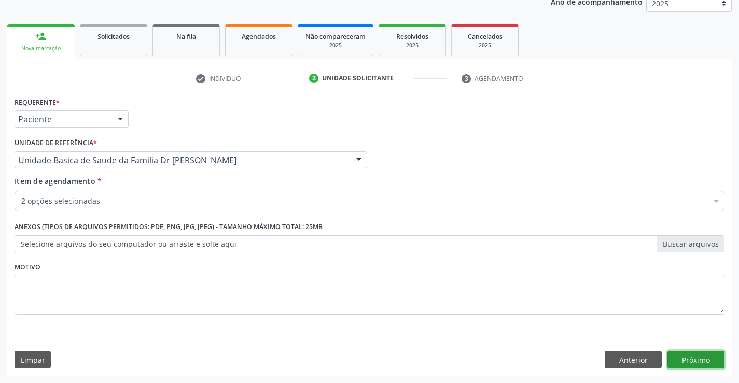
click at [688, 357] on button "Próximo" at bounding box center [695, 360] width 57 height 18
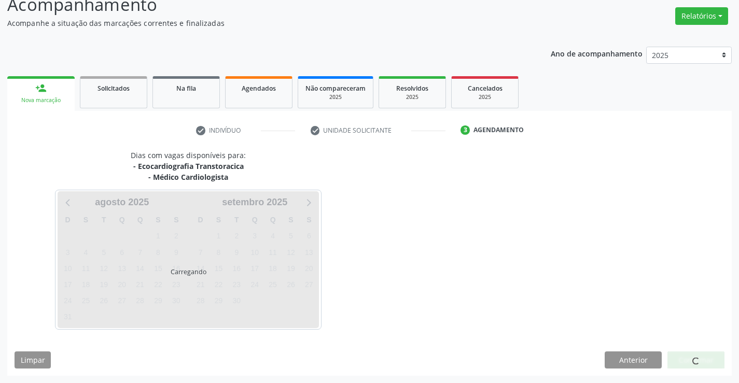
scroll to position [109, 0]
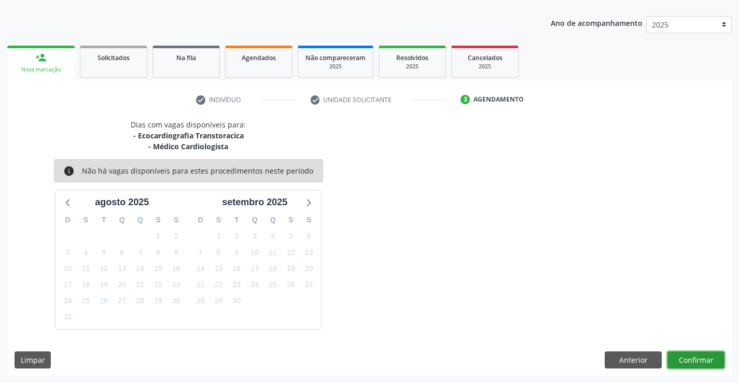
click at [683, 358] on button "Confirmar" at bounding box center [695, 361] width 57 height 18
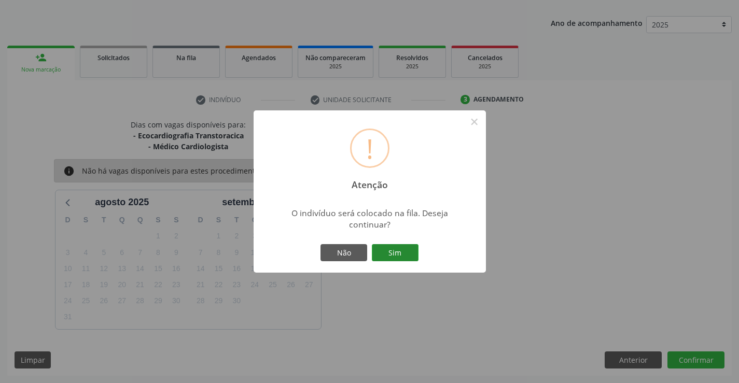
click at [404, 254] on button "Sim" at bounding box center [395, 253] width 47 height 18
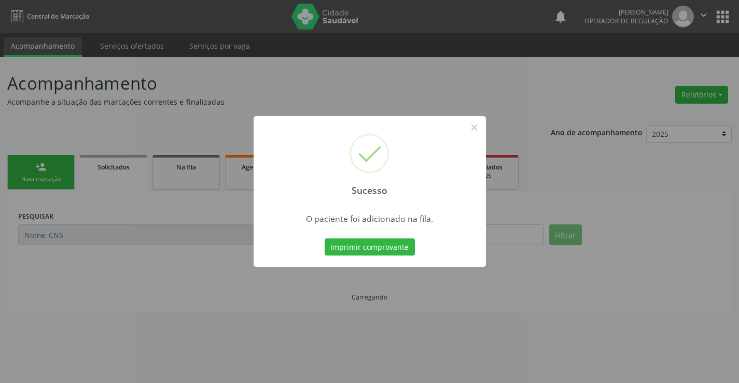
scroll to position [0, 0]
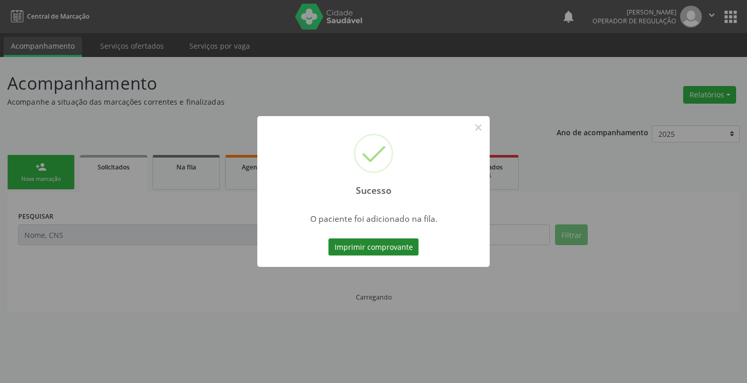
click at [394, 241] on button "Imprimir comprovante" at bounding box center [373, 248] width 90 height 18
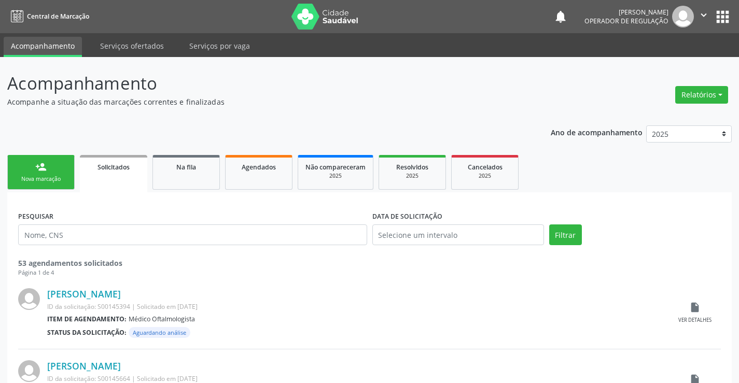
click at [59, 163] on link "person_add Nova marcação" at bounding box center [40, 172] width 67 height 35
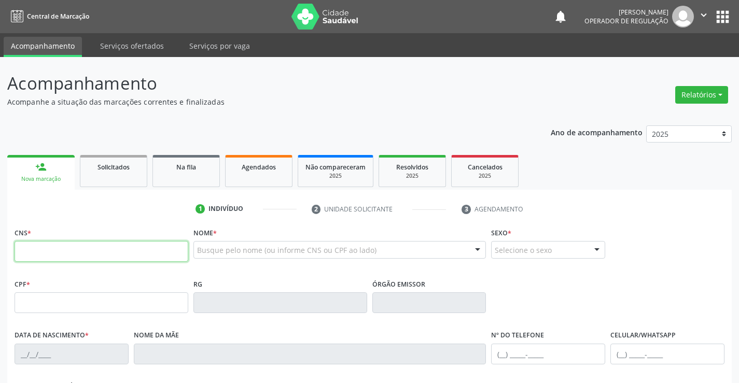
click at [81, 254] on input "text" at bounding box center [102, 251] width 174 height 21
type input "705 0018 4723 1557"
type input "0802984789"
type input "27/12/1973"
type input "(74) 99191-3312"
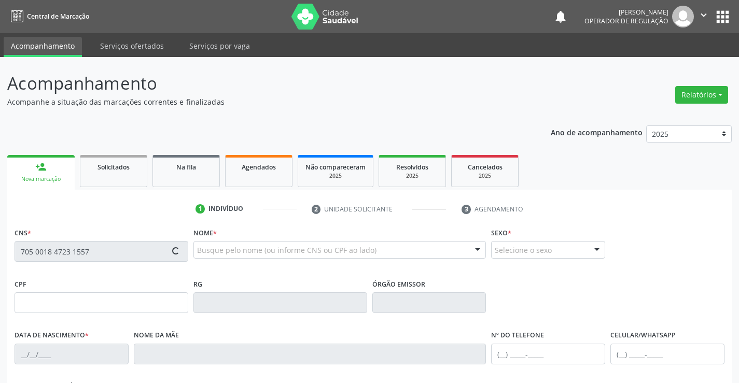
type input "(74) 99191-3312"
type input "817.393.895-49"
type input "46"
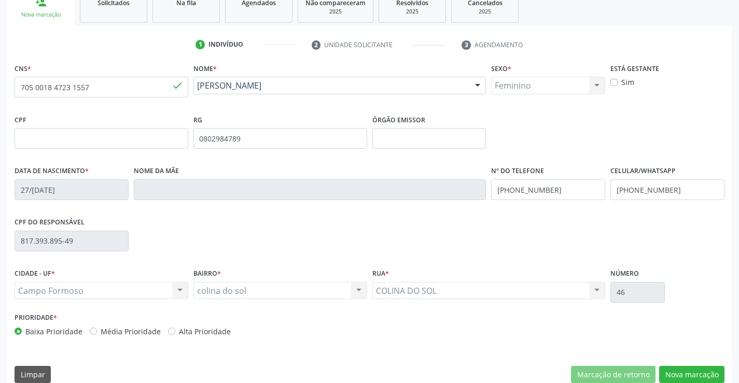
scroll to position [179, 0]
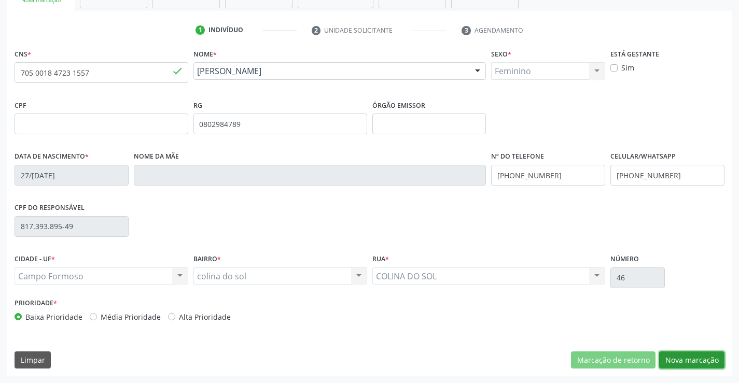
click at [697, 353] on button "Nova marcação" at bounding box center [691, 361] width 65 height 18
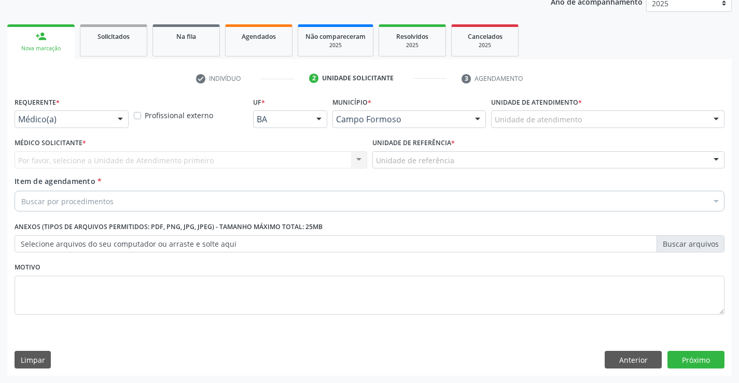
scroll to position [131, 0]
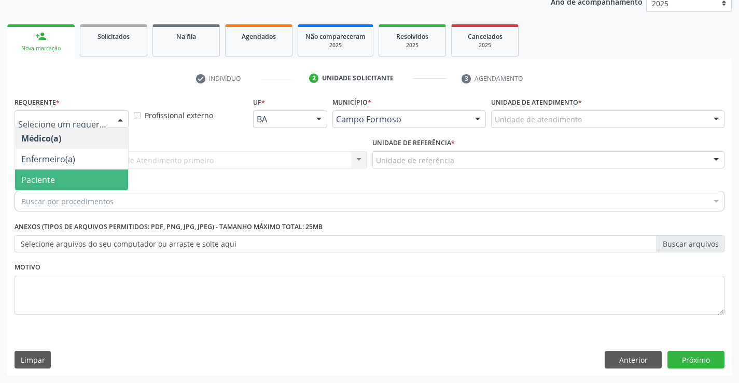
click at [35, 186] on span "Paciente" at bounding box center [71, 180] width 113 height 21
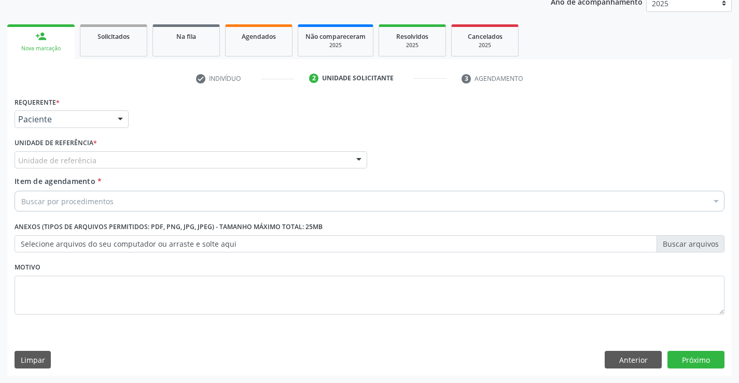
click at [35, 151] on div "Unidade de referência" at bounding box center [191, 160] width 353 height 18
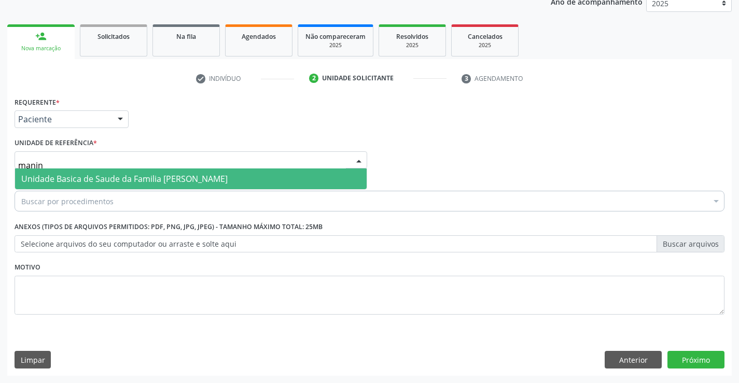
type input "maninh"
click at [34, 183] on span "Unidade Basica de Saude da Familia [PERSON_NAME]" at bounding box center [124, 178] width 206 height 11
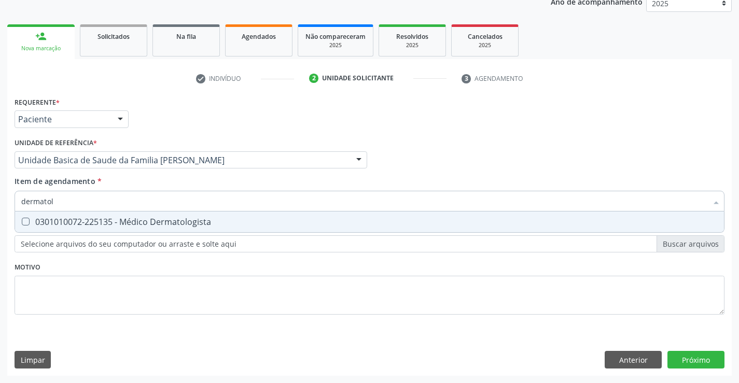
type input "dermatolo"
click at [41, 228] on span "0301010072-225135 - Médico Dermatologista" at bounding box center [369, 222] width 709 height 21
checkbox Dermatologista "true"
type input "dermatolo"
click at [27, 282] on div "Requerente * Paciente Médico(a) Enfermeiro(a) Paciente Nenhum resultado encontr…" at bounding box center [370, 211] width 710 height 235
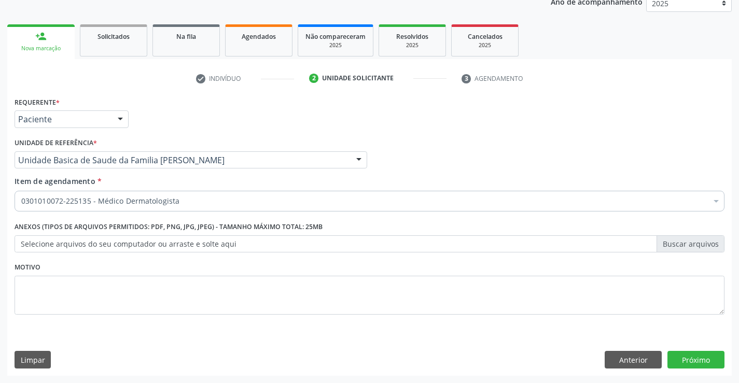
click at [26, 255] on div "Anexos (Tipos de arquivos permitidos: PDF, PNG, JPG, JPEG) - Tamanho máximo tot…" at bounding box center [369, 239] width 715 height 40
click at [29, 246] on label "Selecione arquivos do seu computador ou arraste e solte aqui" at bounding box center [370, 244] width 710 height 18
click at [29, 246] on input "Selecione arquivos do seu computador ou arraste e solte aqui" at bounding box center [370, 244] width 710 height 18
click at [232, 196] on div "0301010072-225135 - Médico Dermatologista" at bounding box center [370, 201] width 710 height 21
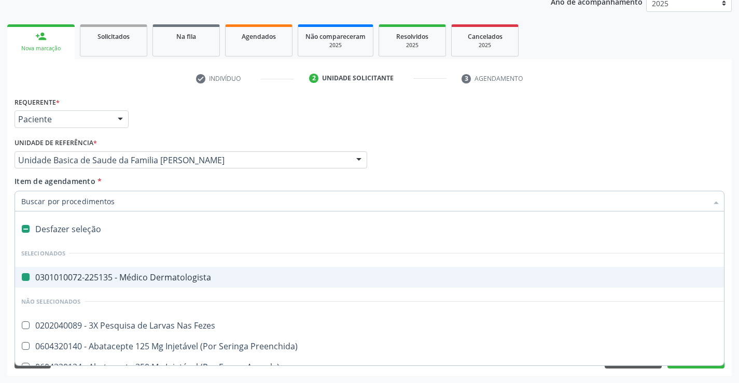
type input "u"
checkbox Dermatologista "false"
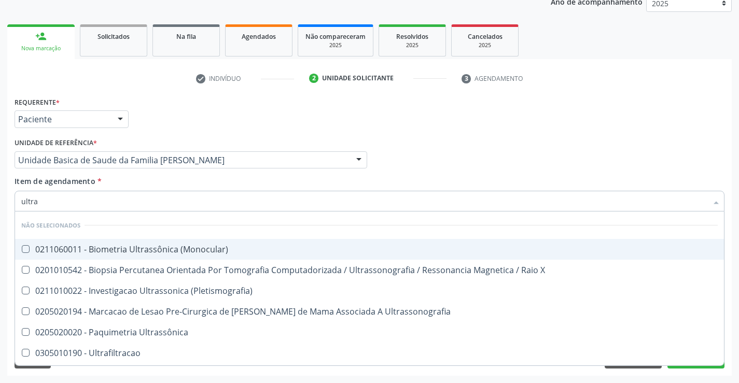
type input "ultras"
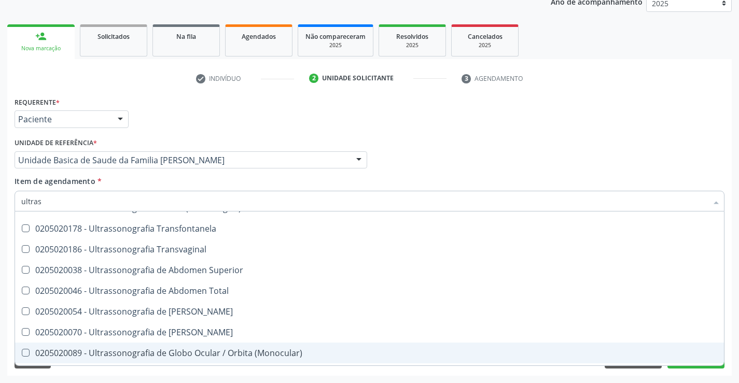
scroll to position [247, 0]
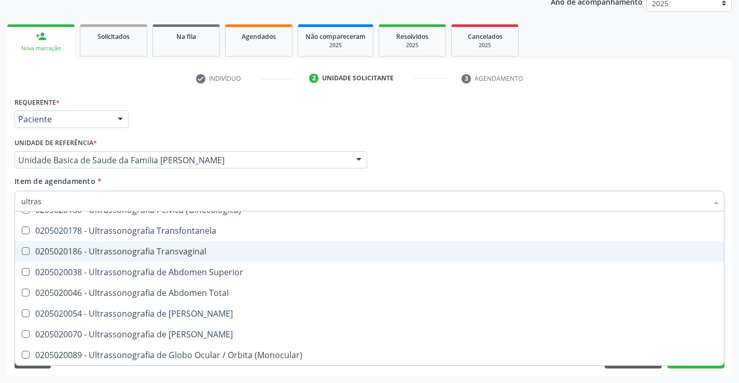
click at [206, 257] on span "0205020186 - Ultrassonografia Transvaginal" at bounding box center [369, 251] width 709 height 21
checkbox Transvaginal "true"
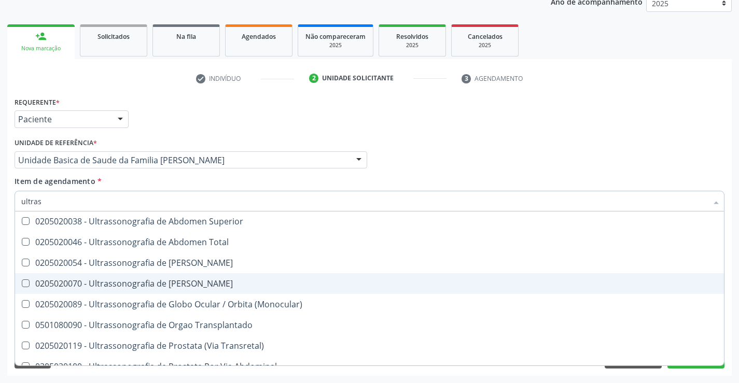
scroll to position [351, 0]
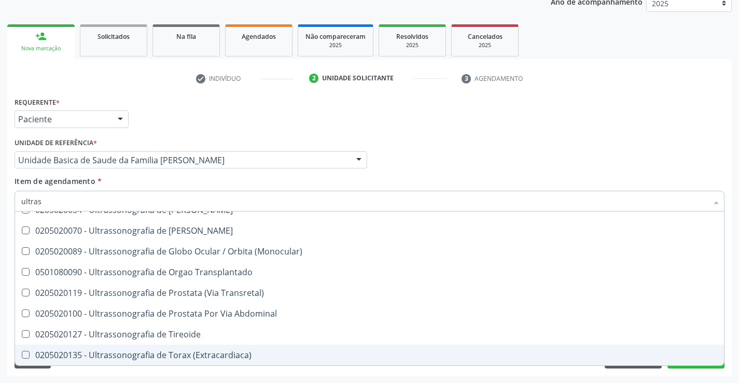
click at [691, 372] on div "Requerente * Paciente Médico(a) Enfermeiro(a) Paciente Nenhum resultado encontr…" at bounding box center [369, 235] width 724 height 282
checkbox \(Monocular\) "true"
checkbox Transvaginal "false"
checkbox X "true"
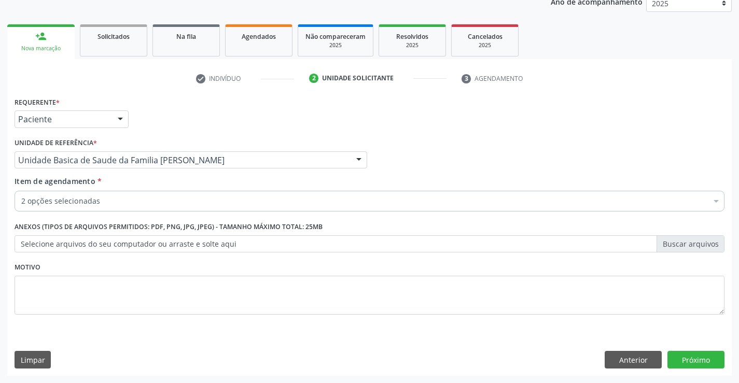
scroll to position [0, 0]
click at [690, 364] on button "Próximo" at bounding box center [695, 360] width 57 height 18
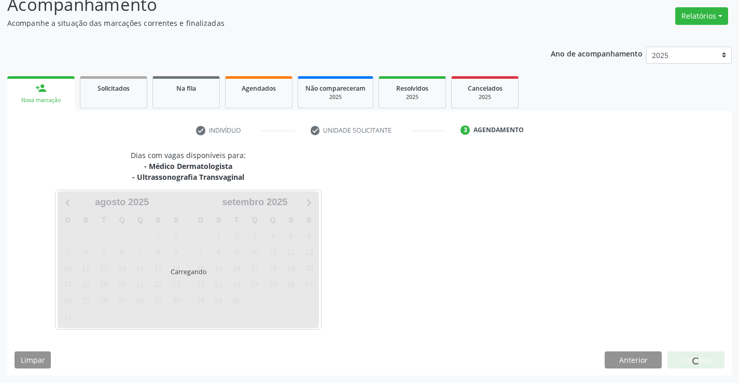
scroll to position [109, 0]
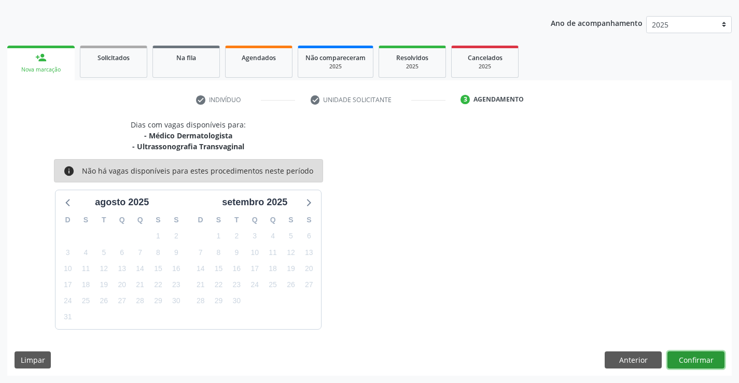
click at [693, 364] on button "Confirmar" at bounding box center [695, 361] width 57 height 18
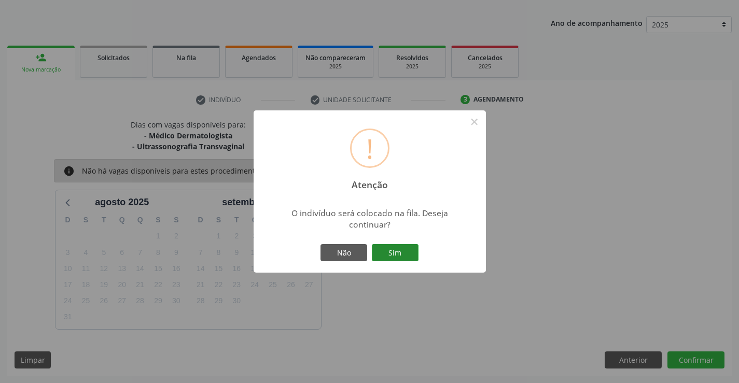
click at [401, 246] on button "Sim" at bounding box center [395, 253] width 47 height 18
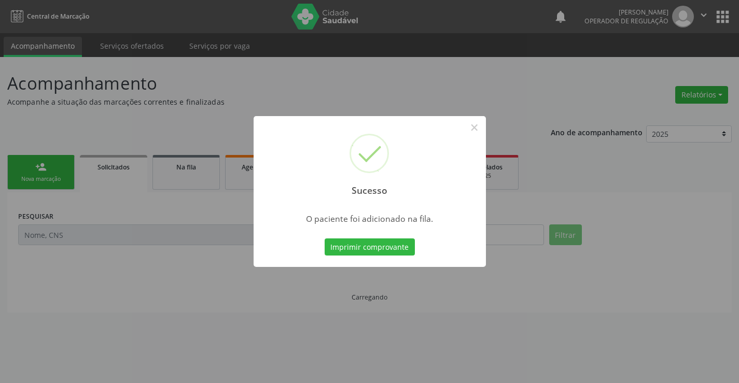
scroll to position [0, 0]
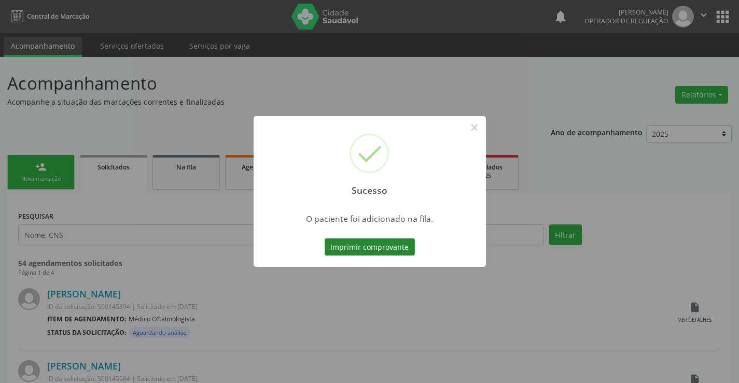
click at [400, 250] on button "Imprimir comprovante" at bounding box center [370, 248] width 90 height 18
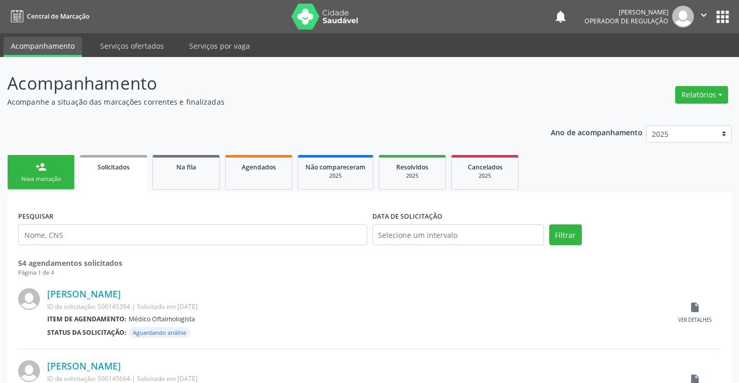
click at [46, 176] on div "Nova marcação" at bounding box center [41, 179] width 52 height 8
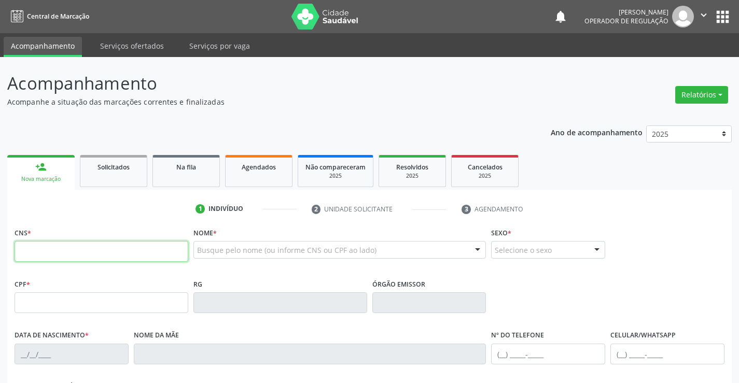
click at [78, 250] on input "text" at bounding box center [102, 251] width 174 height 21
type input "707 0028 7289 7633"
type input "1138067440"
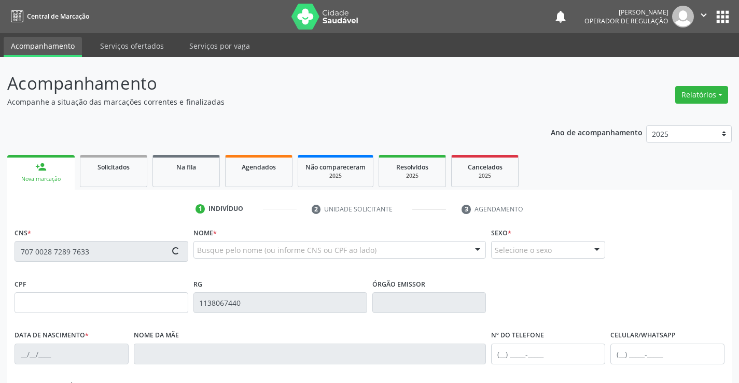
type input "10/04/1973"
type input "(74) 9941-7775"
type input "012.772.455-92"
type input "S/N"
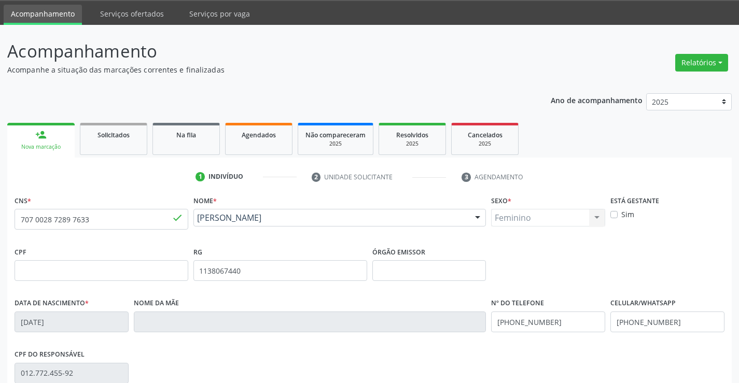
scroll to position [179, 0]
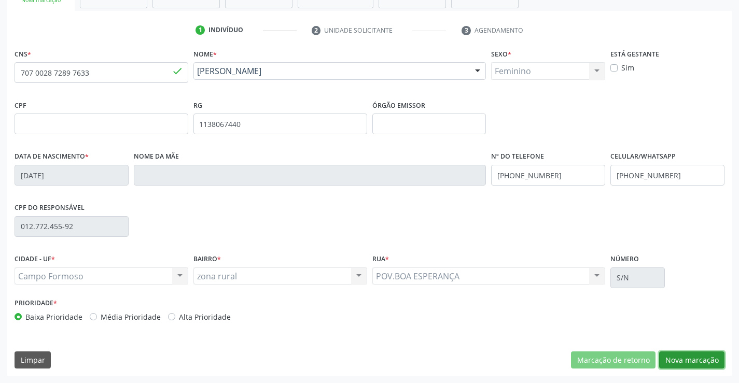
click at [696, 359] on button "Nova marcação" at bounding box center [691, 361] width 65 height 18
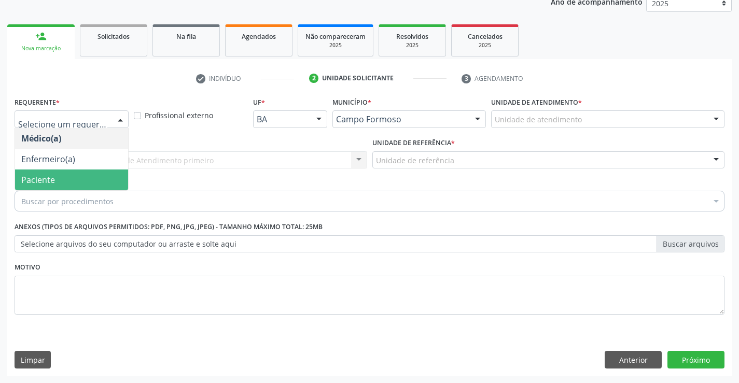
click at [25, 177] on span "Paciente" at bounding box center [38, 179] width 34 height 11
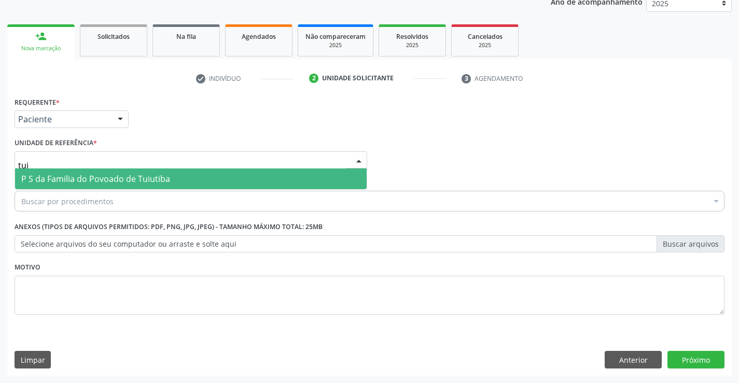
type input "tuiu"
click at [49, 177] on span "P S da Familia do Povoado de Tuiutiba" at bounding box center [95, 178] width 149 height 11
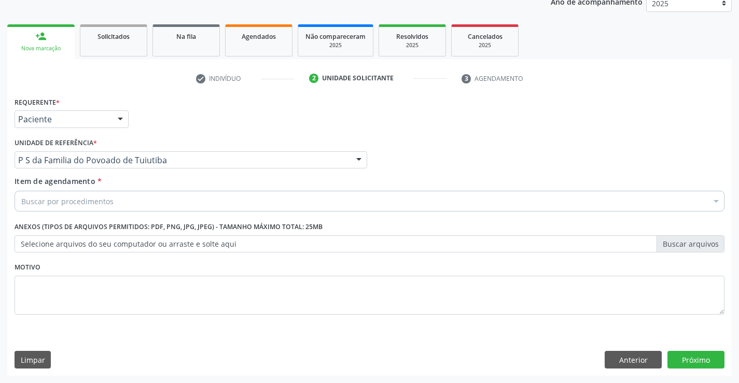
click at [47, 207] on div "Buscar por procedimentos" at bounding box center [370, 201] width 710 height 21
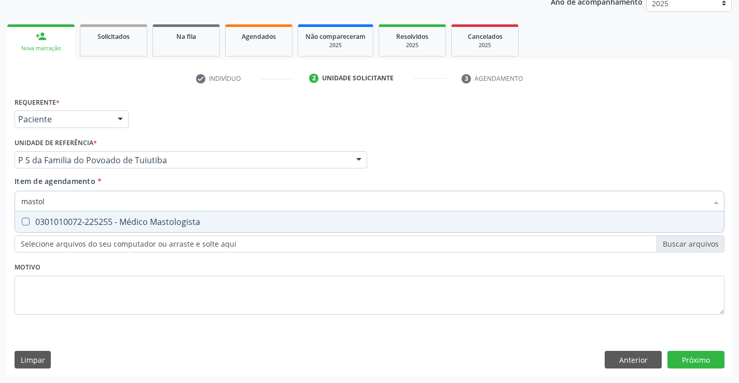
type input "mastolo"
click at [189, 222] on div "0301010072-225255 - Médico Mastologista" at bounding box center [369, 222] width 696 height 8
checkbox Mastologista "true"
click at [697, 350] on div "Requerente * Paciente Médico(a) Enfermeiro(a) Paciente Nenhum resultado encontr…" at bounding box center [369, 235] width 724 height 282
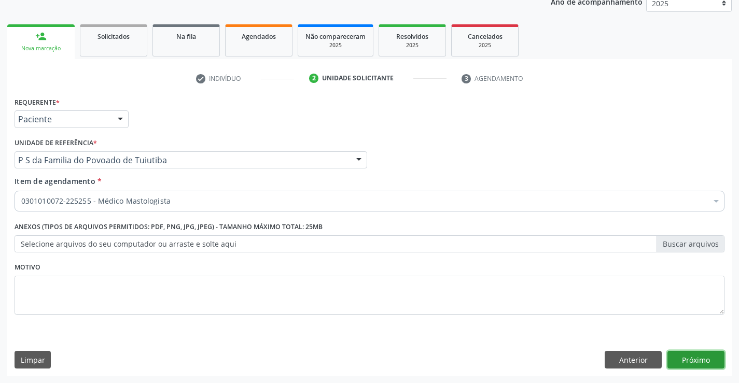
click at [692, 356] on button "Próximo" at bounding box center [695, 360] width 57 height 18
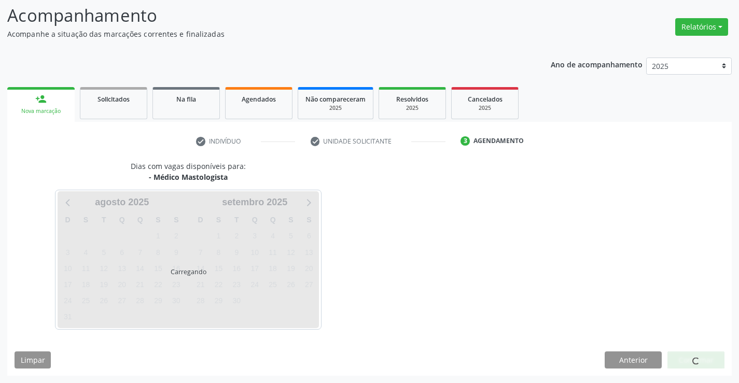
scroll to position [99, 0]
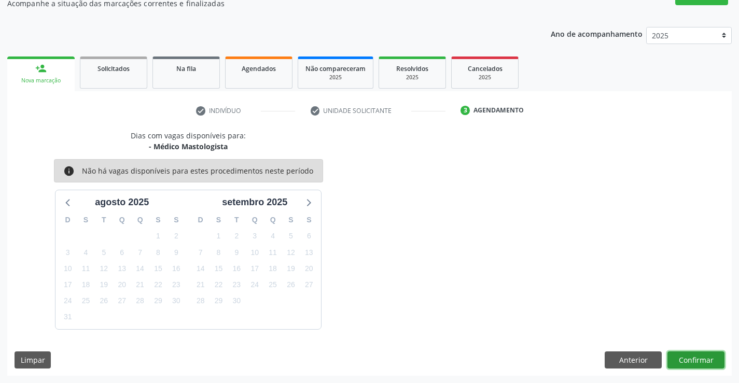
click at [693, 355] on button "Confirmar" at bounding box center [695, 361] width 57 height 18
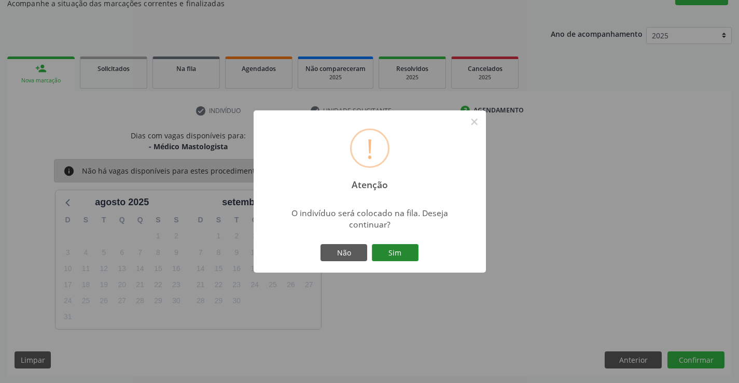
click at [403, 249] on button "Sim" at bounding box center [395, 253] width 47 height 18
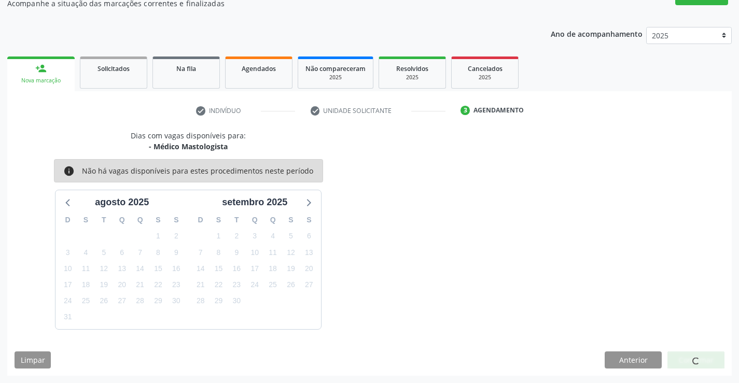
scroll to position [0, 0]
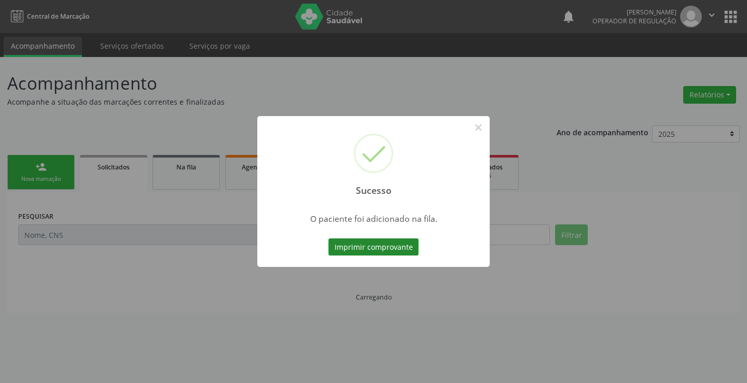
click at [366, 242] on button "Imprimir comprovante" at bounding box center [373, 248] width 90 height 18
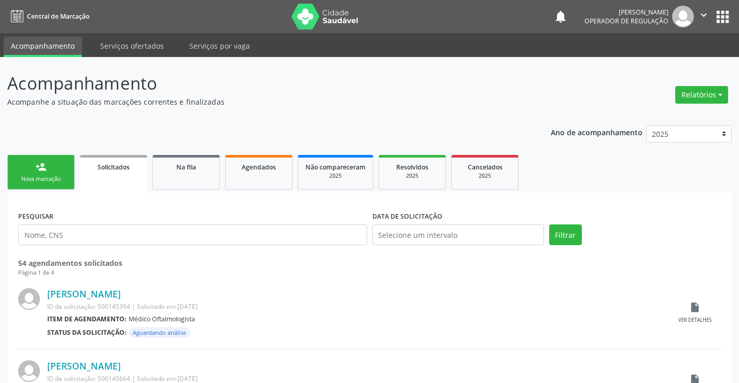
click at [52, 174] on link "person_add Nova marcação" at bounding box center [40, 172] width 67 height 35
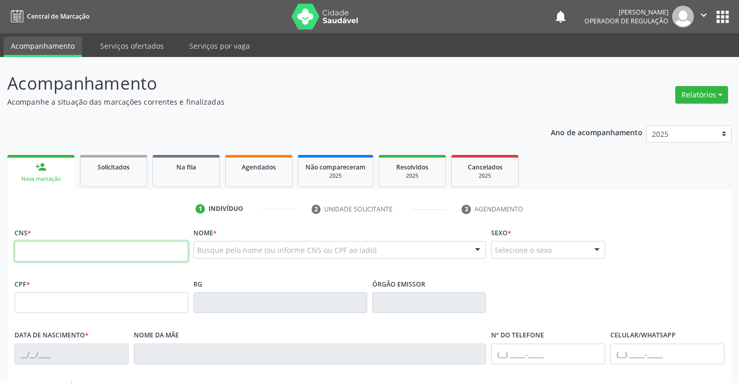
click at [45, 258] on input "text" at bounding box center [102, 251] width 174 height 21
type input "706 3007 9505 7475"
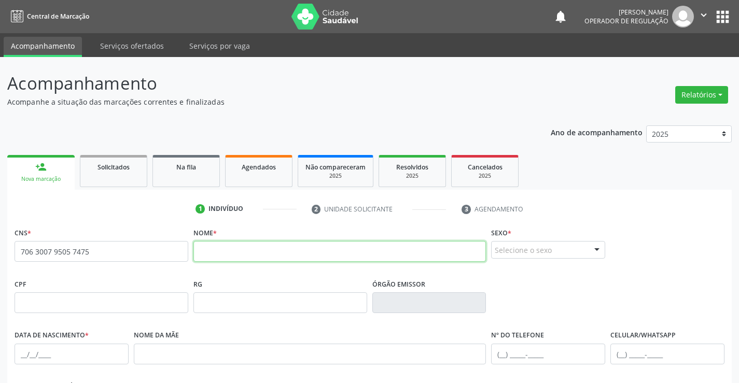
click at [234, 244] on input "text" at bounding box center [339, 251] width 293 height 21
type input "a"
type input "ANA CLARA DE JESUS SANTOS"
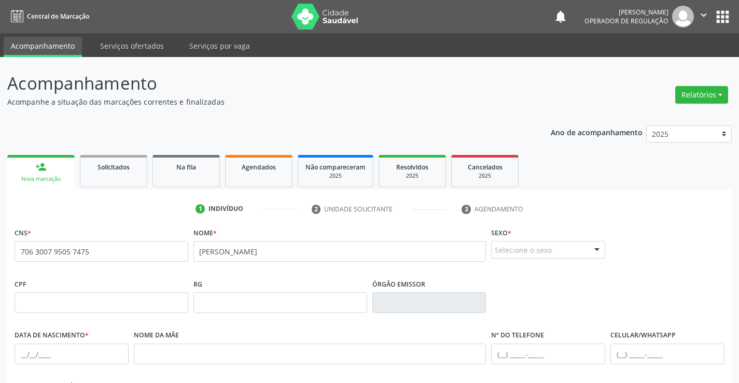
click at [503, 258] on div "Selecione o sexo" at bounding box center [548, 250] width 114 height 18
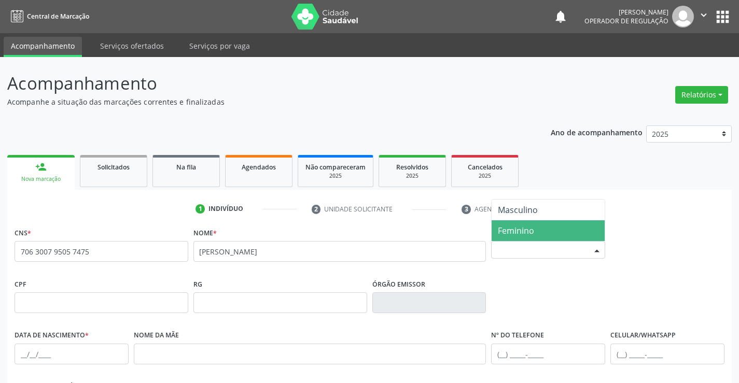
click at [496, 235] on span "Feminino" at bounding box center [548, 230] width 113 height 21
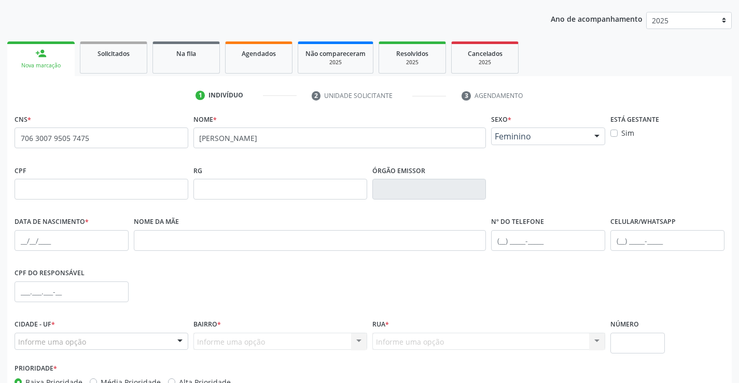
scroll to position [156, 0]
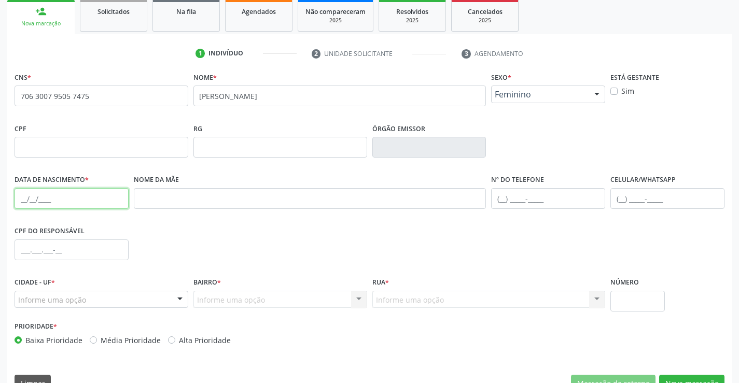
click at [44, 203] on input "text" at bounding box center [72, 198] width 114 height 21
type input "01/11/1998"
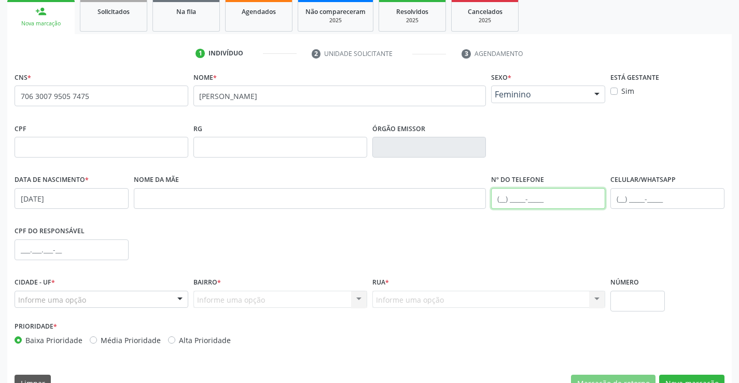
click at [506, 200] on input "text" at bounding box center [548, 198] width 114 height 21
type input "(74) 98874-8097"
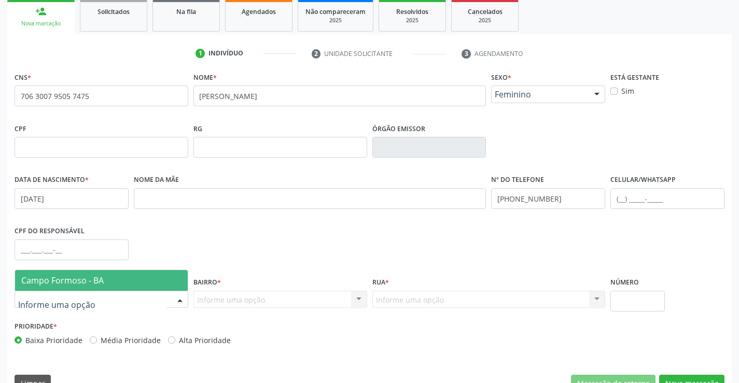
click at [136, 291] on div at bounding box center [102, 300] width 174 height 18
click at [135, 280] on span "Campo Formoso - BA" at bounding box center [101, 280] width 173 height 21
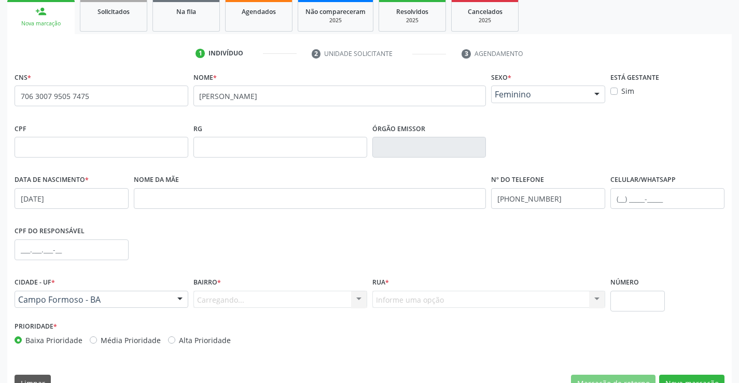
click at [220, 297] on div "Carregando... Nenhum resultado encontrado para: " " Nenhuma opção encontrada. D…" at bounding box center [280, 300] width 174 height 18
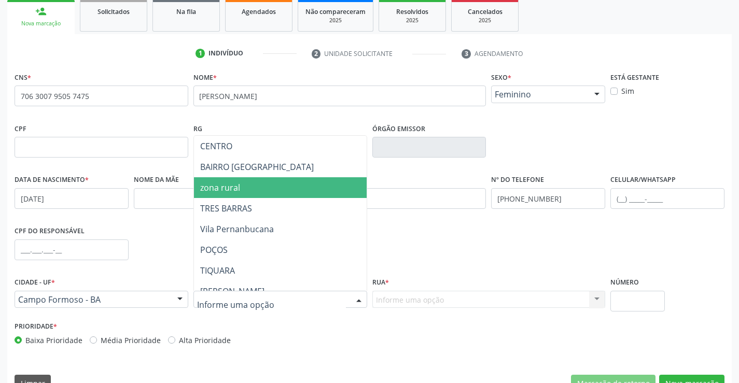
click at [252, 191] on span "zona rural" at bounding box center [306, 187] width 224 height 21
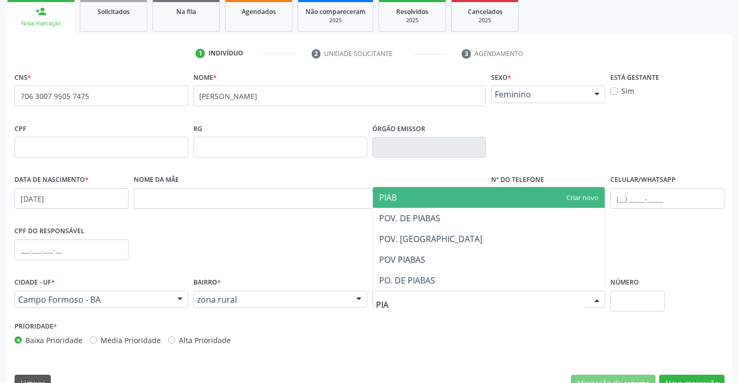
type input "PIAB"
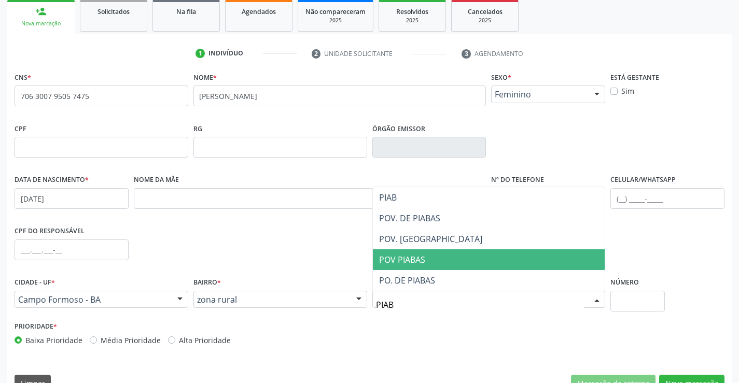
click at [427, 264] on span "POV PIABAS" at bounding box center [489, 259] width 232 height 21
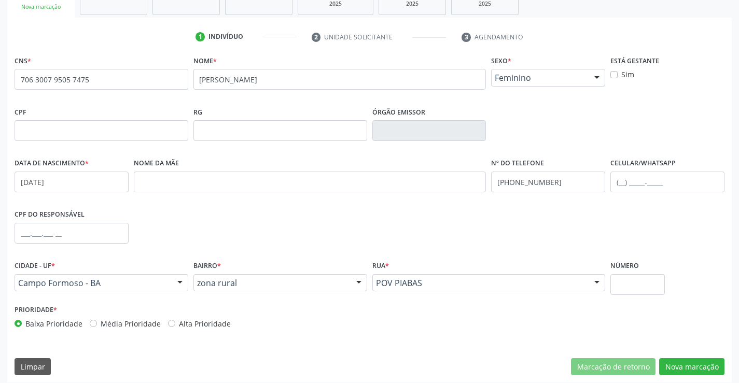
scroll to position [179, 0]
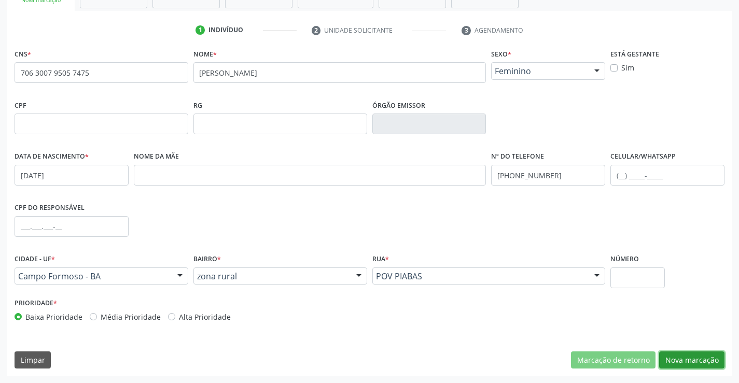
click at [685, 354] on button "Nova marcação" at bounding box center [691, 361] width 65 height 18
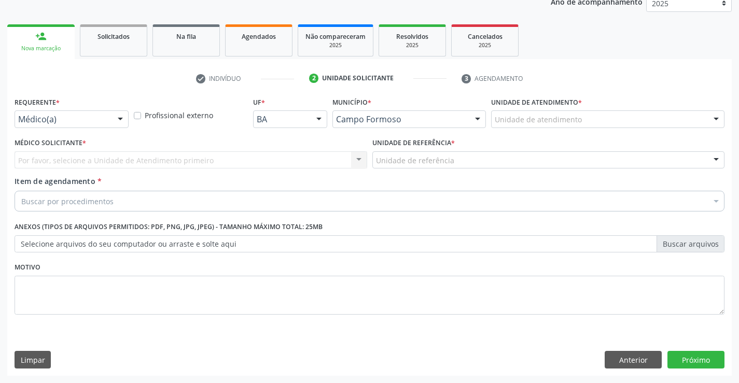
scroll to position [131, 0]
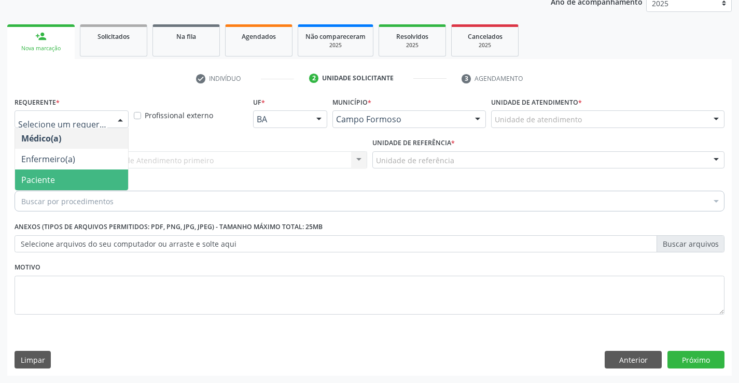
click at [54, 185] on span "Paciente" at bounding box center [38, 179] width 34 height 11
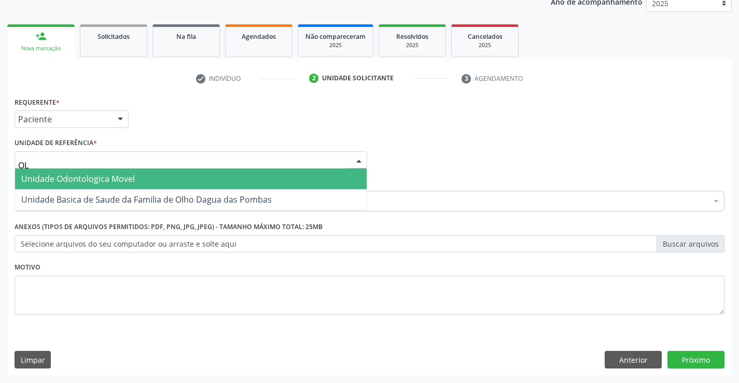
type input "OLH"
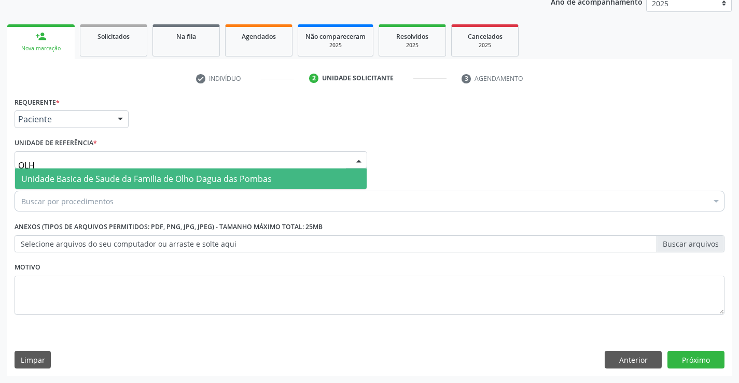
click at [52, 176] on span "Unidade Basica de Saude da Familia de Olho Dagua das Pombas" at bounding box center [146, 178] width 250 height 11
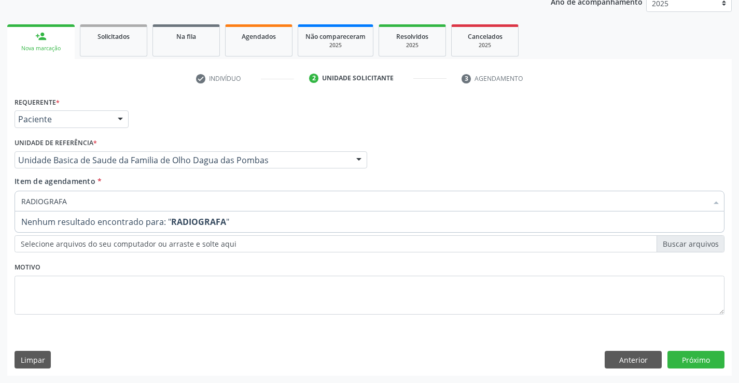
type input "RADIOGRAF"
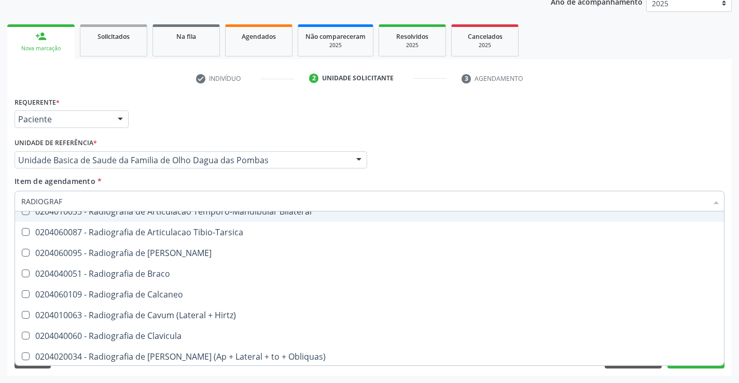
scroll to position [497, 0]
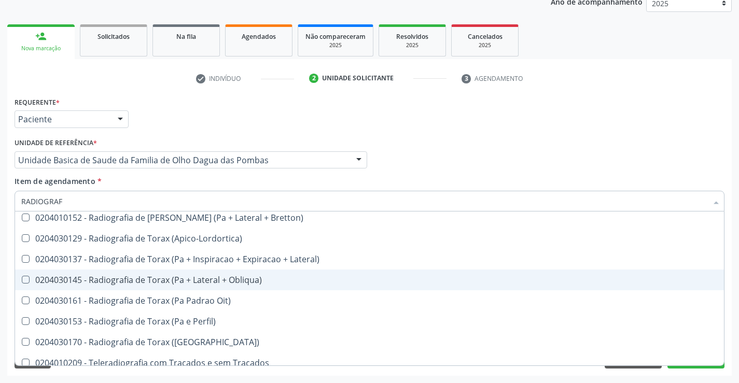
scroll to position [1319, 0]
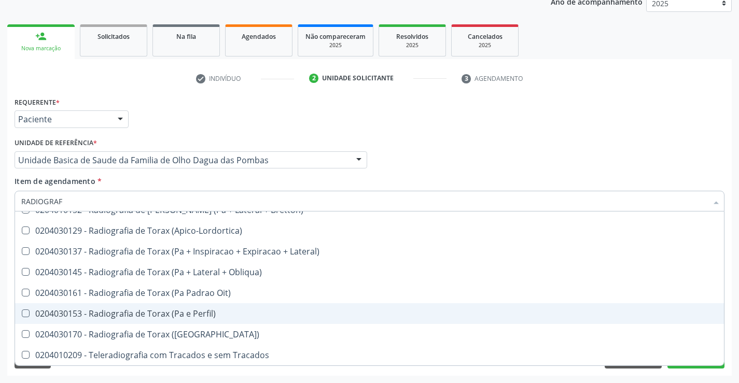
click at [201, 319] on span "0204030153 - Radiografia de Torax (Pa e Perfil)" at bounding box center [369, 313] width 709 height 21
checkbox Perfil\) "true"
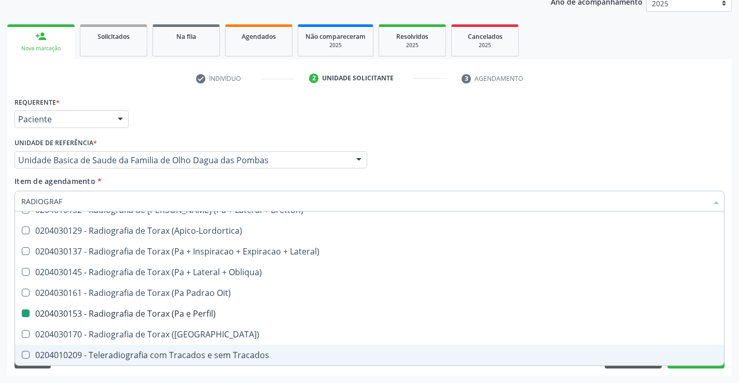
click at [732, 346] on div "Acompanhamento Acompanhe a situação das marcações correntes e finalizadas Relat…" at bounding box center [369, 154] width 739 height 457
checkbox Oclusal "true"
checkbox Perfil\) "false"
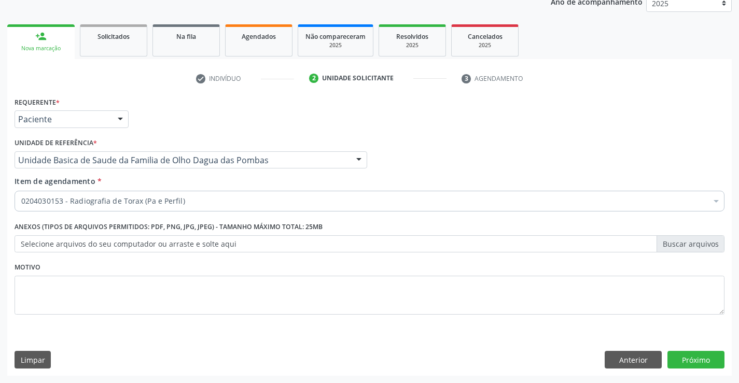
scroll to position [0, 0]
click at [702, 360] on button "Próximo" at bounding box center [695, 360] width 57 height 18
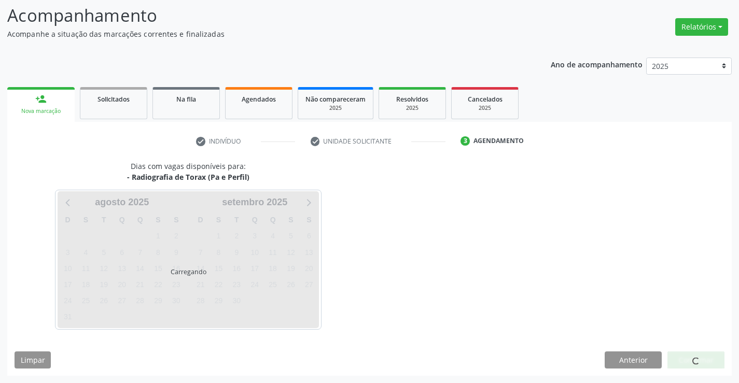
scroll to position [68, 0]
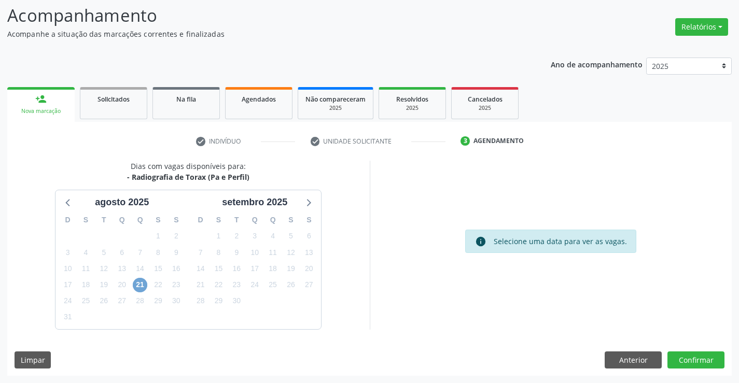
click at [136, 288] on span "21" at bounding box center [140, 285] width 15 height 15
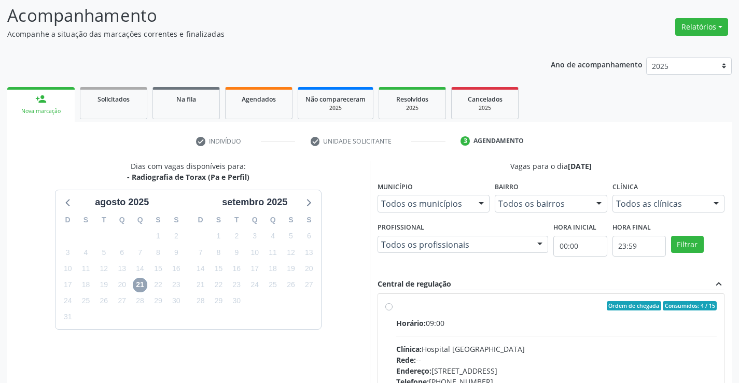
scroll to position [0, 0]
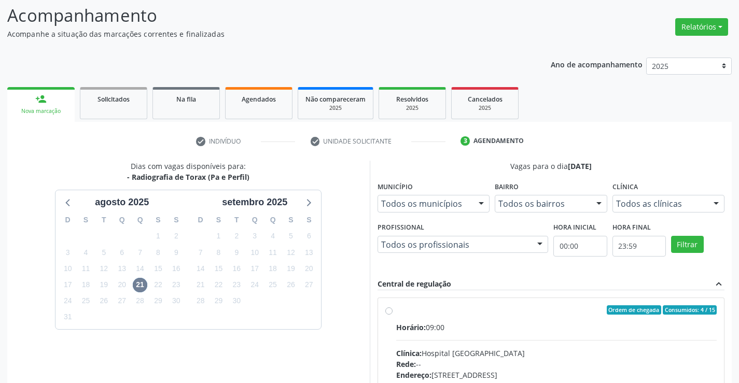
click at [396, 311] on label "Ordem de chegada Consumidos: 4 / 15 Horário: 09:00 Clínica: Hospital Sao Franci…" at bounding box center [556, 384] width 321 height 159
click at [386, 311] on input "Ordem de chegada Consumidos: 4 / 15 Horário: 09:00 Clínica: Hospital Sao Franci…" at bounding box center [388, 309] width 7 height 9
radio input "true"
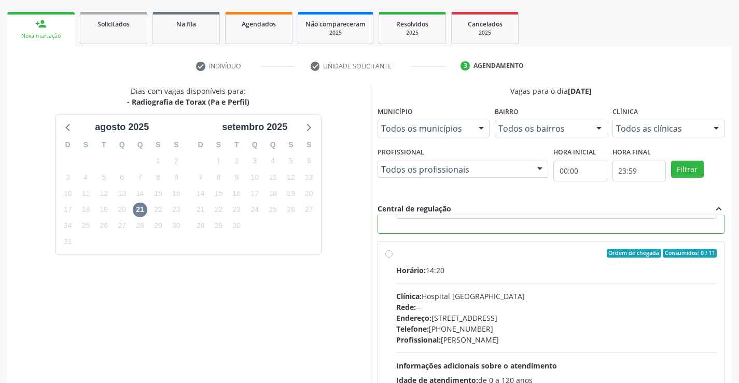
scroll to position [236, 0]
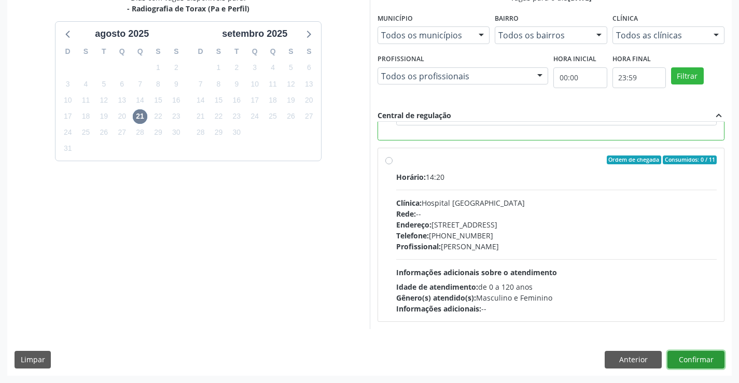
click at [692, 354] on button "Confirmar" at bounding box center [695, 360] width 57 height 18
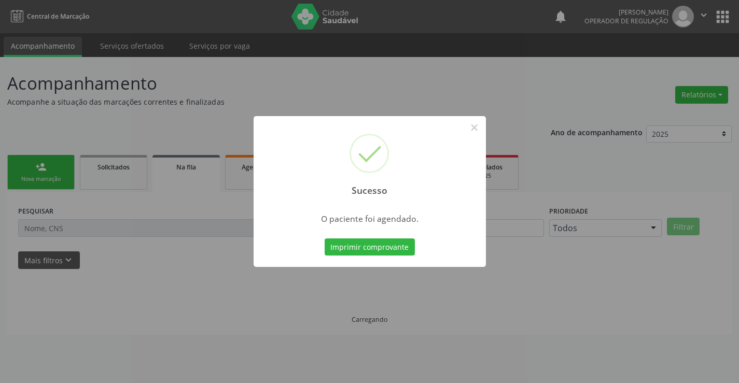
scroll to position [0, 0]
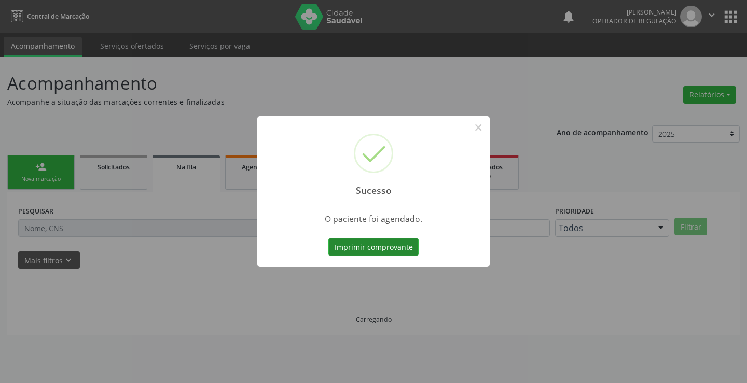
click at [401, 253] on button "Imprimir comprovante" at bounding box center [373, 248] width 90 height 18
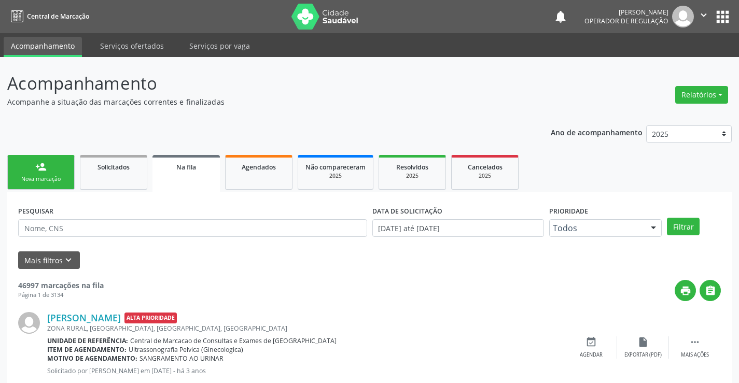
click at [35, 179] on div "Nova marcação" at bounding box center [41, 179] width 52 height 8
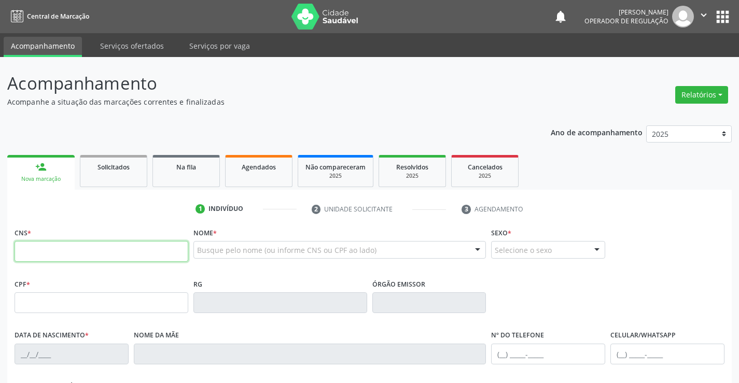
click at [104, 259] on input "text" at bounding box center [102, 251] width 174 height 21
type input "704 6046 9814 1321"
type input "05/12/1995"
type input "(74) 99192-1117"
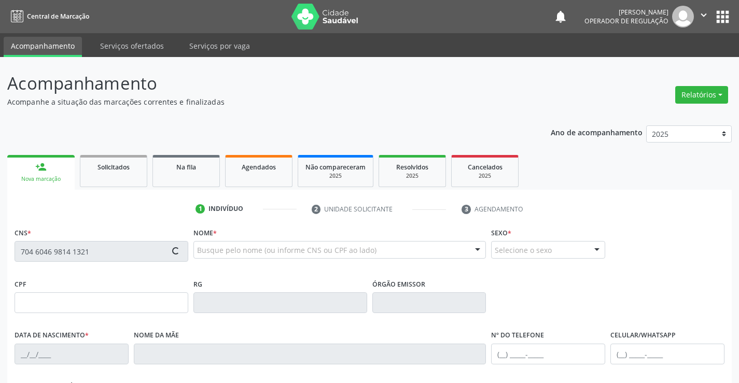
type input "S/N"
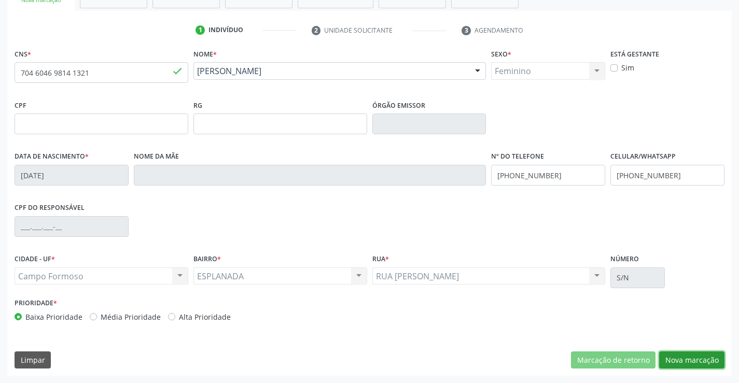
click at [690, 361] on button "Nova marcação" at bounding box center [691, 361] width 65 height 18
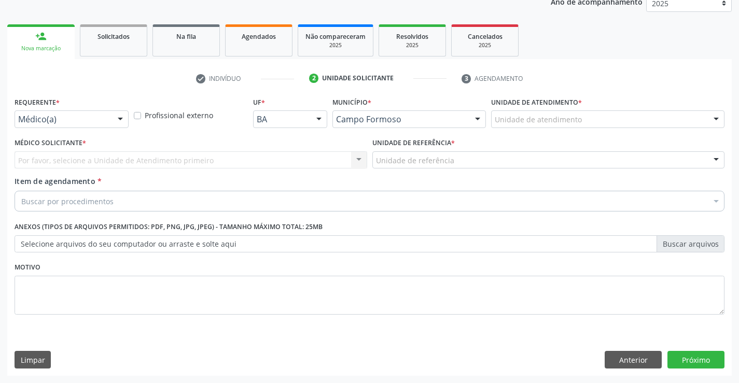
scroll to position [131, 0]
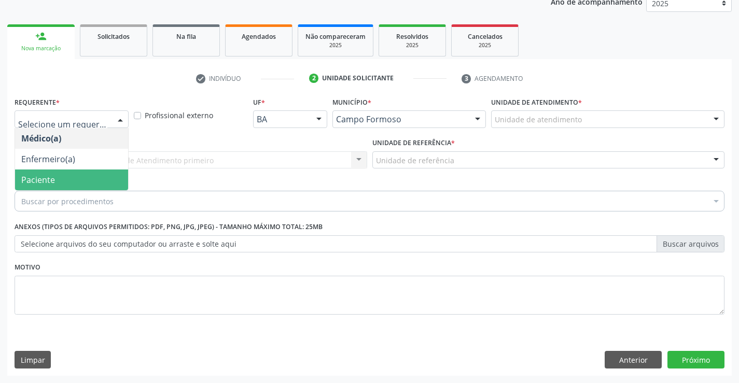
click at [47, 178] on span "Paciente" at bounding box center [38, 179] width 34 height 11
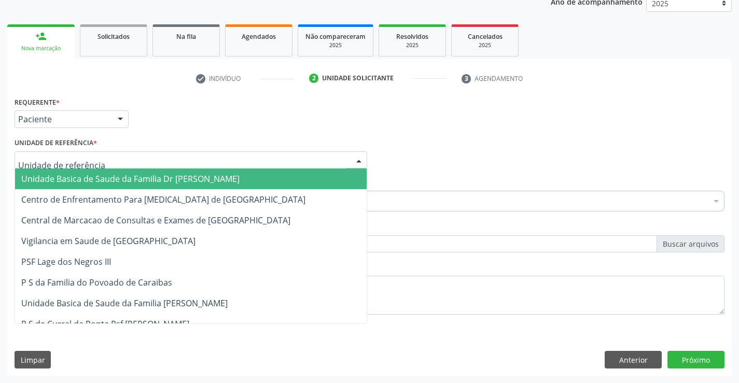
click at [43, 166] on div at bounding box center [191, 160] width 353 height 18
click at [63, 179] on span "Unidade Basica de Saude da Familia Dr [PERSON_NAME]" at bounding box center [130, 178] width 218 height 11
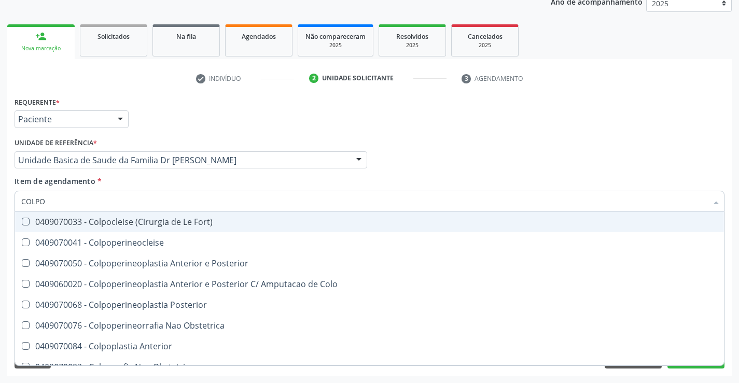
type input "COLPOS"
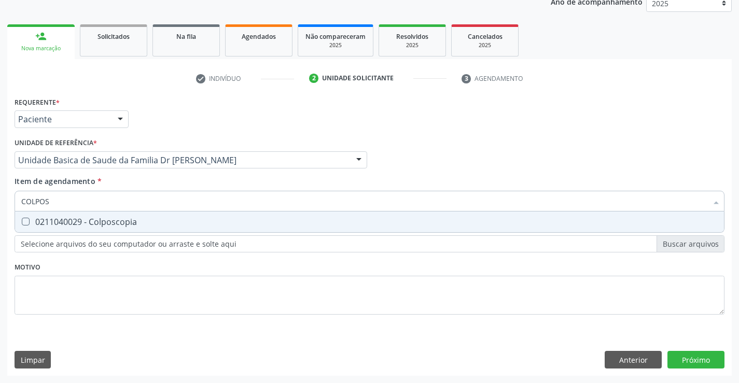
click at [78, 222] on div "0211040029 - Colposcopia" at bounding box center [369, 222] width 696 height 8
checkbox Colposcopia "true"
click at [699, 360] on div "Requerente * Paciente Médico(a) Enfermeiro(a) Paciente Nenhum resultado encontr…" at bounding box center [369, 235] width 724 height 282
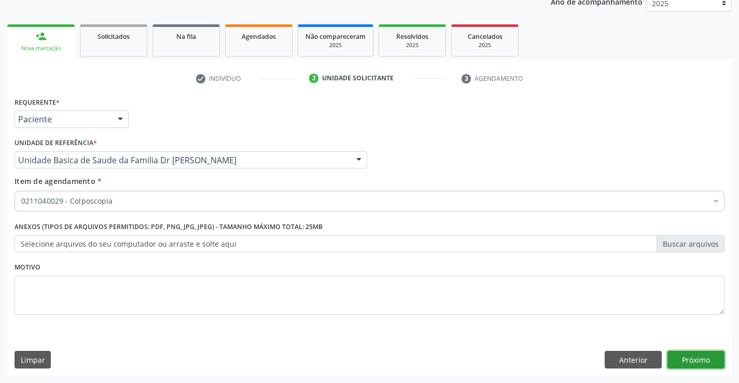
click at [689, 365] on button "Próximo" at bounding box center [695, 360] width 57 height 18
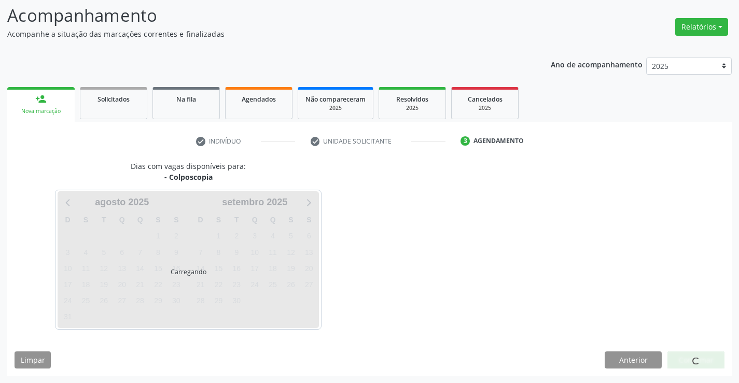
scroll to position [99, 0]
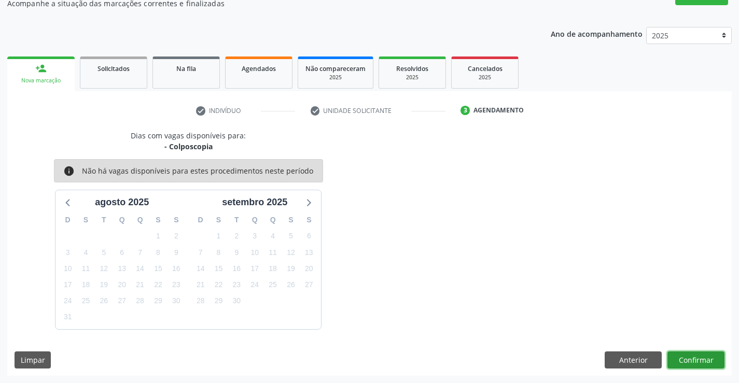
click at [687, 360] on button "Confirmar" at bounding box center [695, 361] width 57 height 18
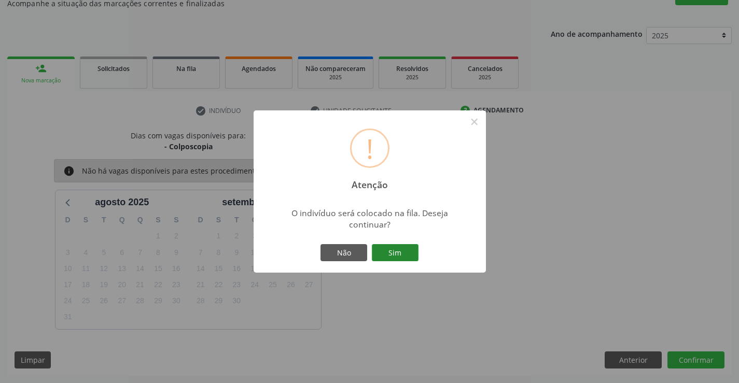
click at [401, 252] on button "Sim" at bounding box center [395, 253] width 47 height 18
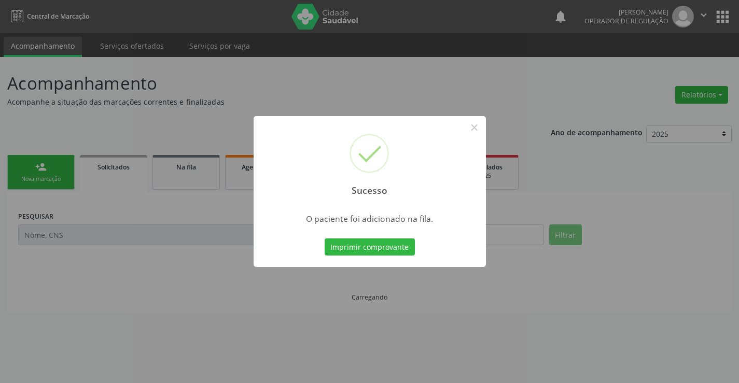
scroll to position [0, 0]
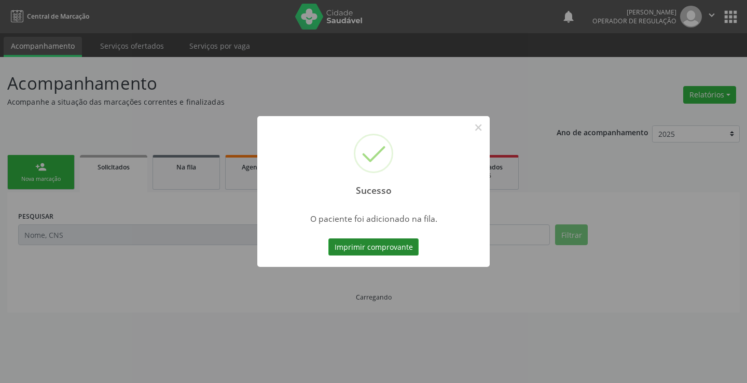
click at [390, 244] on button "Imprimir comprovante" at bounding box center [373, 248] width 90 height 18
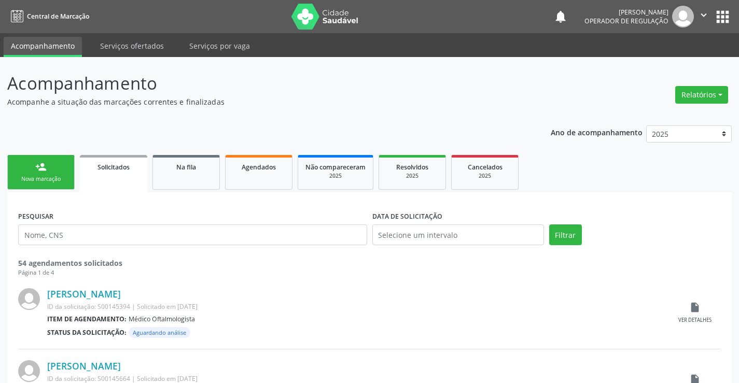
click at [62, 179] on div "Nova marcação" at bounding box center [41, 179] width 52 height 8
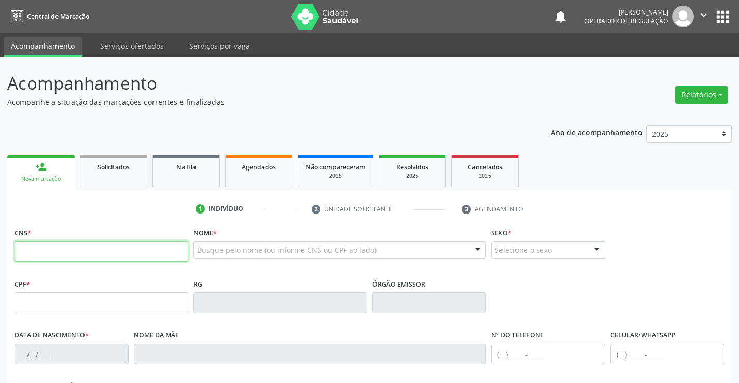
drag, startPoint x: 62, startPoint y: 179, endPoint x: 119, endPoint y: 259, distance: 98.0
click at [119, 259] on input "text" at bounding box center [102, 251] width 174 height 21
type input "704 6081 2816 5625"
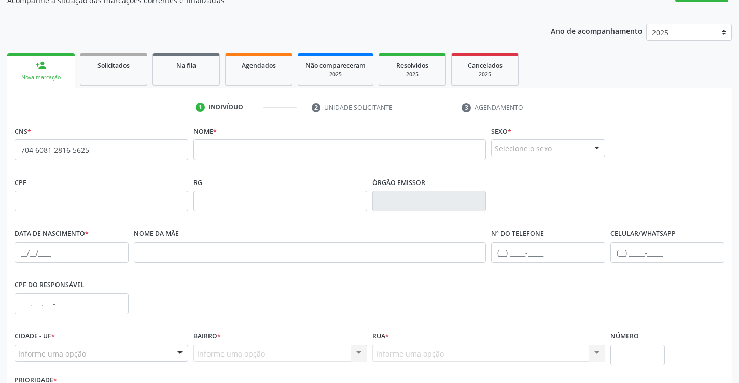
scroll to position [23, 0]
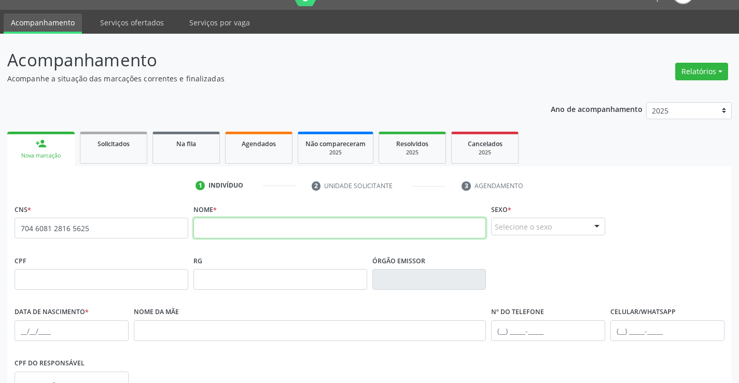
click at [223, 232] on input "text" at bounding box center [339, 228] width 293 height 21
type input "DAIANA DA SILVA SERAFIM"
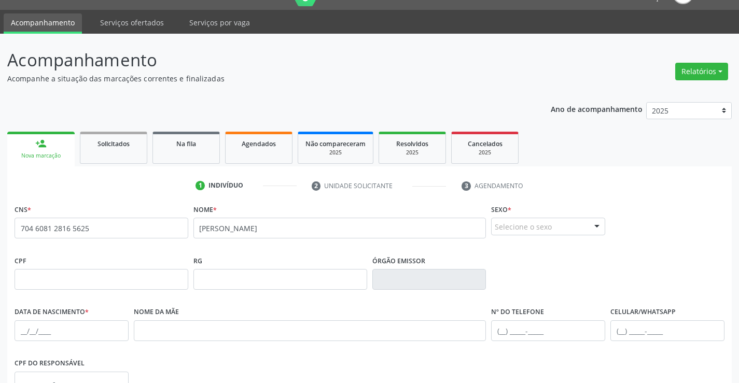
drag, startPoint x: 514, startPoint y: 234, endPoint x: 515, endPoint y: 222, distance: 12.0
click at [514, 233] on div "Selecione o sexo" at bounding box center [548, 227] width 114 height 18
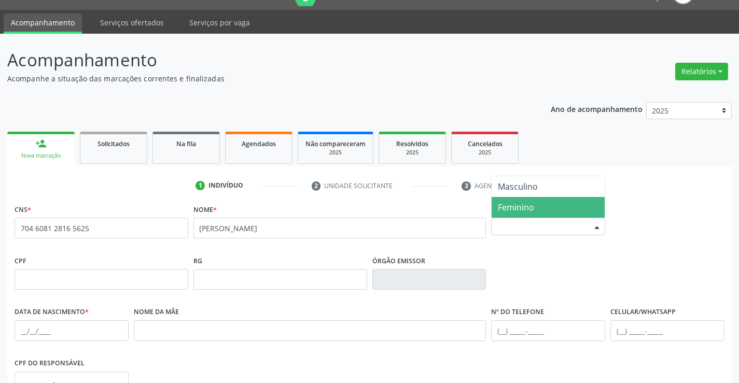
click at [516, 208] on span "Feminino" at bounding box center [516, 207] width 36 height 11
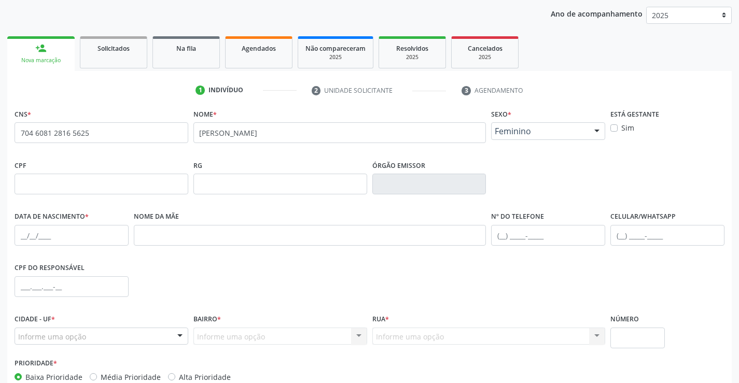
scroll to position [127, 0]
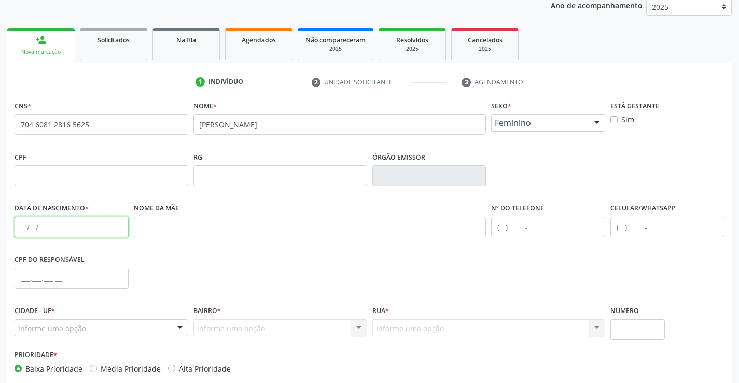
click at [65, 232] on input "text" at bounding box center [72, 227] width 114 height 21
type input "7"
type input "22/11/1988"
click at [553, 237] on input "text" at bounding box center [548, 227] width 114 height 21
type input "(74) 99121-3686"
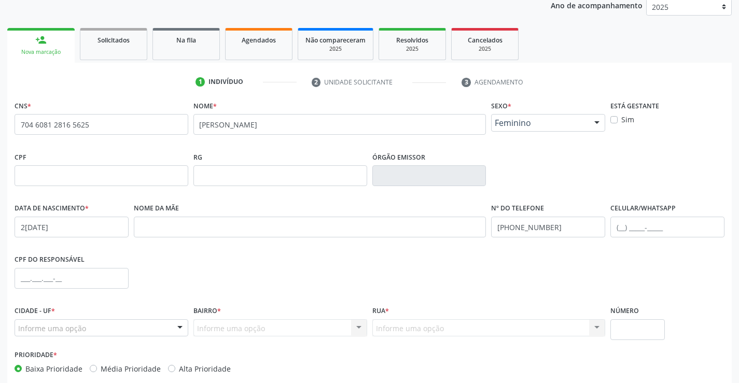
drag, startPoint x: 54, startPoint y: 331, endPoint x: 55, endPoint y: 316, distance: 14.5
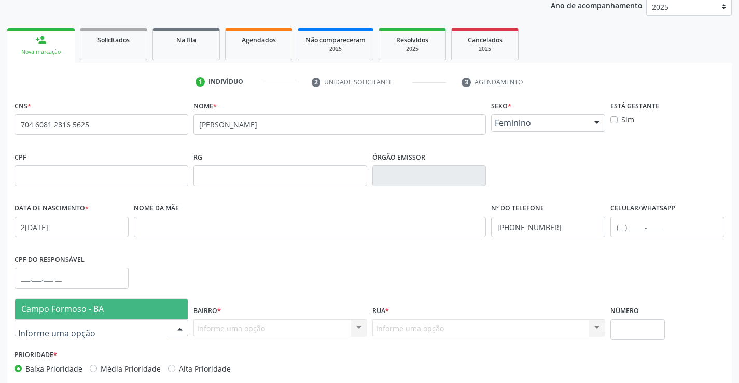
click at [59, 305] on span "Campo Formoso - BA" at bounding box center [62, 308] width 82 height 11
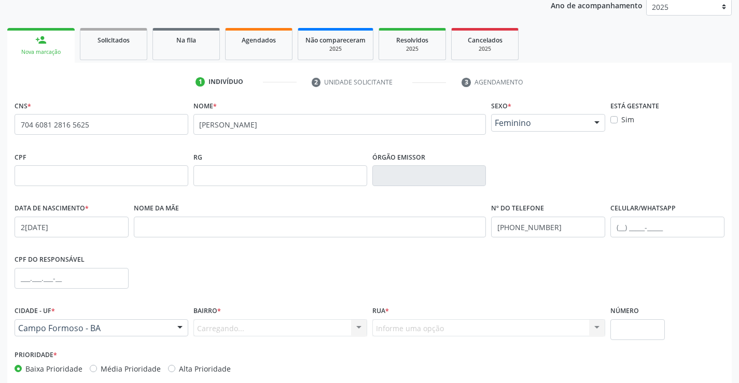
click at [264, 330] on div "Carregando... Nenhum resultado encontrado para: " " Nenhuma opção encontrada. D…" at bounding box center [280, 328] width 174 height 18
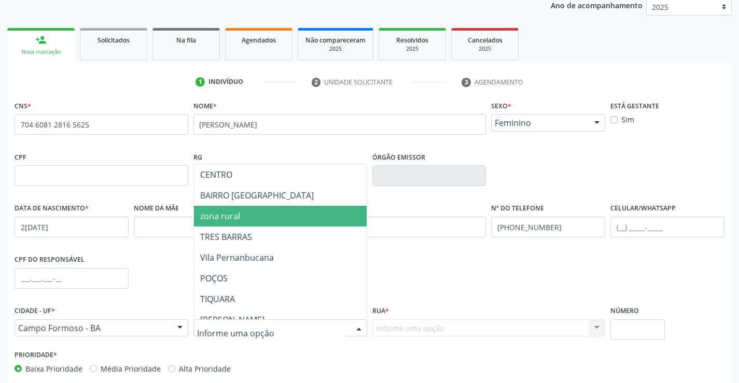
click at [229, 221] on span "zona rural" at bounding box center [220, 216] width 40 height 11
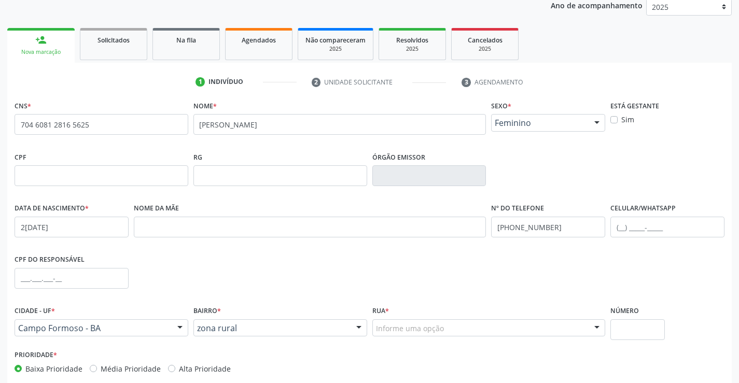
click at [415, 334] on div "Informe uma opção" at bounding box center [488, 328] width 233 height 18
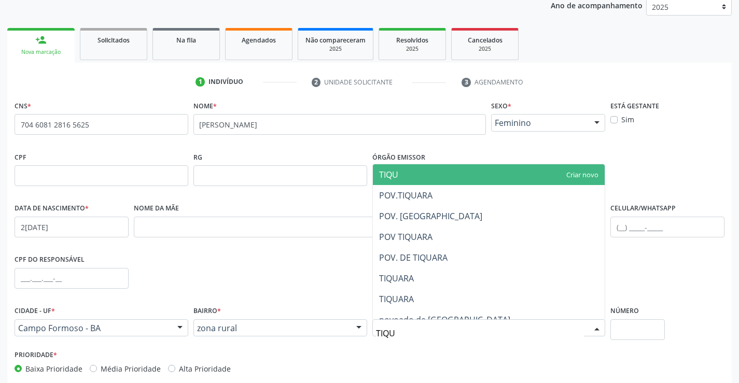
type input "TIQUA"
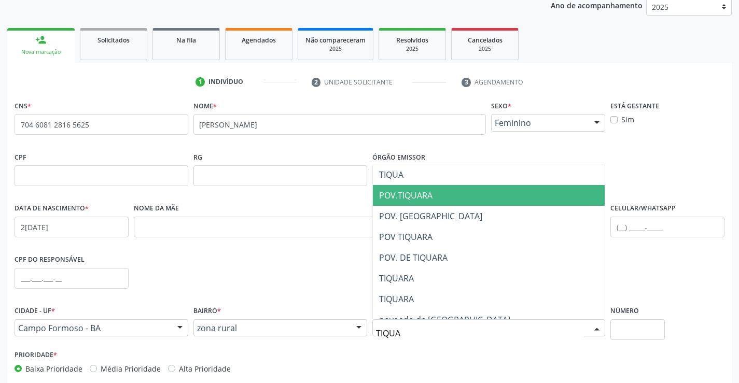
click at [433, 202] on span "POV.TIQUARA" at bounding box center [489, 195] width 232 height 21
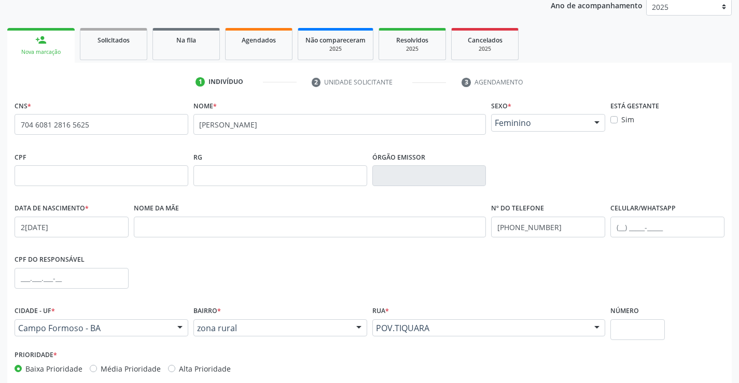
scroll to position [179, 0]
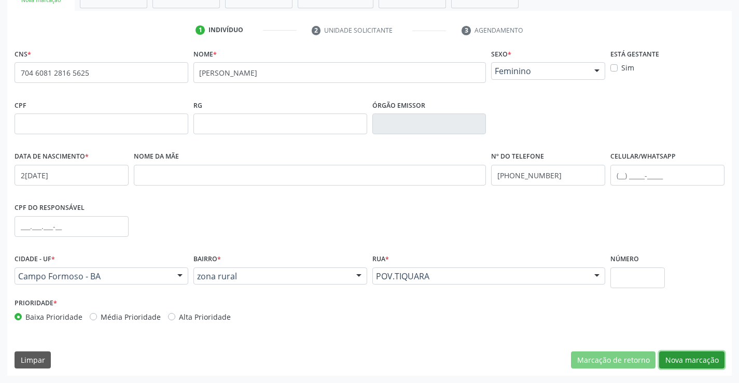
click at [688, 364] on button "Nova marcação" at bounding box center [691, 361] width 65 height 18
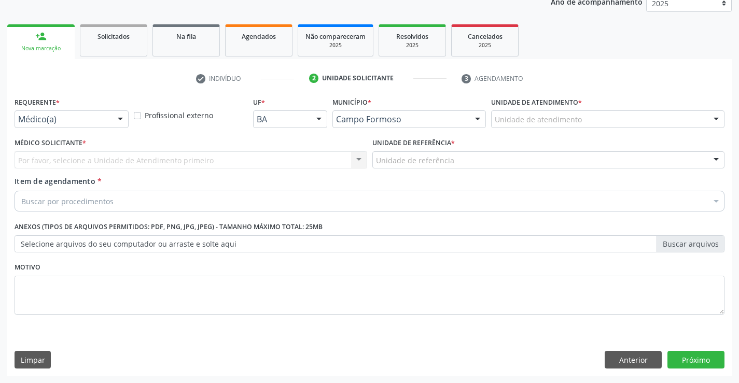
scroll to position [131, 0]
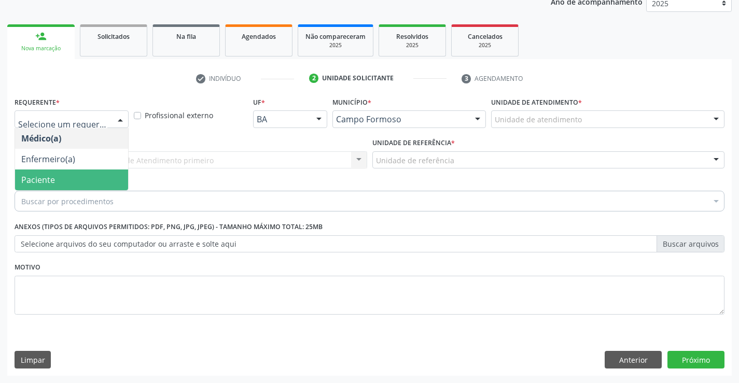
click at [23, 174] on span "Paciente" at bounding box center [38, 179] width 34 height 11
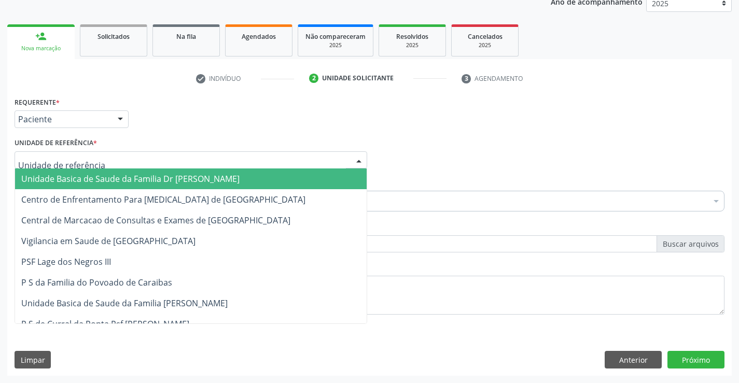
click at [53, 177] on span "Unidade Basica de Saude da Familia Dr [PERSON_NAME]" at bounding box center [130, 178] width 218 height 11
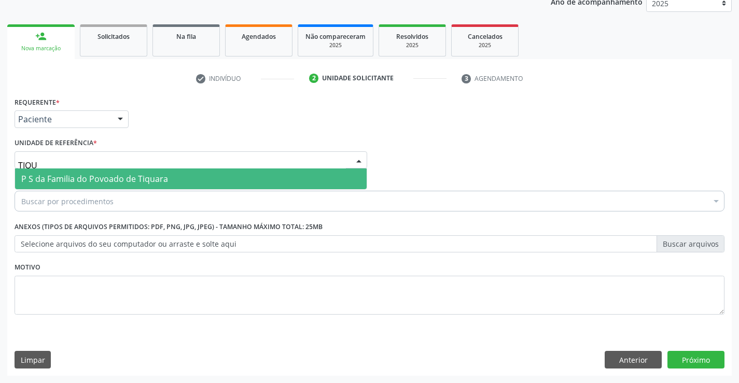
type input "TIQUA"
click at [38, 172] on span "P S da Familia do Povoado de Tiquara" at bounding box center [191, 179] width 352 height 21
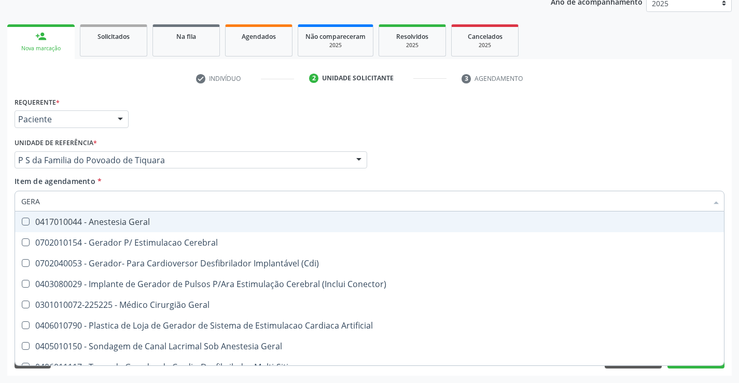
type input "GERAL"
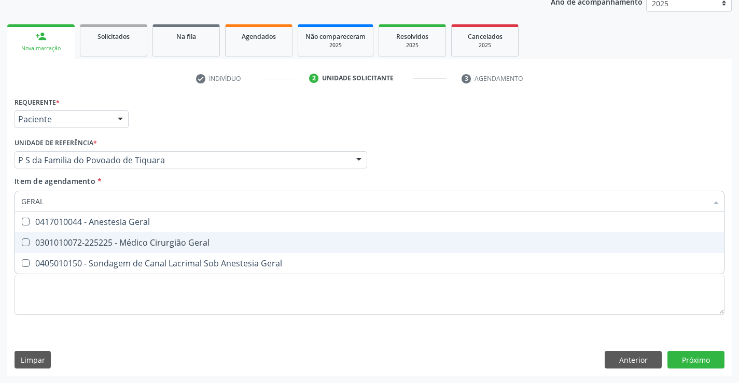
click at [42, 242] on div "0301010072-225225 - Médico Cirurgião Geral" at bounding box center [369, 243] width 696 height 8
checkbox Geral "true"
click at [689, 356] on div "Requerente * Paciente Médico(a) Enfermeiro(a) Paciente Nenhum resultado encontr…" at bounding box center [369, 235] width 724 height 282
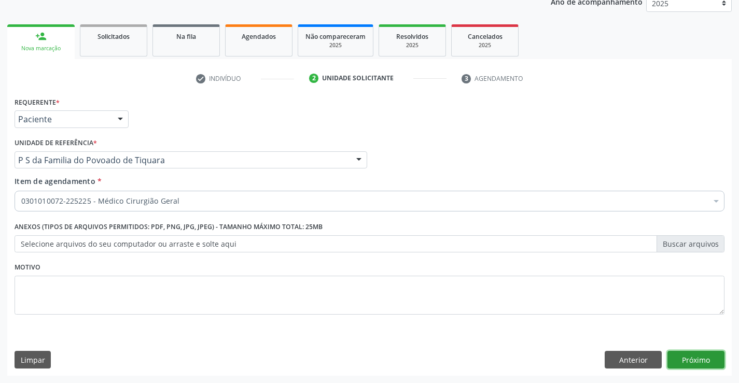
click at [690, 357] on button "Próximo" at bounding box center [695, 360] width 57 height 18
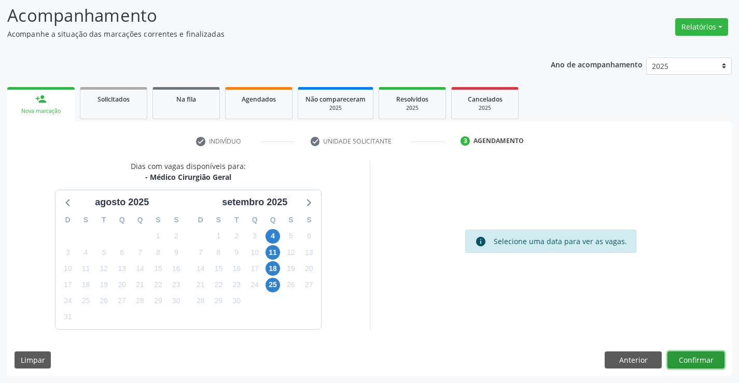
click at [687, 355] on button "Confirmar" at bounding box center [695, 361] width 57 height 18
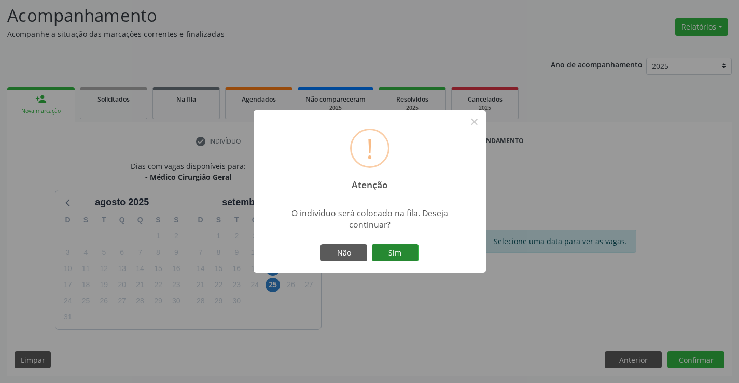
click at [386, 253] on button "Sim" at bounding box center [395, 253] width 47 height 18
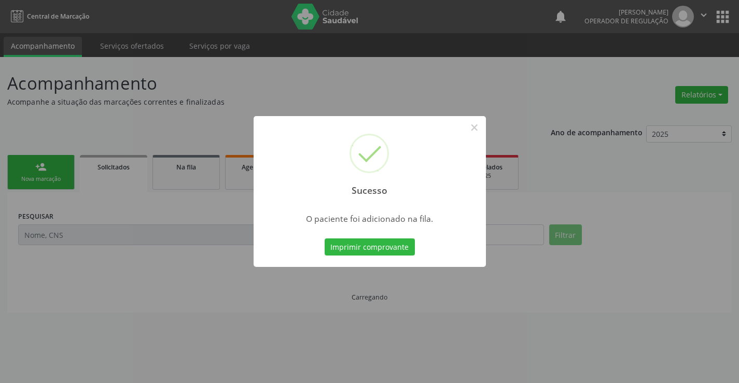
scroll to position [0, 0]
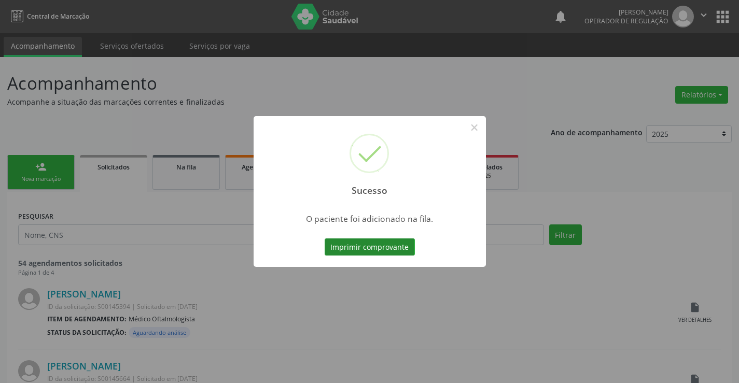
click at [396, 250] on button "Imprimir comprovante" at bounding box center [370, 248] width 90 height 18
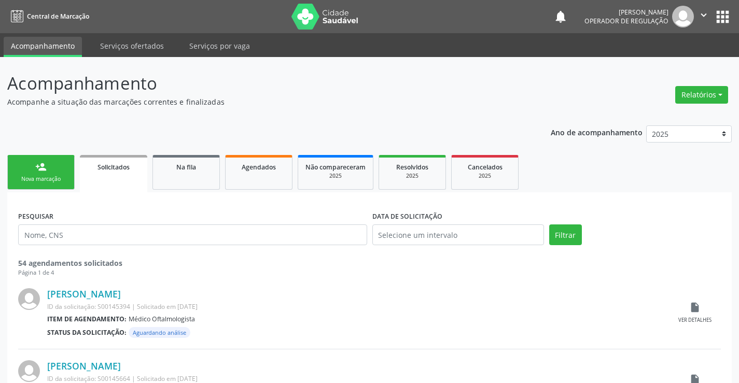
click at [29, 180] on div "Nova marcação" at bounding box center [41, 179] width 52 height 8
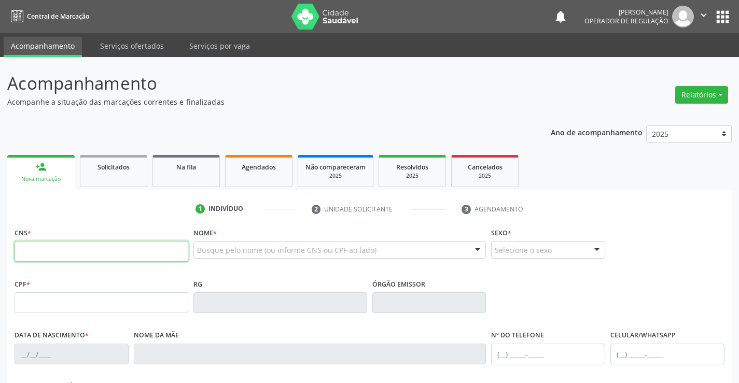
click at [82, 255] on input "text" at bounding box center [102, 251] width 174 height 21
type input "700 5089 3834 8954"
type input "2128671566"
type input "10/09/2005"
type input "062.992.095-85"
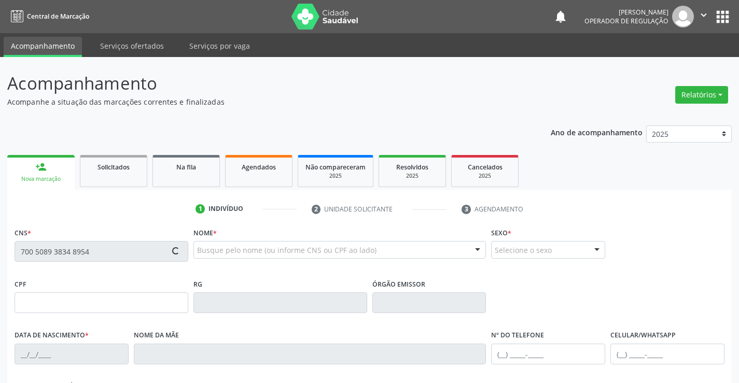
type input "S/N"
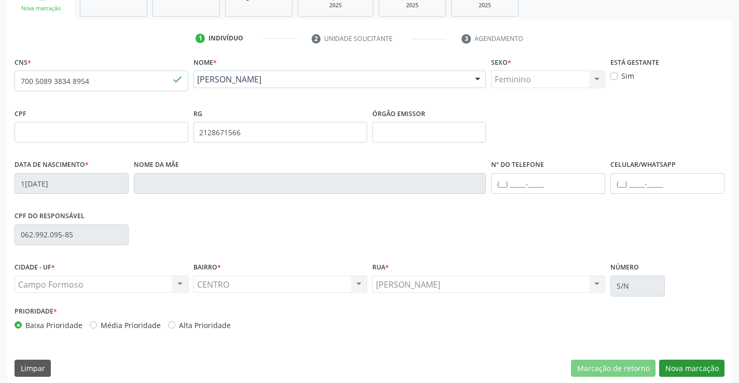
scroll to position [179, 0]
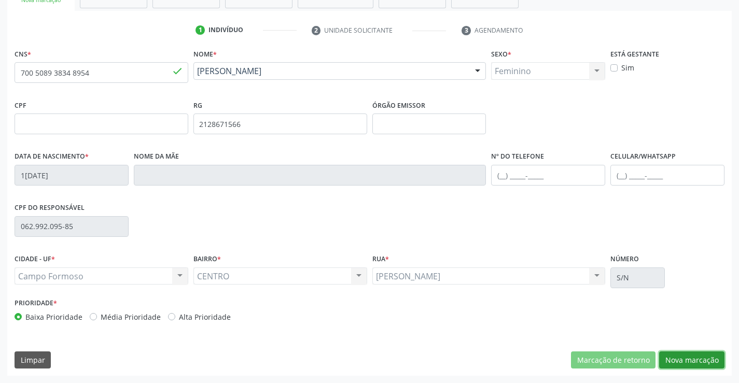
click at [675, 354] on button "Nova marcação" at bounding box center [691, 361] width 65 height 18
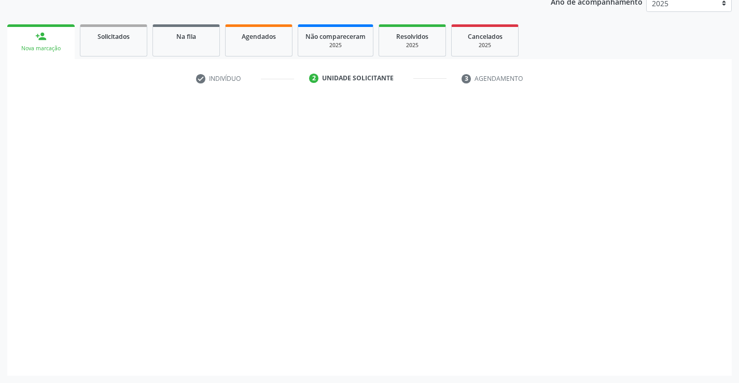
scroll to position [131, 0]
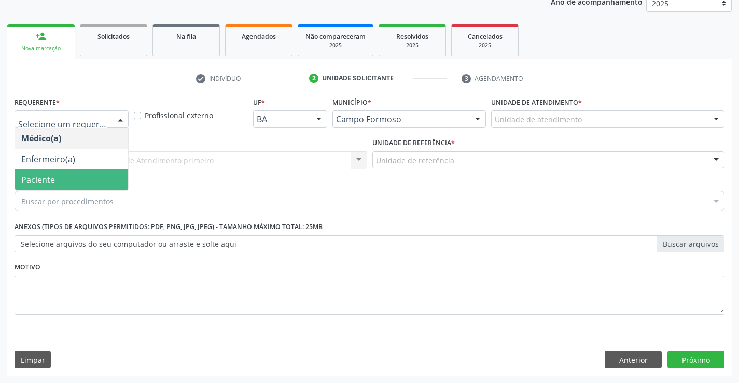
click at [57, 177] on span "Paciente" at bounding box center [71, 180] width 113 height 21
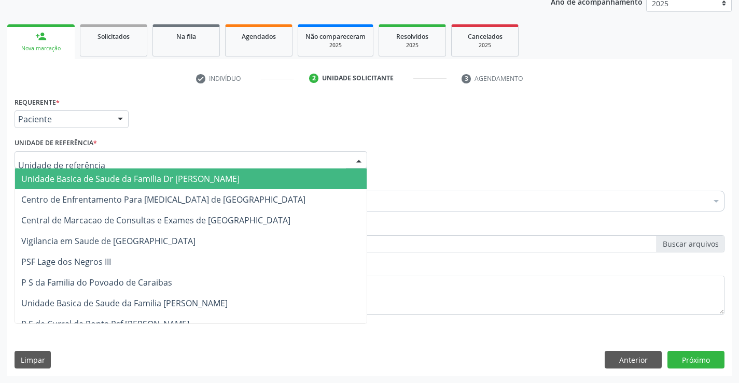
click at [90, 186] on span "Unidade Basica de Saude da Familia Dr [PERSON_NAME]" at bounding box center [191, 179] width 352 height 21
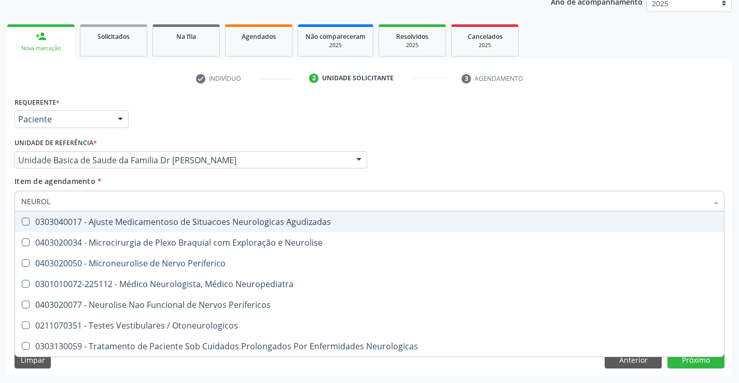
type input "NEUROLO"
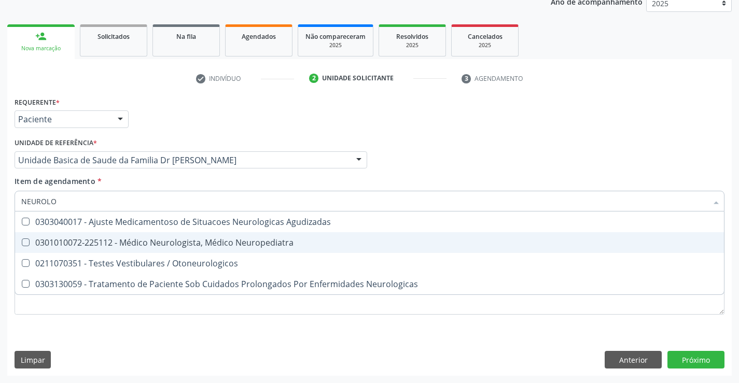
click at [251, 246] on div "0301010072-225112 - Médico Neurologista, Médico Neuropediatra" at bounding box center [369, 243] width 696 height 8
checkbox Neuropediatra "true"
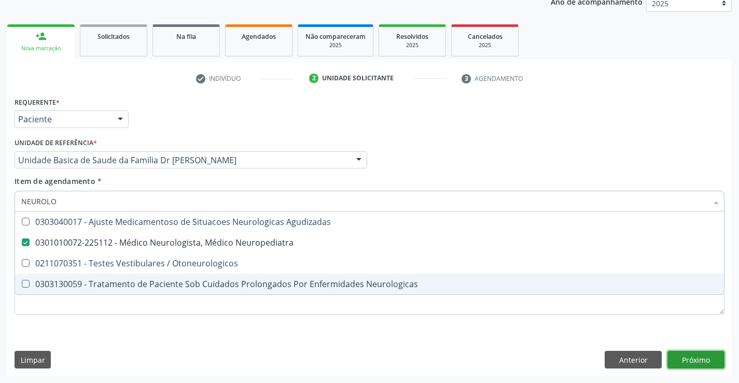
click at [696, 360] on div "Requerente * Paciente Médico(a) Enfermeiro(a) Paciente Nenhum resultado encontr…" at bounding box center [369, 235] width 724 height 282
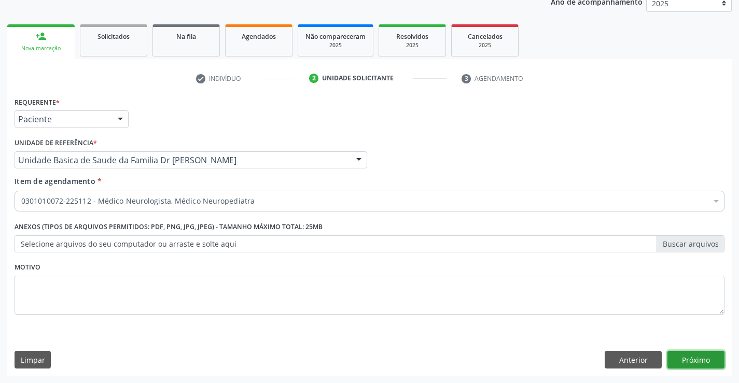
click at [688, 359] on button "Próximo" at bounding box center [695, 360] width 57 height 18
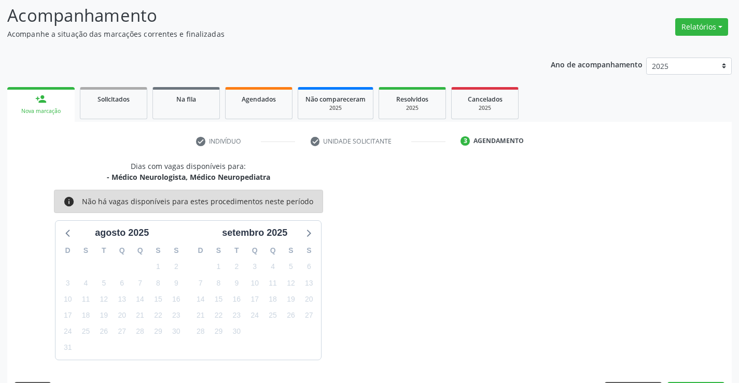
scroll to position [99, 0]
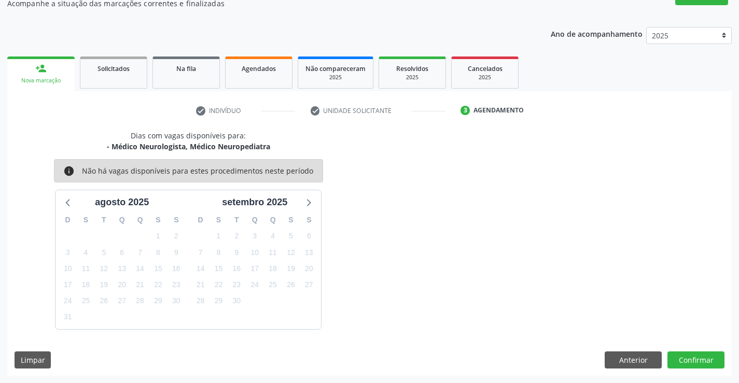
click at [712, 372] on div "Dias com vagas disponíveis para: - Médico Neurologista, Médico Neuropediatra in…" at bounding box center [369, 253] width 724 height 246
click at [701, 360] on button "Confirmar" at bounding box center [695, 361] width 57 height 18
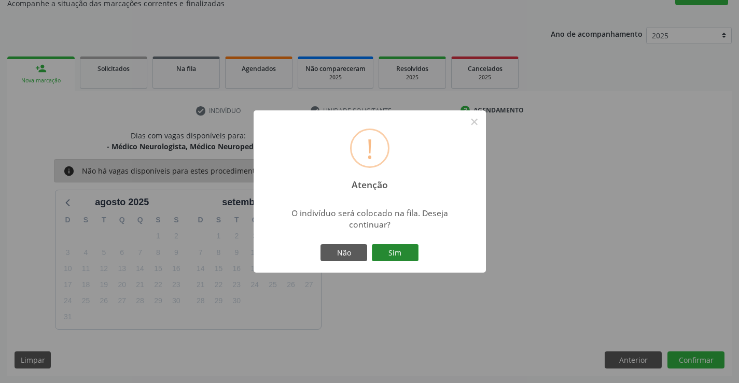
click at [402, 256] on button "Sim" at bounding box center [395, 253] width 47 height 18
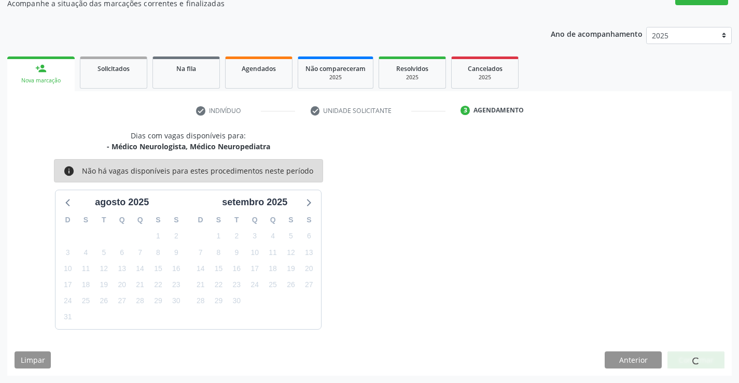
scroll to position [0, 0]
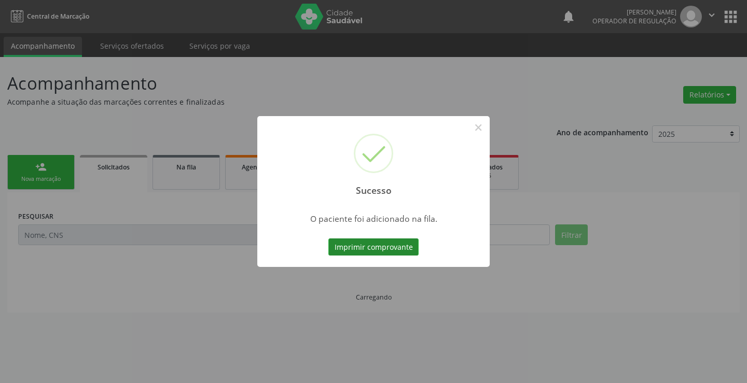
click at [400, 246] on button "Imprimir comprovante" at bounding box center [373, 248] width 90 height 18
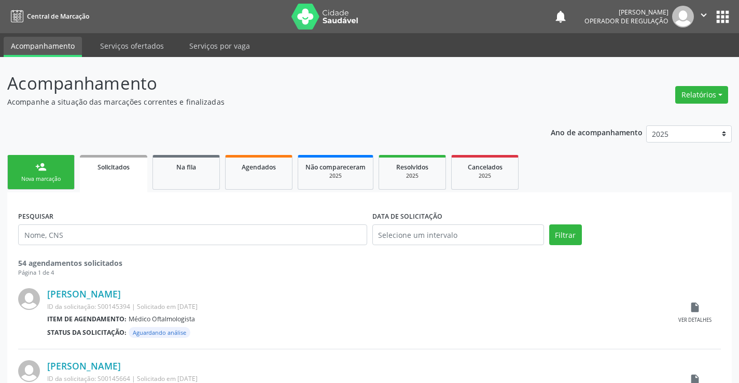
click at [53, 163] on link "person_add Nova marcação" at bounding box center [40, 172] width 67 height 35
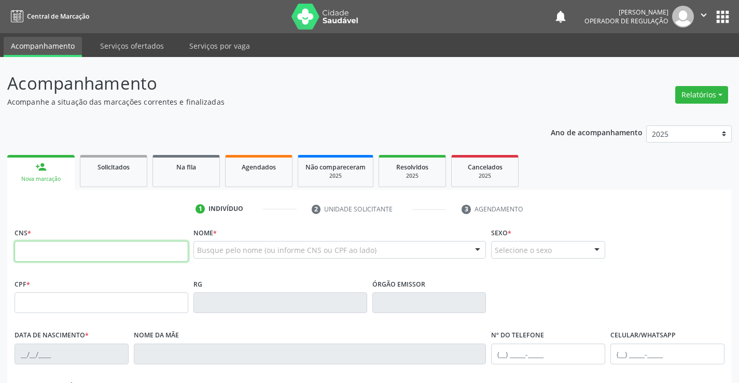
click at [84, 247] on input "text" at bounding box center [102, 251] width 174 height 21
type input "700 6034 1959 2565"
type input "0681655011"
type input "11/02/1972"
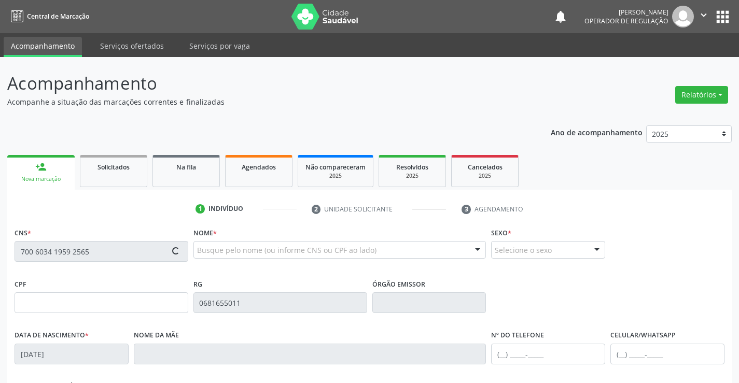
type input "S/N"
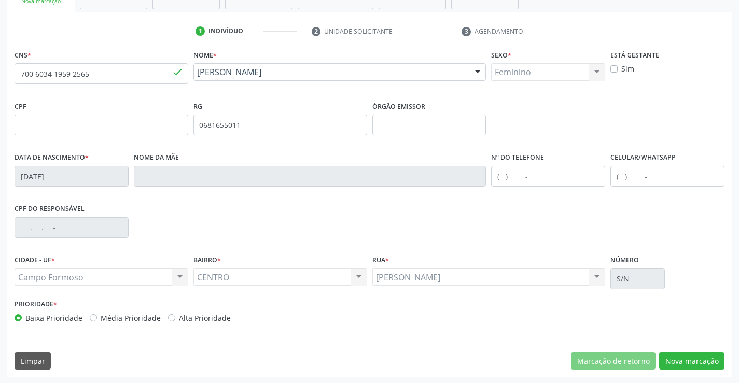
scroll to position [179, 0]
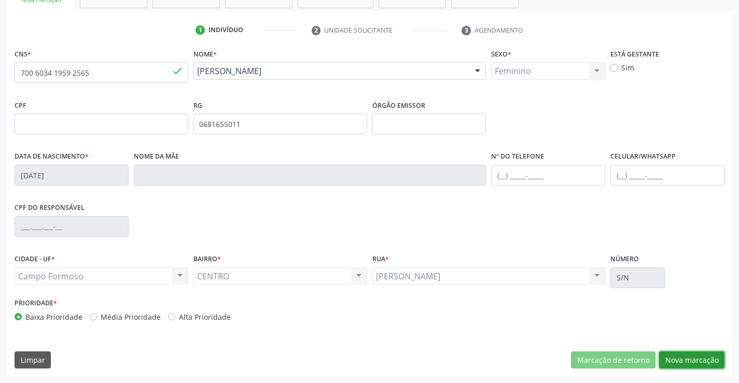
click at [689, 364] on button "Nova marcação" at bounding box center [691, 361] width 65 height 18
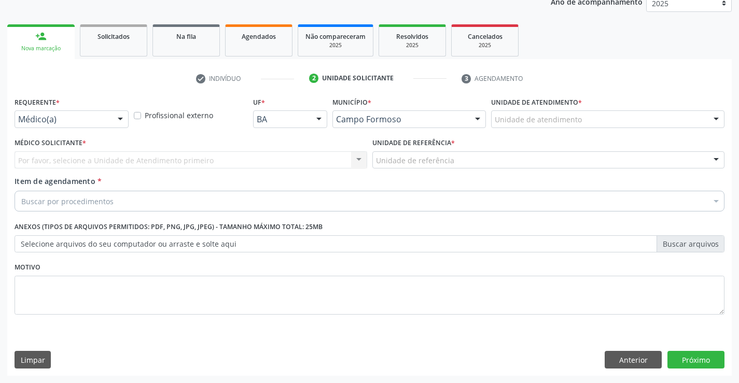
scroll to position [131, 0]
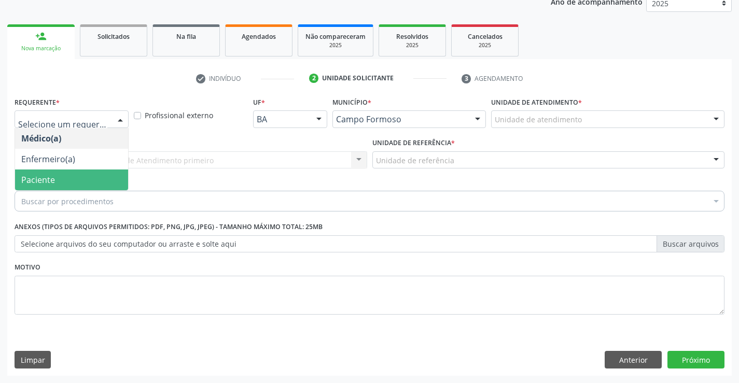
click at [33, 173] on span "Paciente" at bounding box center [71, 180] width 113 height 21
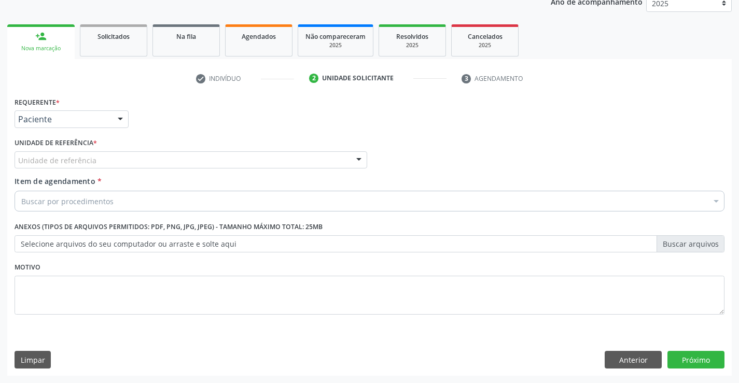
click at [532, 360] on div "Limpar Anterior Próximo" at bounding box center [370, 360] width 710 height 18
click at [628, 361] on button "Anterior" at bounding box center [633, 360] width 57 height 18
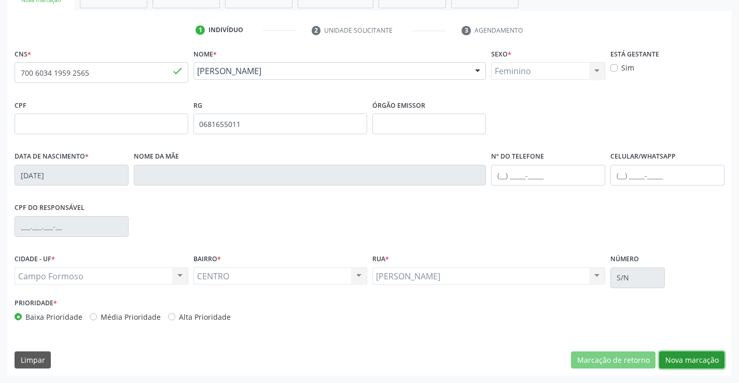
click at [675, 353] on button "Nova marcação" at bounding box center [691, 361] width 65 height 18
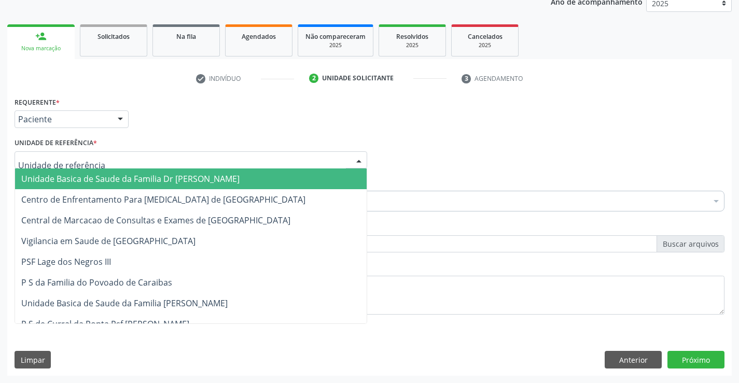
click at [53, 177] on span "Unidade Basica de Saude da Familia Dr [PERSON_NAME]" at bounding box center [130, 178] width 218 height 11
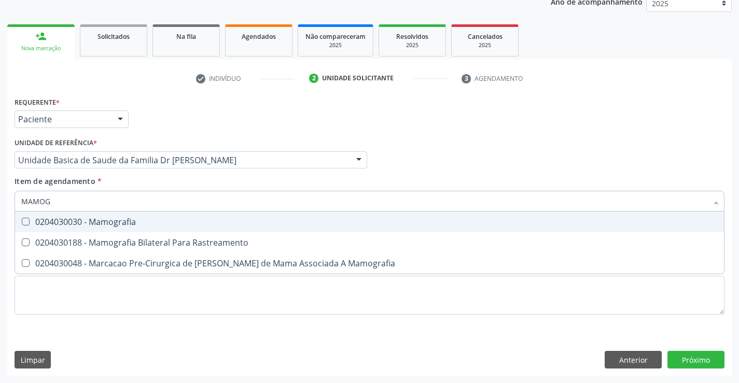
type input "MAMOGR"
click at [62, 220] on div "0204030030 - Mamografia" at bounding box center [369, 222] width 696 height 8
checkbox Mamografia "true"
click at [674, 364] on div "Requerente * Paciente Médico(a) Enfermeiro(a) Paciente Nenhum resultado encontr…" at bounding box center [369, 235] width 724 height 282
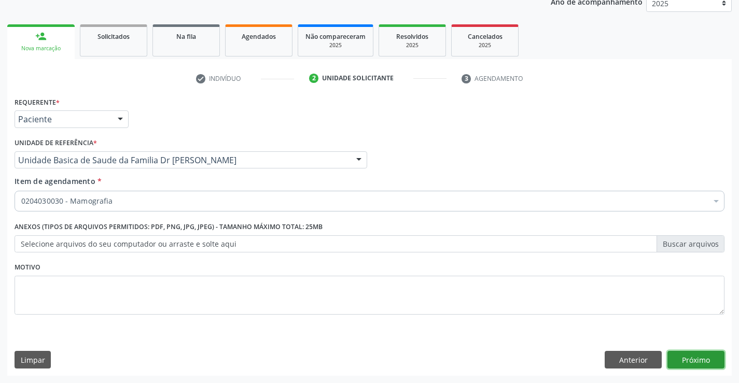
click at [694, 356] on button "Próximo" at bounding box center [695, 360] width 57 height 18
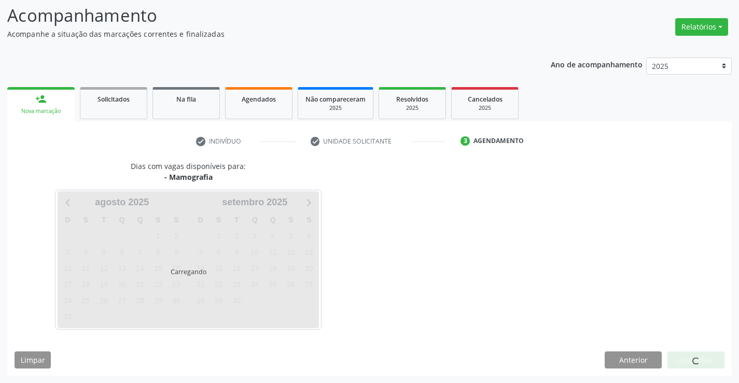
scroll to position [99, 0]
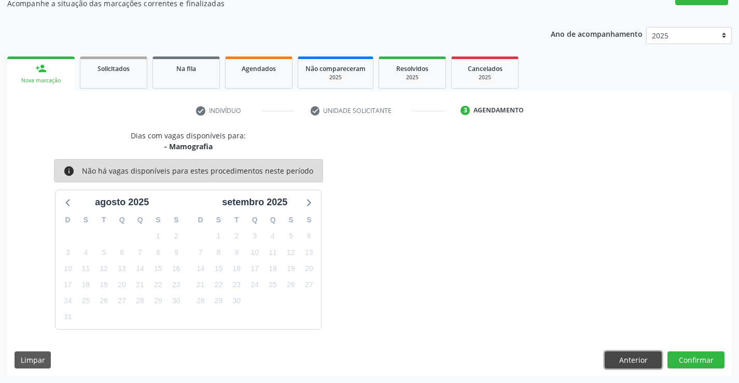
click at [637, 355] on button "Anterior" at bounding box center [633, 361] width 57 height 18
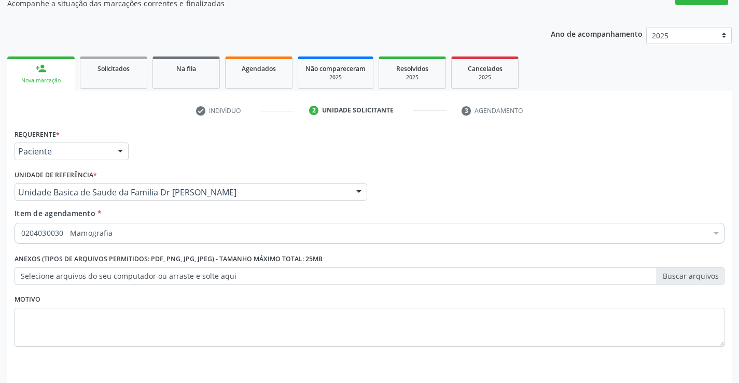
click at [185, 228] on div "0204030030 - Mamografia" at bounding box center [370, 233] width 710 height 21
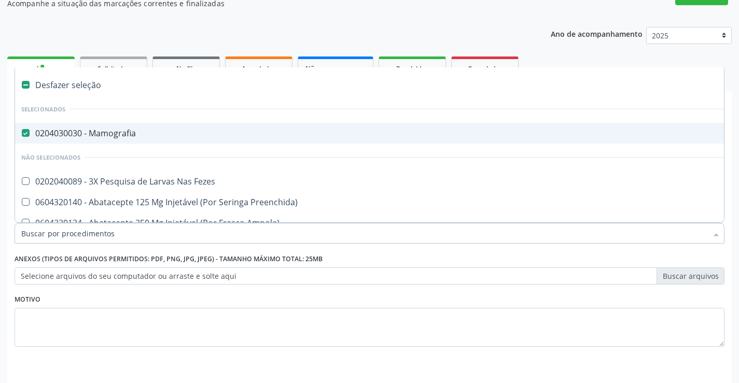
click at [125, 133] on div "0204030030 - Mamografia" at bounding box center [424, 133] width 807 height 8
checkbox Mamografia "false"
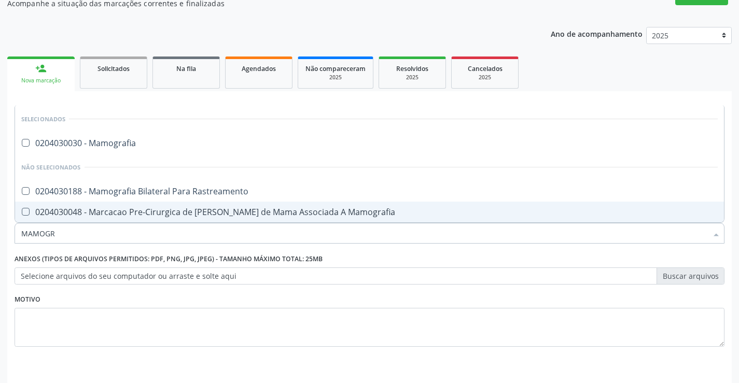
type input "MAMOGRA"
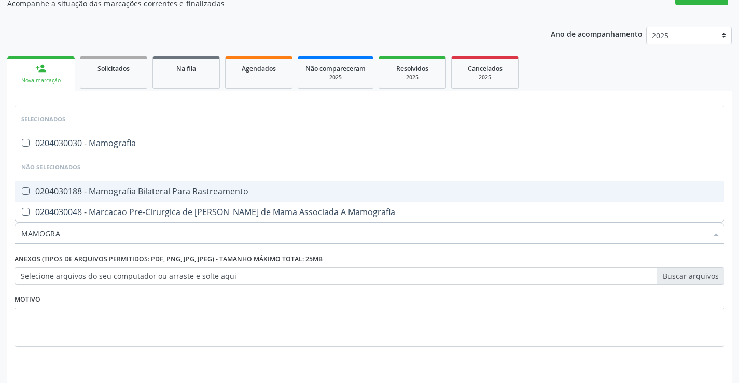
click at [253, 195] on div "0204030188 - Mamografia Bilateral Para Rastreamento" at bounding box center [369, 191] width 696 height 8
checkbox Rastreamento "true"
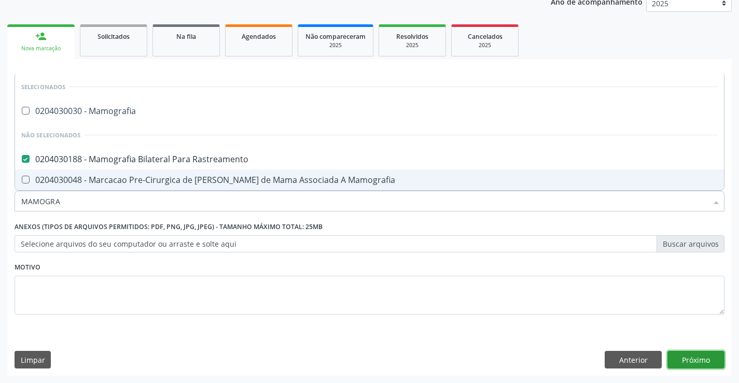
click at [696, 355] on button "Próximo" at bounding box center [695, 360] width 57 height 18
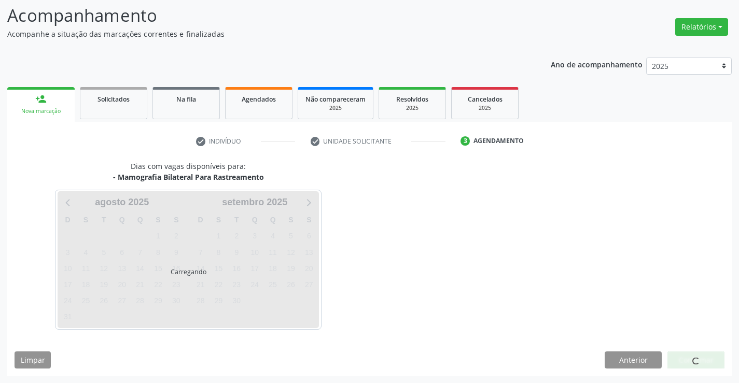
scroll to position [68, 0]
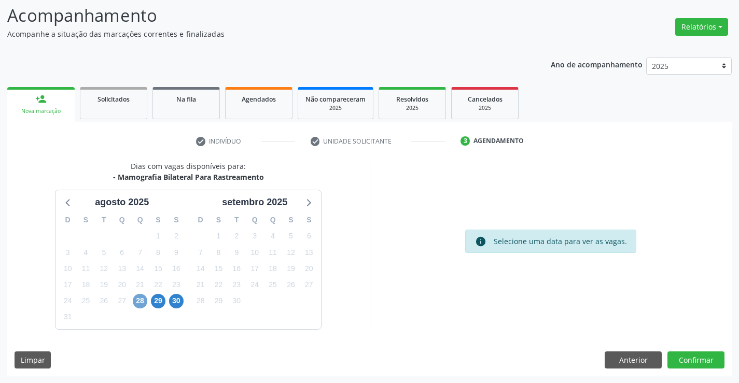
click at [145, 301] on span "28" at bounding box center [140, 301] width 15 height 15
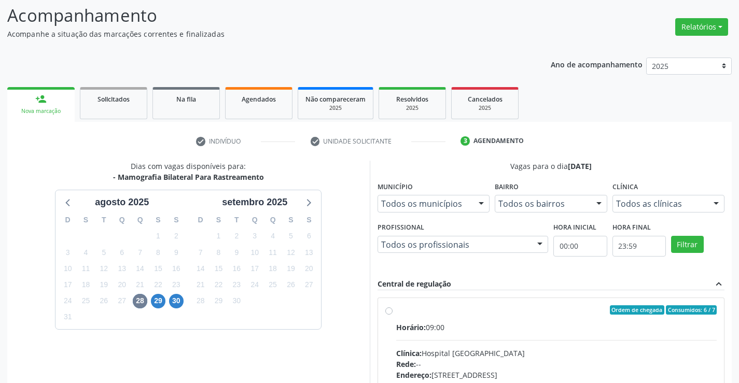
click at [396, 311] on label "Ordem de chegada Consumidos: 6 / 7 Horário: 09:00 Clínica: Hospital Sao Francis…" at bounding box center [556, 384] width 321 height 159
click at [390, 311] on input "Ordem de chegada Consumidos: 6 / 7 Horário: 09:00 Clínica: Hospital Sao Francis…" at bounding box center [388, 309] width 7 height 9
radio input "true"
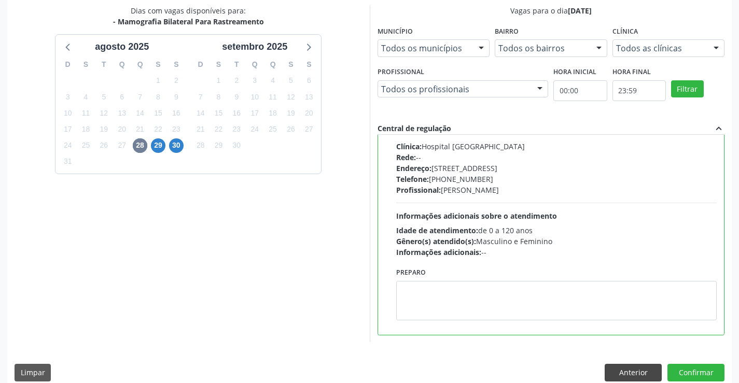
scroll to position [236, 0]
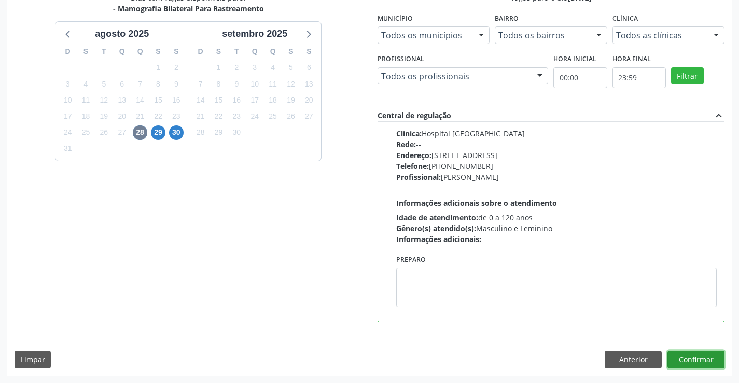
click at [693, 360] on button "Confirmar" at bounding box center [695, 360] width 57 height 18
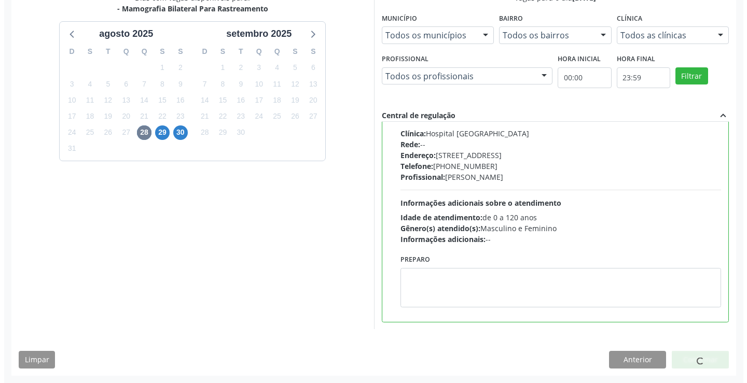
scroll to position [0, 0]
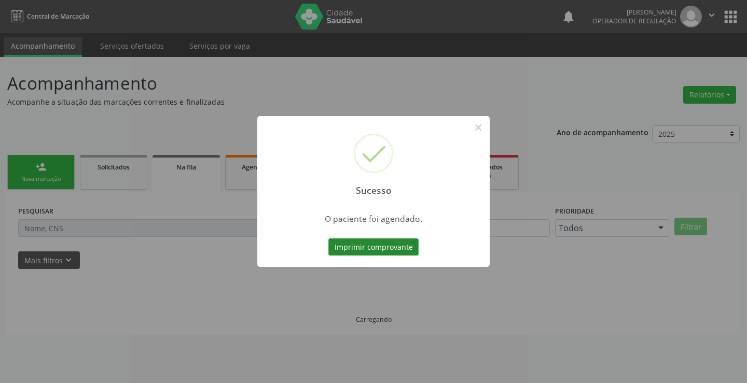
click at [364, 252] on button "Imprimir comprovante" at bounding box center [373, 248] width 90 height 18
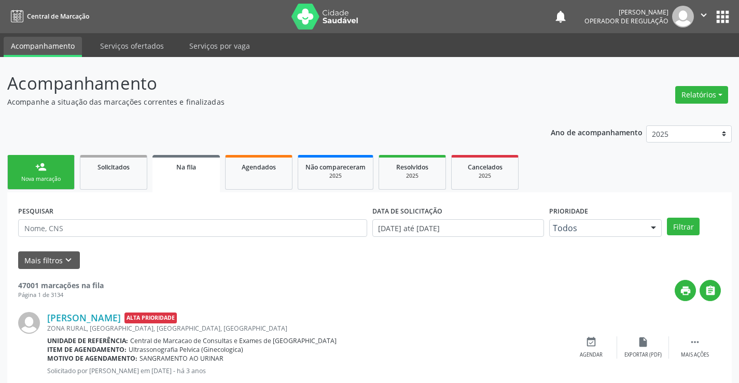
click at [37, 170] on div "person_add" at bounding box center [40, 166] width 11 height 11
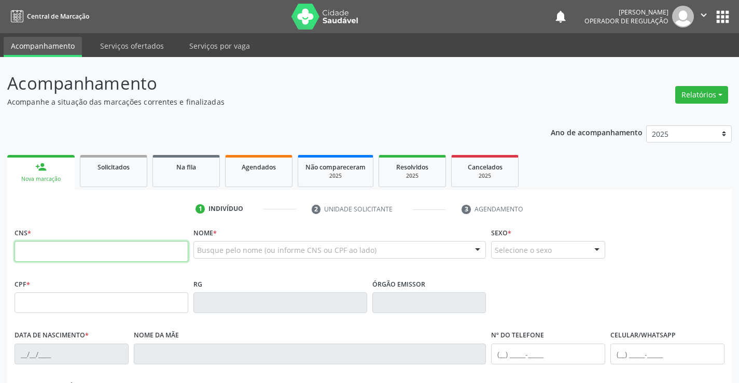
click at [76, 243] on input "text" at bounding box center [102, 251] width 174 height 21
type input "704 1051 7729 4672"
type input "2109858362"
type input "[DATE]"
type input "[PHONE_NUMBER]"
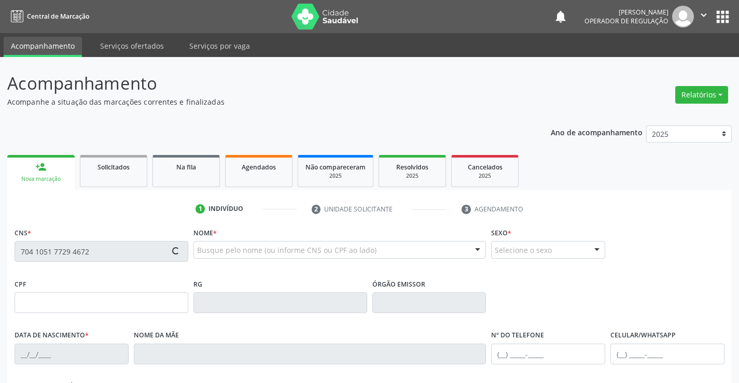
type input "[PHONE_NUMBER]"
type input "SN"
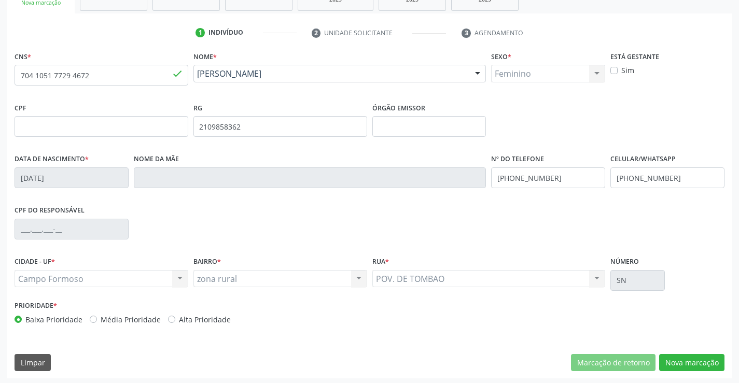
scroll to position [179, 0]
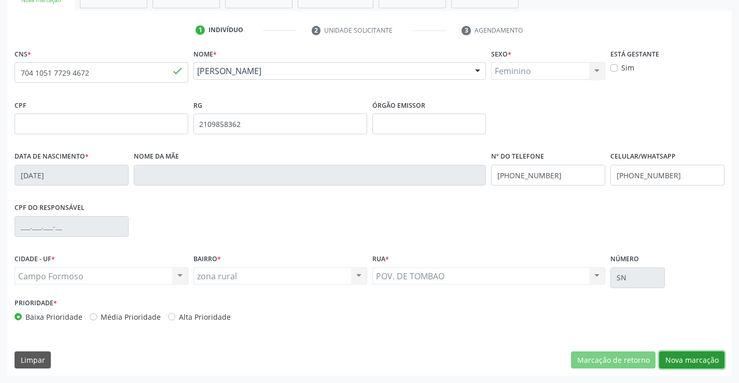
click at [682, 356] on button "Nova marcação" at bounding box center [691, 361] width 65 height 18
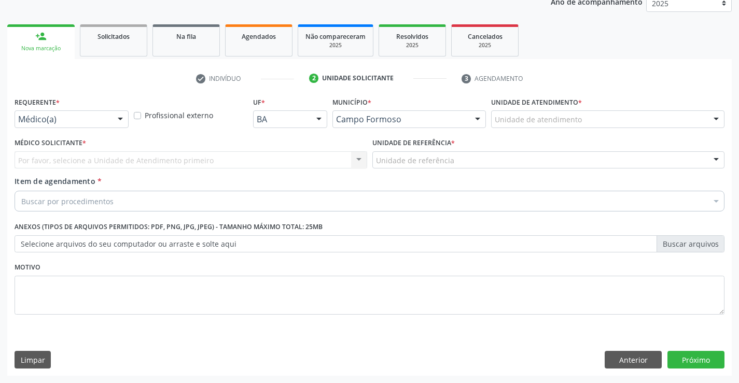
scroll to position [131, 0]
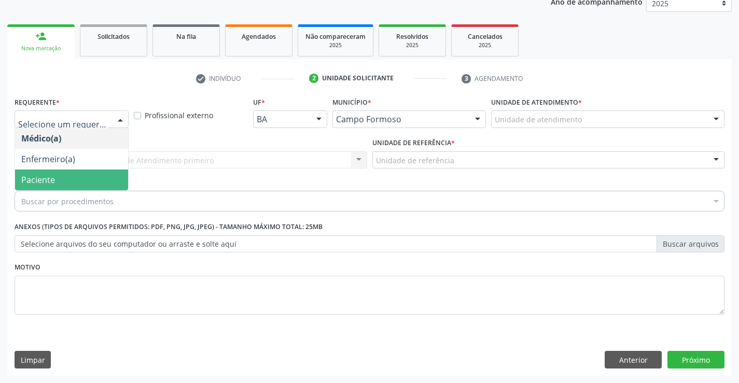
click at [51, 175] on span "Paciente" at bounding box center [38, 179] width 34 height 11
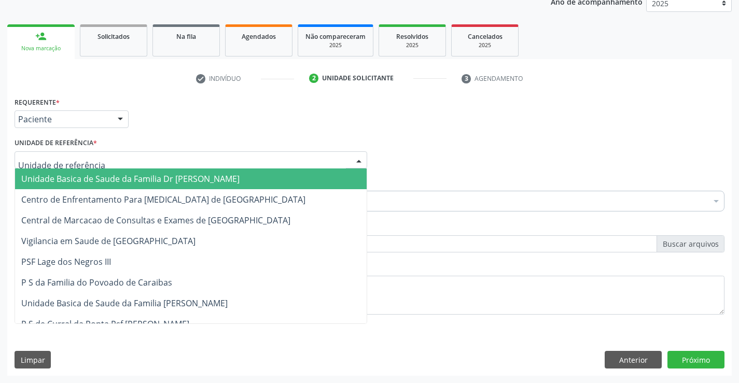
click at [43, 181] on span "Unidade Basica de Saude da Familia Dr [PERSON_NAME]" at bounding box center [130, 178] width 218 height 11
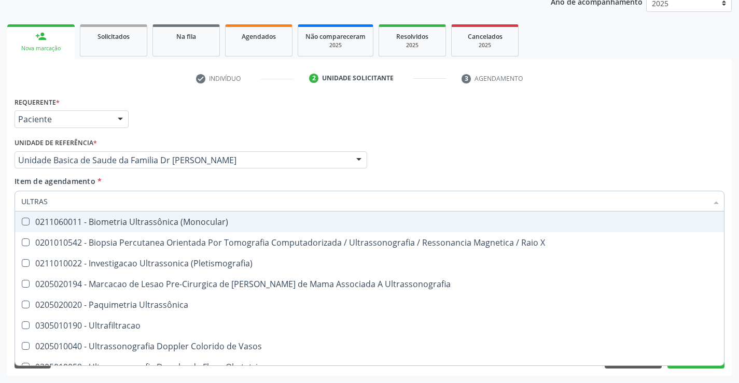
type input "ULTRASS"
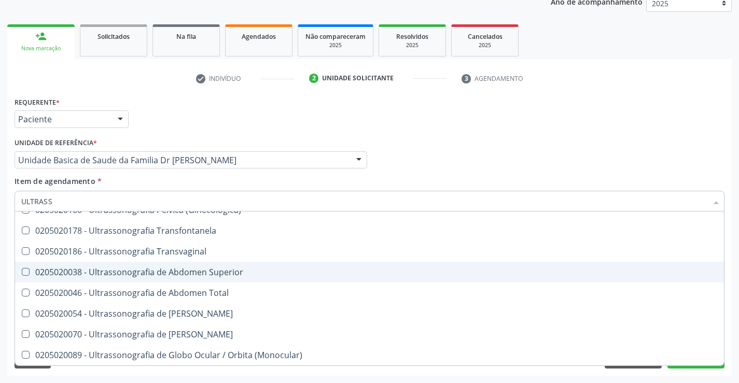
scroll to position [167, 0]
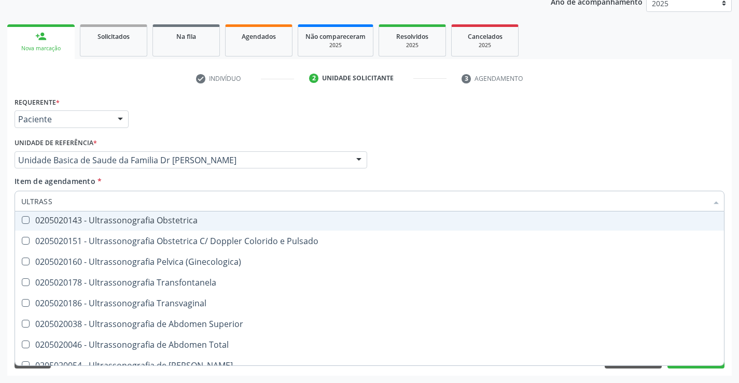
click at [162, 225] on div "0205020143 - Ultrassonografia Obstetrica" at bounding box center [369, 220] width 696 height 8
checkbox Obstetrica "true"
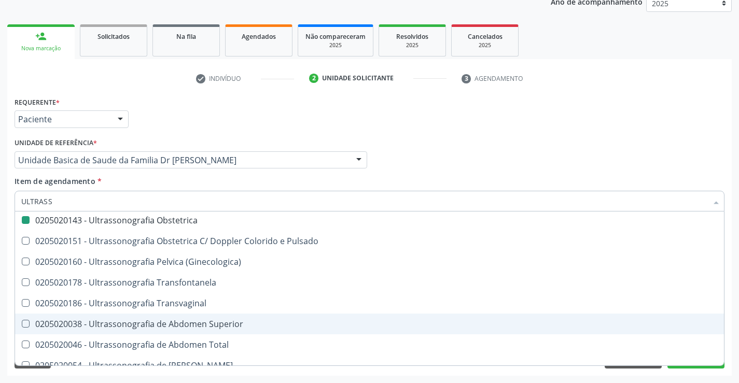
click at [700, 372] on div "Requerente * Paciente Médico(a) Enfermeiro(a) Paciente Nenhum resultado encontr…" at bounding box center [369, 235] width 724 height 282
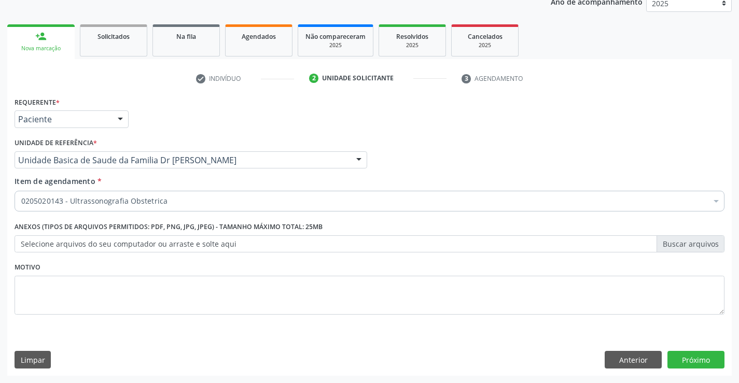
scroll to position [0, 0]
click at [688, 357] on button "Próximo" at bounding box center [695, 360] width 57 height 18
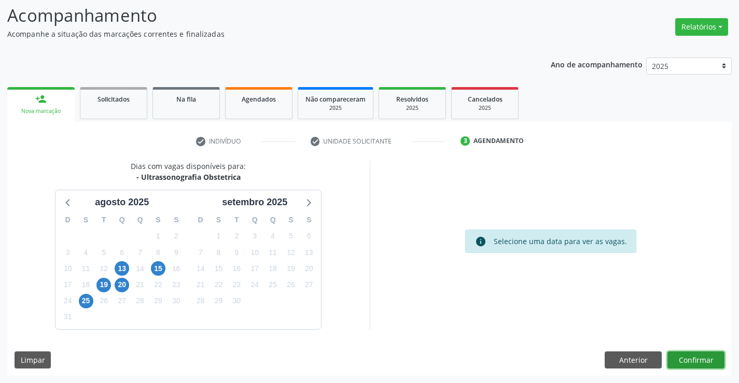
click at [702, 359] on button "Confirmar" at bounding box center [695, 361] width 57 height 18
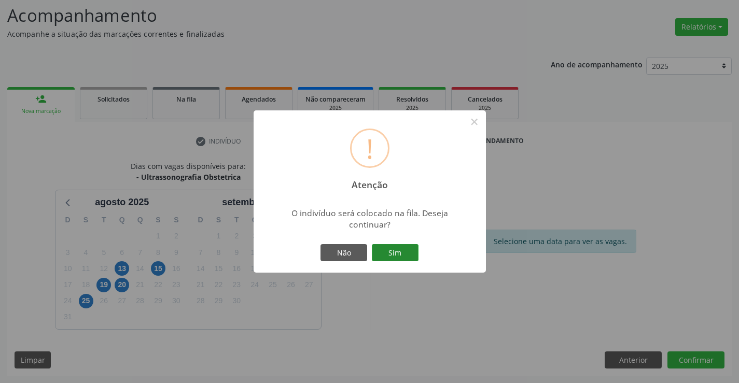
click at [409, 250] on button "Sim" at bounding box center [395, 253] width 47 height 18
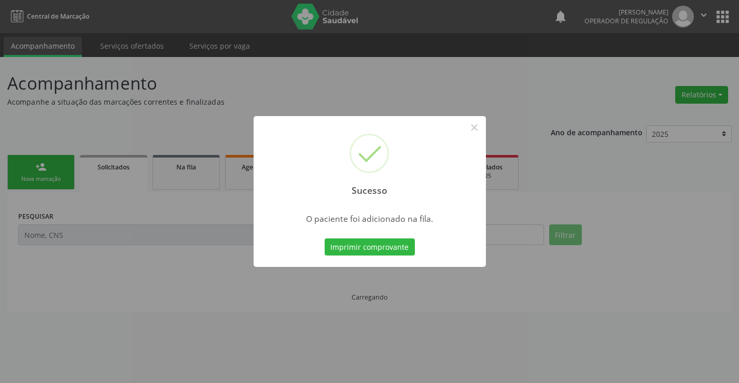
scroll to position [0, 0]
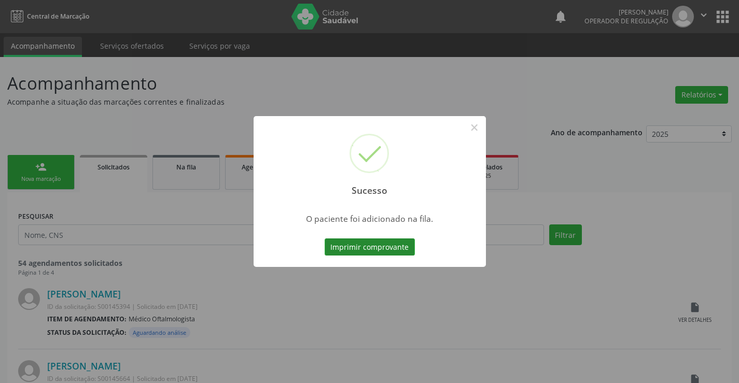
click at [397, 248] on button "Imprimir comprovante" at bounding box center [370, 248] width 90 height 18
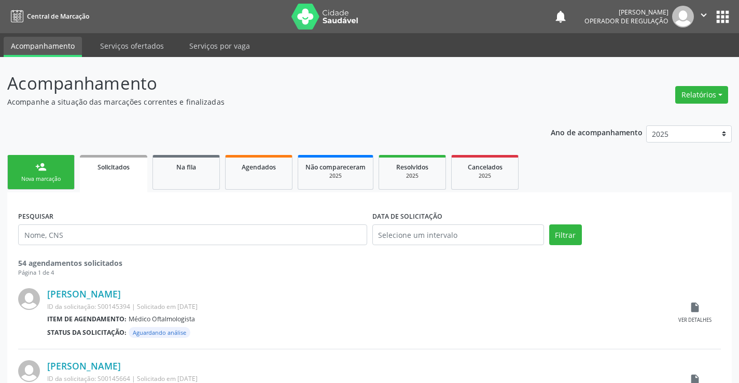
click at [48, 167] on link "person_add Nova marcação" at bounding box center [40, 172] width 67 height 35
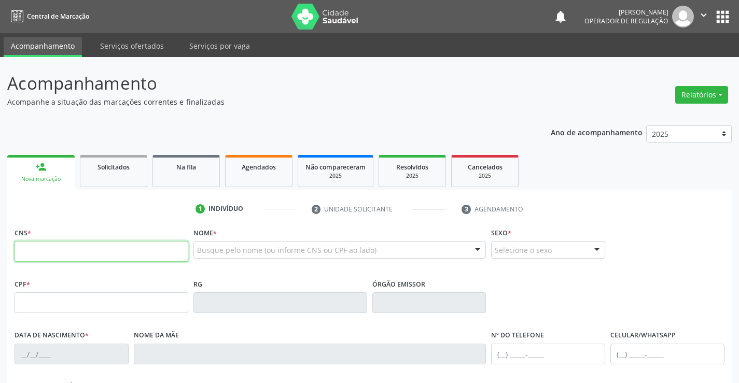
click at [55, 258] on input "text" at bounding box center [102, 251] width 174 height 21
type input "700 0023 7531 0807"
type input "1493450700"
type input "[DATE]"
type input "S/N"
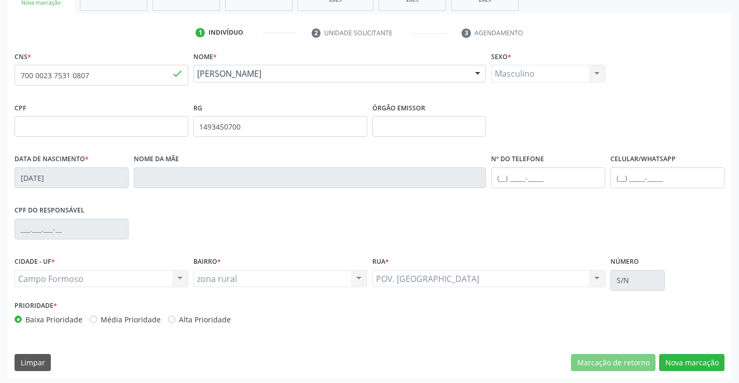
scroll to position [179, 0]
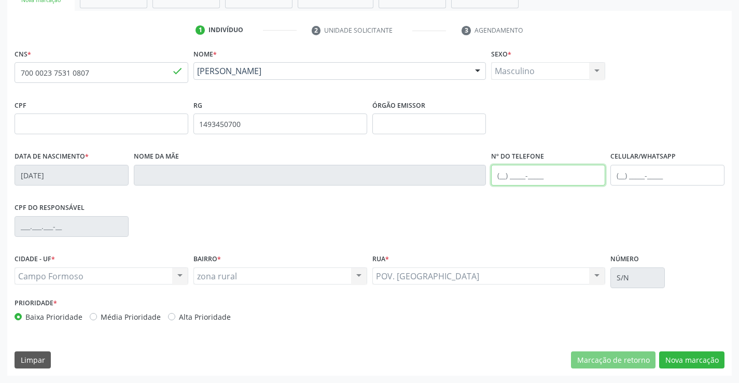
click at [525, 176] on input "text" at bounding box center [548, 175] width 114 height 21
type input "[PHONE_NUMBER]"
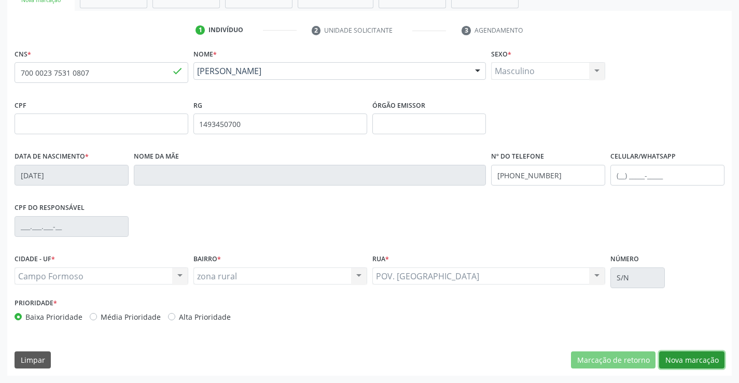
click at [681, 358] on button "Nova marcação" at bounding box center [691, 361] width 65 height 18
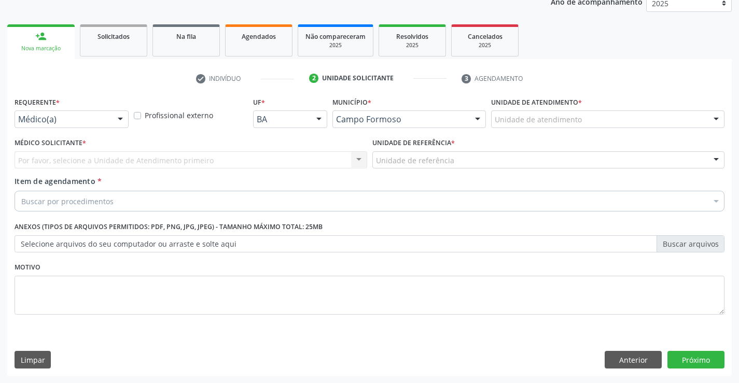
scroll to position [131, 0]
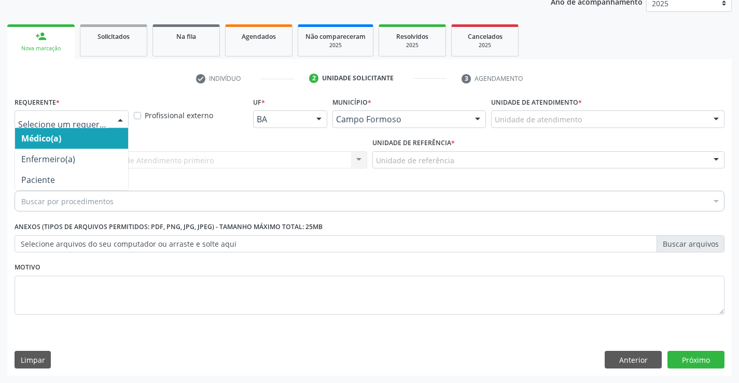
click at [52, 127] on div at bounding box center [72, 119] width 114 height 18
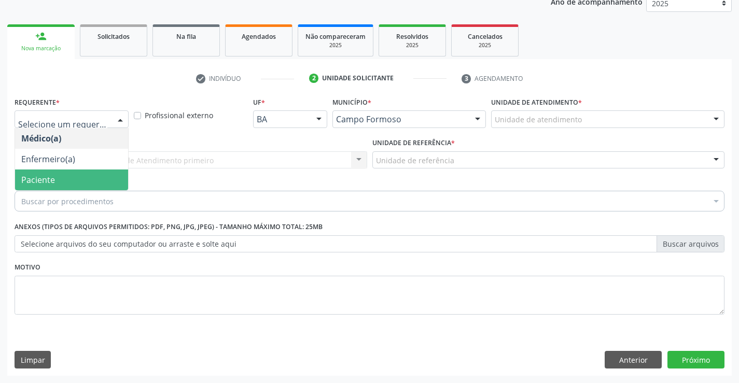
click at [38, 181] on span "Paciente" at bounding box center [38, 179] width 34 height 11
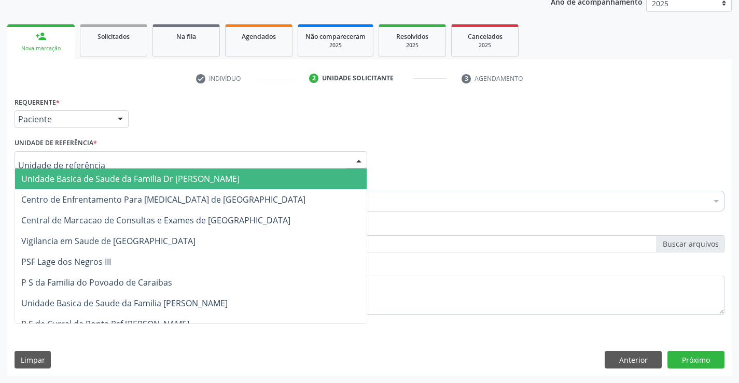
type input "P"
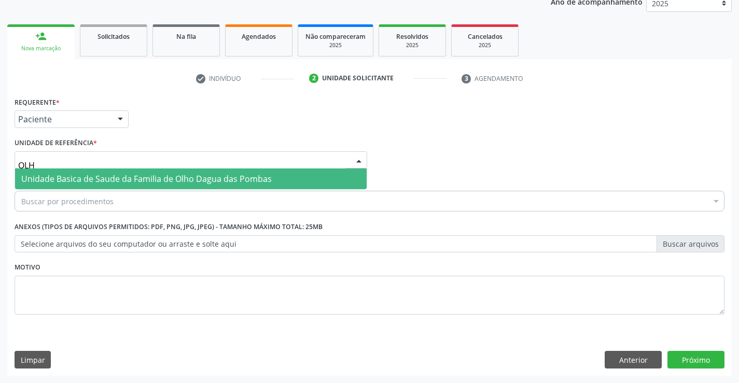
type input "OLHO"
click at [73, 167] on input "OLHO" at bounding box center [182, 165] width 328 height 21
click at [68, 174] on span "Unidade Basica de Saude da Familia de Olho Dagua das Pombas" at bounding box center [146, 178] width 250 height 11
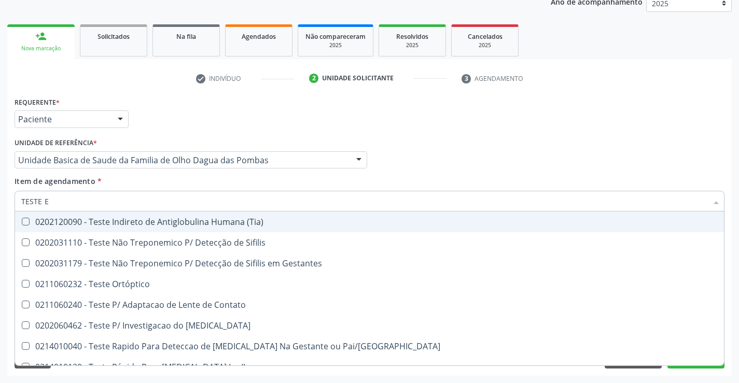
scroll to position [0, 0]
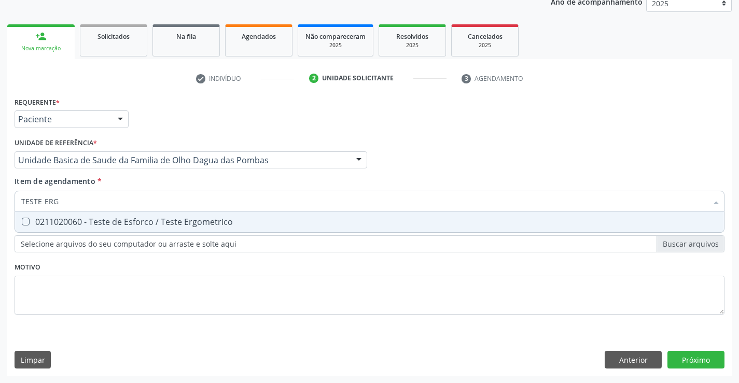
type input "TESTE ERGO"
click at [213, 224] on div "0211020060 - Teste de Esforco / Teste Ergometrico" at bounding box center [369, 222] width 696 height 8
checkbox Ergometrico "true"
click at [702, 362] on div "Requerente * Paciente Médico(a) Enfermeiro(a) Paciente Nenhum resultado encontr…" at bounding box center [369, 235] width 724 height 282
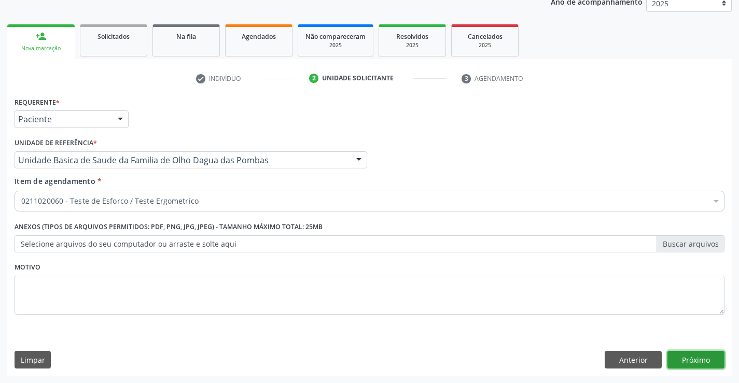
click at [687, 361] on button "Próximo" at bounding box center [695, 360] width 57 height 18
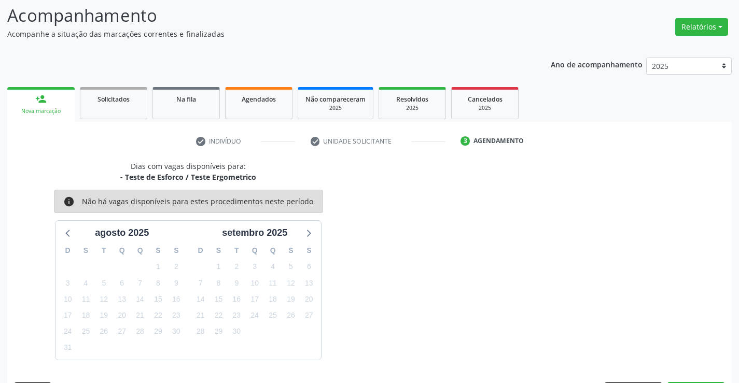
scroll to position [99, 0]
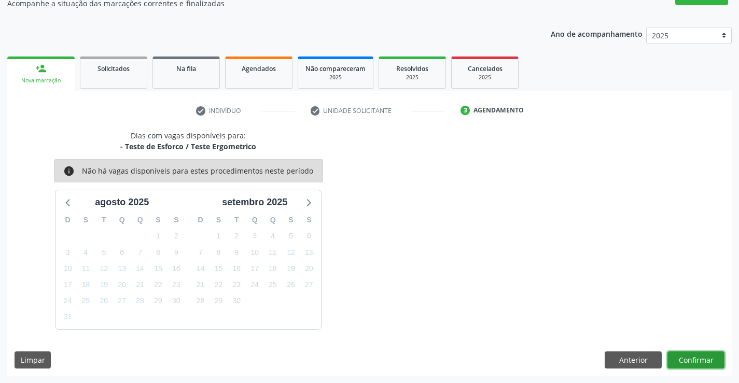
click at [682, 352] on button "Confirmar" at bounding box center [695, 361] width 57 height 18
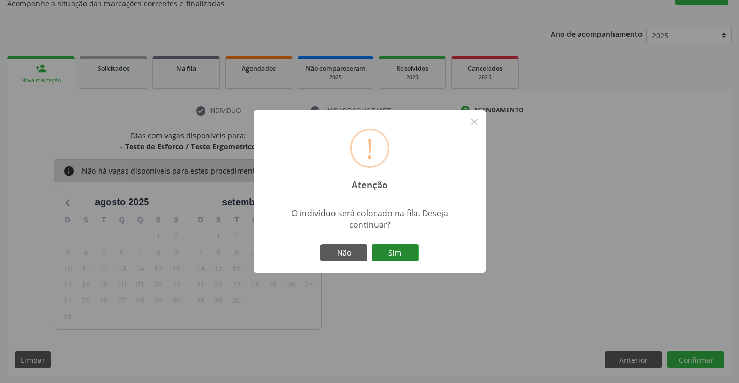
click at [382, 254] on button "Sim" at bounding box center [395, 253] width 47 height 18
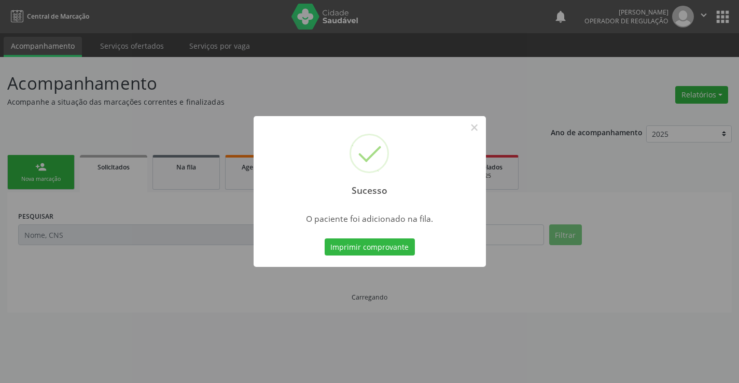
scroll to position [0, 0]
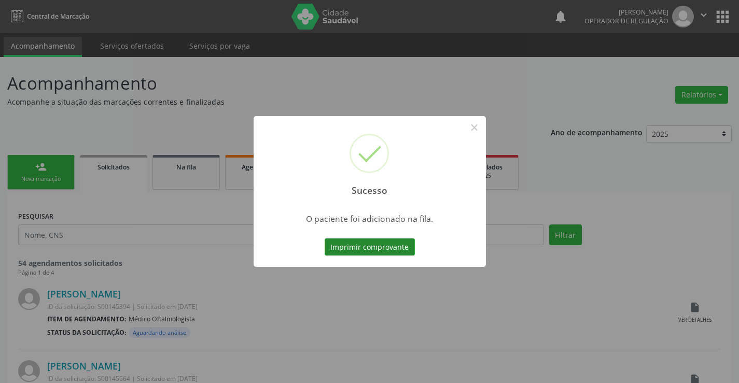
click at [395, 248] on button "Imprimir comprovante" at bounding box center [370, 248] width 90 height 18
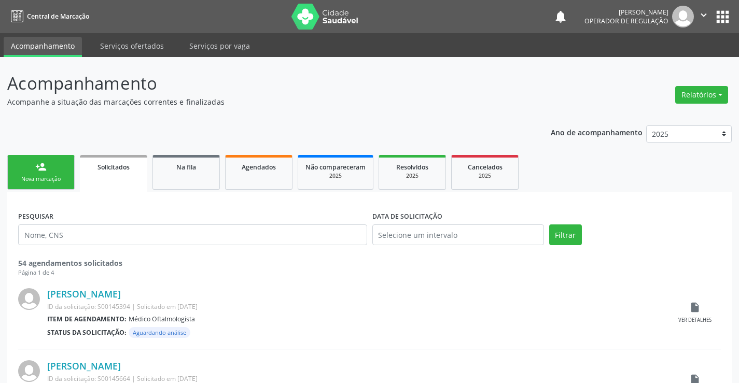
click at [52, 171] on link "person_add Nova marcação" at bounding box center [40, 172] width 67 height 35
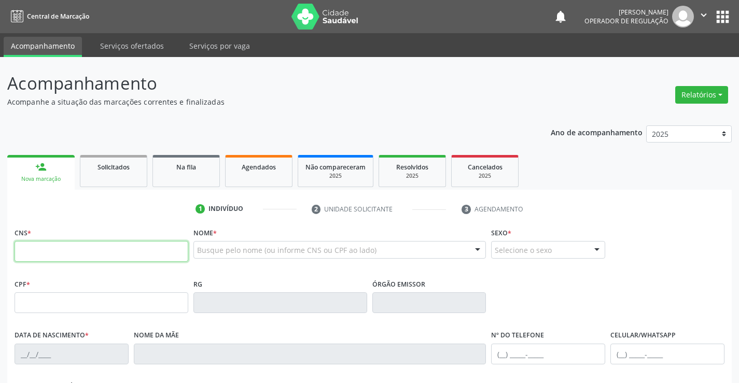
click at [62, 247] on input "text" at bounding box center [102, 251] width 174 height 21
type input "702 0028 3785 1389"
type input "935.205.905-06"
type input "0739388584"
type input "15/12/1970"
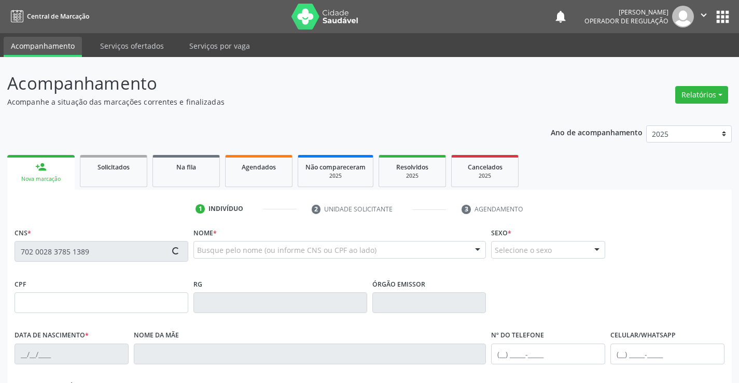
type input "Joventina Maria de Souza"
type input "(74) 99956-3489"
type input "935.205.905-06"
type input "sn"
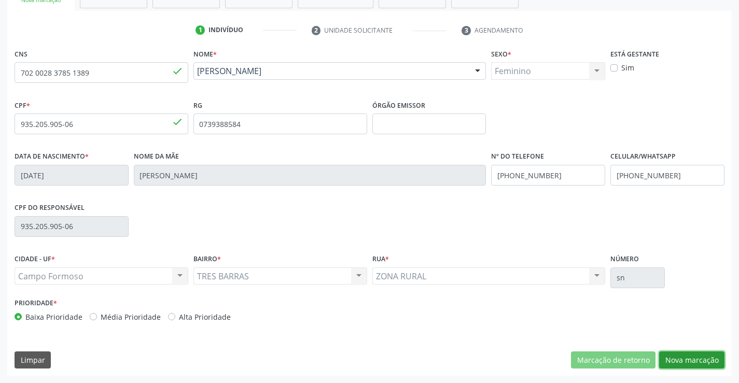
click at [686, 364] on button "Nova marcação" at bounding box center [691, 361] width 65 height 18
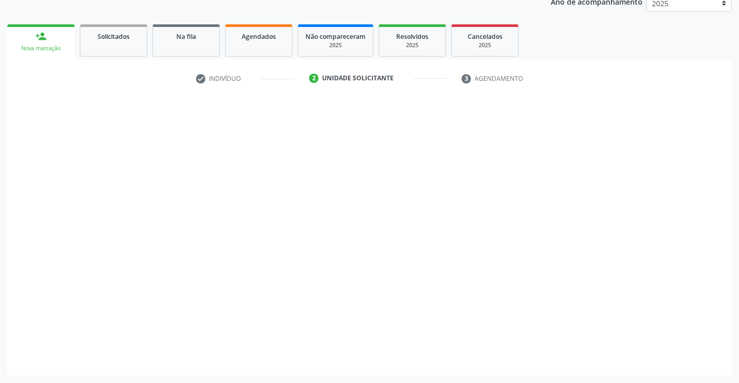
scroll to position [131, 0]
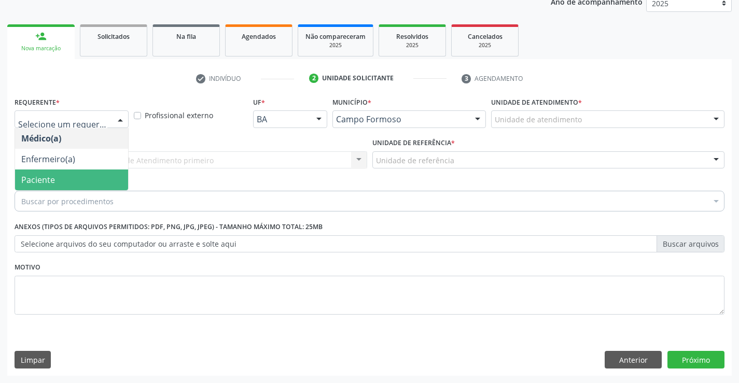
click at [47, 178] on span "Paciente" at bounding box center [38, 179] width 34 height 11
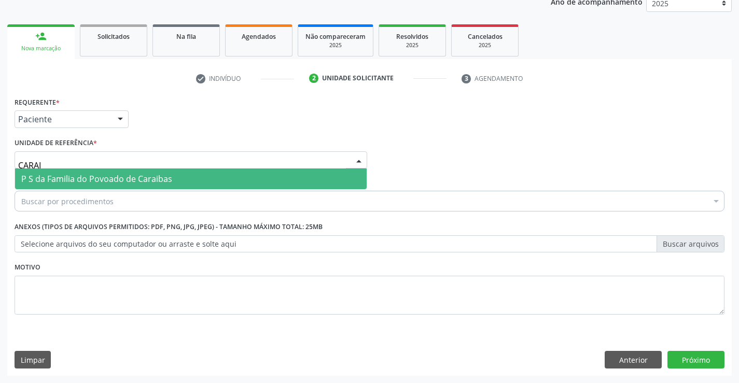
type input "CARAIB"
click at [128, 175] on span "P S da Familia do Povoado de Caraibas" at bounding box center [96, 178] width 151 height 11
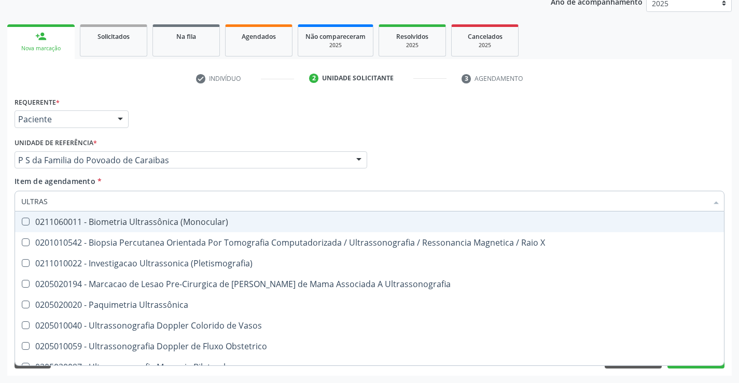
type input "ULTRASS"
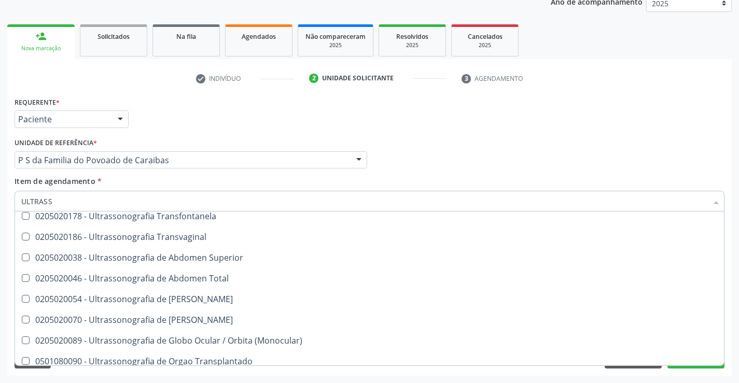
scroll to position [259, 0]
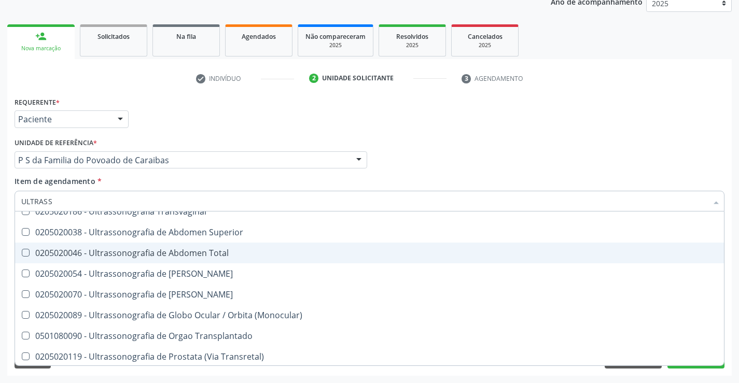
click at [199, 257] on div "0205020046 - Ultrassonografia de Abdomen Total" at bounding box center [369, 253] width 696 height 8
checkbox Total "true"
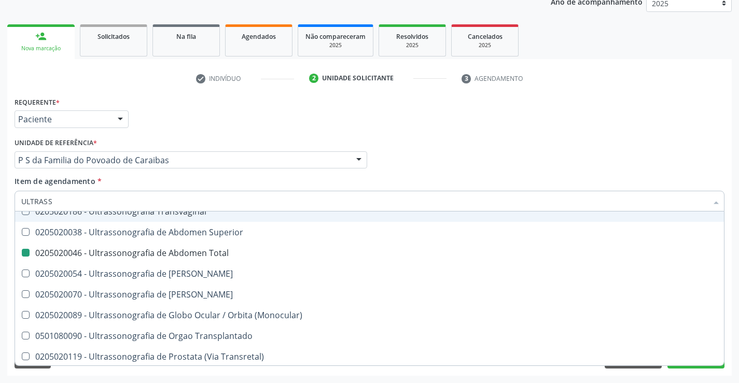
click at [687, 176] on div "Item de agendamento * ULTRASS Desfazer seleção 0211060011 - Biometria Ultrassôn…" at bounding box center [370, 192] width 710 height 33
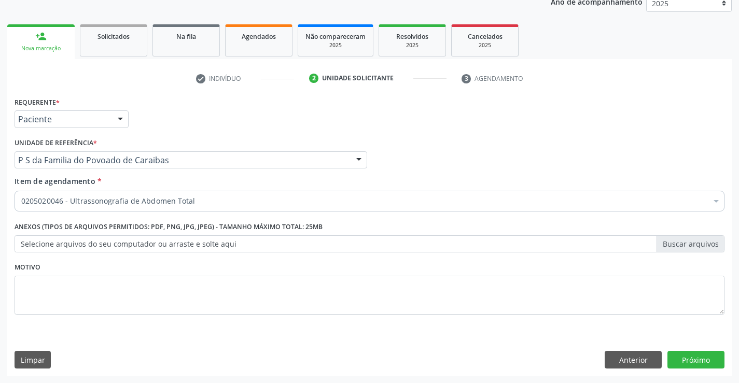
scroll to position [0, 0]
click at [696, 357] on button "Próximo" at bounding box center [695, 360] width 57 height 18
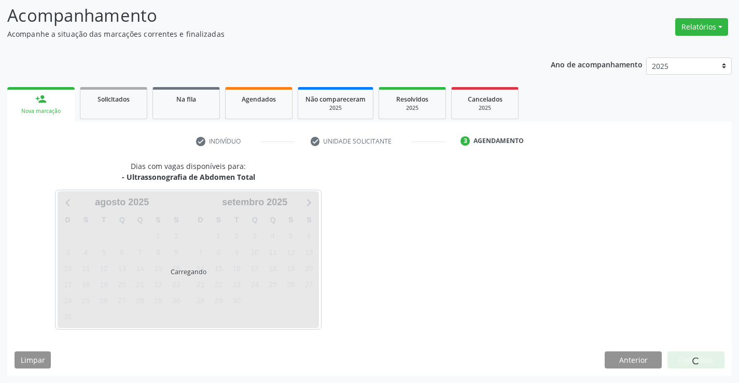
scroll to position [68, 0]
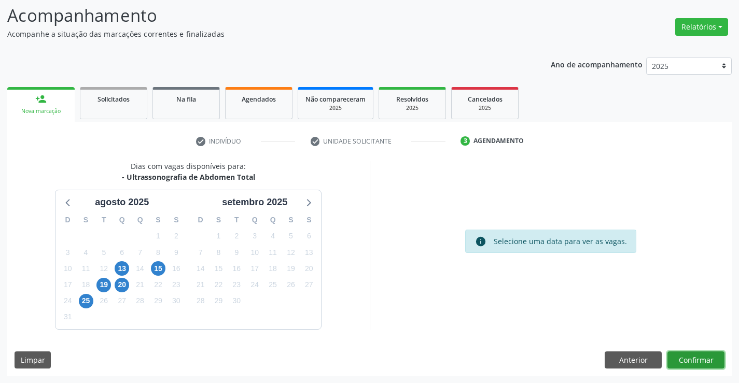
click at [705, 359] on button "Confirmar" at bounding box center [695, 361] width 57 height 18
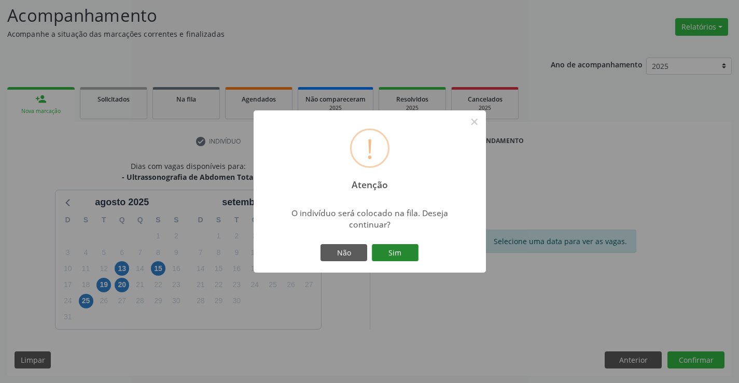
click at [401, 249] on button "Sim" at bounding box center [395, 253] width 47 height 18
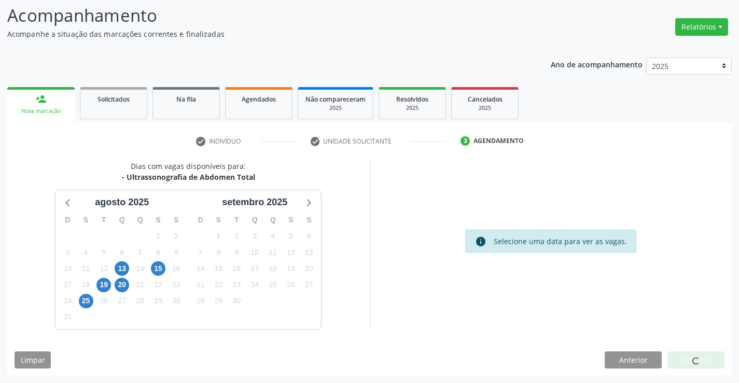
scroll to position [0, 0]
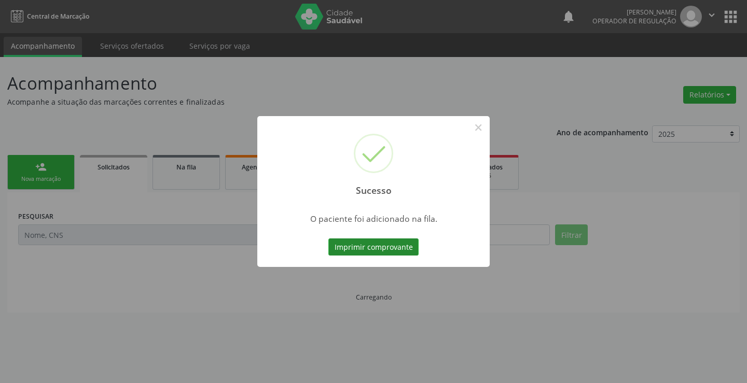
click at [408, 247] on button "Imprimir comprovante" at bounding box center [373, 248] width 90 height 18
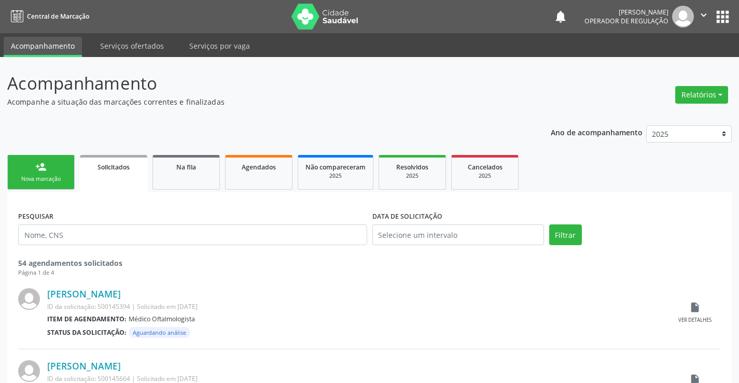
click at [36, 173] on link "person_add Nova marcação" at bounding box center [40, 172] width 67 height 35
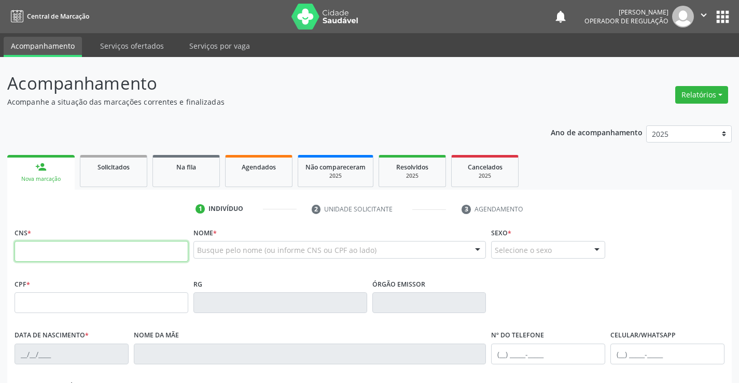
click at [83, 245] on input "text" at bounding box center [102, 251] width 174 height 21
type input "708 2046 5664 1942"
type input "2015164979"
type input "07/09/1991"
type input "(74) 99129-7321"
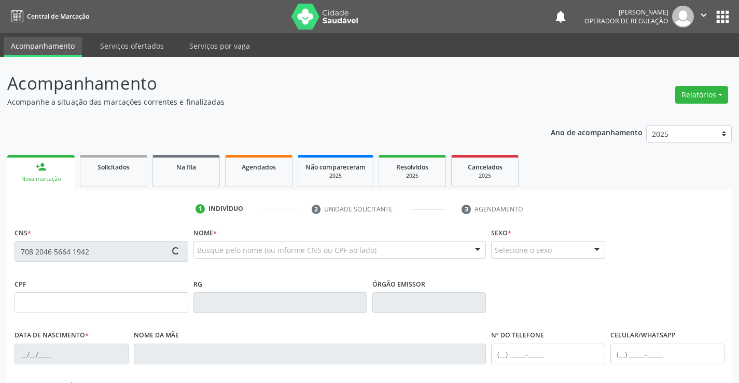
type input "(74) 99129-7321"
type input "S/N"
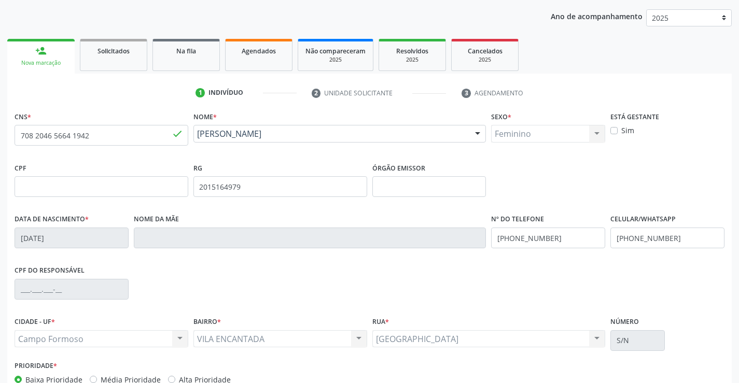
scroll to position [179, 0]
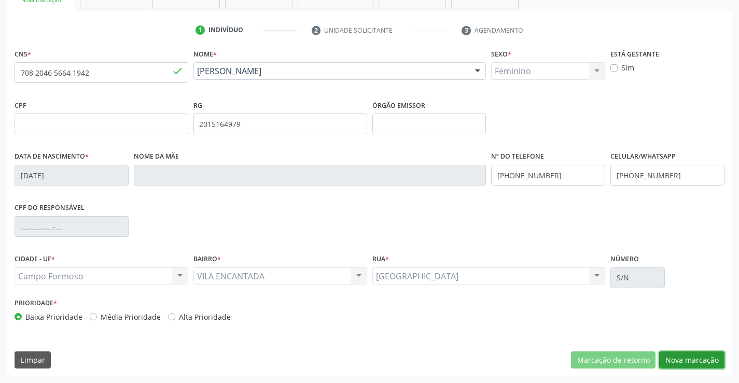
click at [686, 360] on button "Nova marcação" at bounding box center [691, 361] width 65 height 18
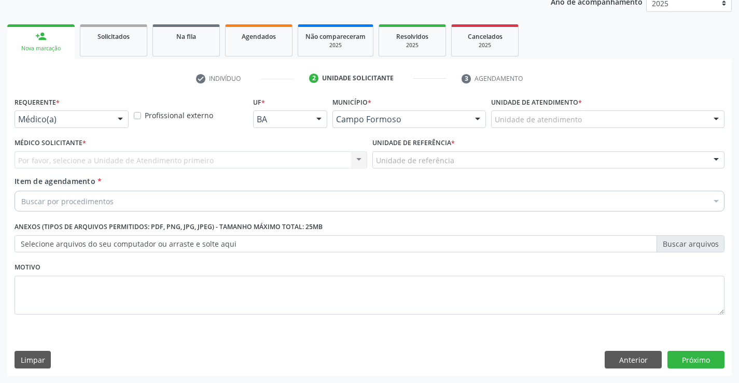
scroll to position [131, 0]
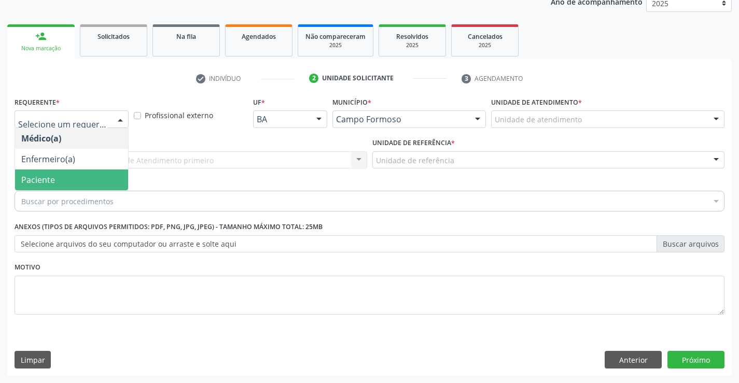
click at [17, 176] on span "Paciente" at bounding box center [71, 180] width 113 height 21
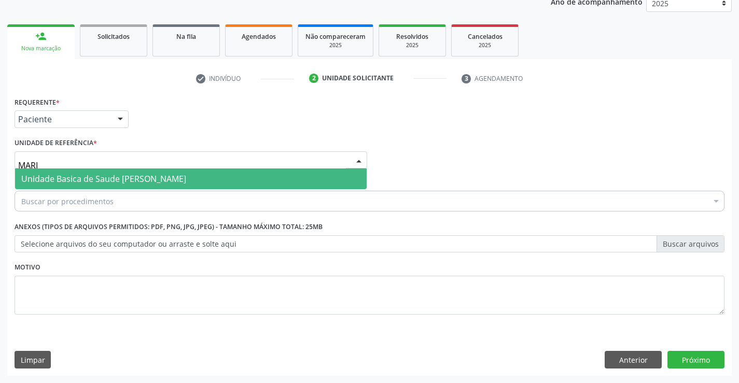
type input "MARIA"
click at [102, 173] on span "Unidade Basica de Saude [PERSON_NAME]" at bounding box center [103, 178] width 165 height 11
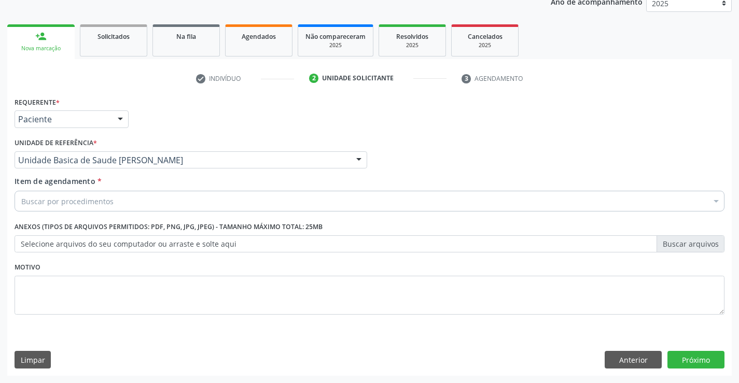
click at [93, 207] on div "Buscar por procedimentos" at bounding box center [370, 201] width 710 height 21
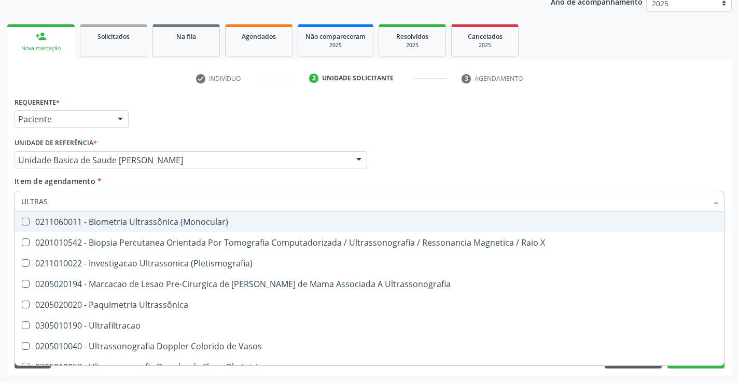
type input "ULTRASS"
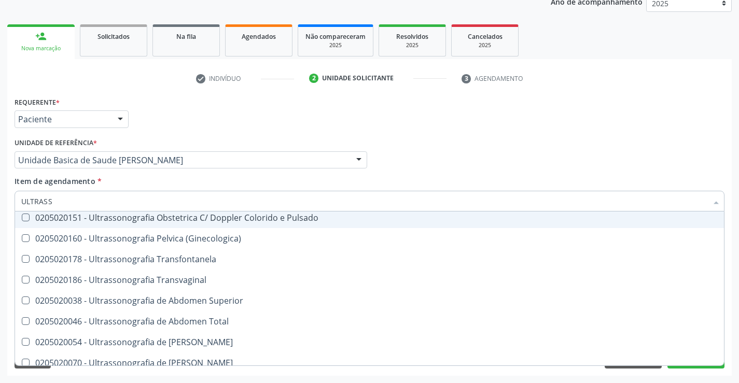
scroll to position [207, 0]
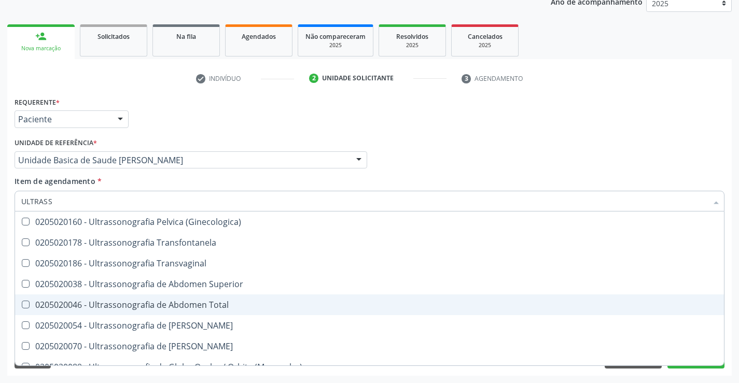
click at [216, 302] on div "0205020046 - Ultrassonografia de Abdomen Total" at bounding box center [369, 305] width 696 height 8
checkbox Total "true"
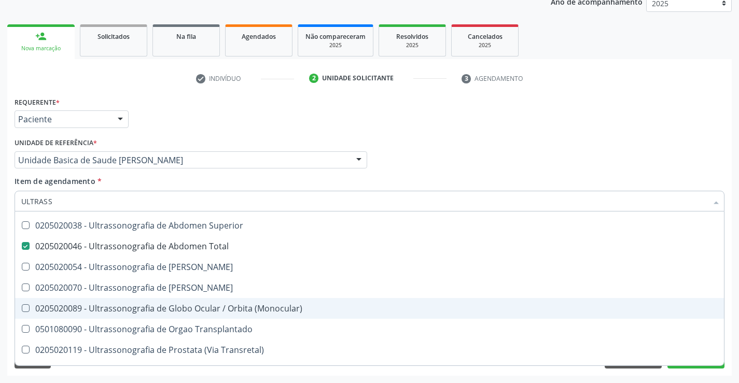
scroll to position [311, 0]
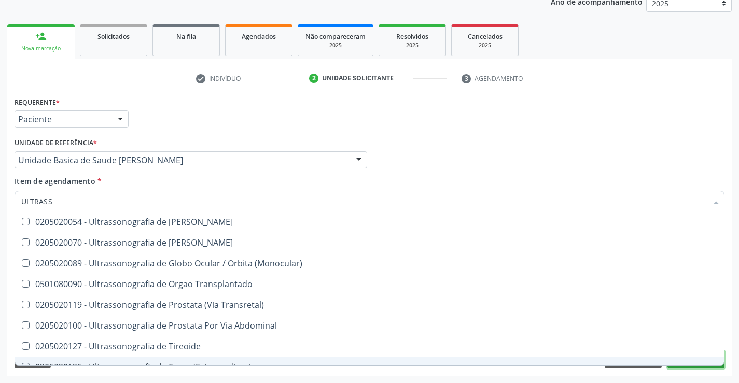
click at [675, 368] on button "Próximo" at bounding box center [695, 360] width 57 height 18
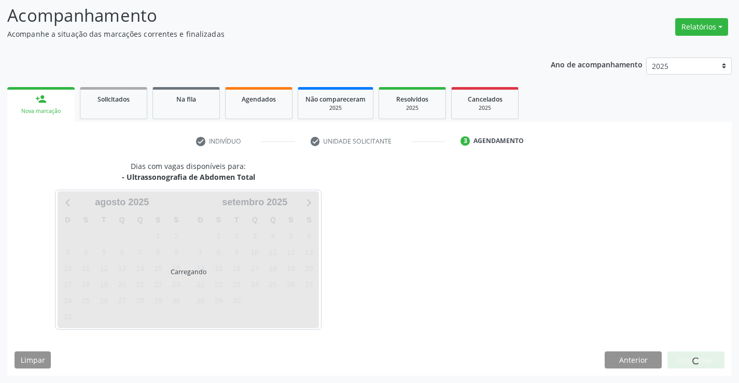
scroll to position [0, 0]
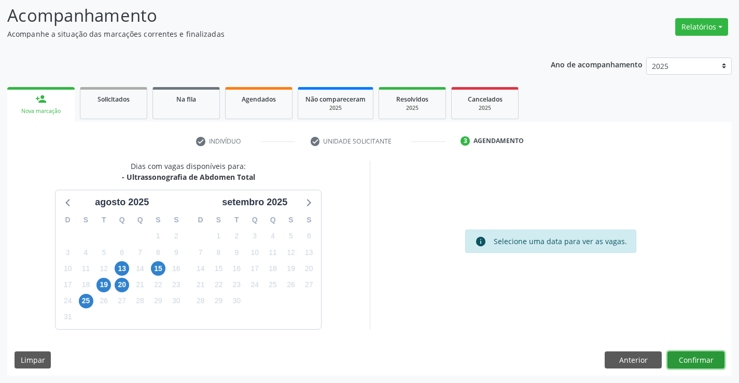
click at [681, 364] on button "Confirmar" at bounding box center [695, 361] width 57 height 18
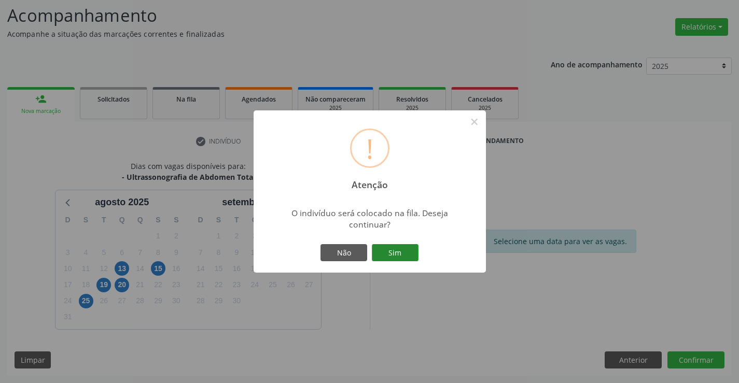
click at [403, 256] on button "Sim" at bounding box center [395, 253] width 47 height 18
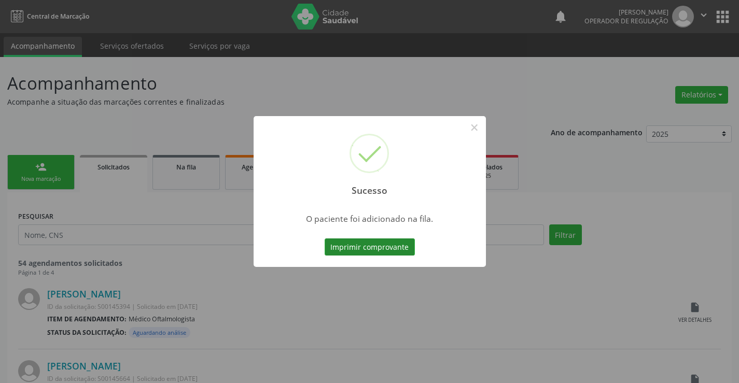
click at [383, 244] on button "Imprimir comprovante" at bounding box center [370, 248] width 90 height 18
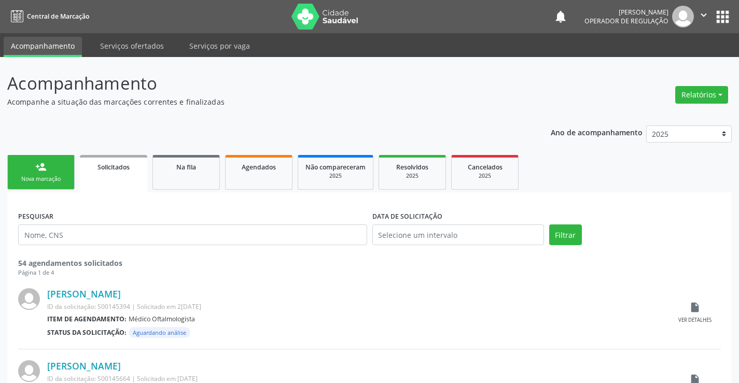
click at [44, 163] on div "person_add" at bounding box center [40, 166] width 11 height 11
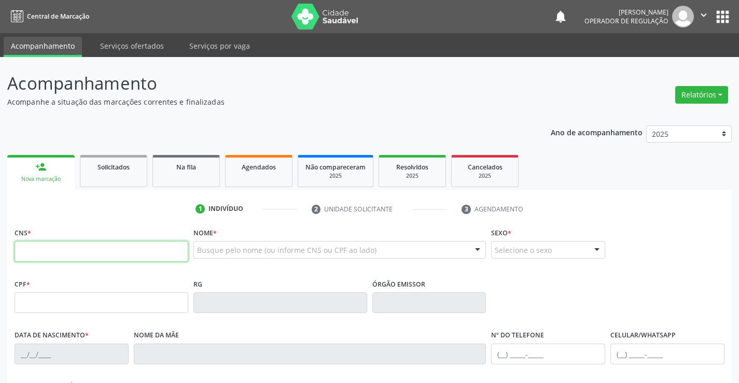
click at [74, 254] on input "text" at bounding box center [102, 251] width 174 height 21
type input "702 1077 3334 4093"
type input "0524713146"
type input "1[DATE]"
type input "[PHONE_NUMBER]"
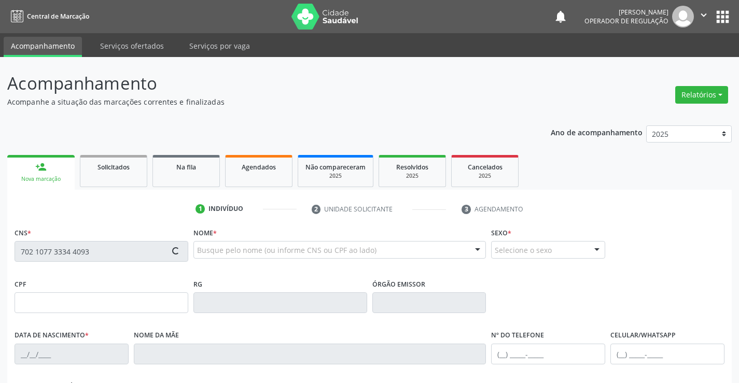
type input "[PHONE_NUMBER]"
type input "569.921.065-20"
type input "S/N"
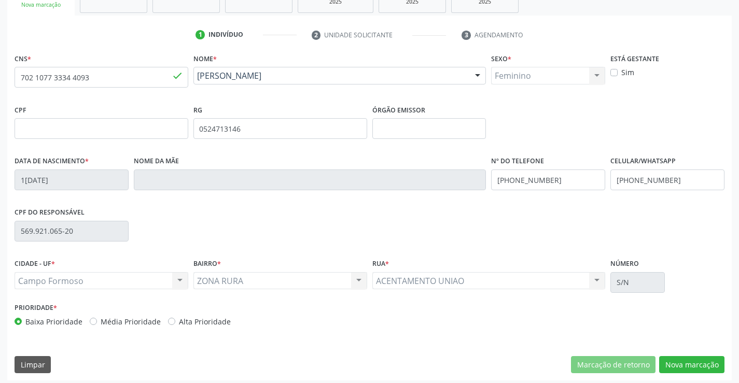
scroll to position [179, 0]
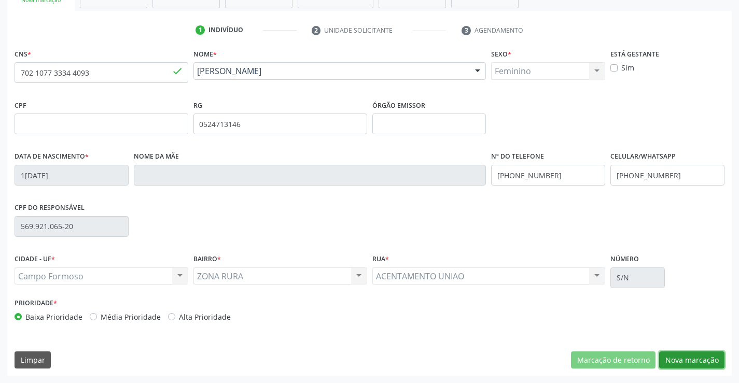
click at [683, 360] on button "Nova marcação" at bounding box center [691, 361] width 65 height 18
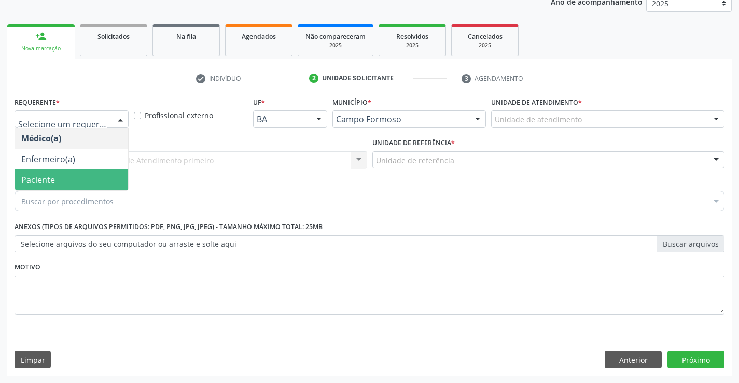
click at [37, 173] on span "Paciente" at bounding box center [71, 180] width 113 height 21
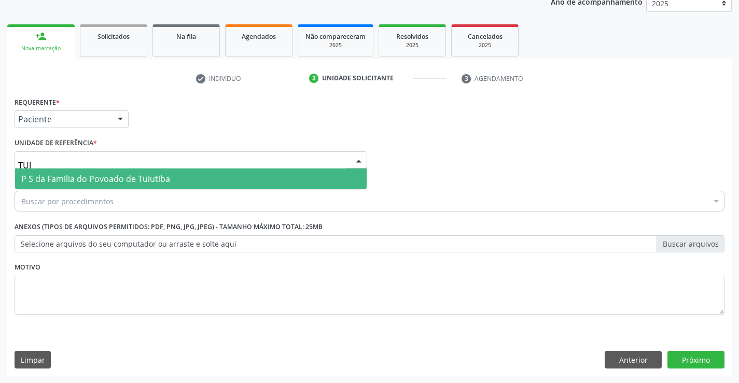
type input "TUIU"
click at [230, 174] on span "P S da Familia do Povoado de Tuiutiba" at bounding box center [191, 179] width 352 height 21
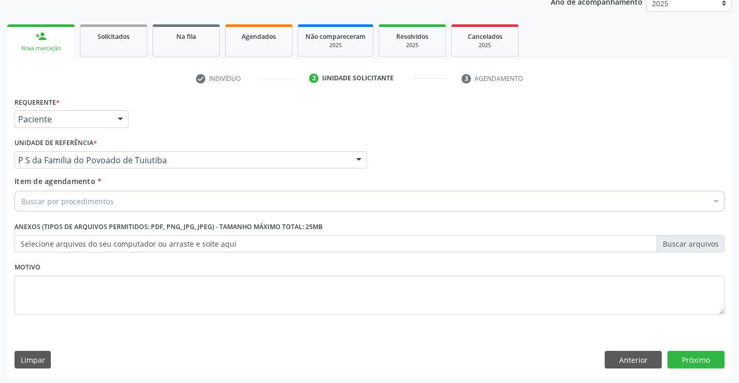
click at [202, 201] on div "Buscar por procedimentos" at bounding box center [370, 201] width 710 height 21
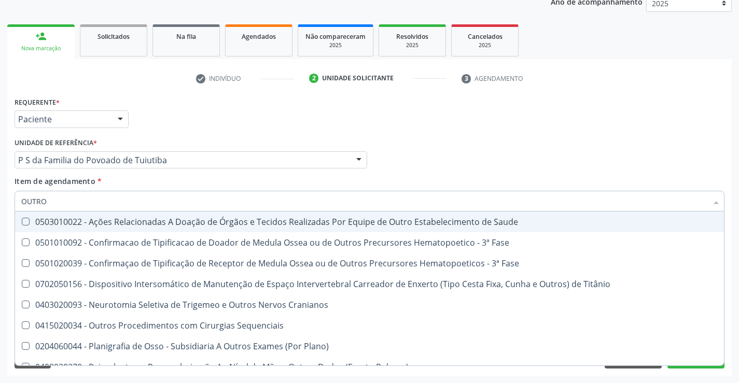
type input "OUTROS"
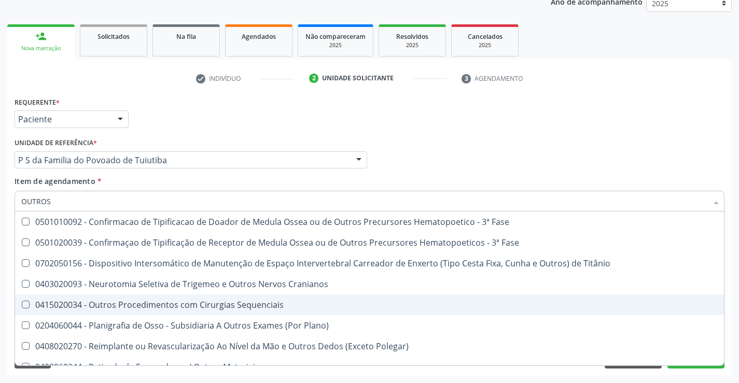
click at [256, 304] on div "0415020034 - Outros Procedimentos com Cirurgias Sequenciais" at bounding box center [369, 305] width 696 height 8
checkbox Sequenciais "true"
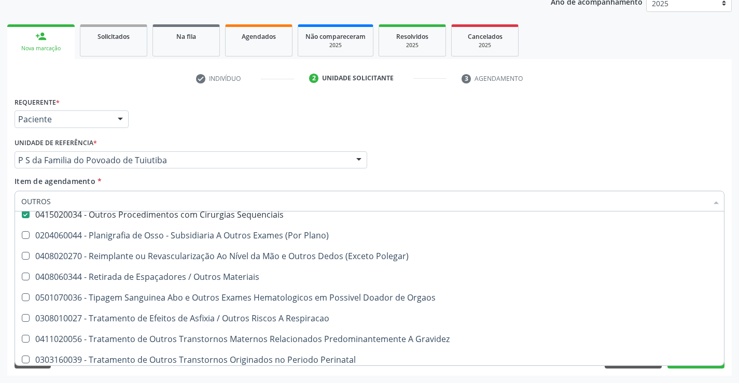
scroll to position [116, 0]
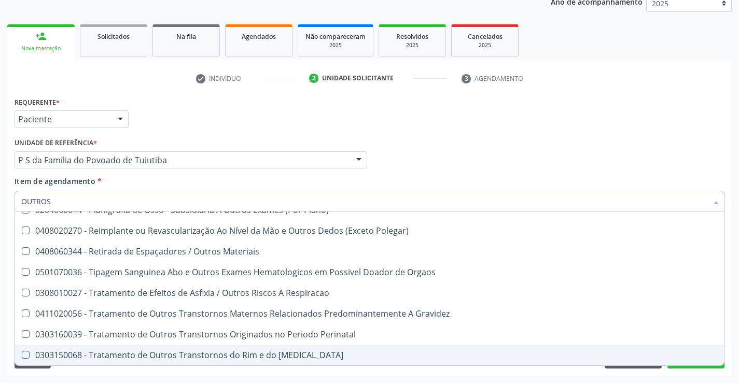
click at [663, 372] on div "Requerente * Paciente Médico(a) Enfermeiro(a) Paciente Nenhum resultado encontr…" at bounding box center [369, 235] width 724 height 282
checkbox Fase "true"
checkbox Sequenciais "false"
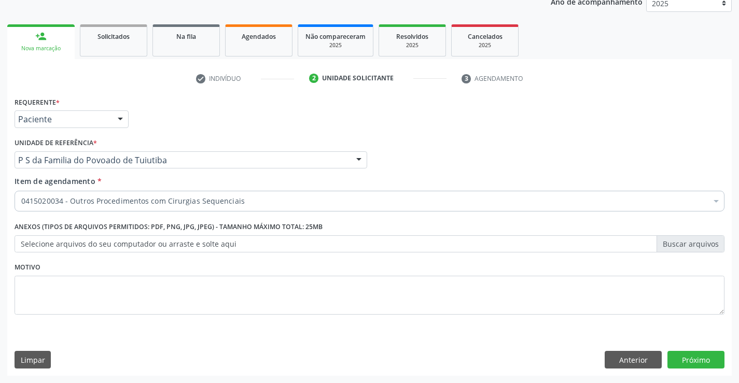
scroll to position [0, 0]
click at [678, 356] on button "Próximo" at bounding box center [695, 360] width 57 height 18
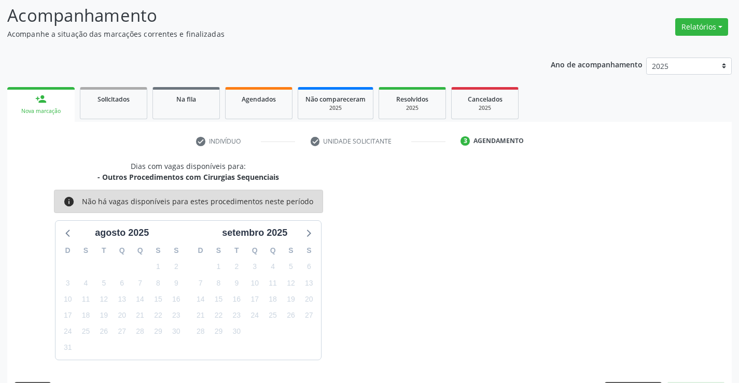
scroll to position [99, 0]
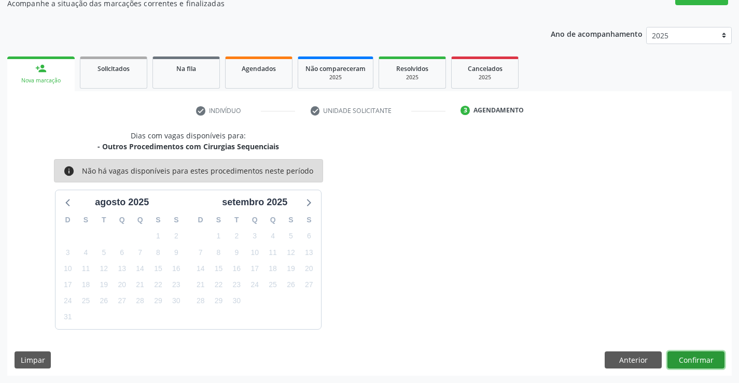
click at [695, 361] on button "Confirmar" at bounding box center [695, 361] width 57 height 18
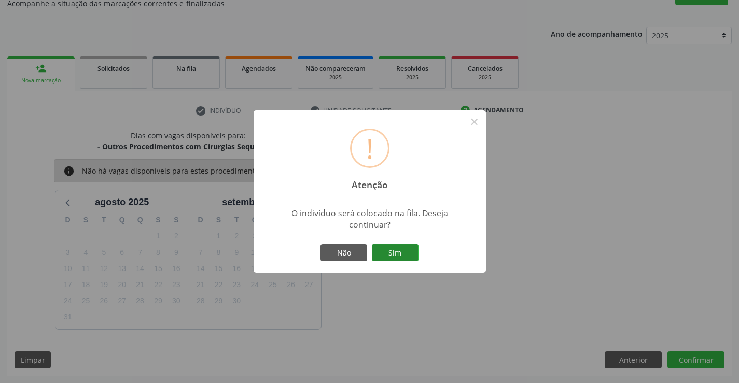
click at [393, 255] on button "Sim" at bounding box center [395, 253] width 47 height 18
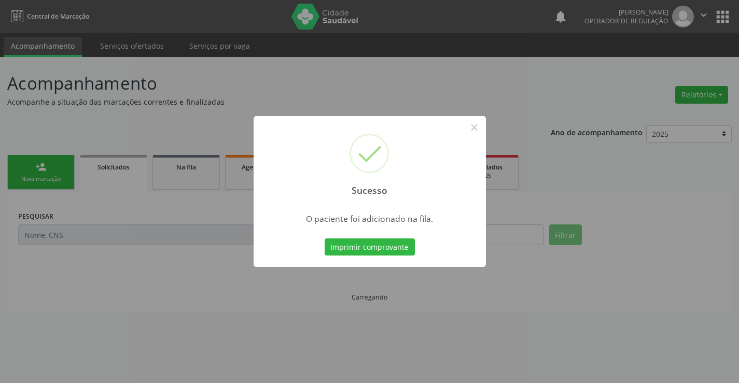
scroll to position [0, 0]
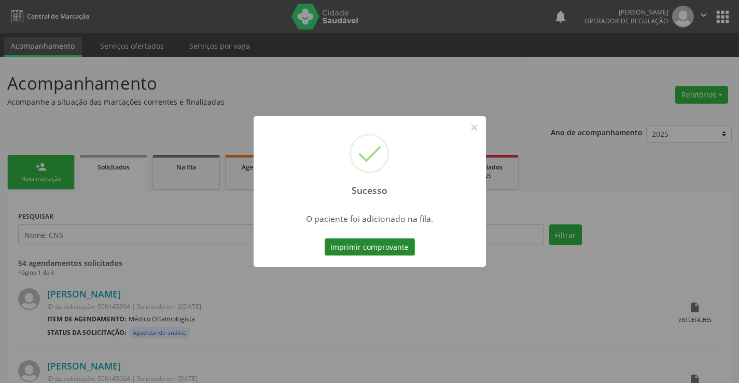
click at [385, 240] on button "Imprimir comprovante" at bounding box center [370, 248] width 90 height 18
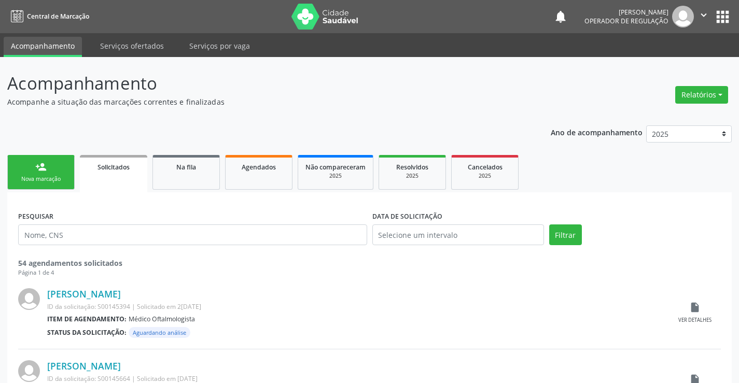
click at [55, 178] on div "Nova marcação" at bounding box center [41, 179] width 52 height 8
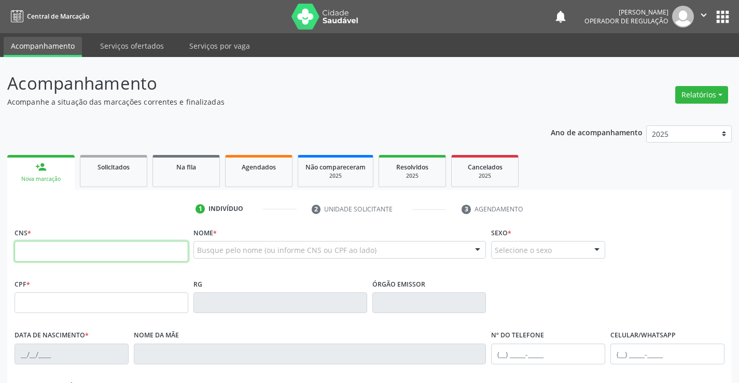
click at [57, 255] on input "text" at bounding box center [102, 251] width 174 height 21
type input "706 0033 0050 5945"
type input "[DATE]"
type input "[PHONE_NUMBER]"
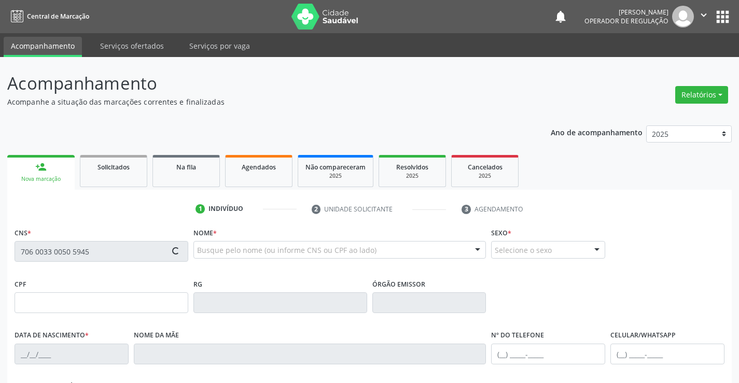
type input "S/N"
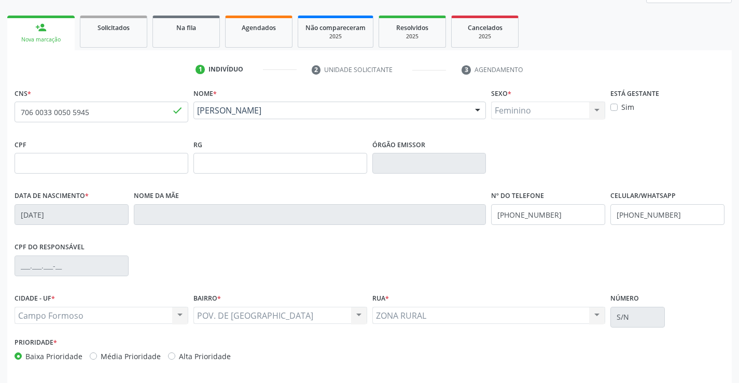
scroll to position [179, 0]
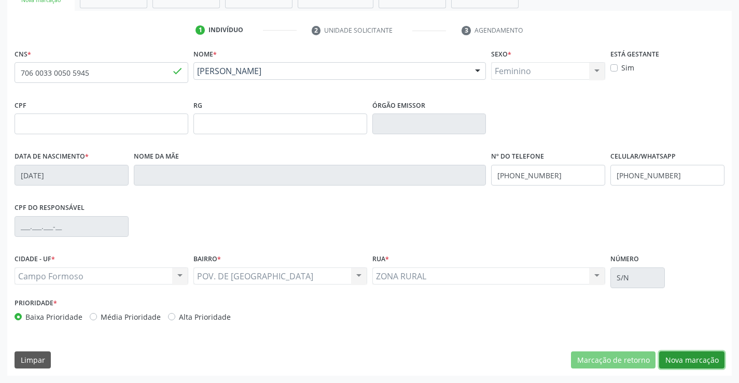
click at [678, 360] on button "Nova marcação" at bounding box center [691, 361] width 65 height 18
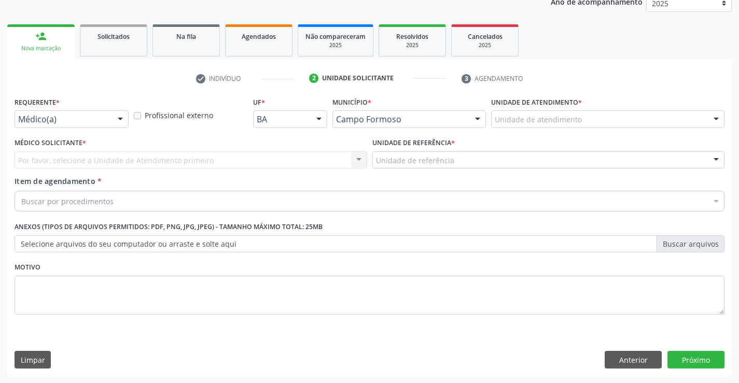
scroll to position [131, 0]
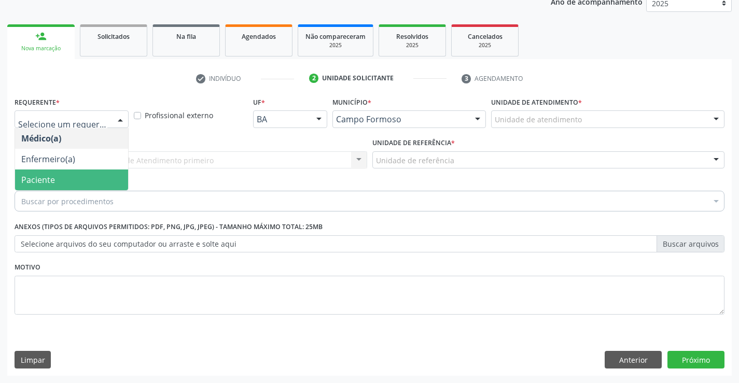
click at [58, 174] on span "Paciente" at bounding box center [71, 180] width 113 height 21
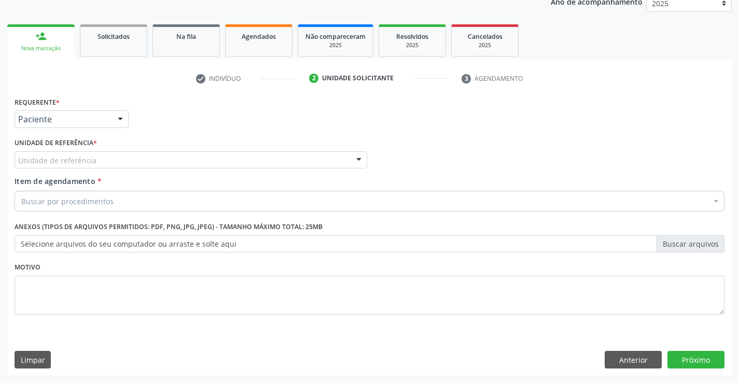
click at [50, 167] on div "Unidade de referência" at bounding box center [191, 160] width 353 height 18
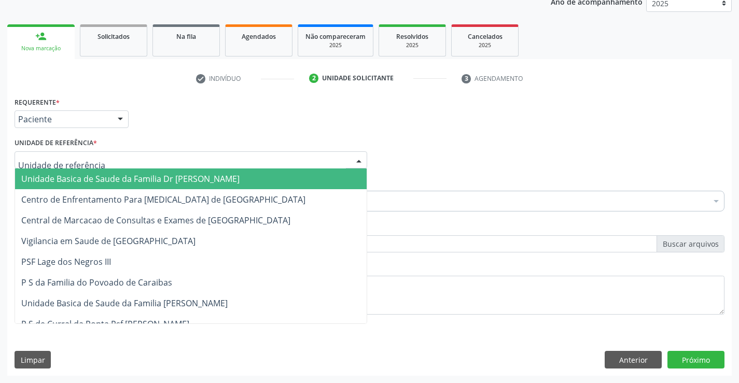
click at [88, 179] on span "Unidade Basica de Saude da Familia Dr [PERSON_NAME]" at bounding box center [130, 178] width 218 height 11
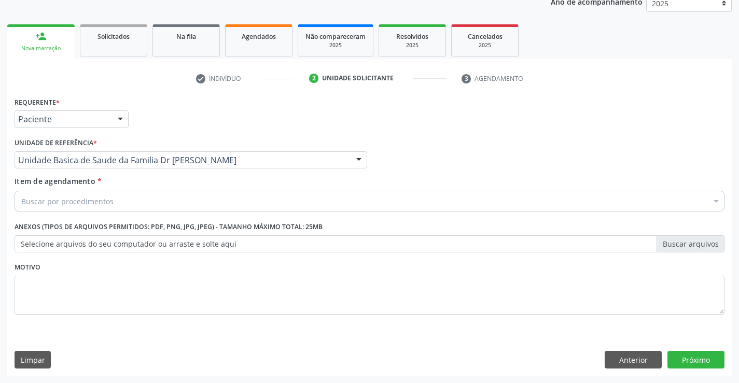
click at [88, 207] on div "Buscar por procedimentos" at bounding box center [370, 201] width 710 height 21
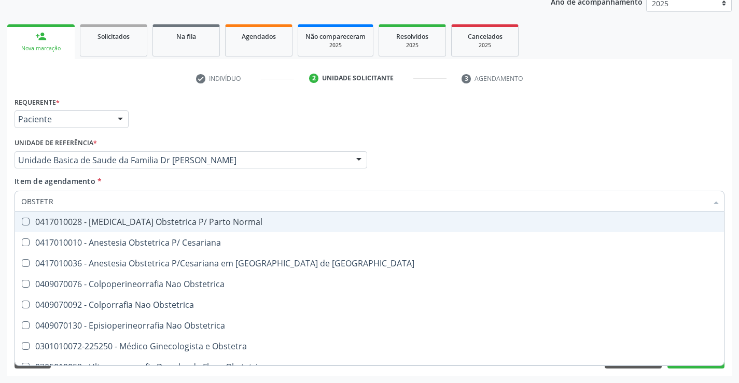
type input "OBSTETRA"
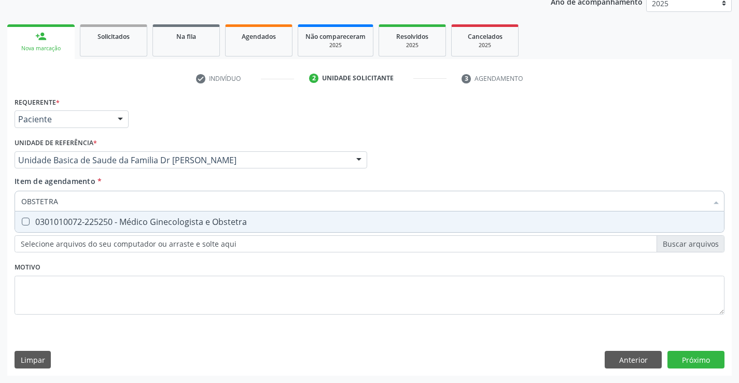
click at [156, 220] on div "0301010072-225250 - Médico Ginecologista e Obstetra" at bounding box center [369, 222] width 696 height 8
checkbox Obstetra "true"
click at [685, 355] on div "Requerente * Paciente Médico(a) Enfermeiro(a) Paciente Nenhum resultado encontr…" at bounding box center [369, 235] width 724 height 282
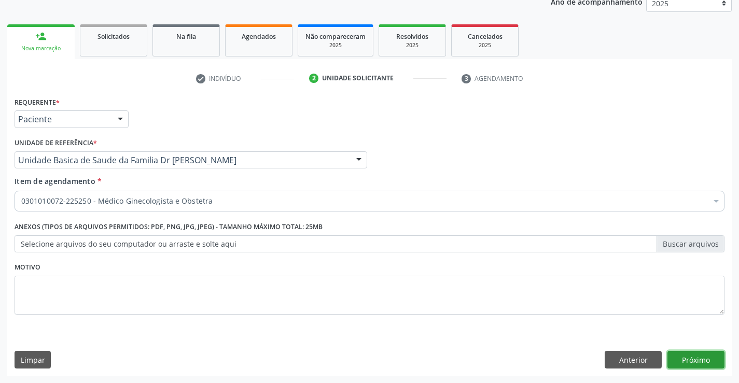
click at [704, 355] on button "Próximo" at bounding box center [695, 360] width 57 height 18
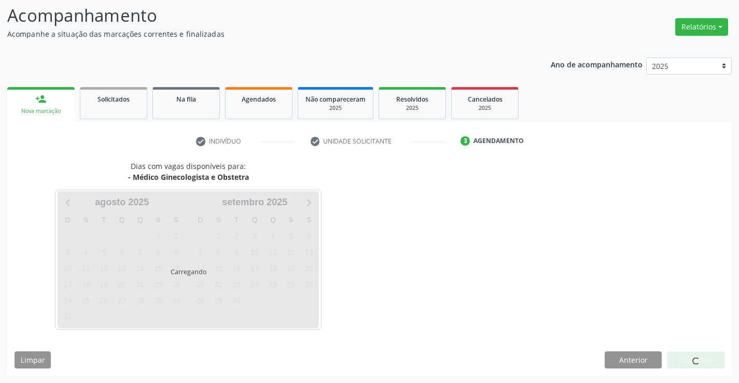
scroll to position [68, 0]
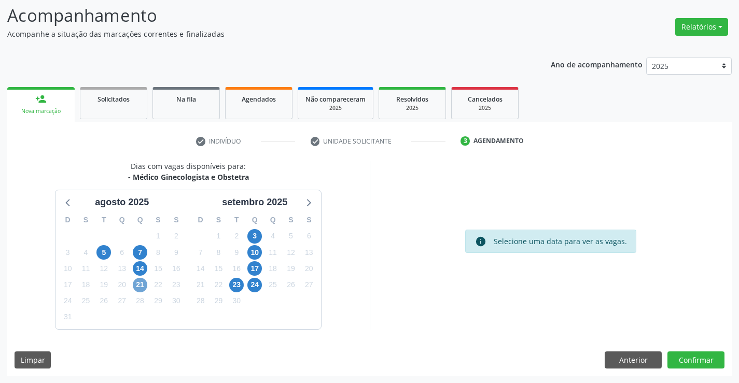
click at [142, 286] on span "21" at bounding box center [140, 285] width 15 height 15
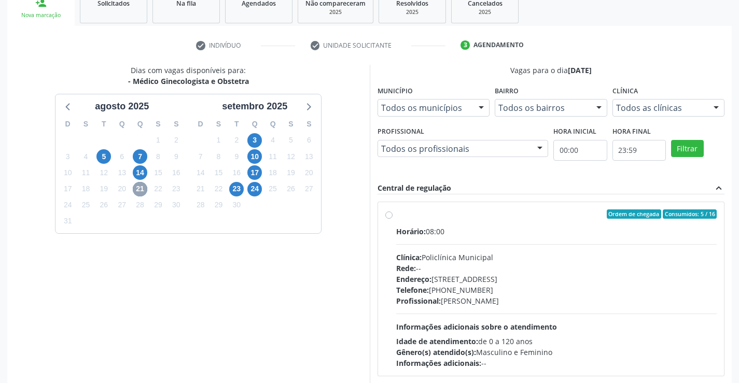
scroll to position [172, 0]
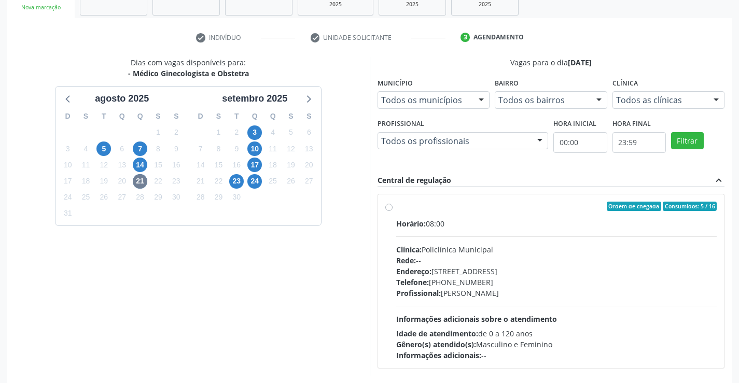
click at [396, 205] on label "Ordem de chegada Consumidos: 5 / 16 Horário: 08:00 Clínica: Policlínica Municip…" at bounding box center [556, 281] width 321 height 159
click at [390, 205] on input "Ordem de chegada Consumidos: 5 / 16 Horário: 08:00 Clínica: Policlínica Municip…" at bounding box center [388, 206] width 7 height 9
radio input "true"
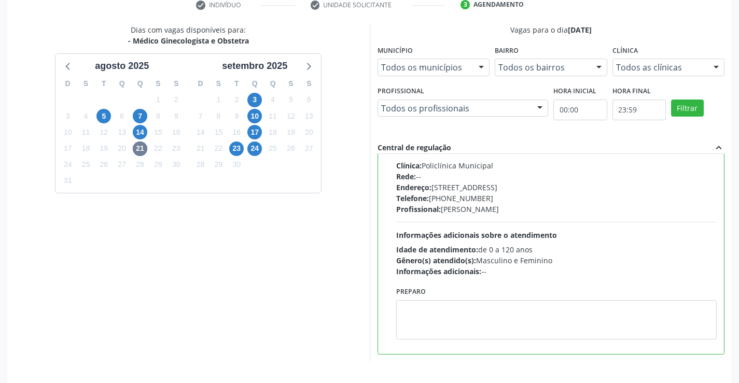
scroll to position [236, 0]
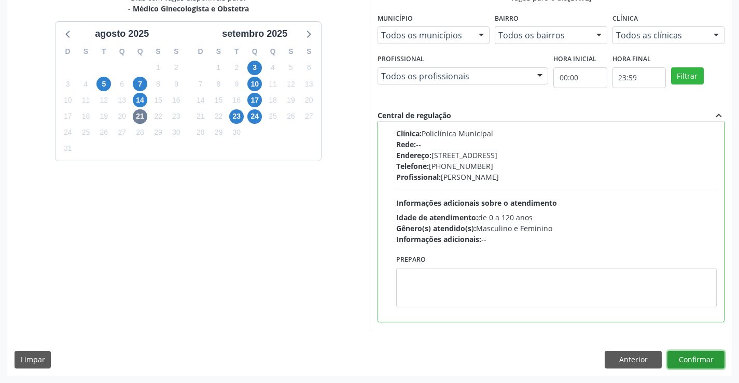
click at [683, 359] on button "Confirmar" at bounding box center [695, 360] width 57 height 18
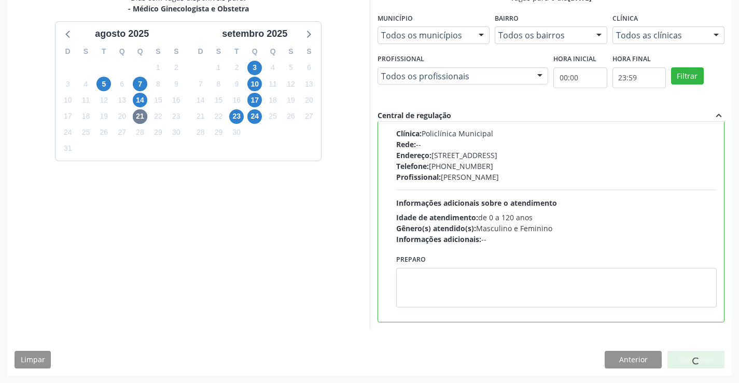
scroll to position [0, 0]
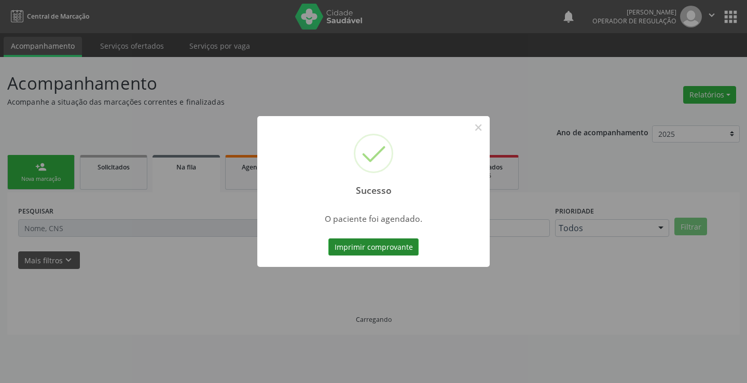
click at [400, 248] on button "Imprimir comprovante" at bounding box center [373, 248] width 90 height 18
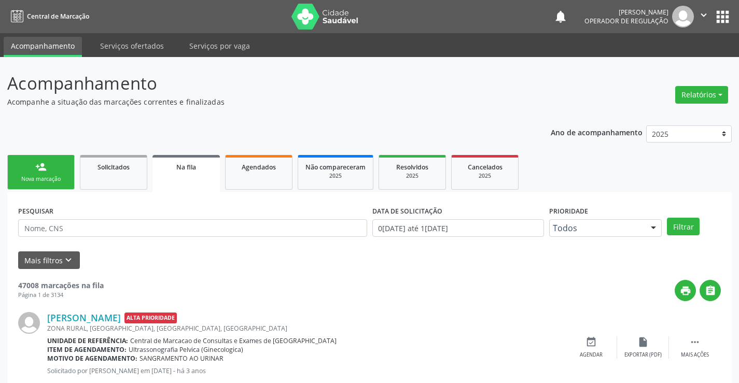
click at [61, 162] on link "person_add Nova marcação" at bounding box center [40, 172] width 67 height 35
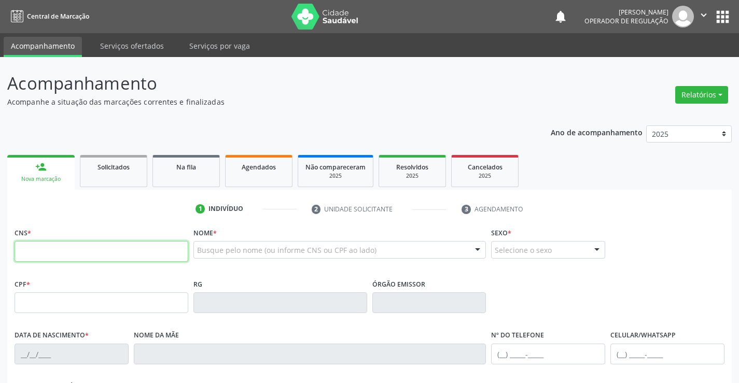
click at [121, 243] on input "text" at bounding box center [102, 251] width 174 height 21
type input "706 0033 0050 5945"
type input "[DATE]"
type input "[PHONE_NUMBER]"
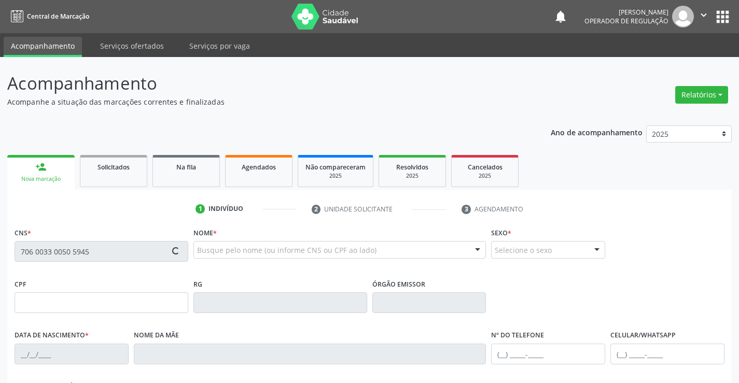
type input "S/N"
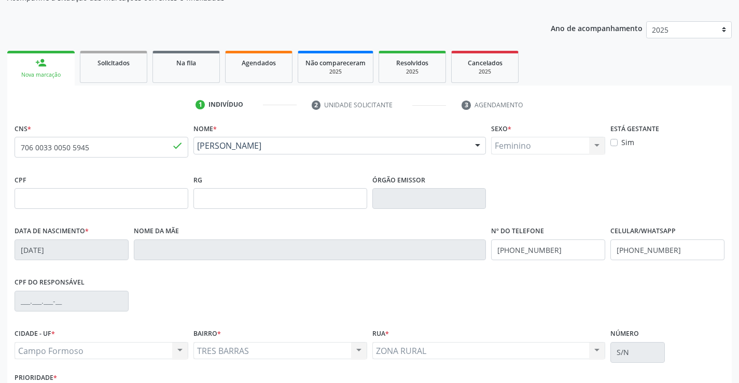
scroll to position [179, 0]
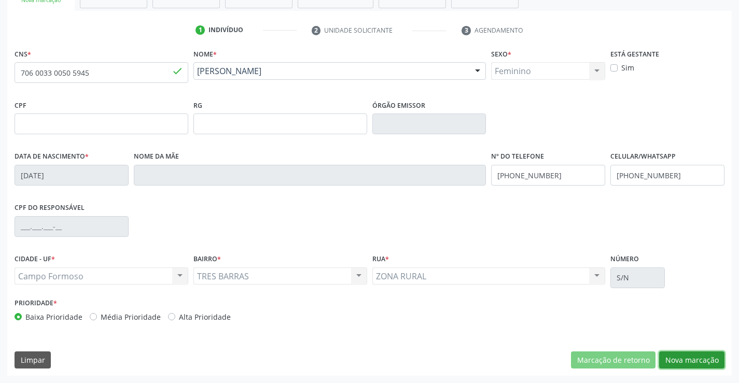
click at [683, 359] on button "Nova marcação" at bounding box center [691, 361] width 65 height 18
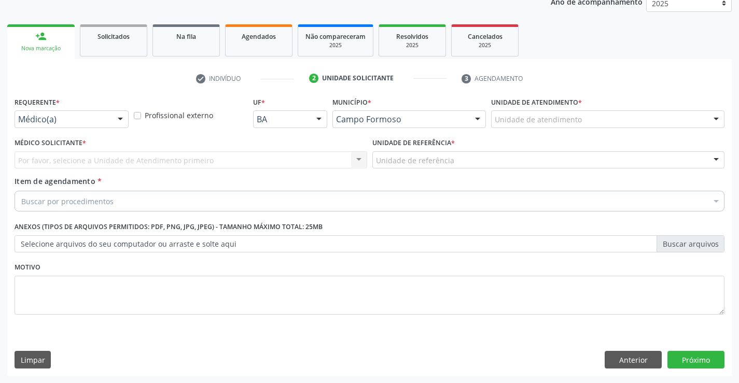
scroll to position [131, 0]
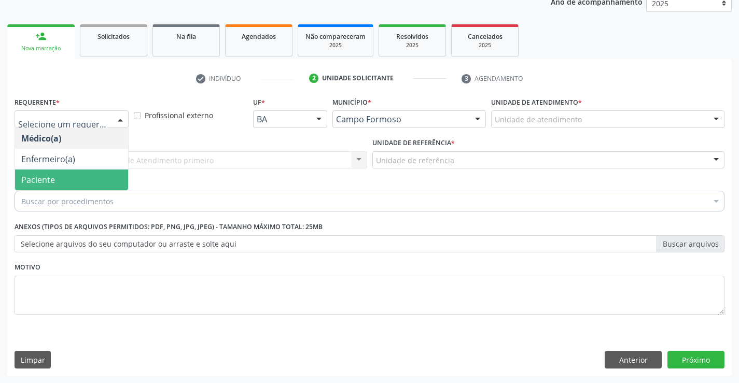
click at [47, 183] on span "Paciente" at bounding box center [38, 179] width 34 height 11
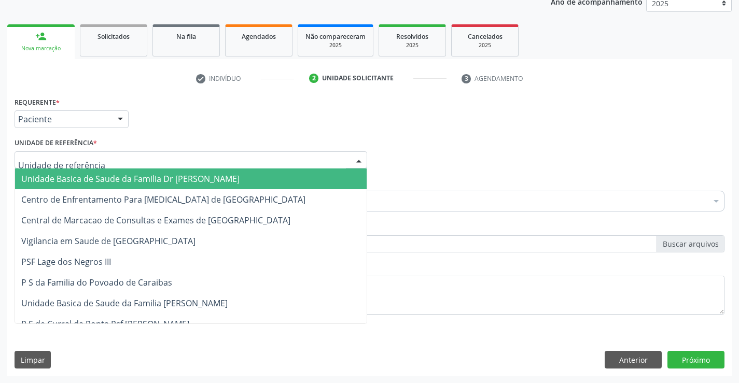
click at [45, 182] on span "Unidade Basica de Saude da Familia Dr [PERSON_NAME]" at bounding box center [130, 178] width 218 height 11
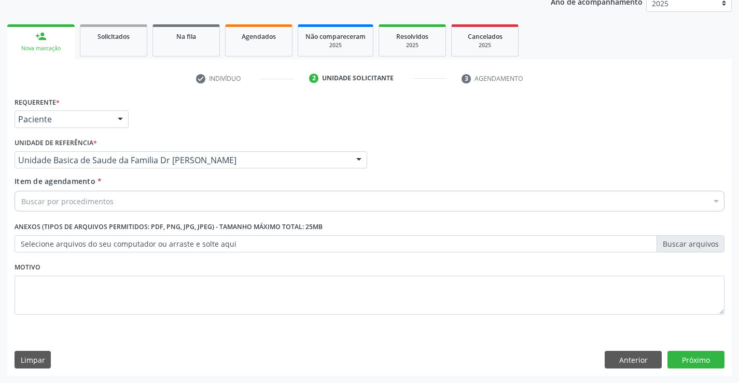
click at [41, 213] on div "Item de agendamento * Buscar por procedimentos Selecionar todos 0202040089 - 3X…" at bounding box center [369, 196] width 715 height 40
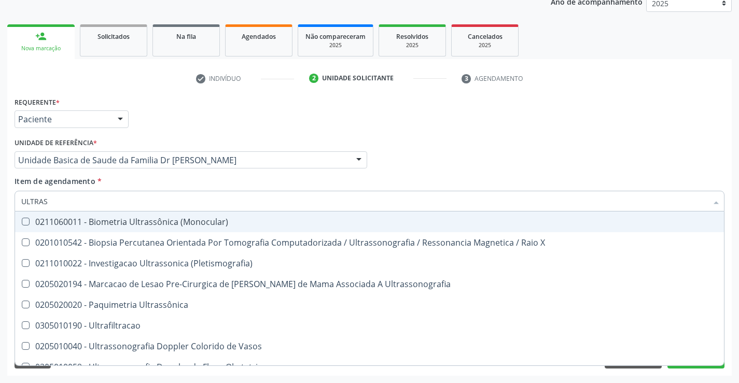
type input "ULTRASS"
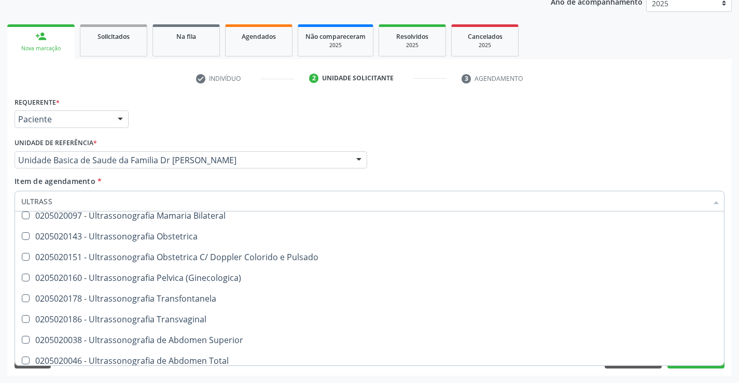
scroll to position [156, 0]
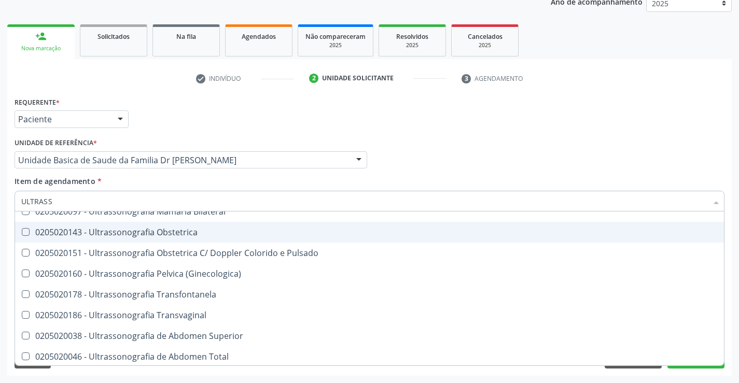
click at [189, 231] on div "0205020143 - Ultrassonografia Obstetrica" at bounding box center [369, 232] width 696 height 8
checkbox Obstetrica "true"
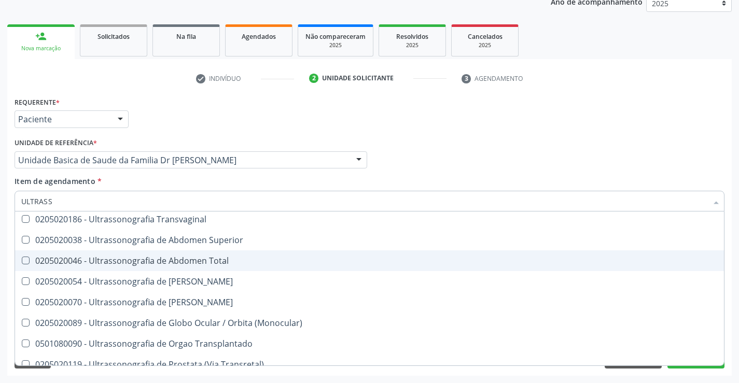
scroll to position [259, 0]
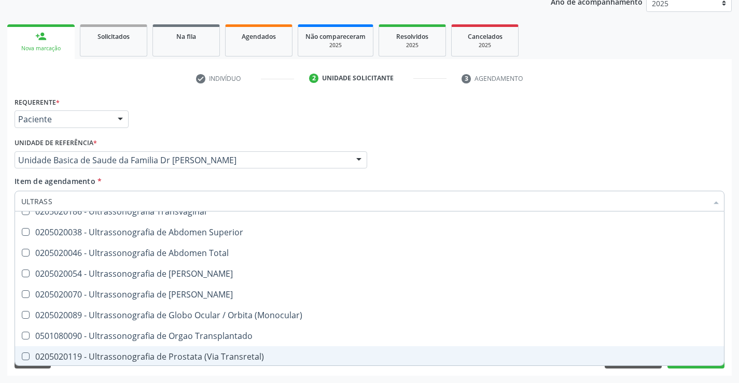
click at [695, 370] on div "Requerente * Paciente Médico(a) Enfermeiro(a) Paciente Nenhum resultado encontr…" at bounding box center [369, 235] width 724 height 282
checkbox X "true"
checkbox Obstetrica "false"
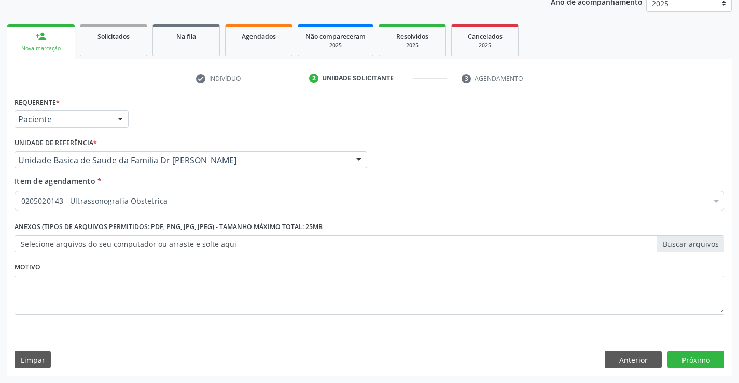
scroll to position [0, 0]
click at [690, 359] on button "Próximo" at bounding box center [695, 360] width 57 height 18
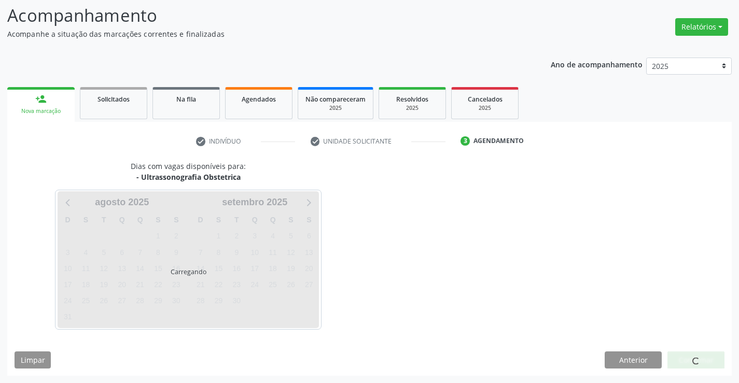
scroll to position [68, 0]
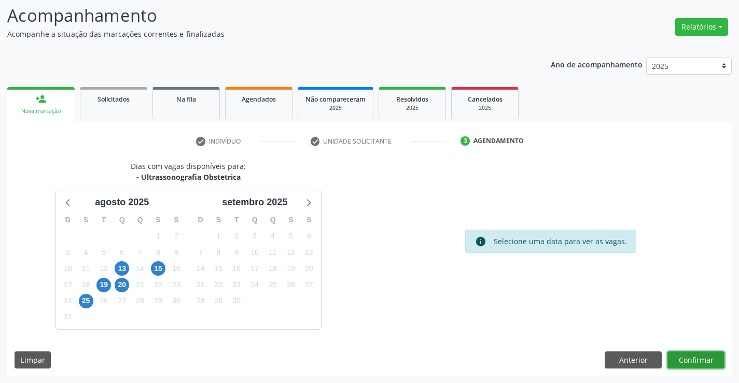
click at [690, 359] on button "Confirmar" at bounding box center [695, 361] width 57 height 18
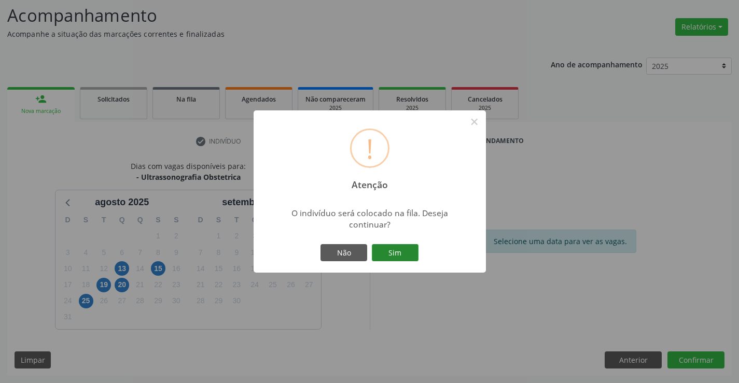
click at [406, 249] on button "Sim" at bounding box center [395, 253] width 47 height 18
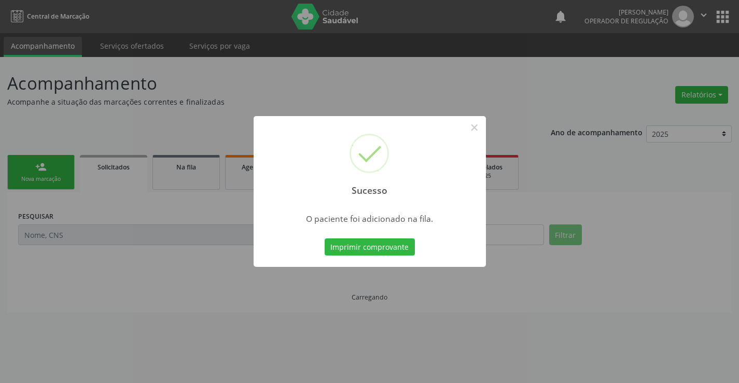
scroll to position [0, 0]
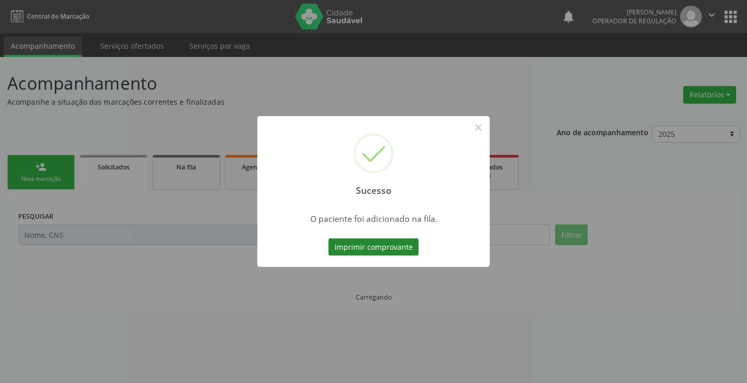
click at [408, 247] on button "Imprimir comprovante" at bounding box center [373, 248] width 90 height 18
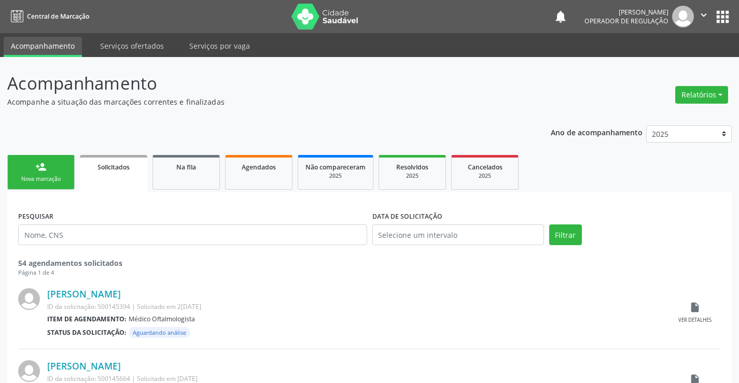
click at [55, 172] on link "person_add Nova marcação" at bounding box center [40, 172] width 67 height 35
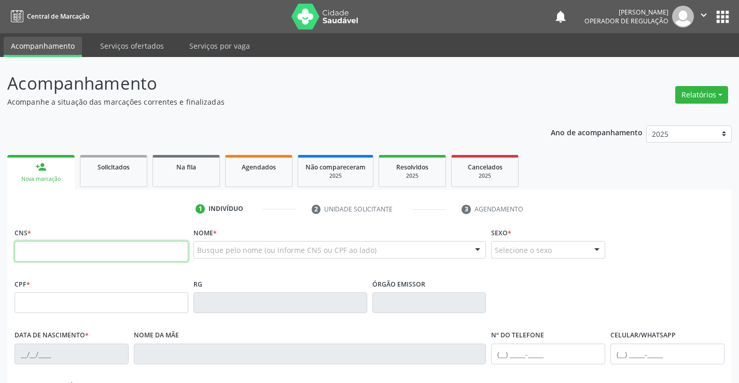
click at [76, 254] on input "text" at bounding box center [102, 251] width 174 height 21
type input "702 5013 2195 3433"
type input "0259117080"
type input "3[DATE]"
type input "[PHONE_NUMBER]"
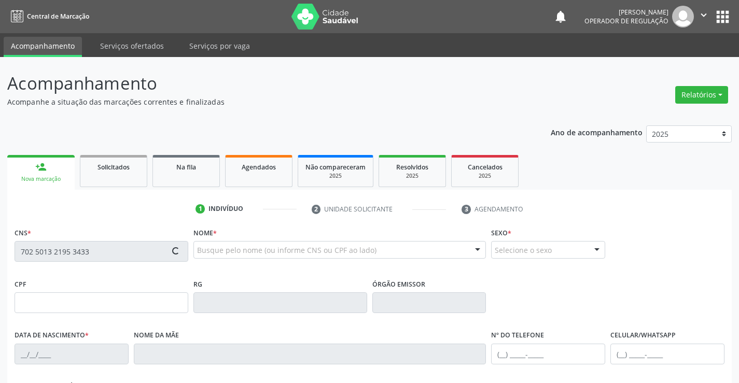
type input "[PHONE_NUMBER]"
type input "756.040.865-68"
type input "S/N"
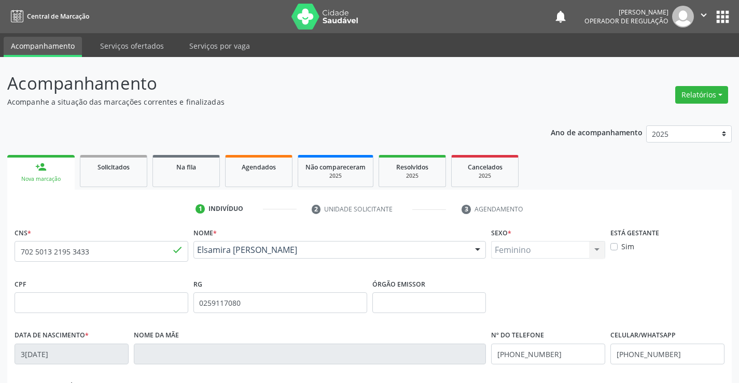
click at [718, 24] on button "apps" at bounding box center [723, 17] width 18 height 18
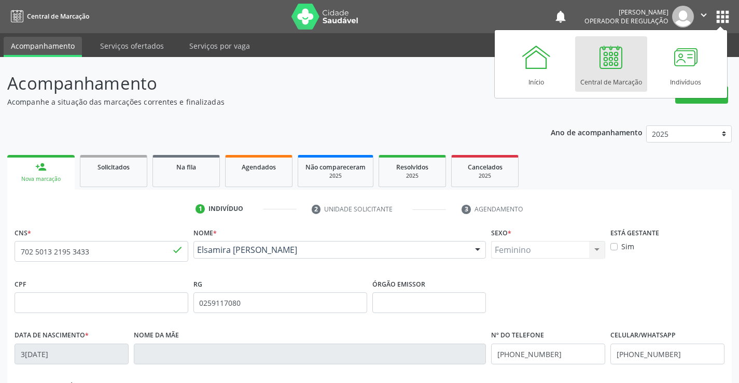
click at [613, 82] on div "Central de Marcação" at bounding box center [611, 80] width 62 height 14
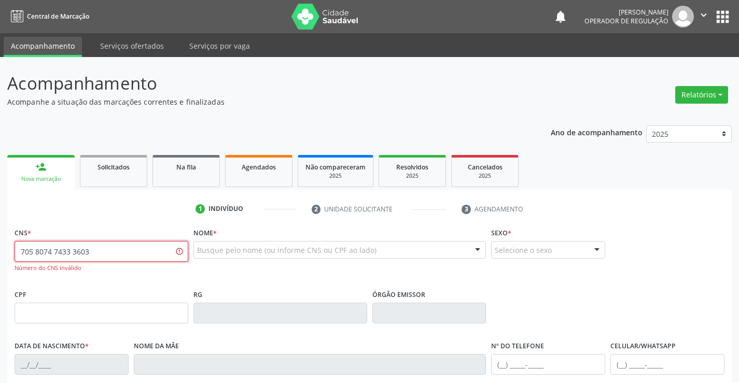
drag, startPoint x: 99, startPoint y: 254, endPoint x: 0, endPoint y: 254, distance: 99.0
click at [0, 254] on div "Acompanhamento Acompanhe a situação das marcações correntes e finalizadas Relat…" at bounding box center [369, 314] width 739 height 515
type input "705 8074 7433 6039"
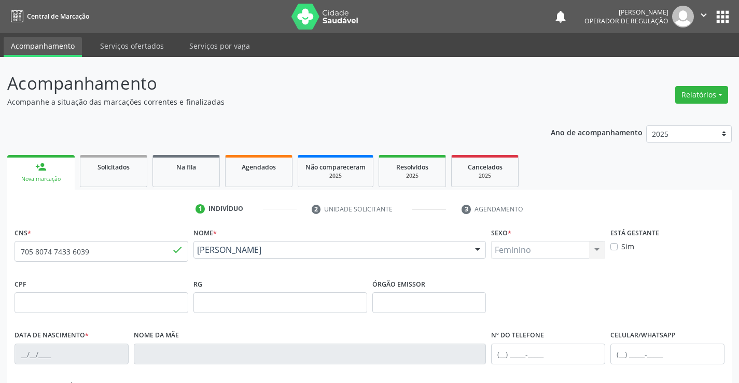
type input "0737932309"
type input "22[DATE]"
type input "[PHONE_NUMBER]"
type input "S/N"
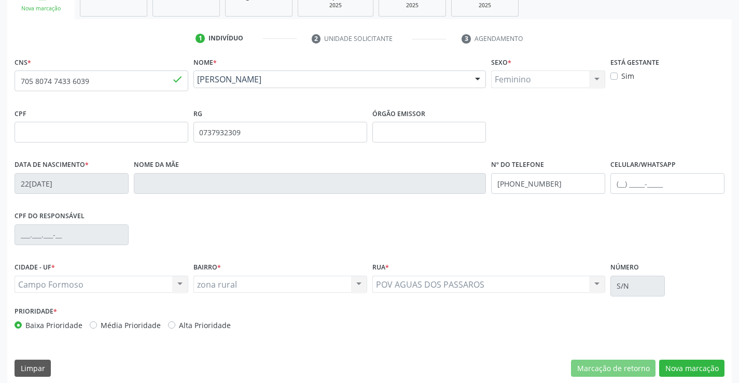
scroll to position [179, 0]
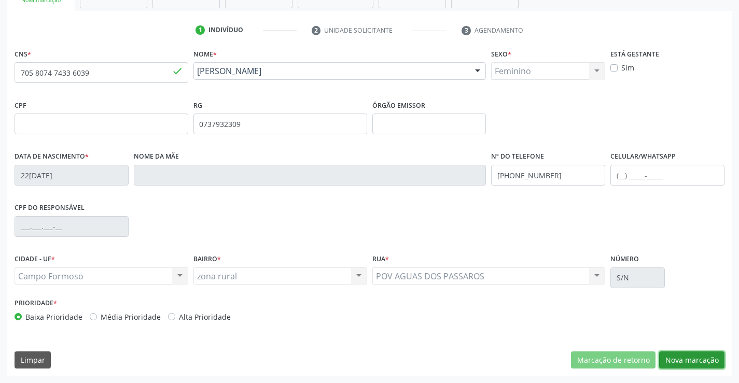
click at [681, 361] on button "Nova marcação" at bounding box center [691, 361] width 65 height 18
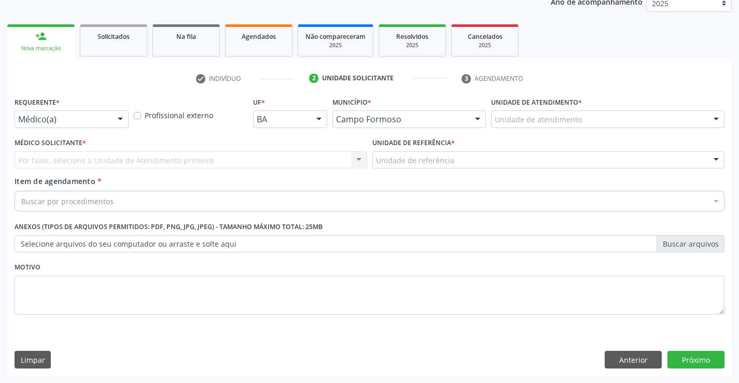
scroll to position [131, 0]
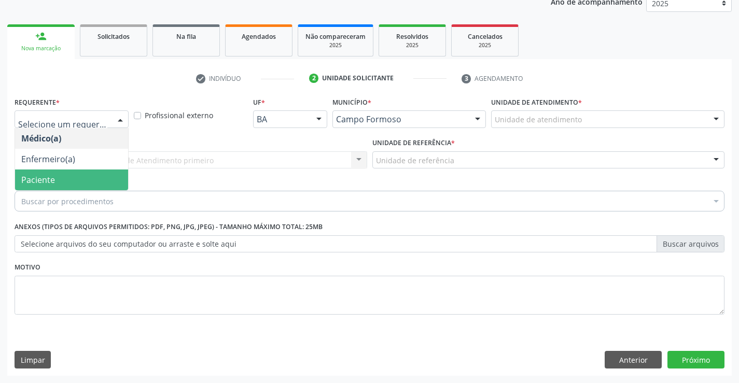
click at [36, 176] on span "Paciente" at bounding box center [38, 179] width 34 height 11
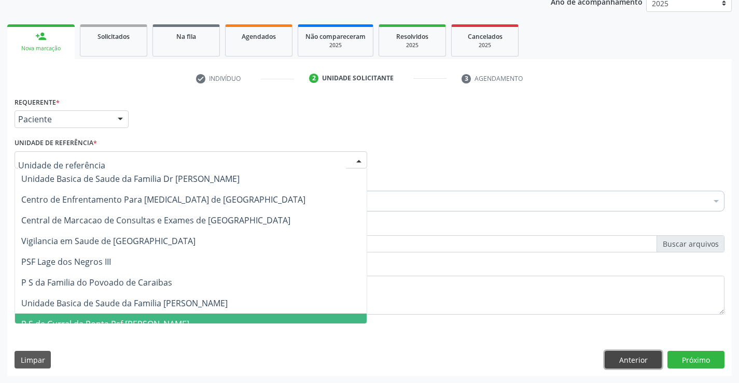
click at [643, 365] on button "Anterior" at bounding box center [633, 360] width 57 height 18
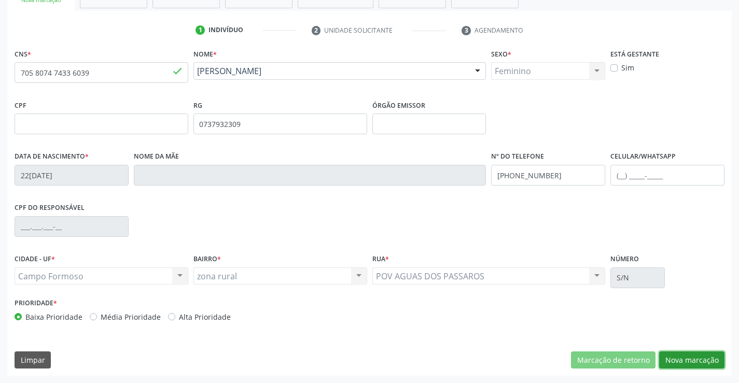
click at [672, 368] on button "Nova marcação" at bounding box center [691, 361] width 65 height 18
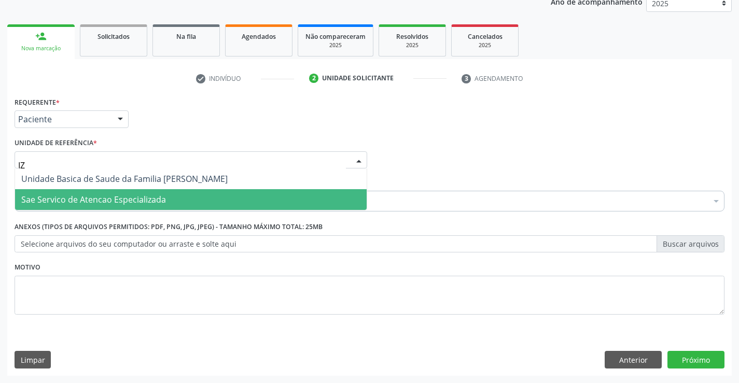
type input "[PERSON_NAME]"
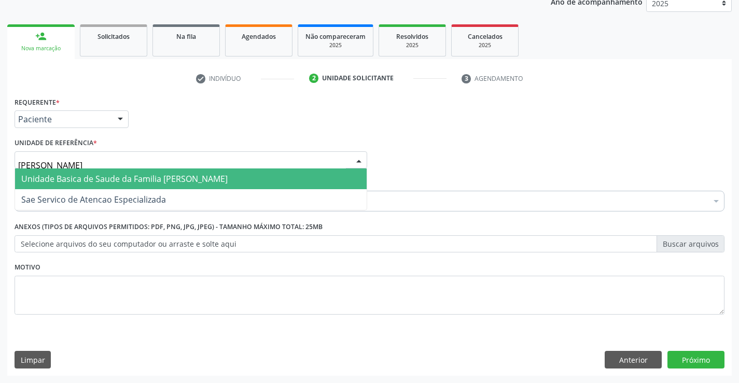
click at [94, 185] on span "Unidade Basica de Saude da Familia [PERSON_NAME]" at bounding box center [124, 178] width 206 height 11
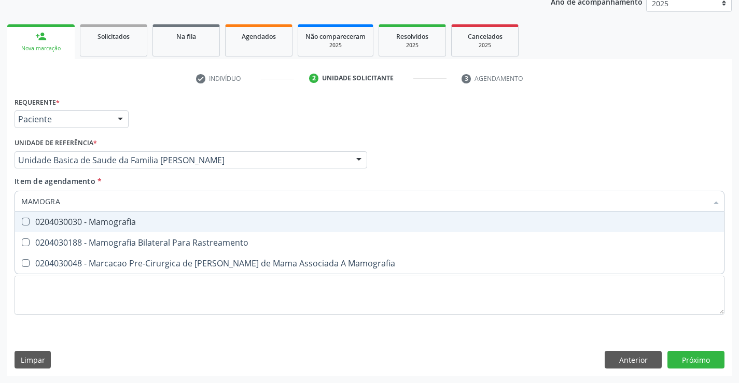
type input "MAMOGRAF"
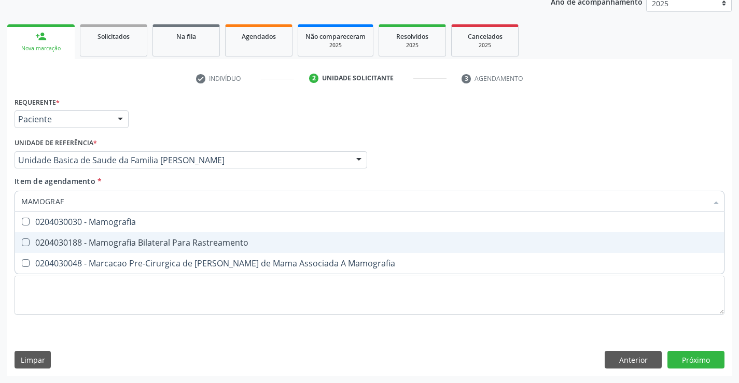
click at [101, 239] on div "0204030188 - Mamografia Bilateral Para Rastreamento" at bounding box center [369, 243] width 696 height 8
checkbox Rastreamento "true"
click at [690, 357] on div "Requerente * Paciente Médico(a) Enfermeiro(a) Paciente Nenhum resultado encontr…" at bounding box center [369, 235] width 724 height 282
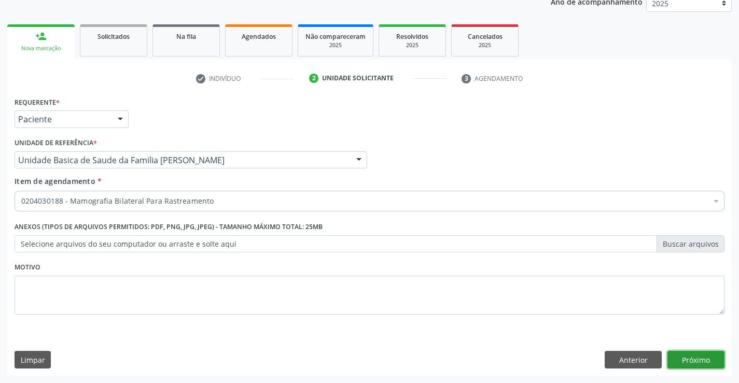
click at [701, 366] on button "Próximo" at bounding box center [695, 360] width 57 height 18
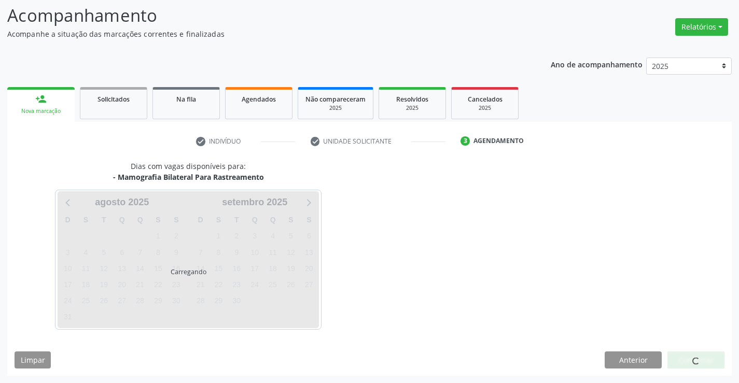
scroll to position [68, 0]
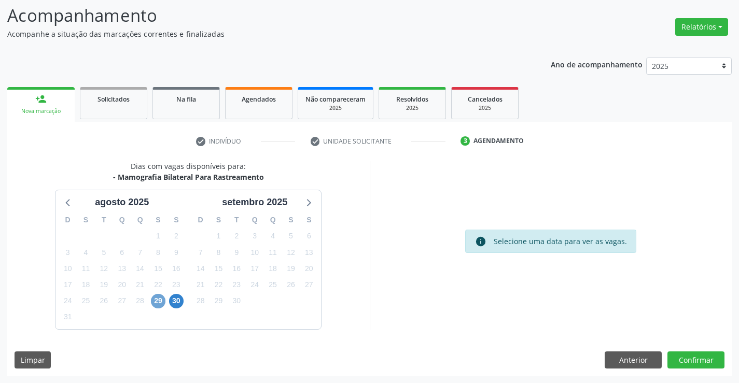
click at [153, 302] on span "29" at bounding box center [158, 301] width 15 height 15
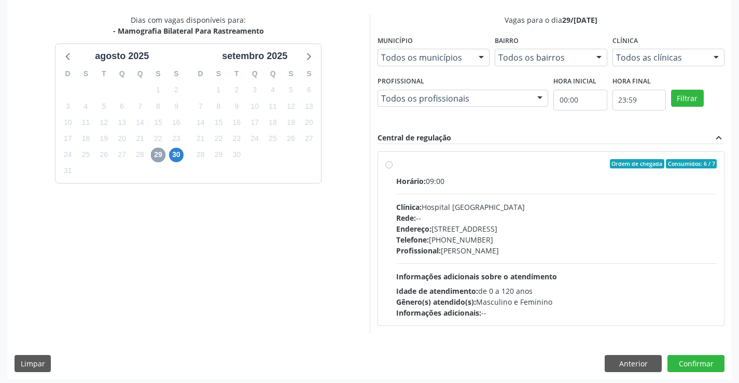
scroll to position [218, 0]
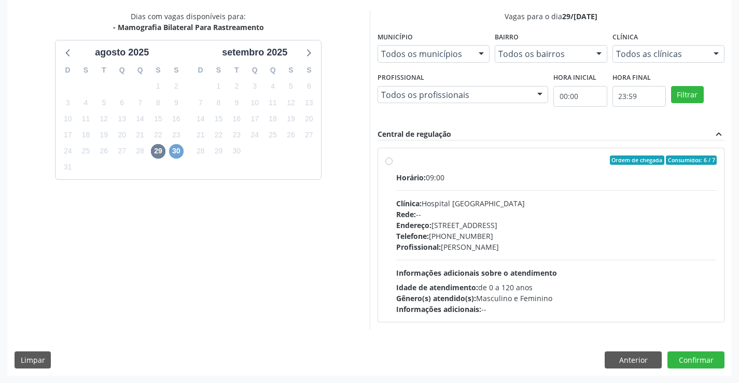
click at [175, 150] on span "30" at bounding box center [176, 151] width 15 height 15
click at [396, 161] on label "Ordem de chegada Consumidos: 1 / 7 Horário: 09:00 Clínica: Hospital [GEOGRAPHIC…" at bounding box center [556, 235] width 321 height 159
click at [387, 161] on input "Ordem de chegada Consumidos: 1 / 7 Horário: 09:00 Clínica: Hospital [GEOGRAPHIC…" at bounding box center [388, 160] width 7 height 9
radio input "true"
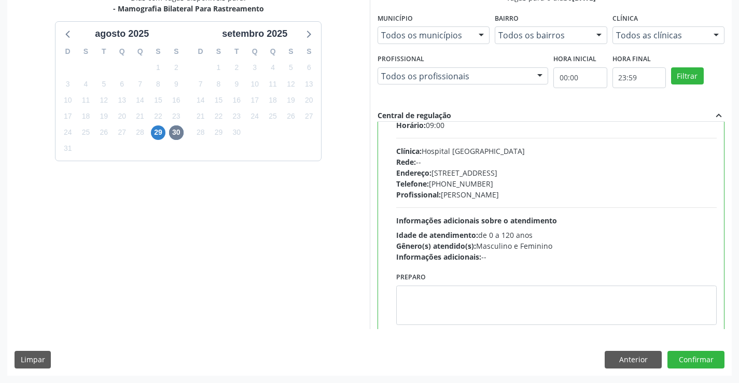
scroll to position [51, 0]
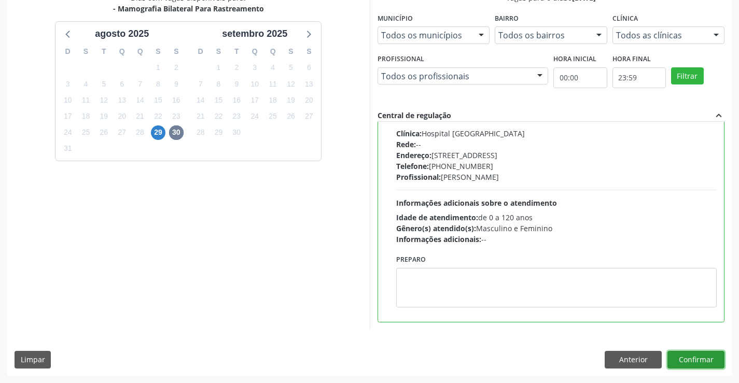
click at [701, 356] on button "Confirmar" at bounding box center [695, 360] width 57 height 18
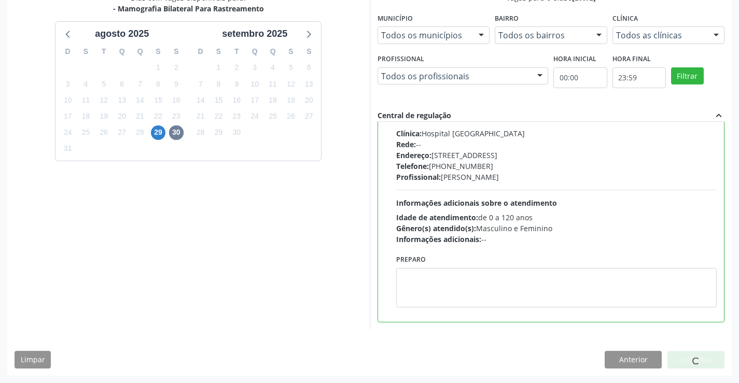
scroll to position [0, 0]
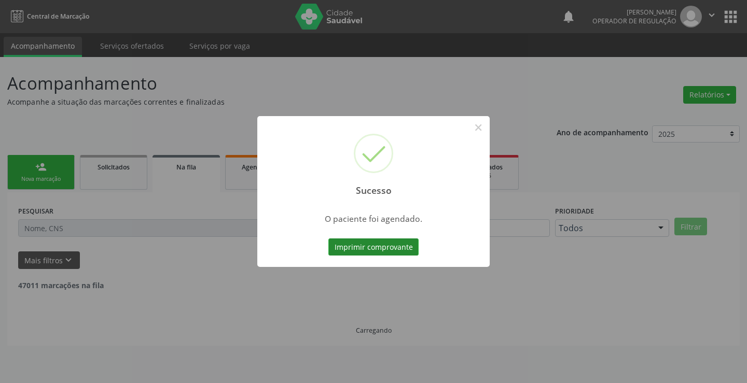
click at [353, 242] on button "Imprimir comprovante" at bounding box center [373, 248] width 90 height 18
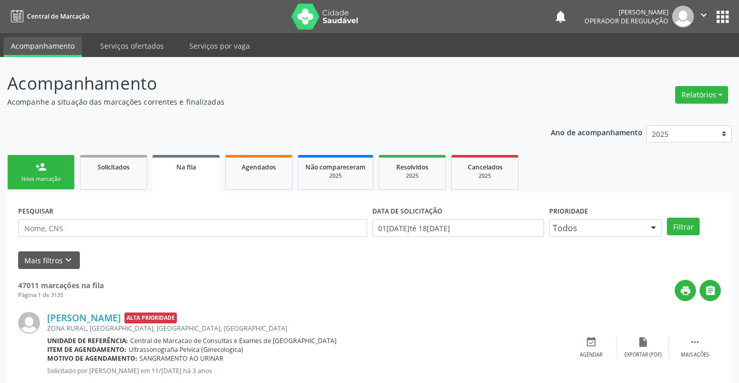
click at [52, 173] on link "person_add Nova marcação" at bounding box center [40, 172] width 67 height 35
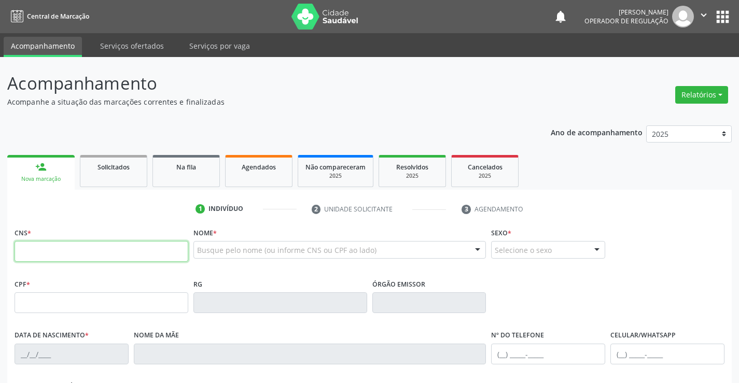
click at [61, 248] on input "text" at bounding box center [102, 251] width 174 height 21
type input "700 5011 8860 0451"
type input "599191831"
type input "2[DATE]"
type input "[PHONE_NUMBER]"
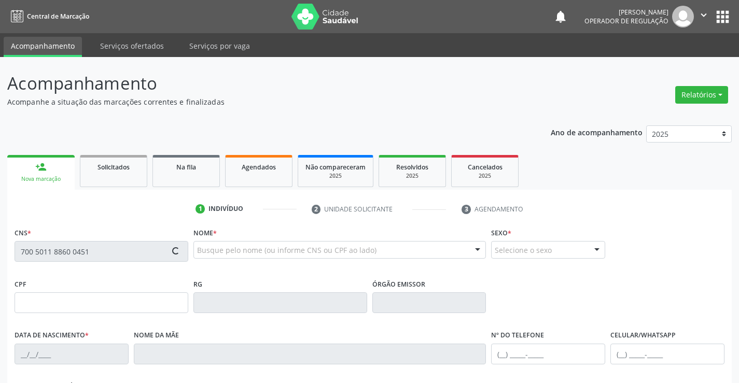
type input "[PHONE_NUMBER]"
type input "057.954.705-11"
type input "SN"
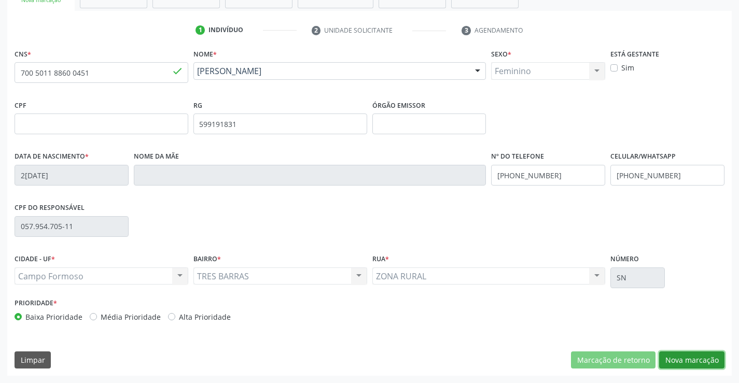
click at [712, 363] on button "Nova marcação" at bounding box center [691, 361] width 65 height 18
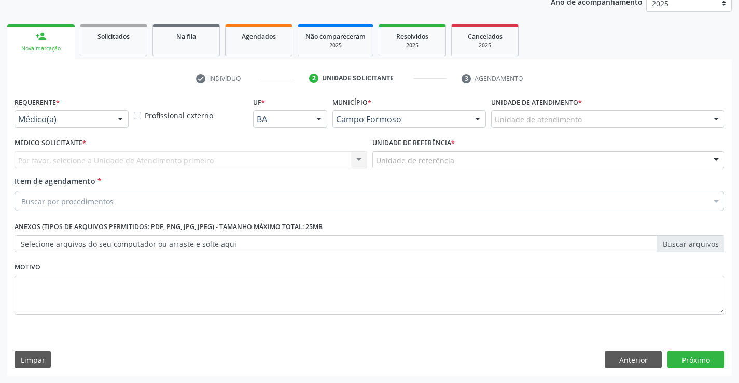
scroll to position [131, 0]
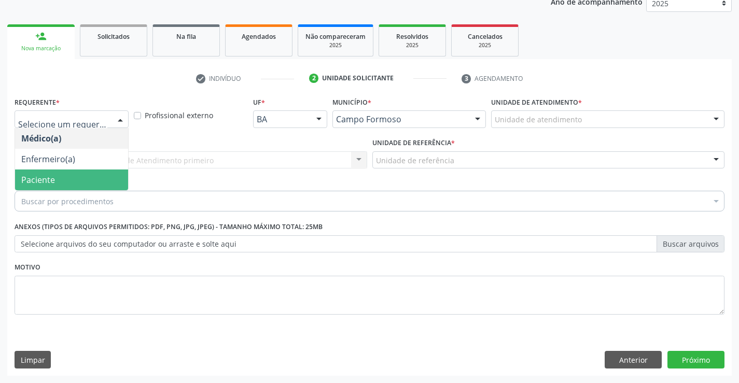
click at [32, 175] on span "Paciente" at bounding box center [38, 179] width 34 height 11
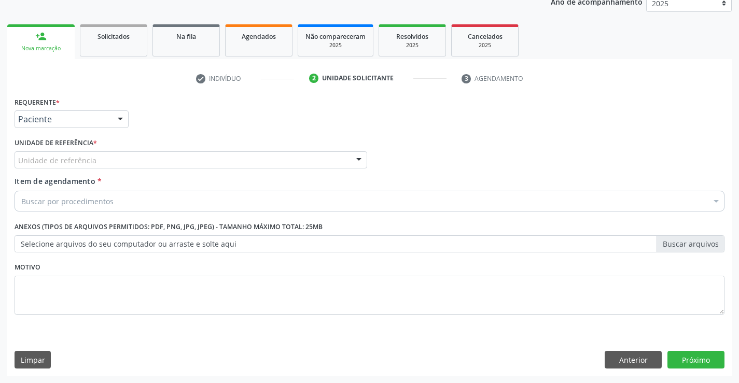
click at [53, 154] on div "Unidade de referência" at bounding box center [191, 160] width 353 height 18
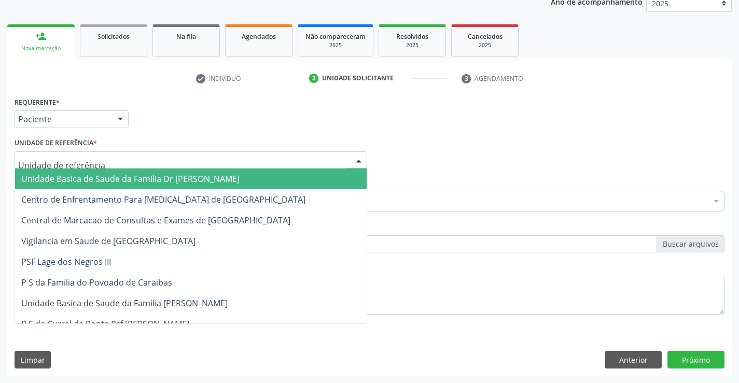
click at [66, 177] on span "Unidade Basica de Saude da Familia Dr [PERSON_NAME]" at bounding box center [130, 178] width 218 height 11
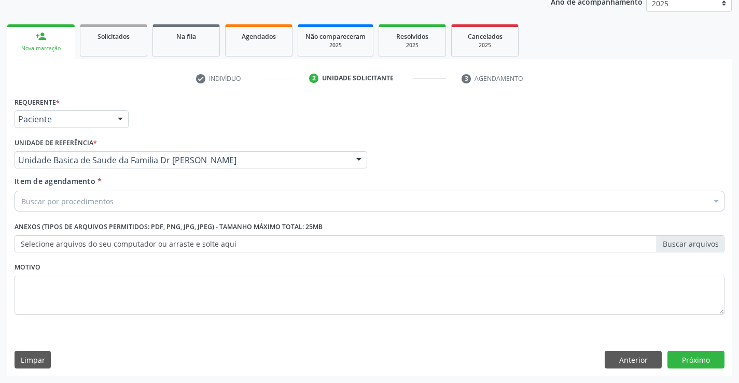
click at [49, 208] on div "Buscar por procedimentos" at bounding box center [370, 201] width 710 height 21
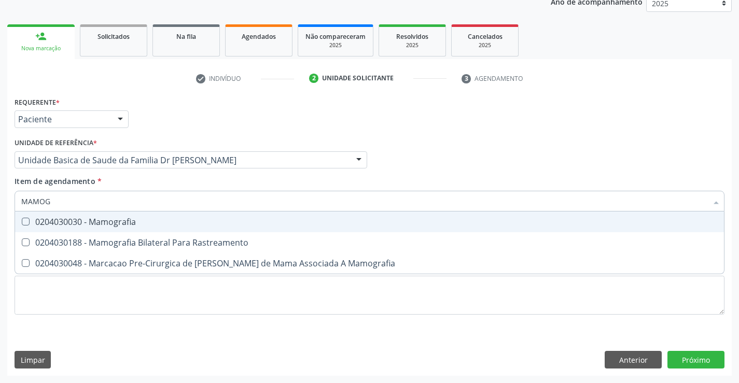
type input "MAMOGR"
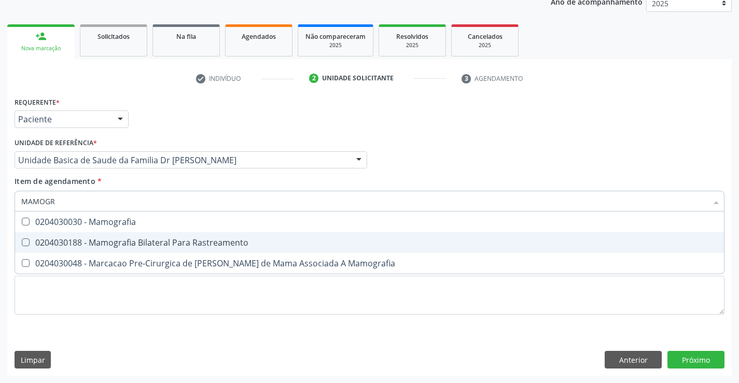
click at [155, 245] on div "0204030188 - Mamografia Bilateral Para Rastreamento" at bounding box center [369, 243] width 696 height 8
checkbox Rastreamento "true"
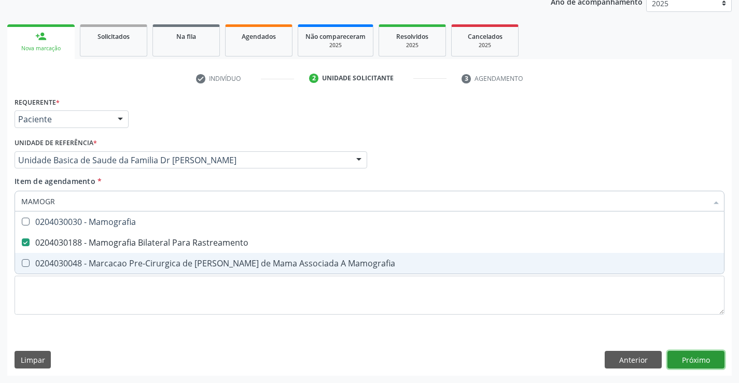
click at [701, 362] on div "Requerente * Paciente Médico(a) Enfermeiro(a) Paciente Nenhum resultado encontr…" at bounding box center [369, 235] width 724 height 282
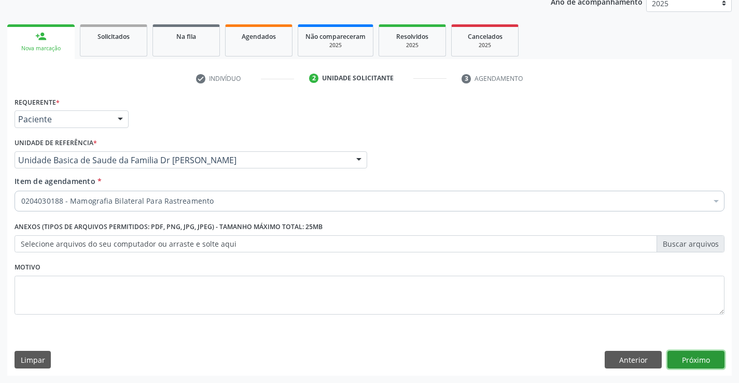
click at [698, 362] on button "Próximo" at bounding box center [695, 360] width 57 height 18
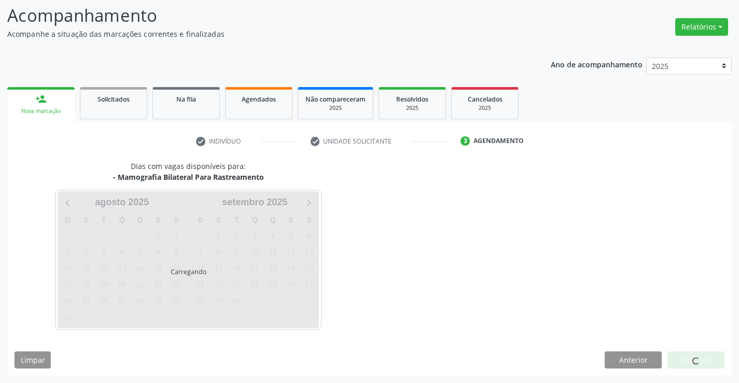
scroll to position [68, 0]
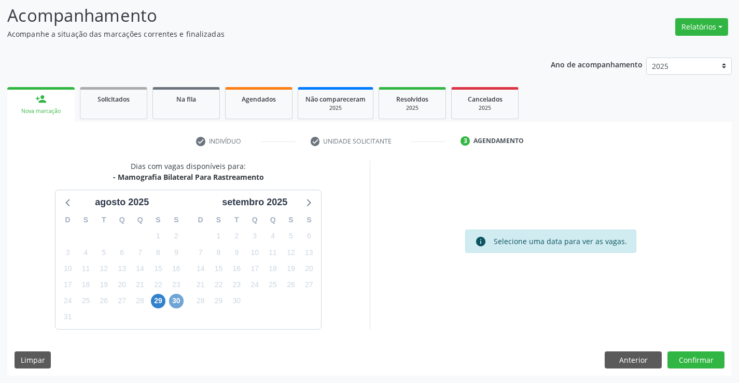
click at [179, 298] on span "30" at bounding box center [176, 301] width 15 height 15
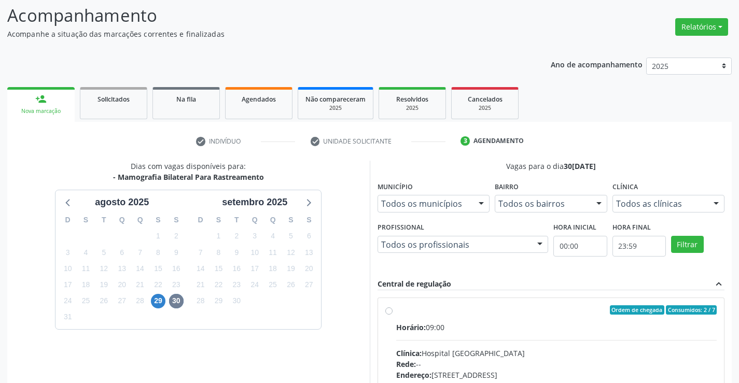
click at [396, 313] on label "Ordem de chegada Consumidos: 2 / 7 Horário: 09:00 Clínica: Hospital [GEOGRAPHIC…" at bounding box center [556, 384] width 321 height 159
click at [390, 313] on input "Ordem de chegada Consumidos: 2 / 7 Horário: 09:00 Clínica: Hospital [GEOGRAPHIC…" at bounding box center [388, 309] width 7 height 9
radio input "true"
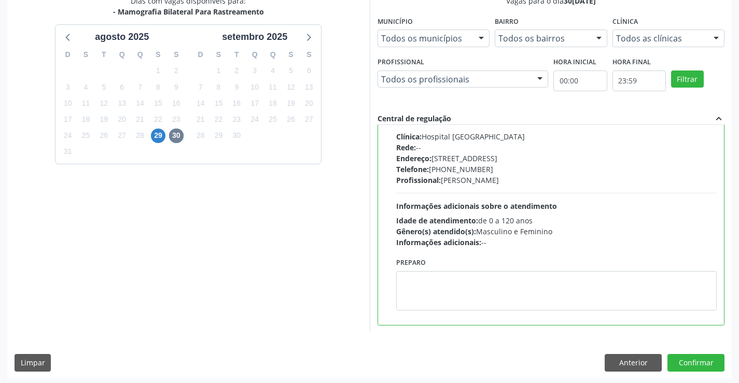
scroll to position [236, 0]
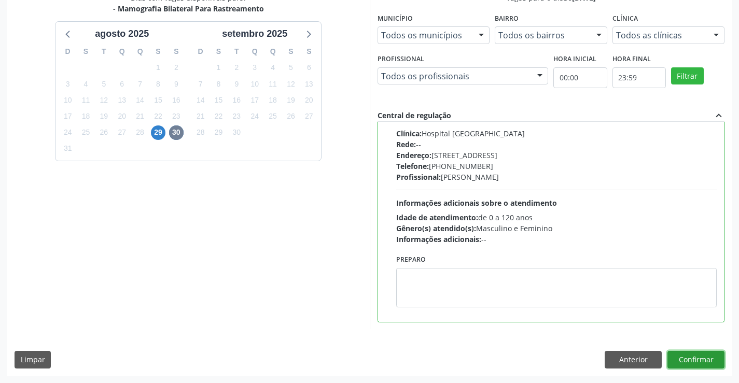
click at [676, 361] on button "Confirmar" at bounding box center [695, 360] width 57 height 18
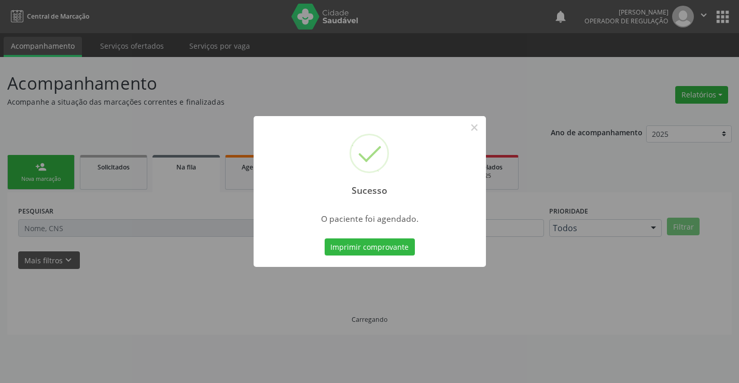
scroll to position [0, 0]
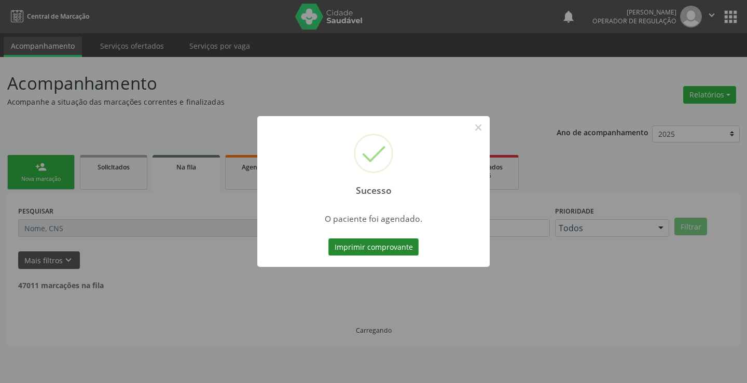
click at [348, 249] on button "Imprimir comprovante" at bounding box center [373, 248] width 90 height 18
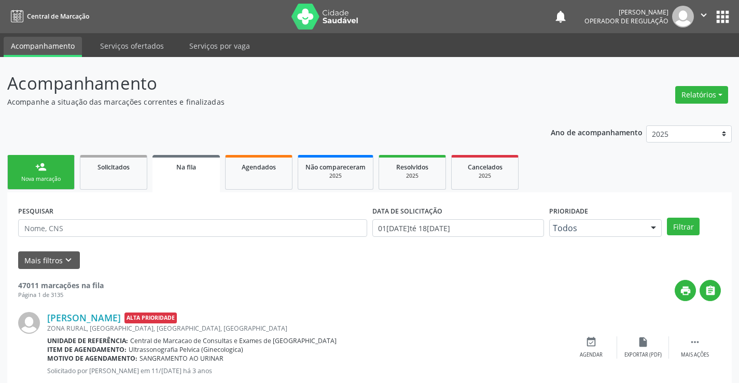
click at [703, 15] on icon "" at bounding box center [703, 14] width 11 height 11
click at [682, 59] on link "Sair" at bounding box center [677, 63] width 72 height 15
